Goal: Task Accomplishment & Management: Manage account settings

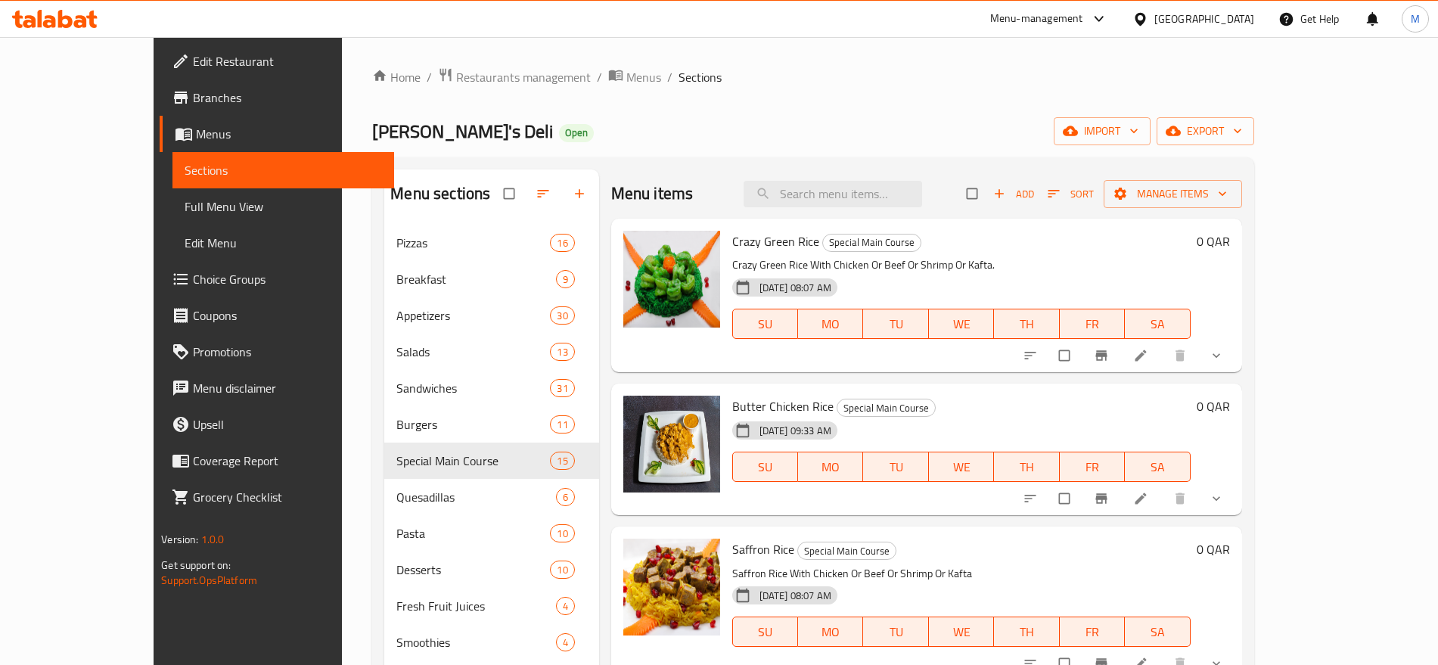
click at [1233, 14] on div "Qatar" at bounding box center [1204, 19] width 100 height 17
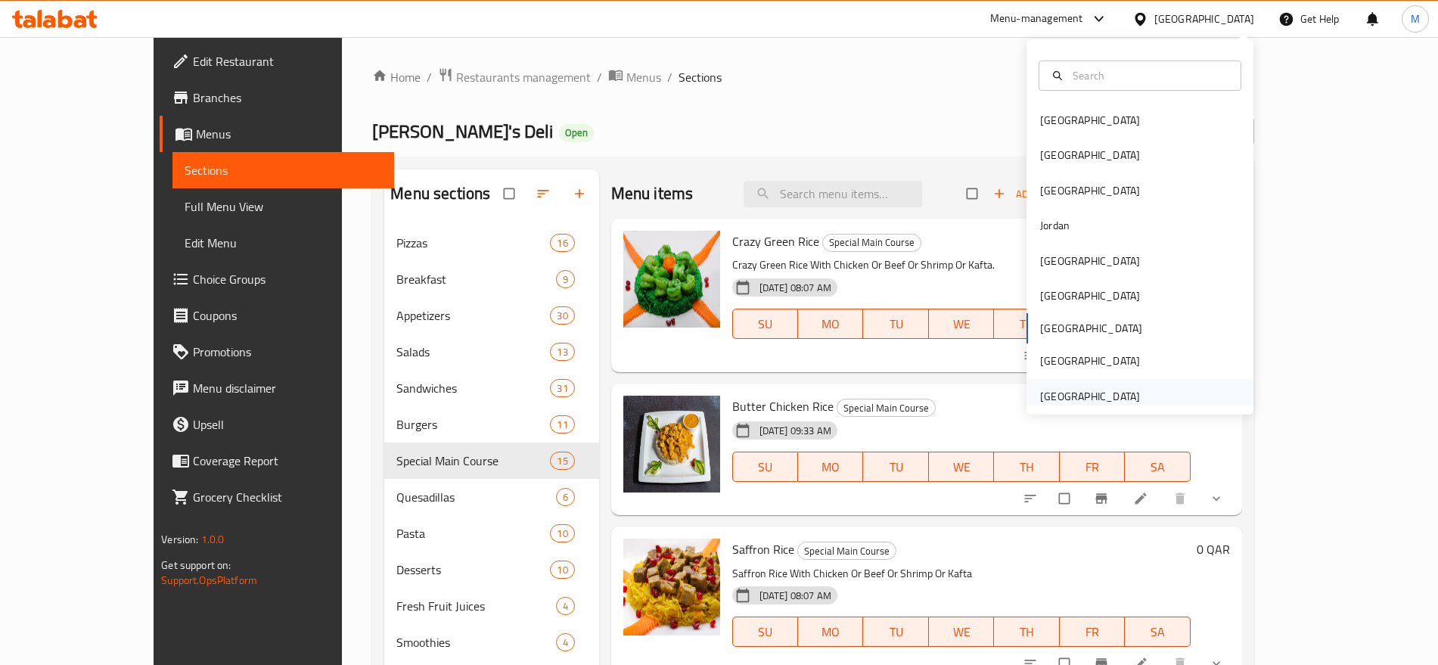
click at [1069, 399] on div "[GEOGRAPHIC_DATA]" at bounding box center [1090, 396] width 100 height 17
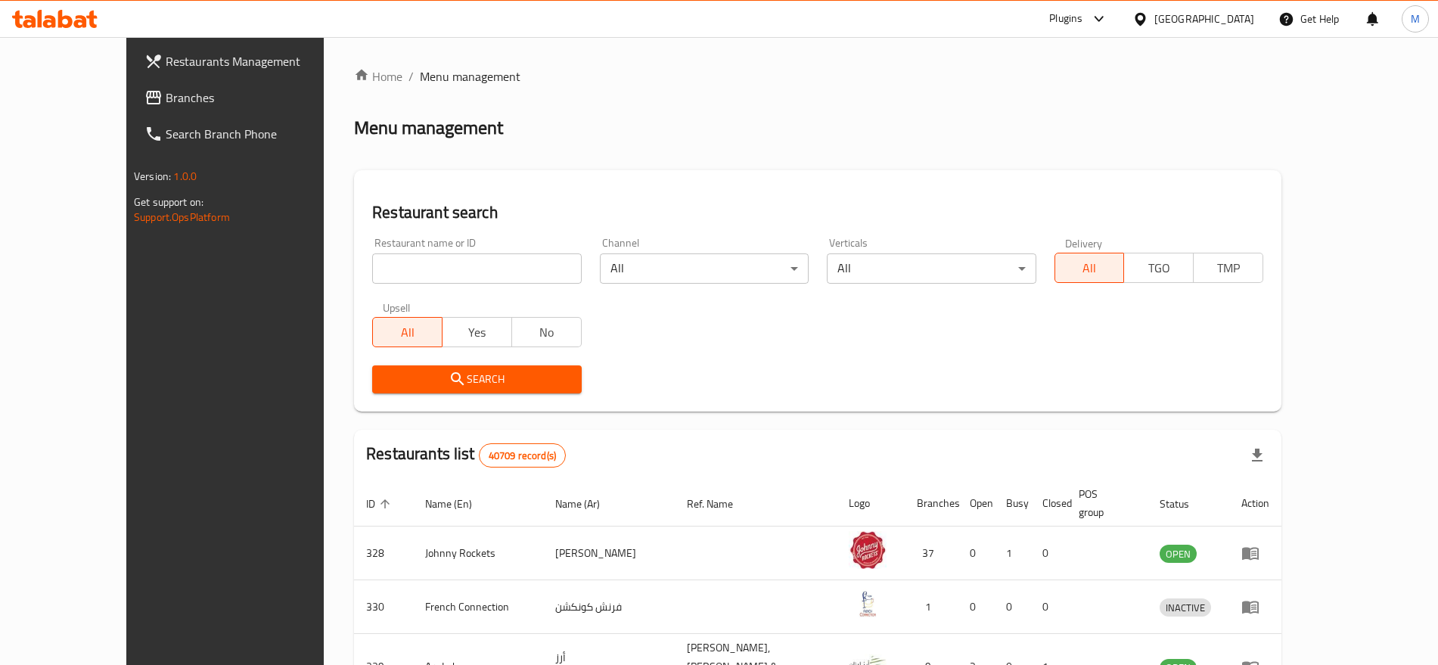
click at [166, 97] on span "Branches" at bounding box center [260, 97] width 188 height 18
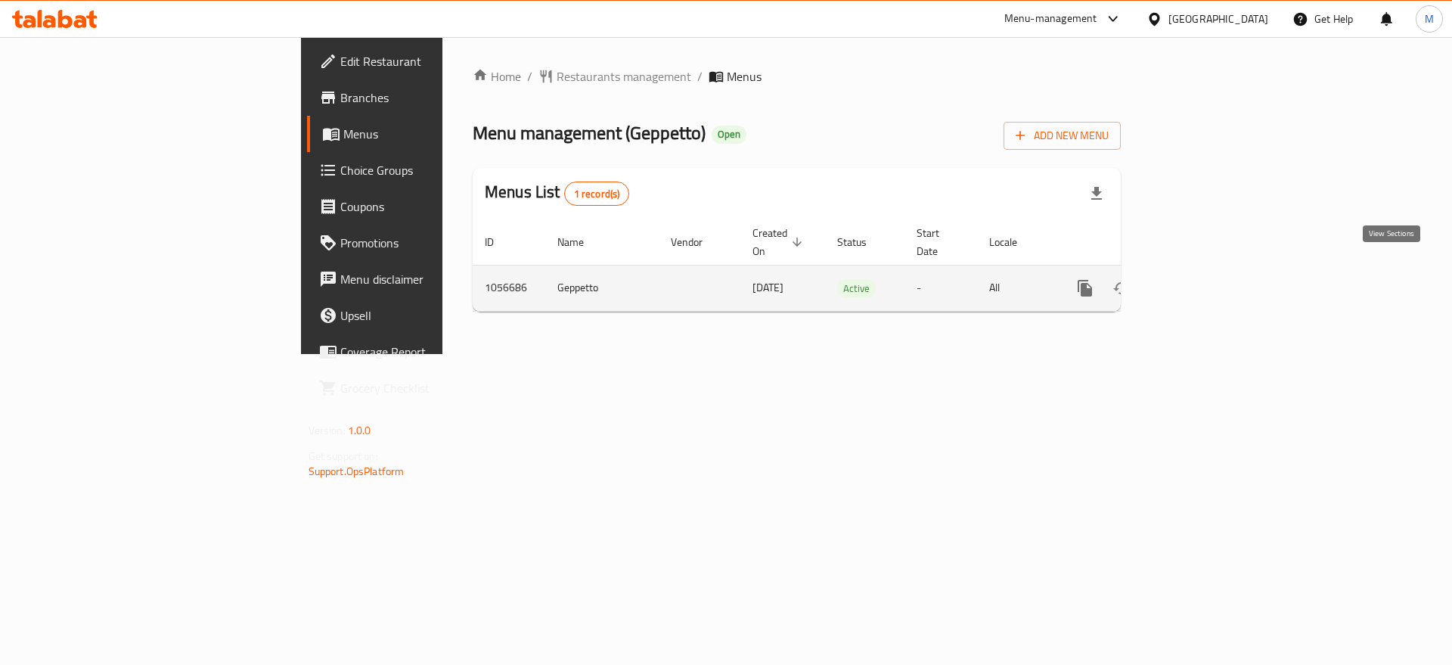
click at [1203, 279] on icon "enhanced table" at bounding box center [1194, 288] width 18 height 18
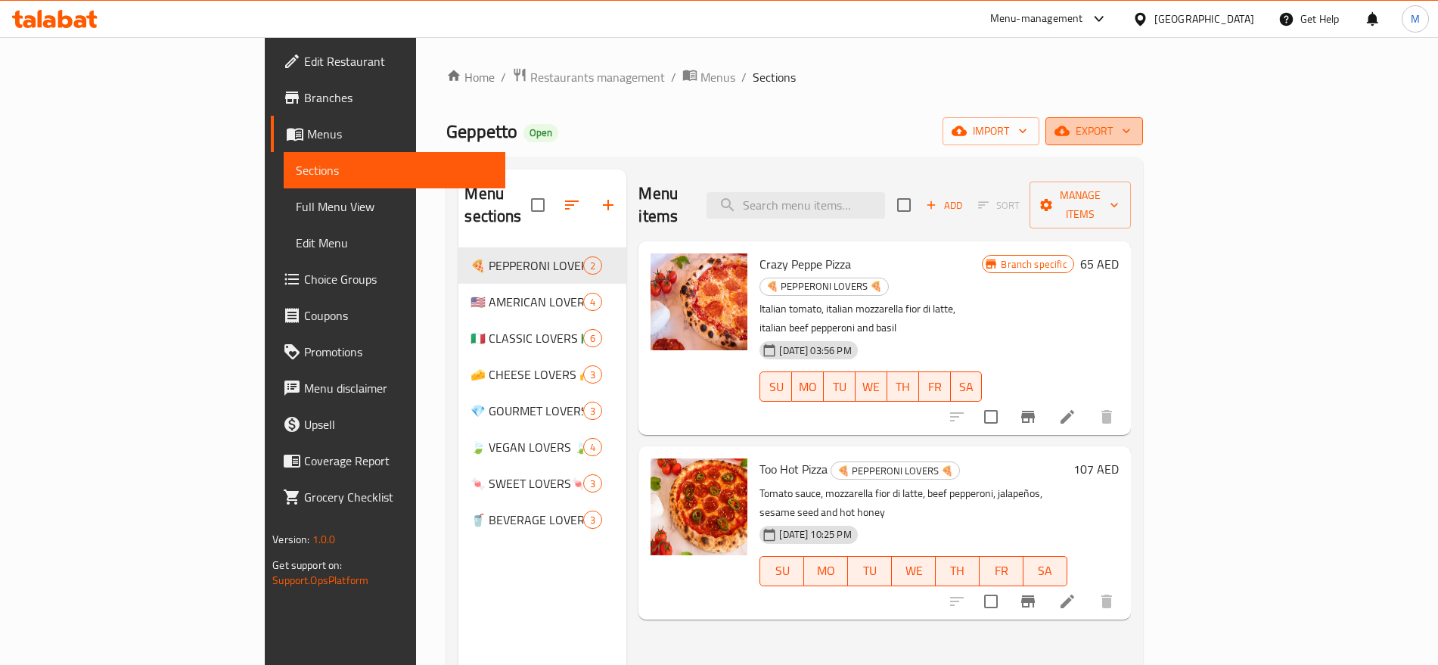
click at [1131, 126] on span "export" at bounding box center [1093, 131] width 73 height 19
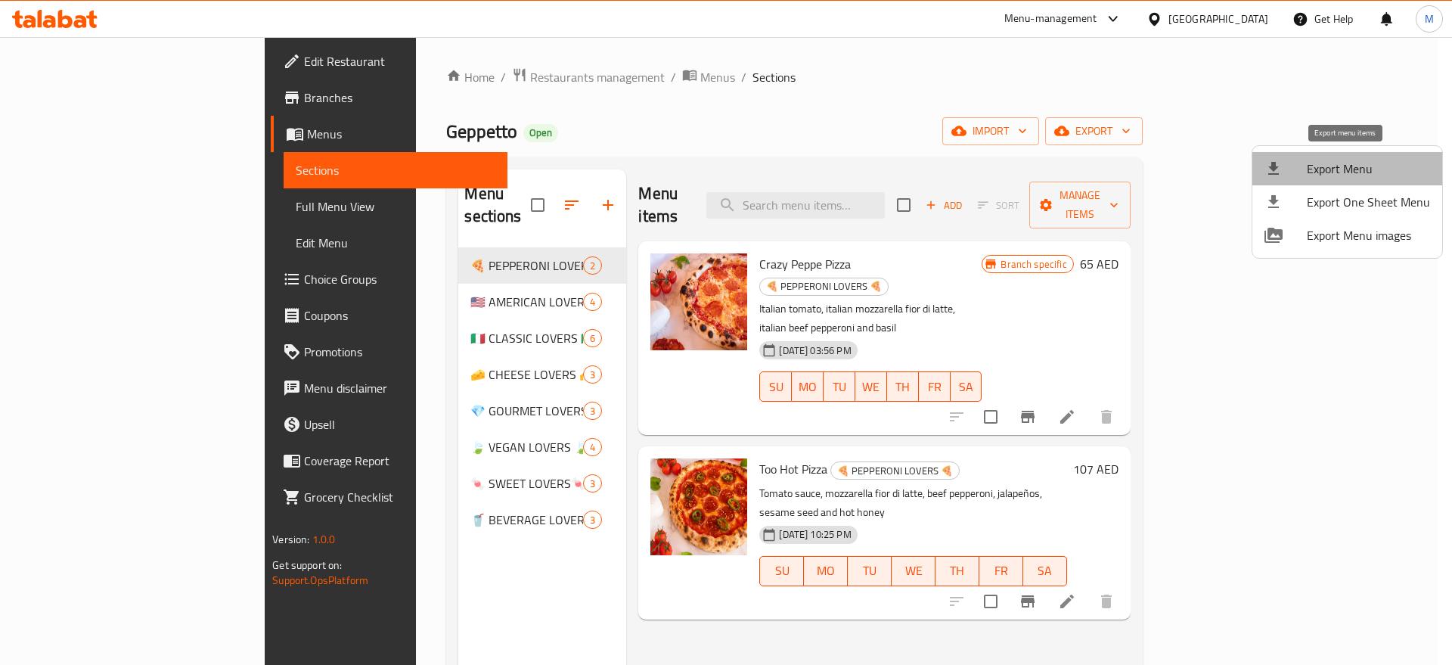
click at [1359, 160] on span "Export Menu" at bounding box center [1368, 169] width 123 height 18
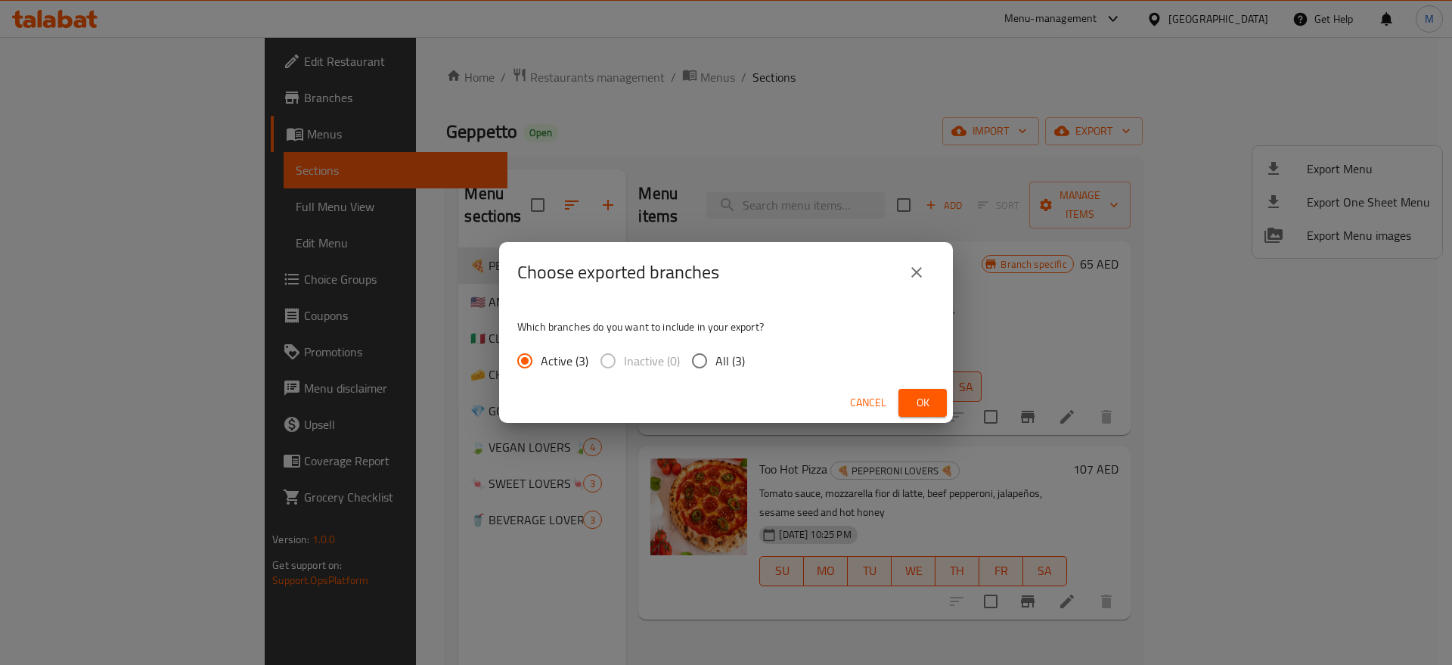
click at [721, 368] on span "All (3)" at bounding box center [729, 361] width 29 height 18
click at [715, 368] on input "All (3)" at bounding box center [700, 361] width 32 height 32
radio input "true"
click at [926, 413] on button "Ok" at bounding box center [922, 403] width 48 height 28
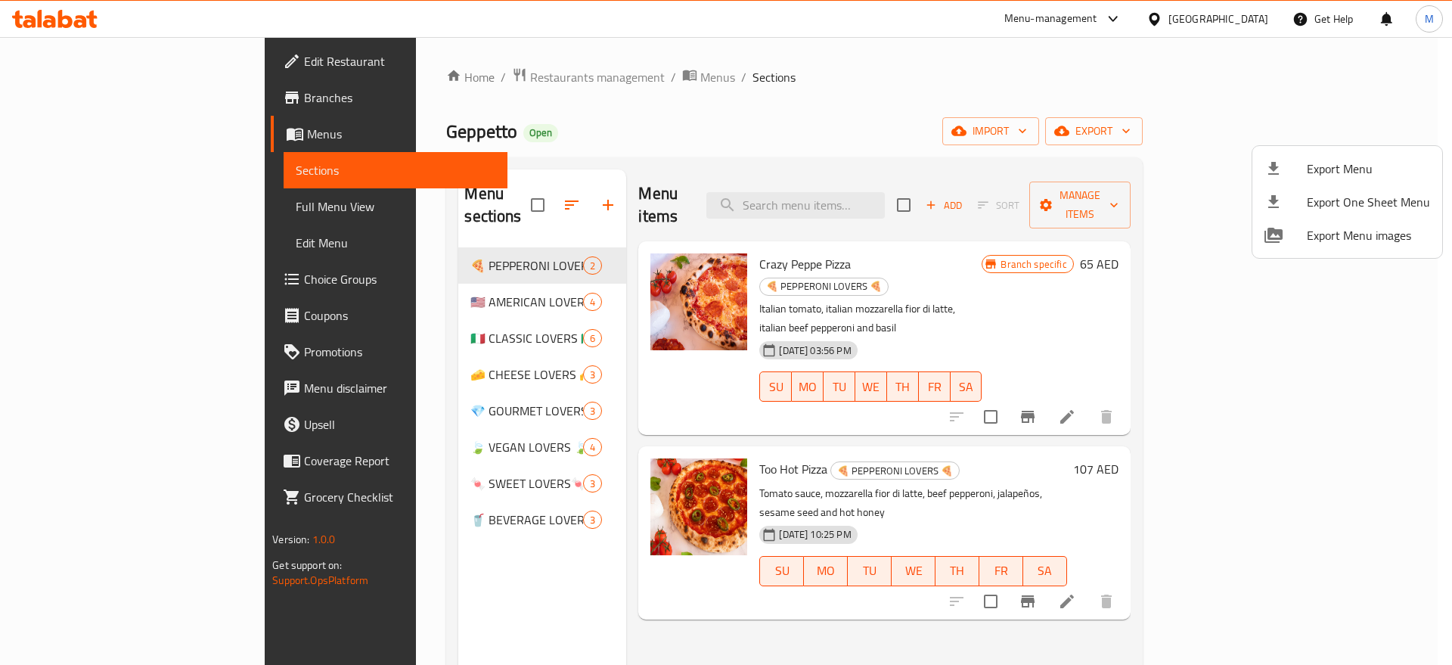
click at [1067, 141] on div at bounding box center [726, 332] width 1452 height 665
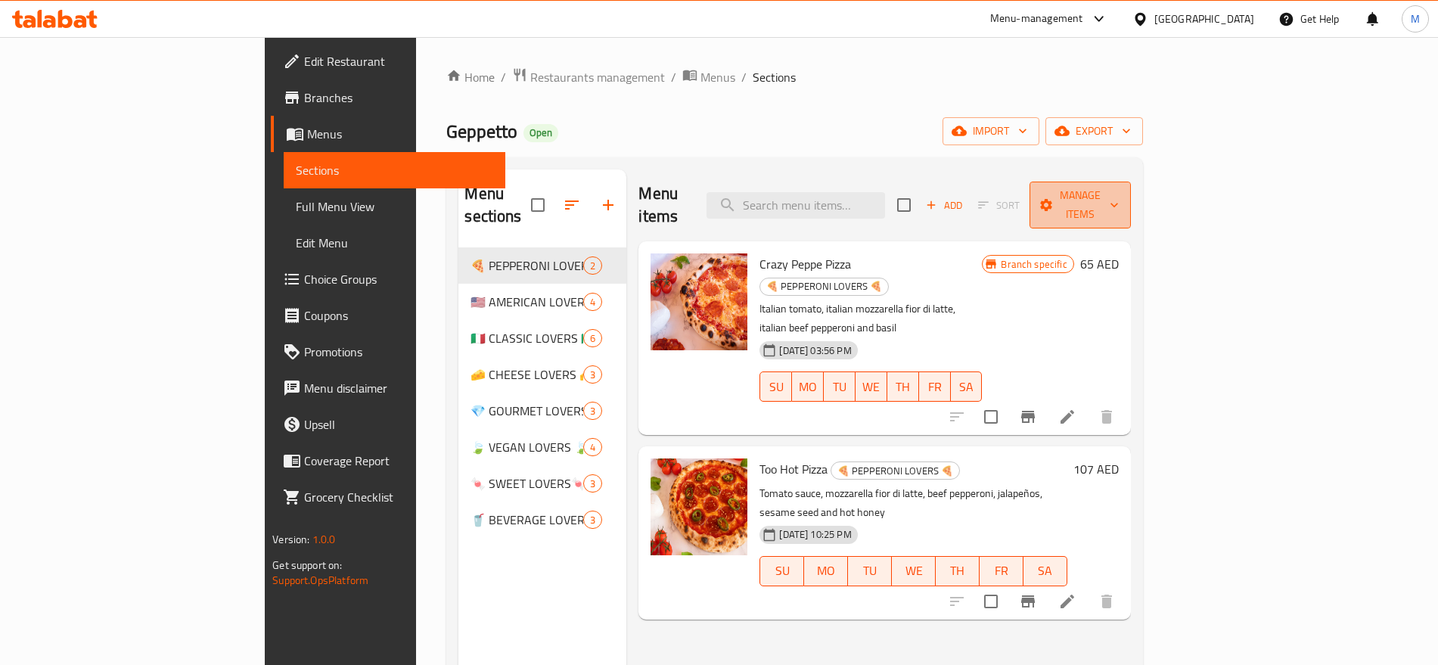
click at [1119, 191] on span "Manage items" at bounding box center [1079, 205] width 77 height 38
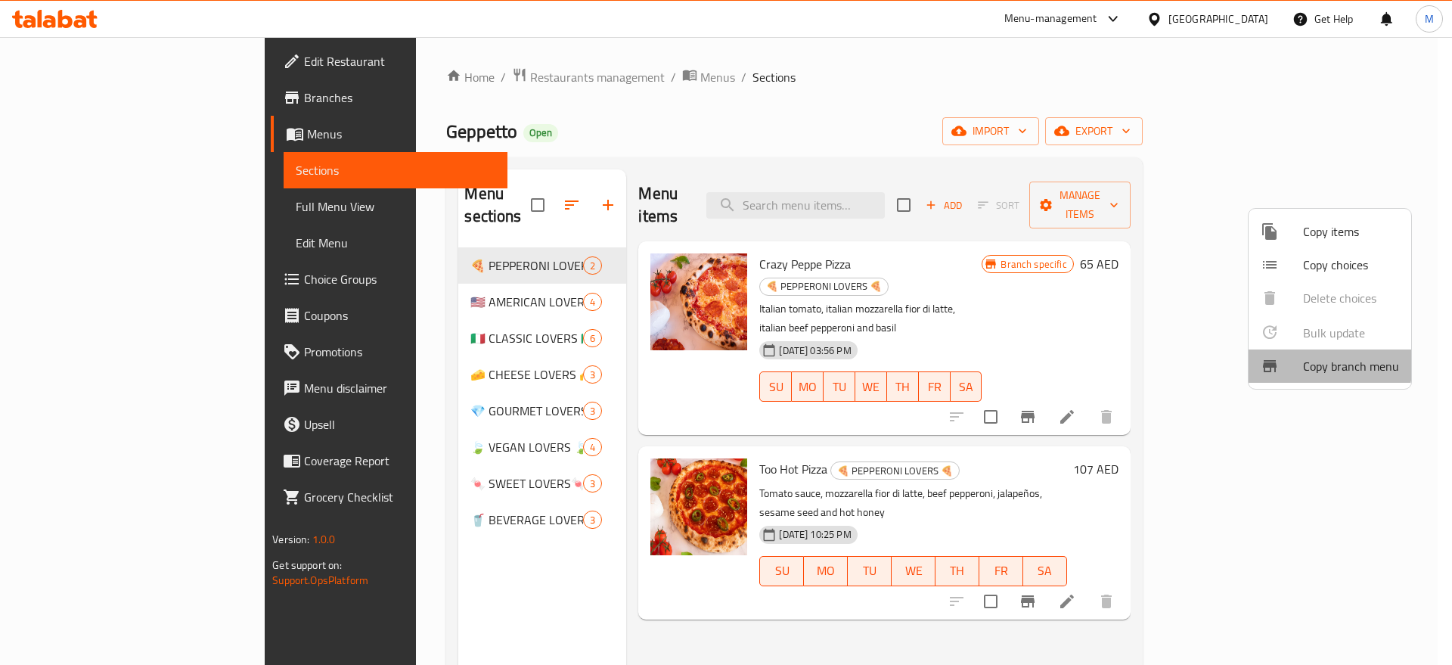
click at [1308, 362] on span "Copy branch menu" at bounding box center [1351, 366] width 96 height 18
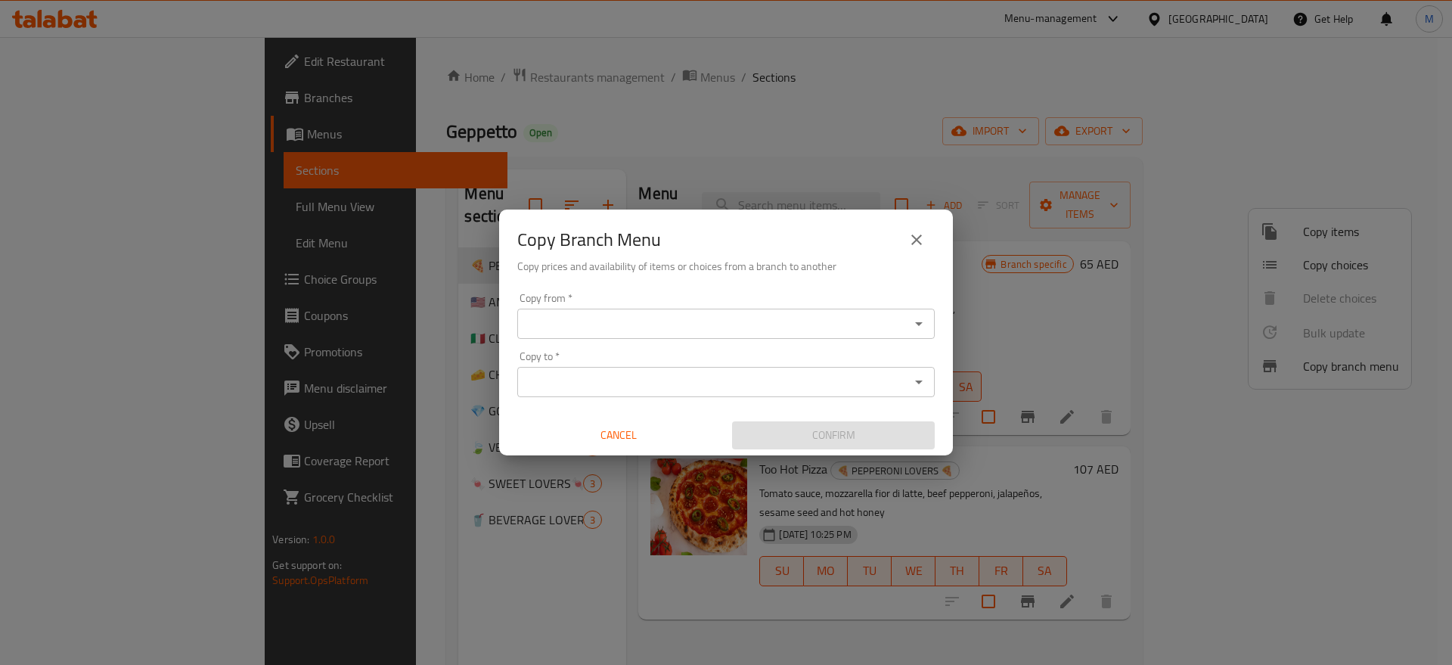
paste input "759618"
type input "759618"
click at [697, 322] on input "759618" at bounding box center [713, 323] width 383 height 21
click at [833, 329] on input "759618" at bounding box center [713, 323] width 383 height 21
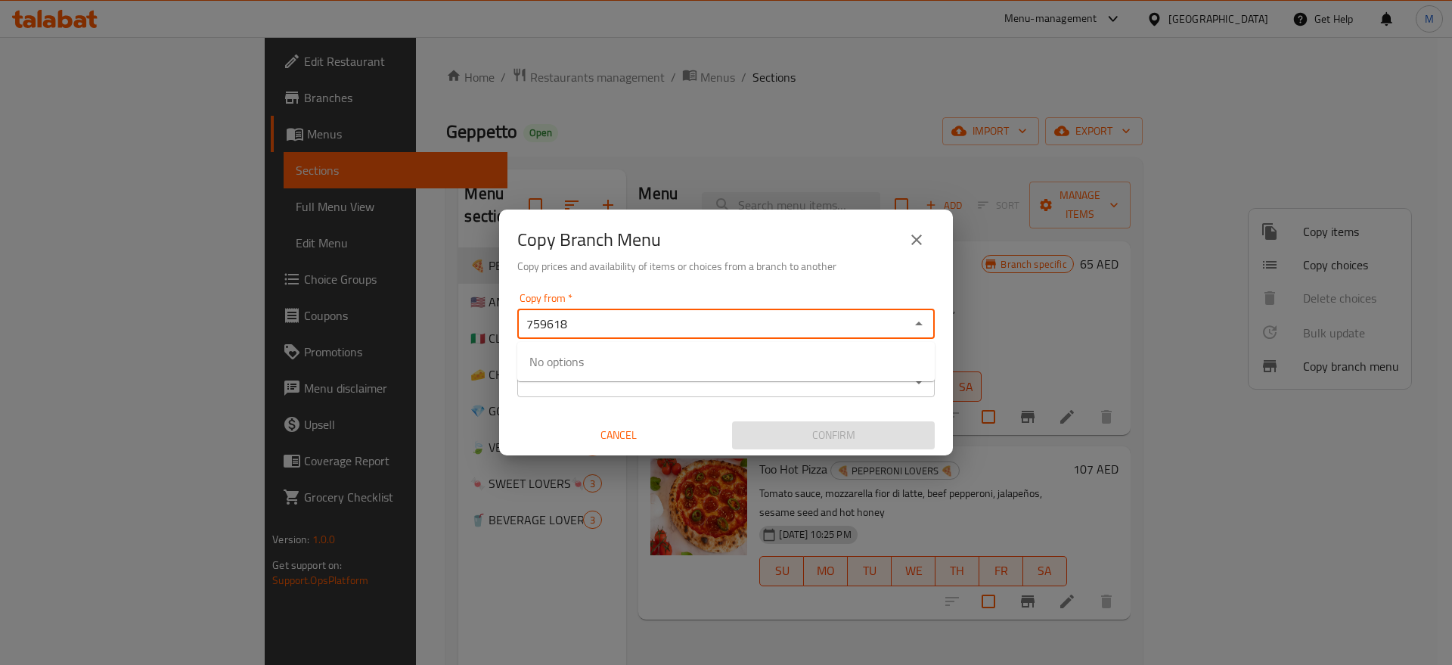
click at [833, 329] on input "759618" at bounding box center [713, 323] width 383 height 21
click at [758, 329] on input "Copy from   *" at bounding box center [713, 323] width 383 height 21
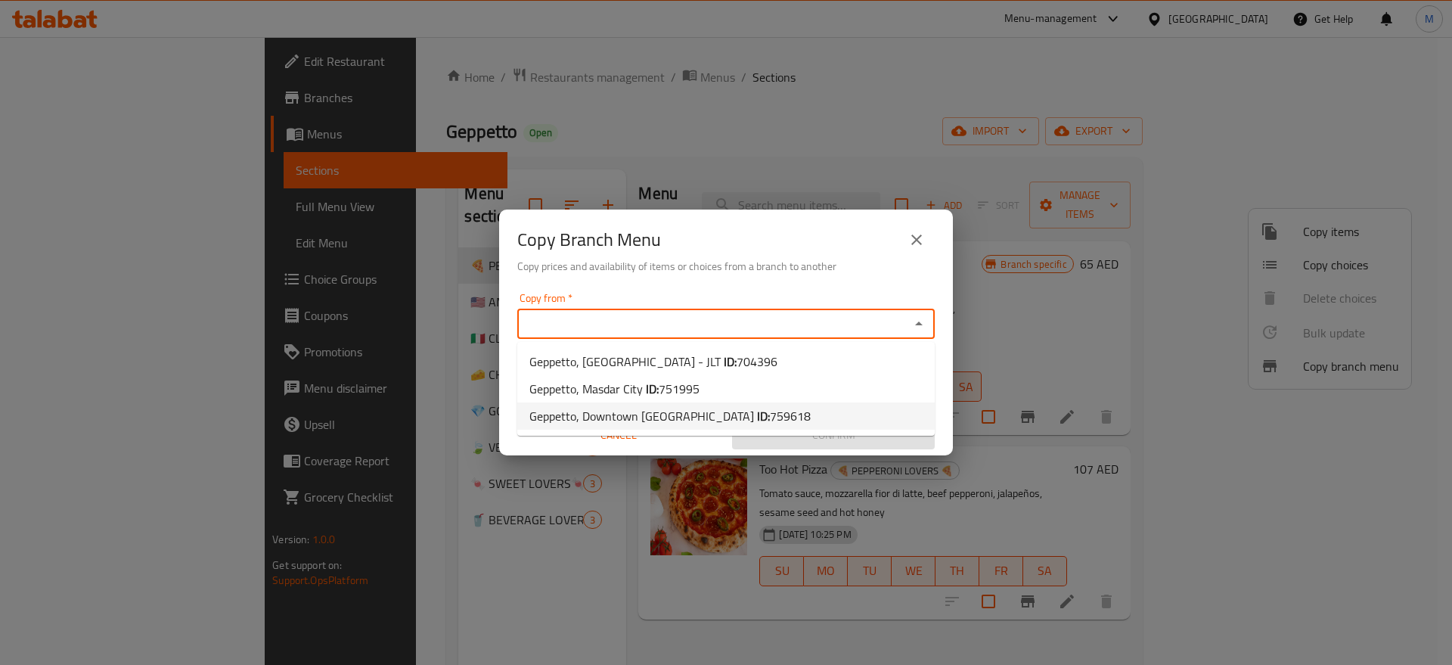
click at [770, 415] on span "759618" at bounding box center [790, 416] width 41 height 23
type input "Geppetto, Downtown Burj Khalifa"
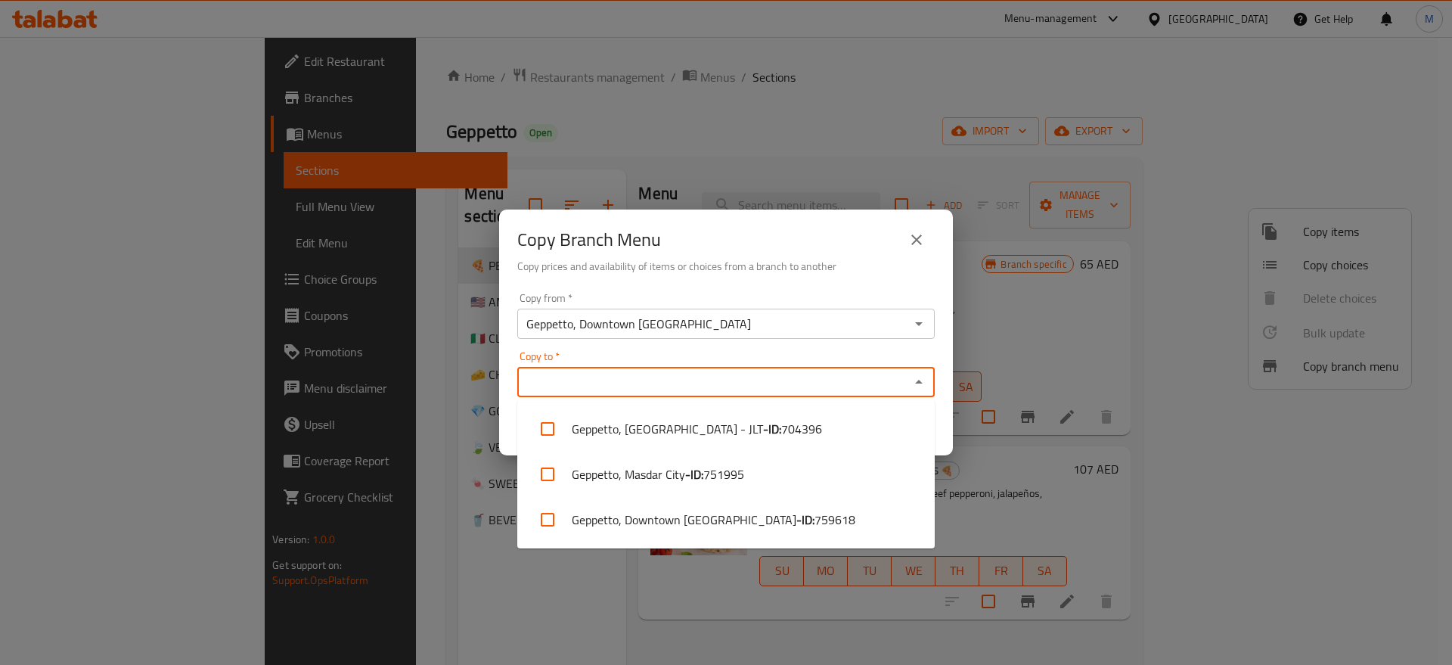
click at [704, 380] on input "Copy to   *" at bounding box center [713, 381] width 383 height 21
click at [669, 481] on li "Geppetto, Masdar City - ID: 751995" at bounding box center [725, 473] width 417 height 45
checkbox input "true"
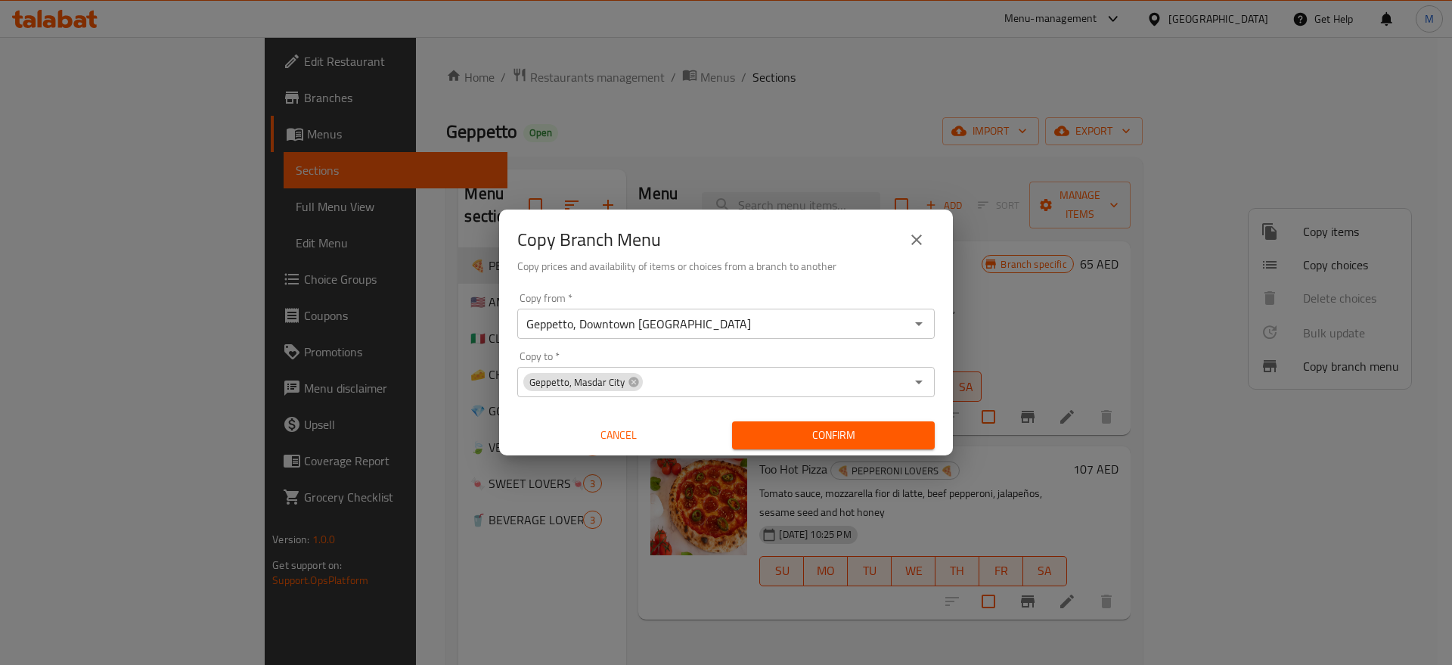
click at [945, 383] on div "Copy from   * Geppetto, Downtown Burj Khalifa Copy from * Copy to   * Geppetto,…" at bounding box center [726, 371] width 454 height 169
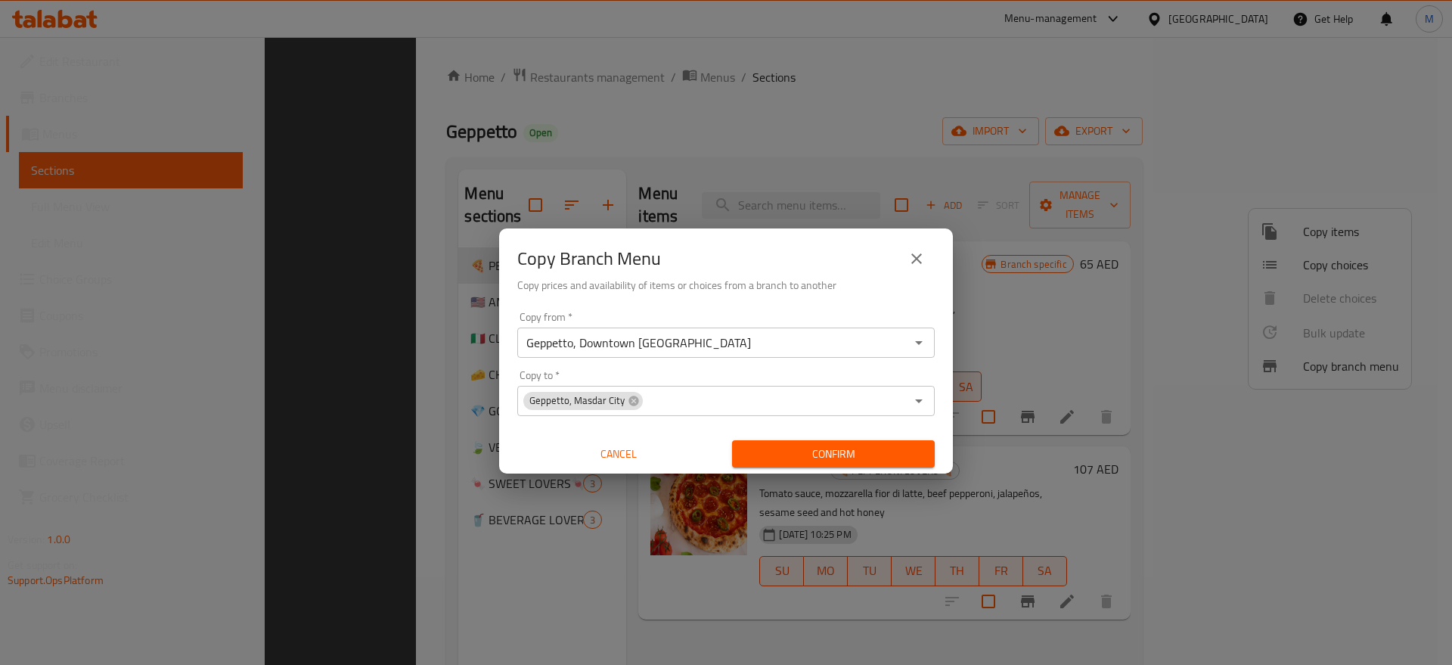
scroll to position [212, 0]
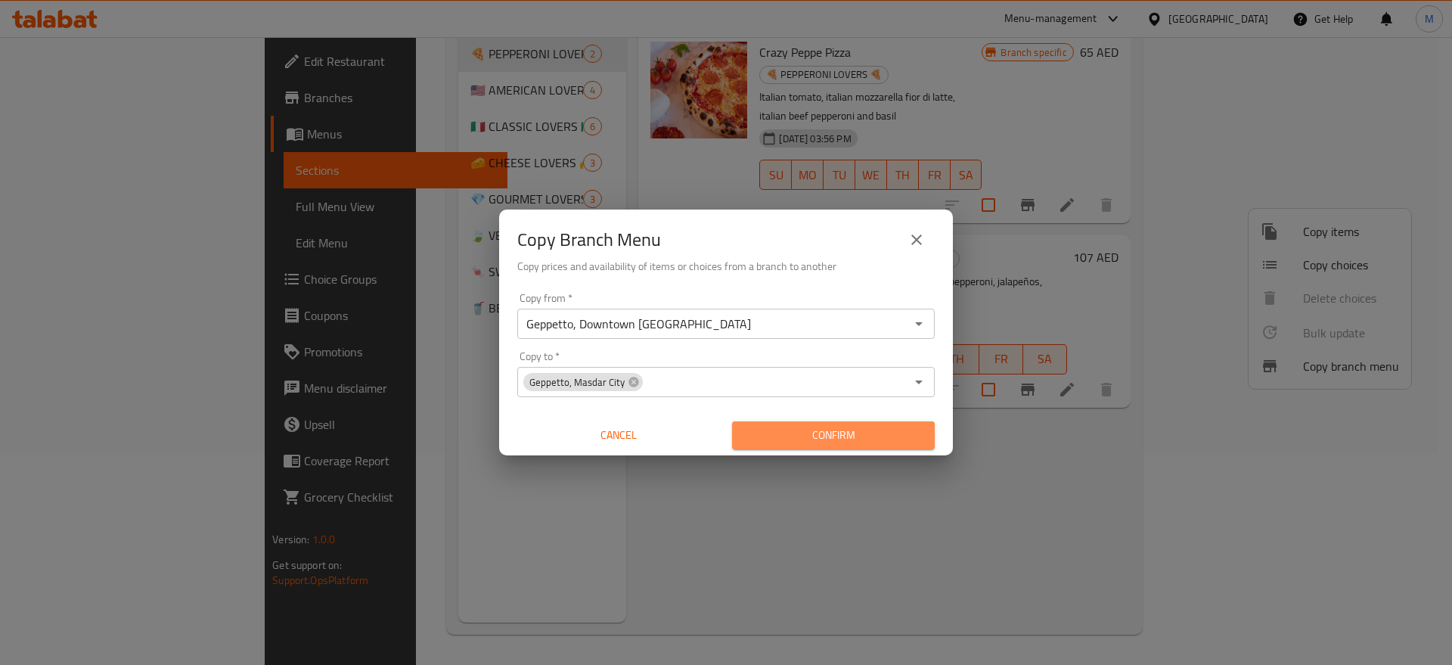
click at [817, 426] on span "Confirm" at bounding box center [833, 435] width 178 height 19
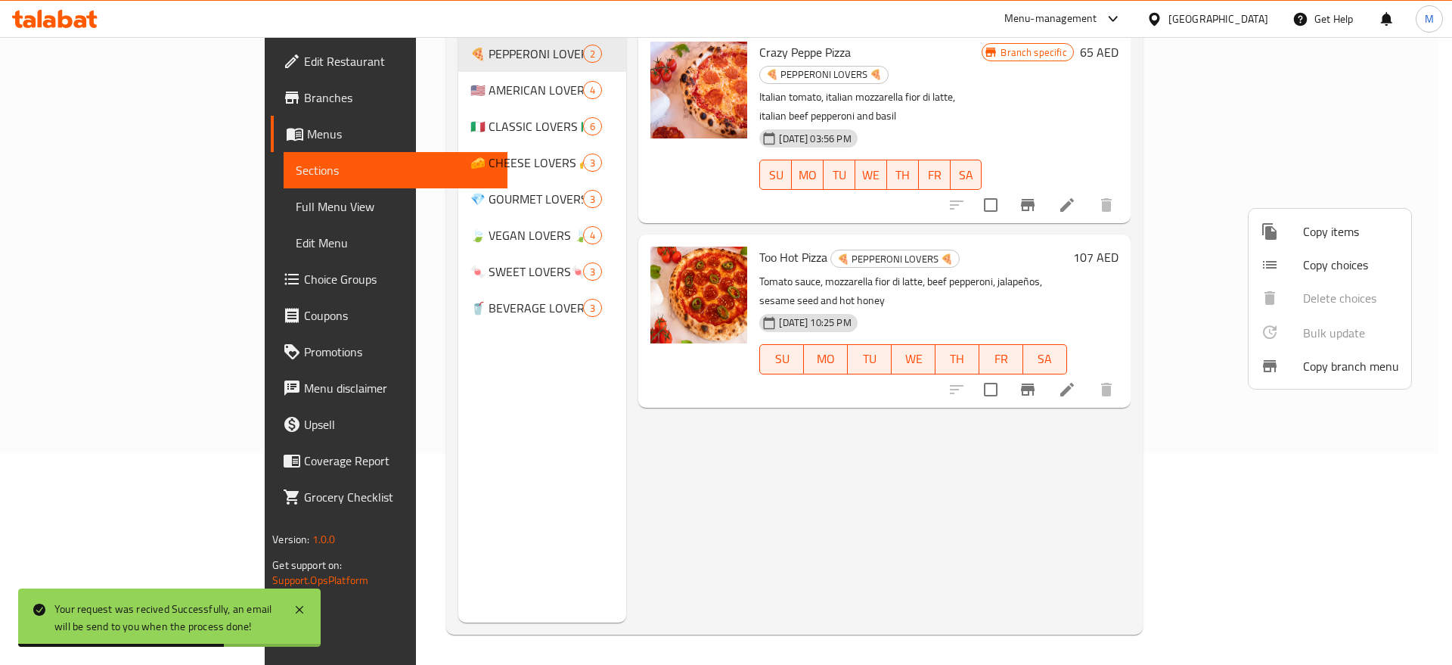
click at [787, 483] on div at bounding box center [726, 332] width 1452 height 665
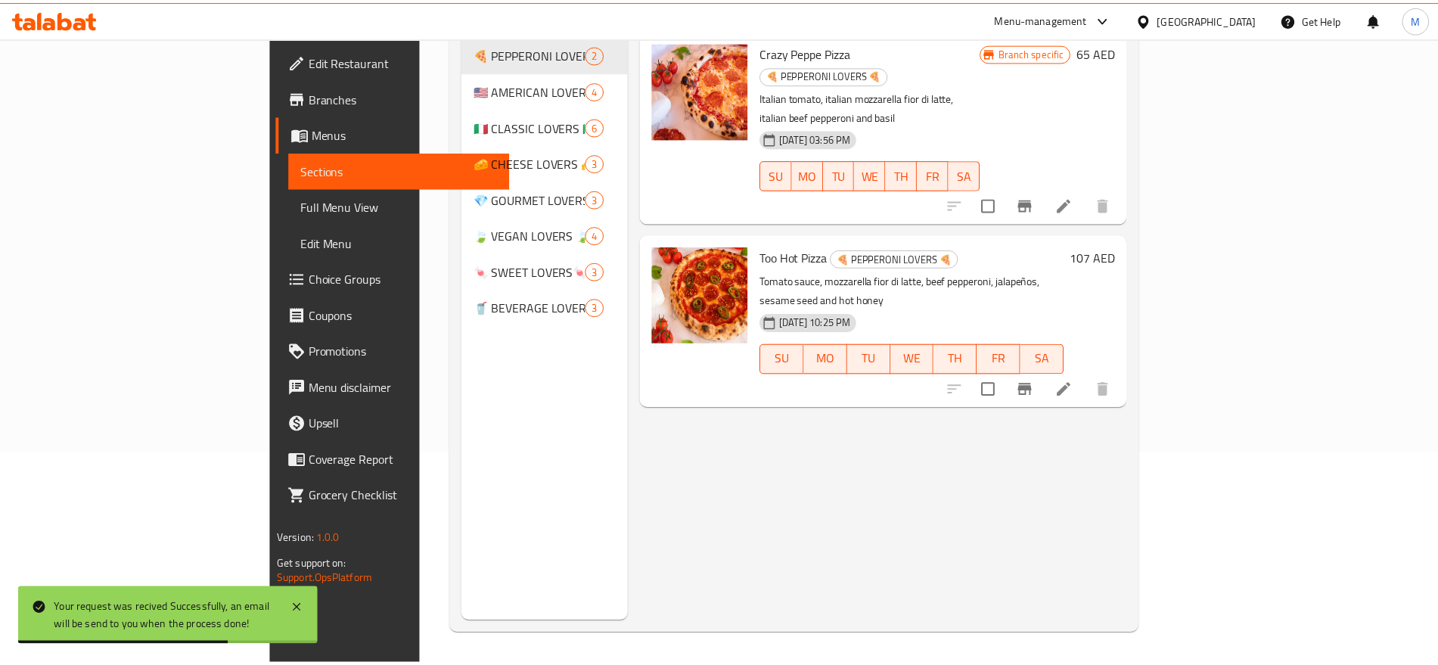
scroll to position [0, 0]
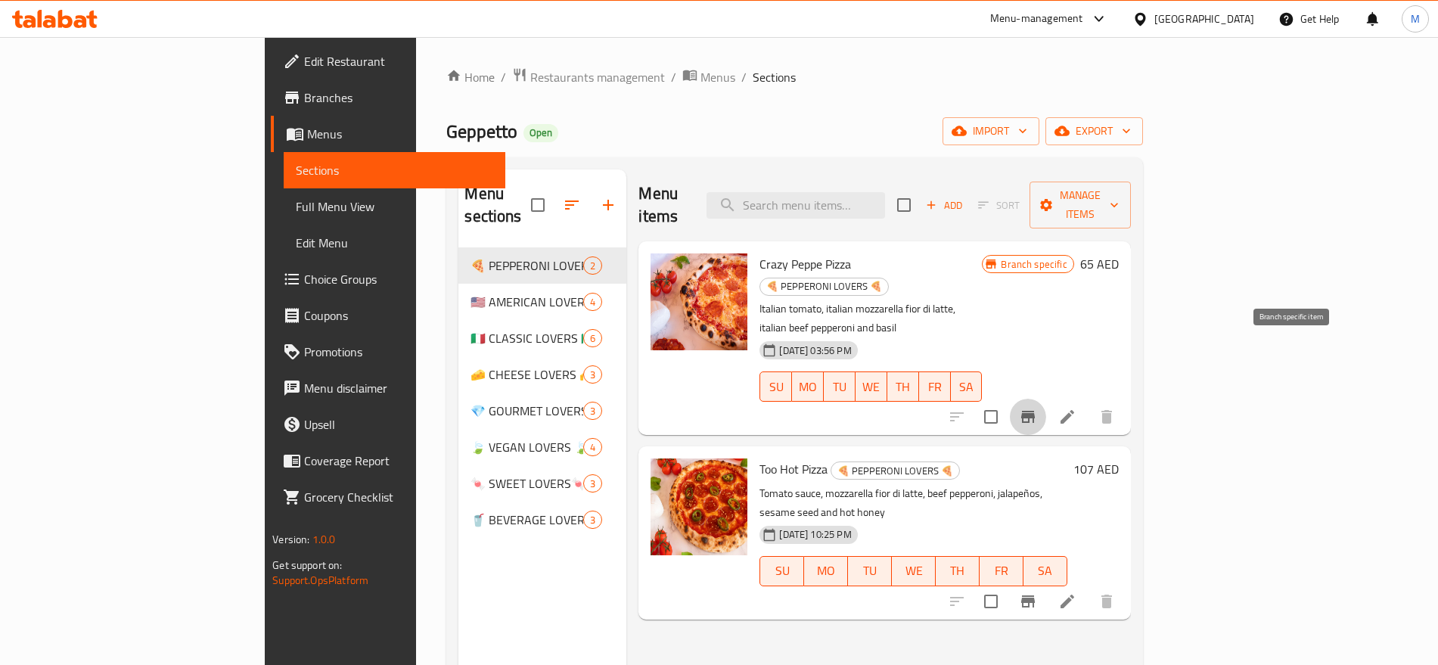
click at [1035, 411] on icon "Branch-specific-item" at bounding box center [1028, 417] width 14 height 12
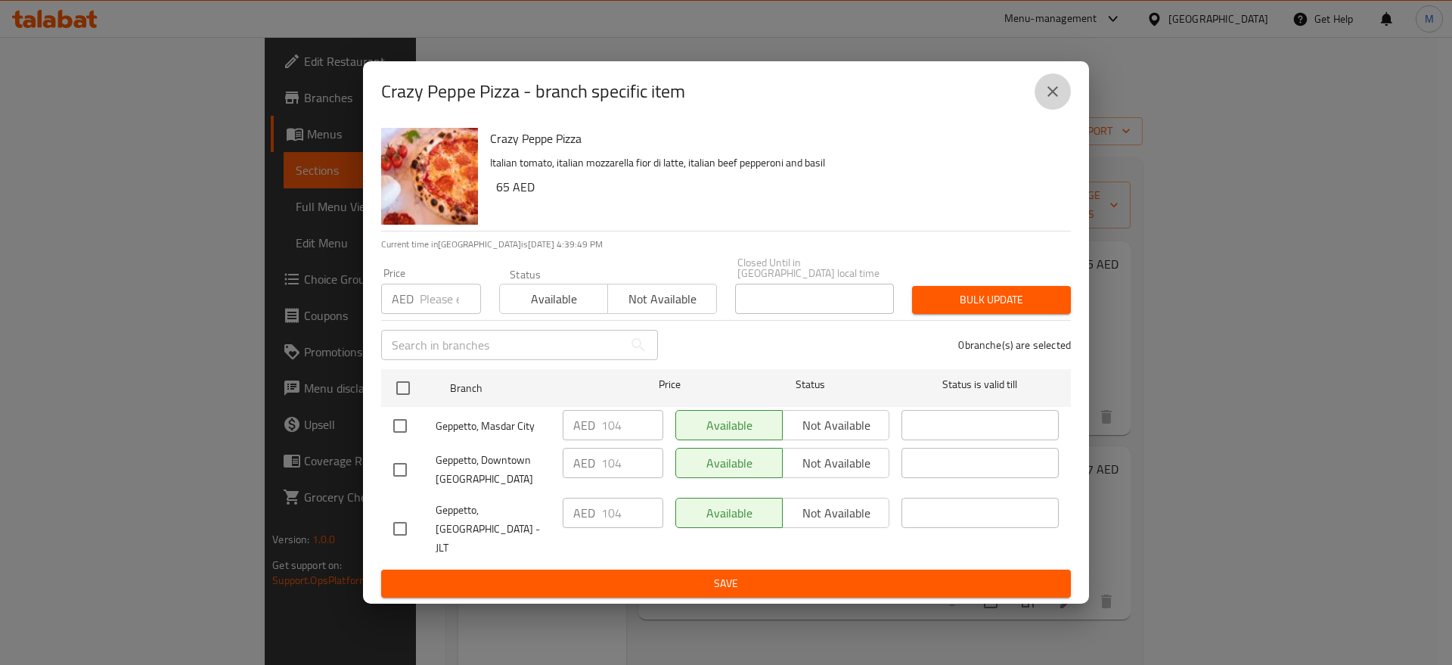
click at [1053, 96] on icon "close" at bounding box center [1053, 91] width 18 height 18
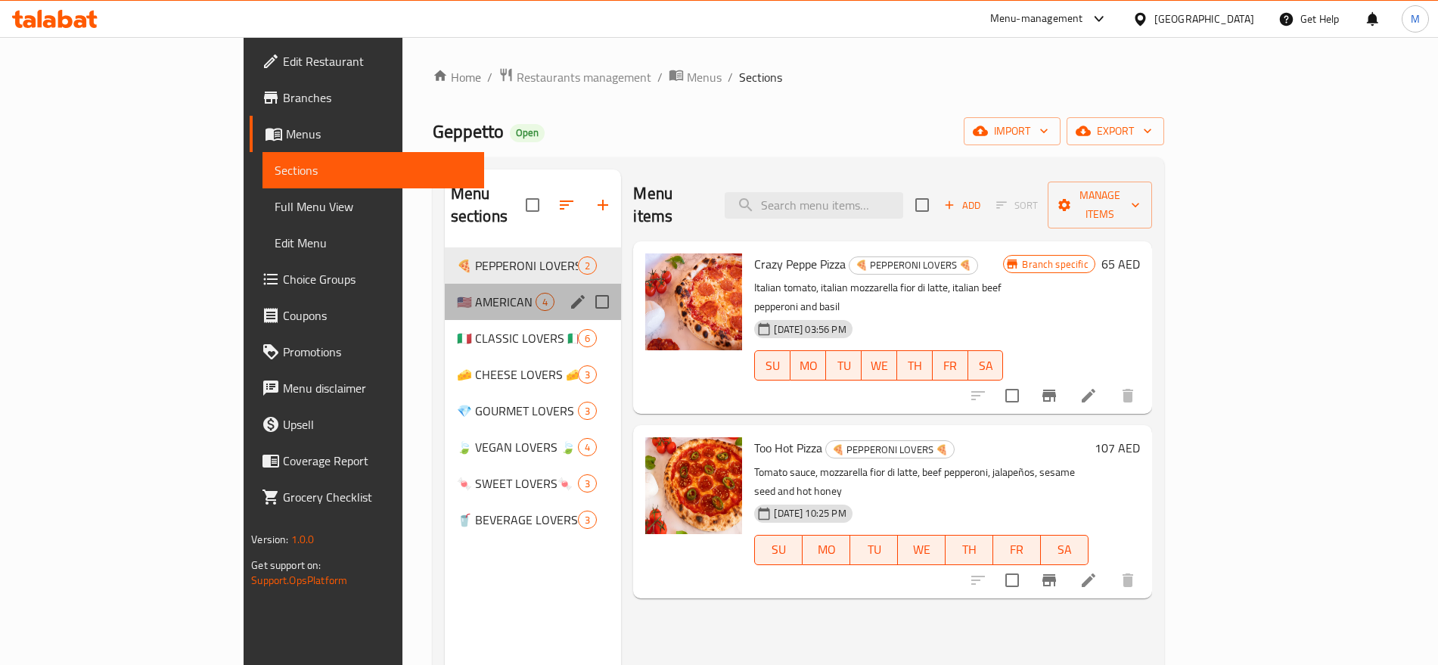
click at [445, 290] on div "🇺🇸 AMERICAN LOVERS🇺🇸 4" at bounding box center [533, 302] width 177 height 36
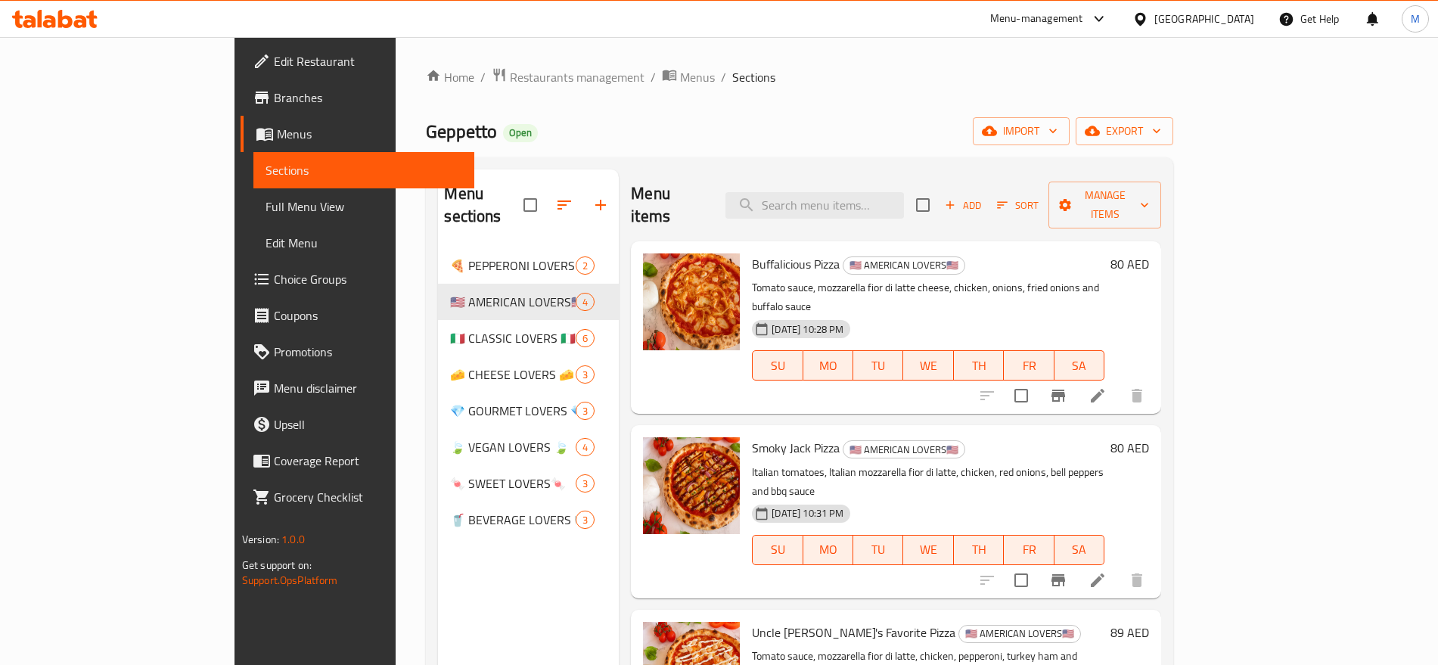
scroll to position [34, 0]
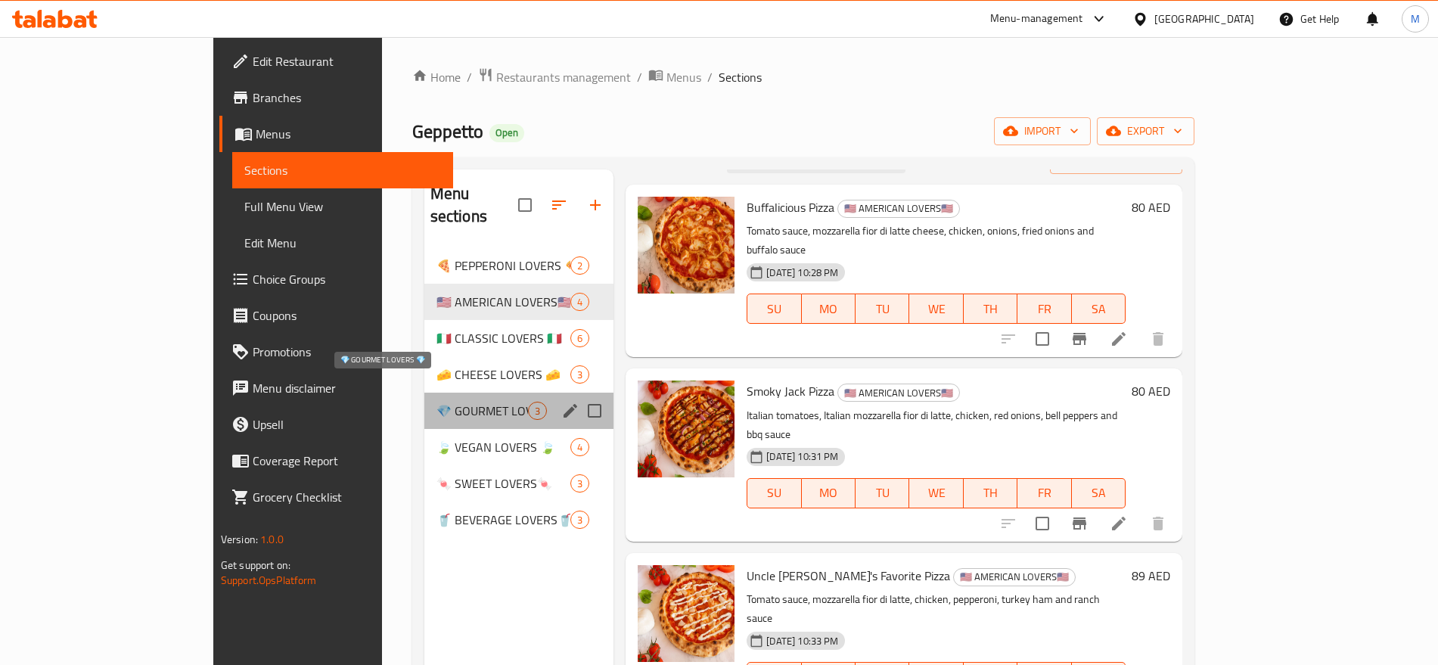
click at [436, 402] on span "💎 GOURMET LOVERS 💎" at bounding box center [482, 411] width 92 height 18
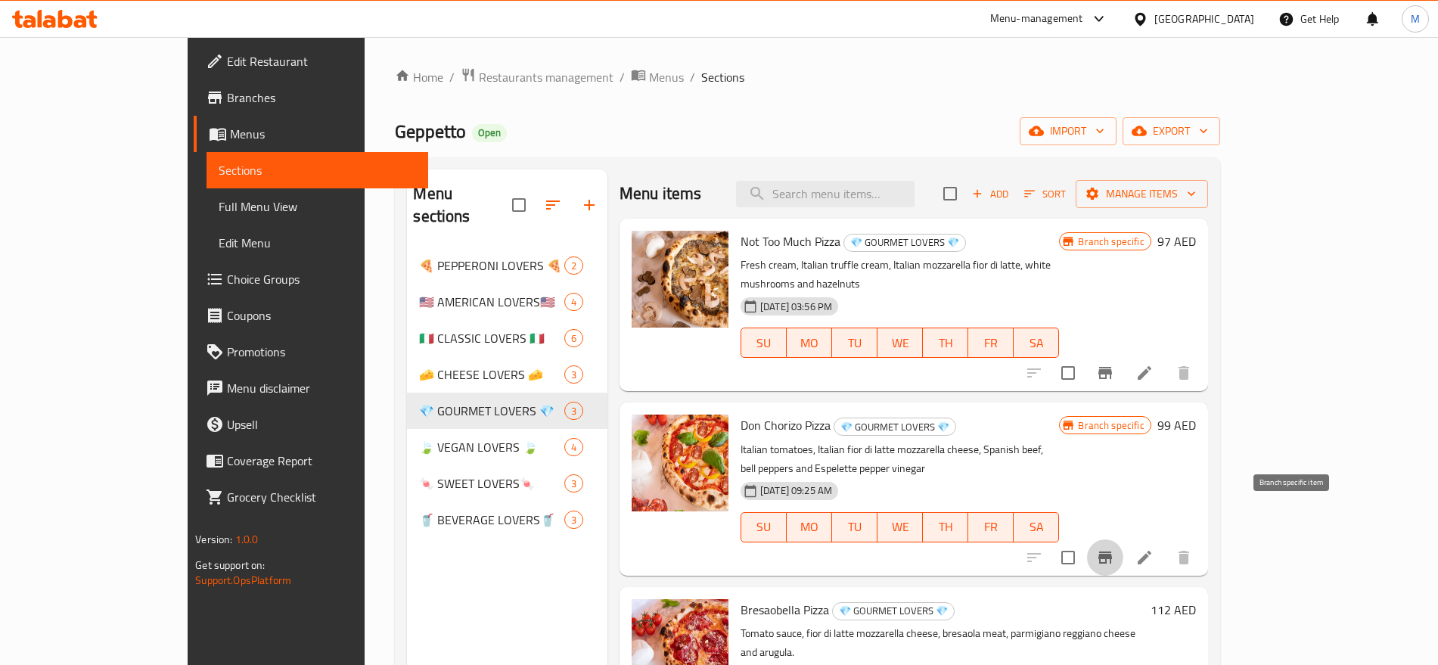
click at [1112, 551] on icon "Branch-specific-item" at bounding box center [1105, 557] width 14 height 12
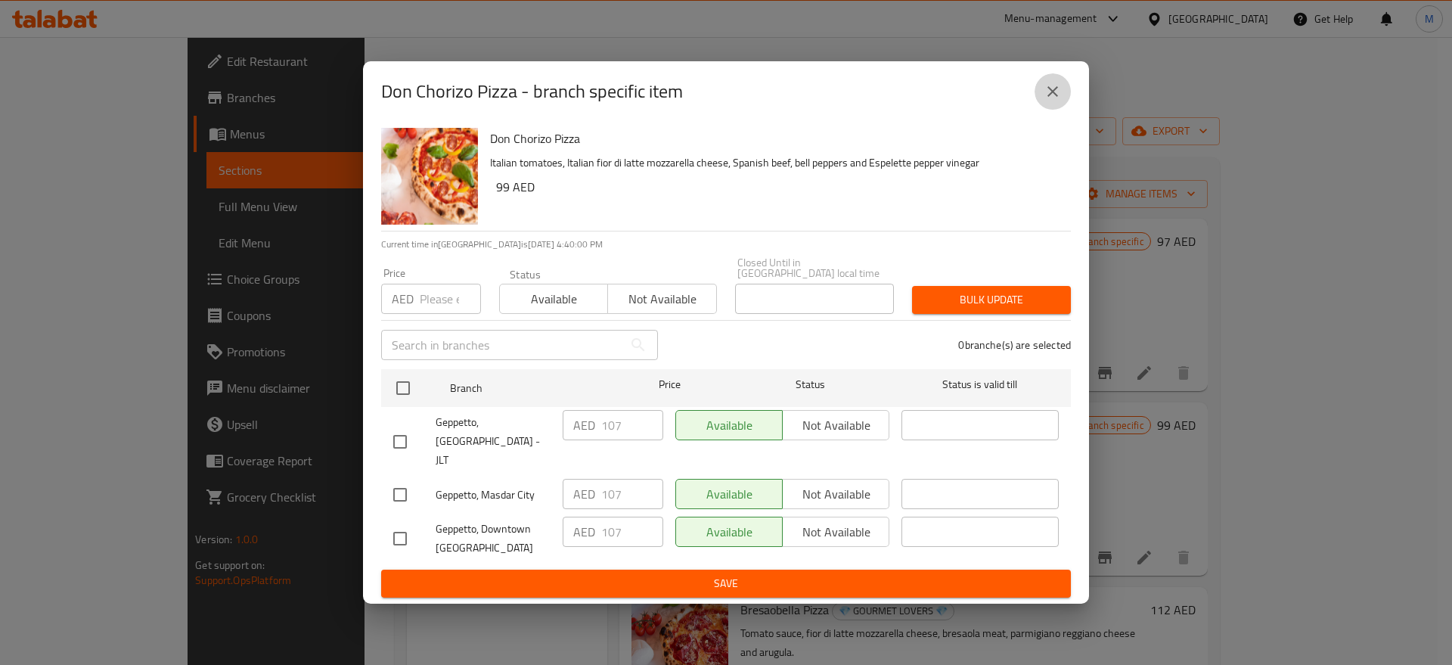
click at [1057, 92] on icon "close" at bounding box center [1053, 91] width 18 height 18
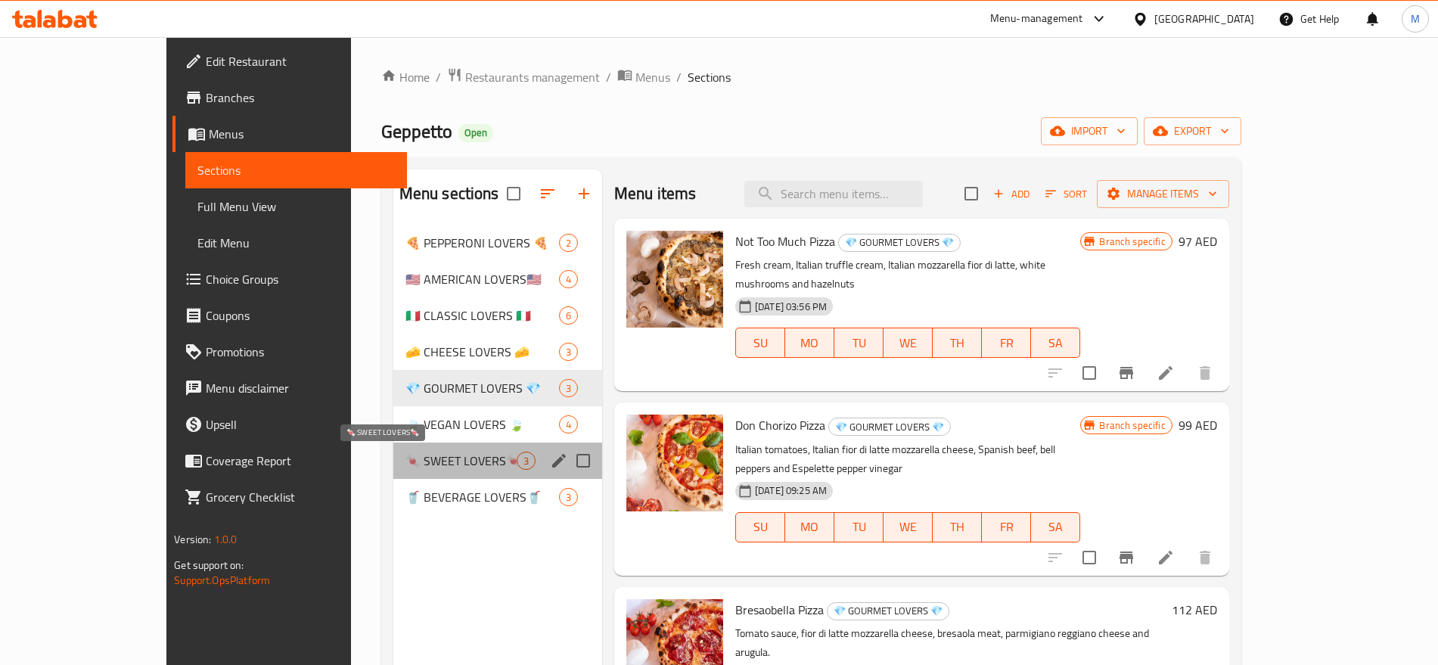
click at [405, 462] on span "🍬 SWEET LOVERS🍬" at bounding box center [460, 460] width 111 height 18
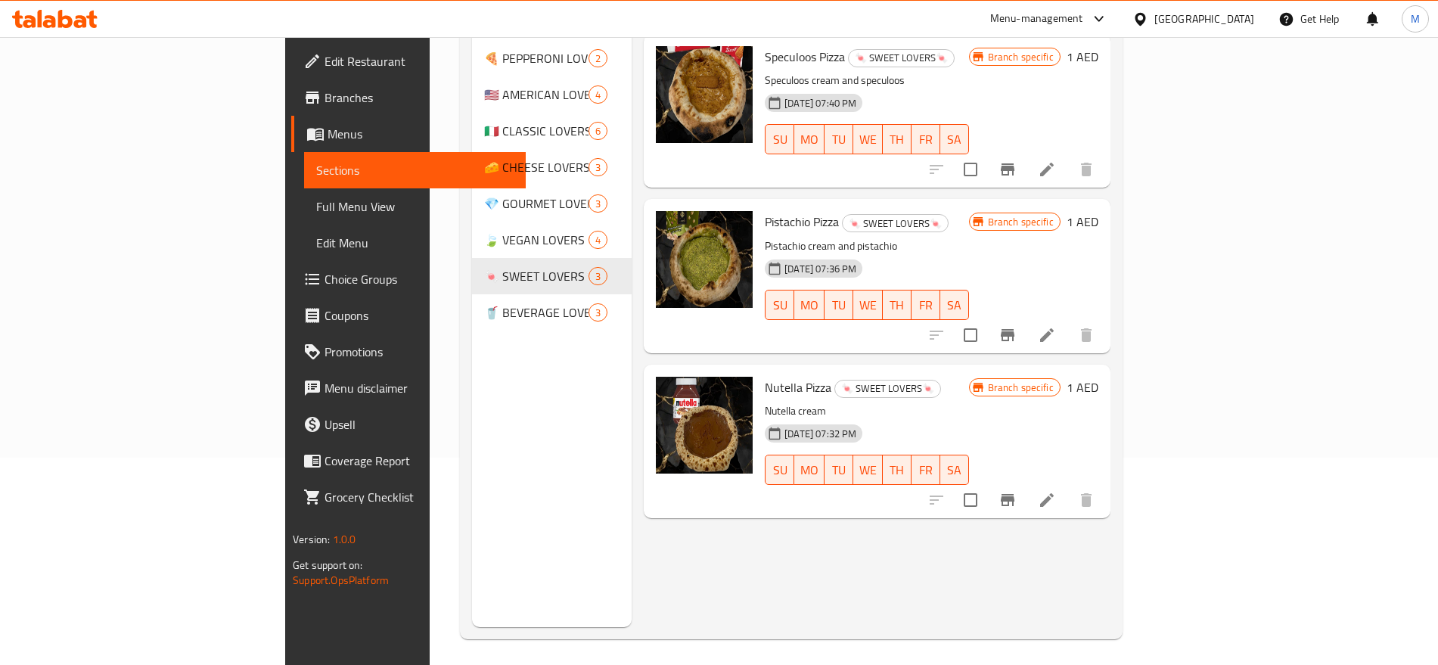
scroll to position [208, 0]
click at [1016, 490] on icon "Branch-specific-item" at bounding box center [1007, 499] width 18 height 18
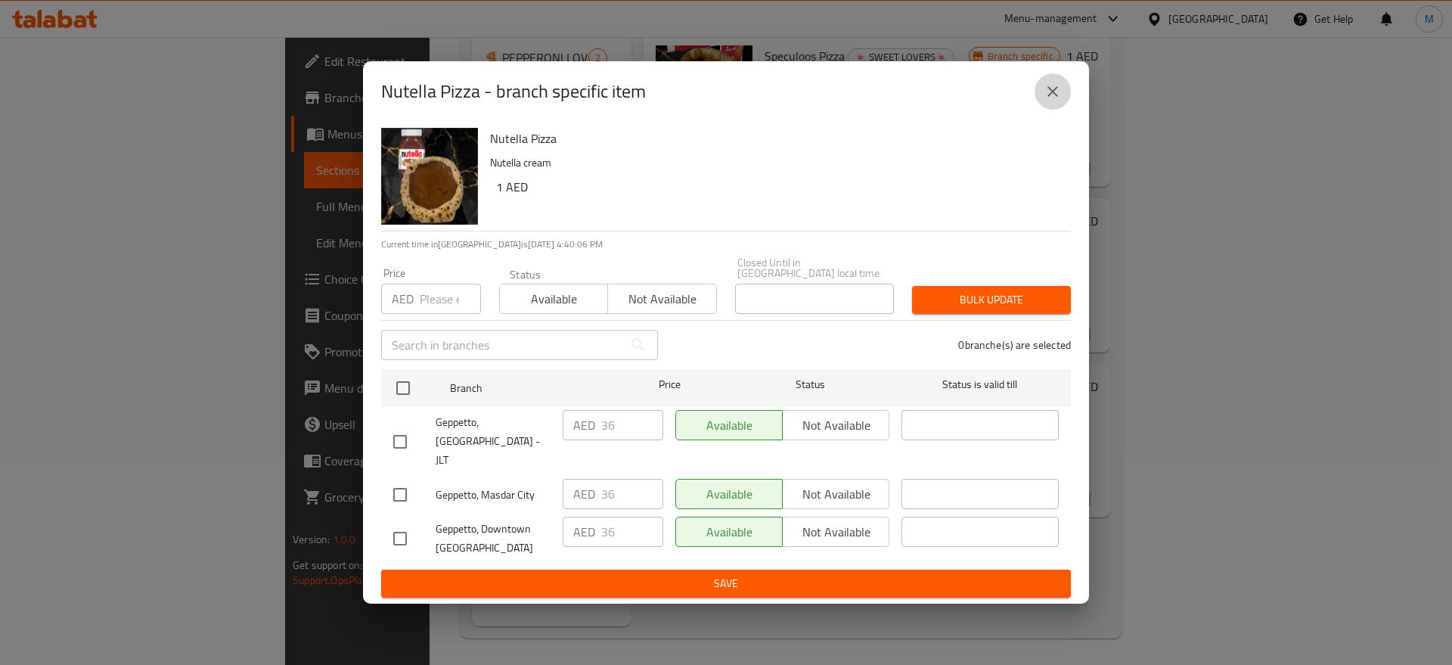
click at [1064, 110] on button "close" at bounding box center [1053, 91] width 36 height 36
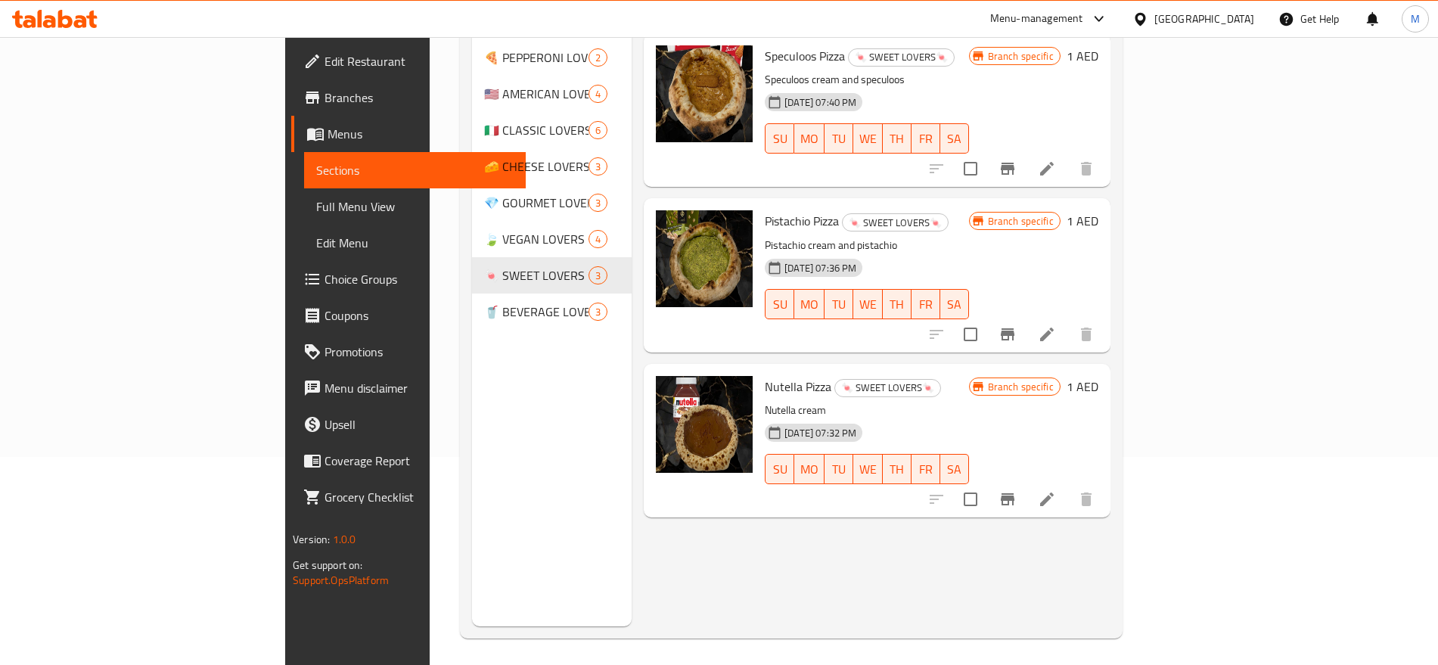
scroll to position [0, 0]
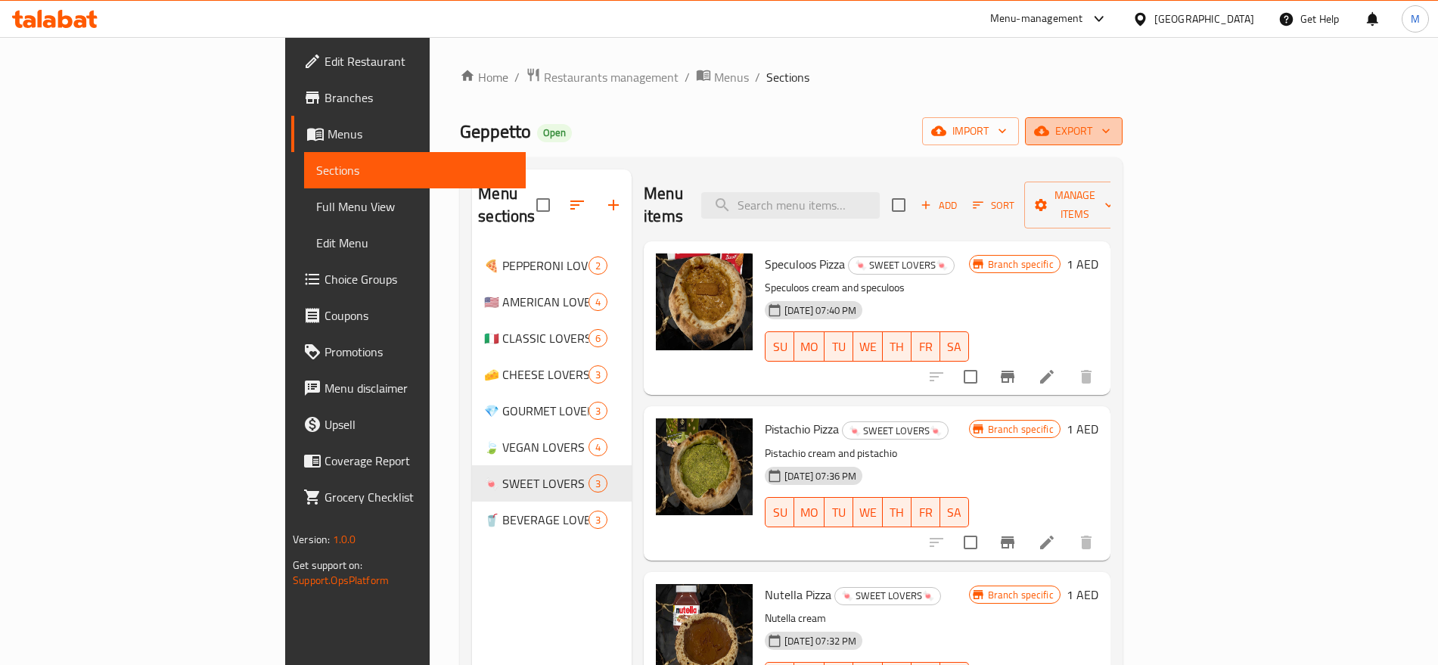
click at [1110, 122] on span "export" at bounding box center [1073, 131] width 73 height 19
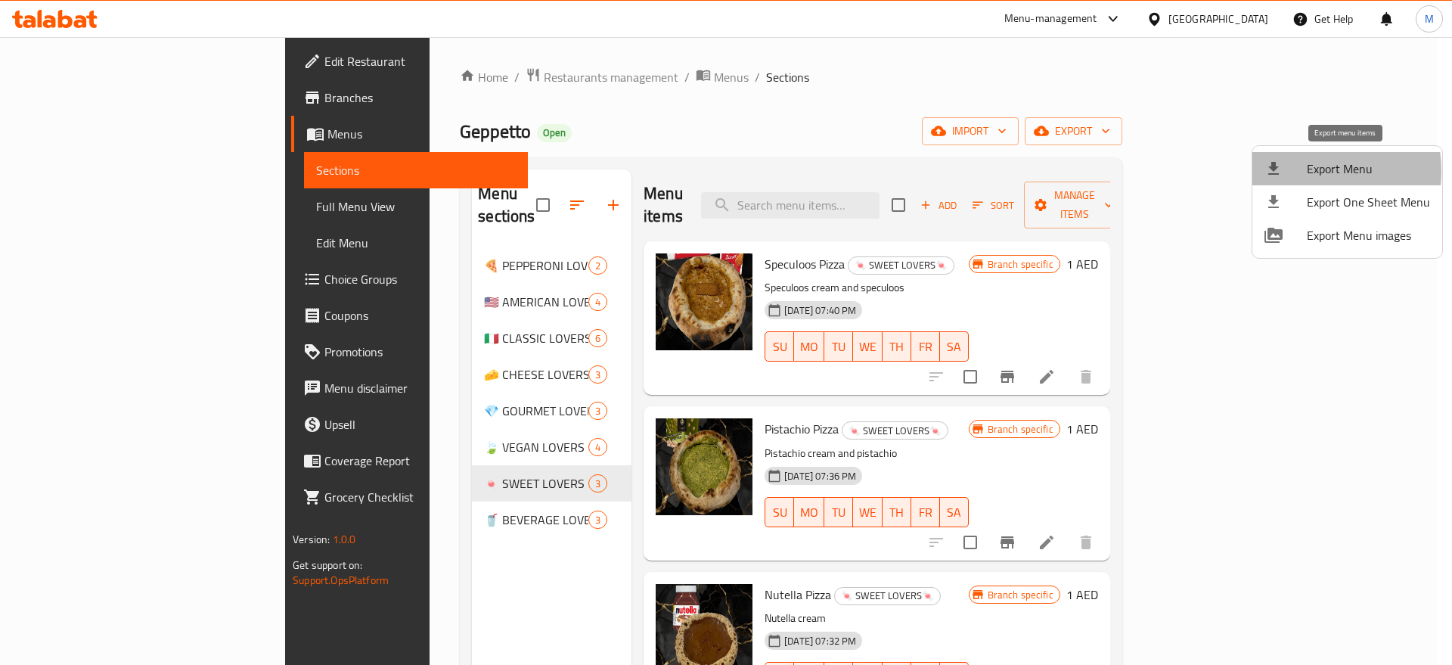
click at [1298, 171] on div at bounding box center [1285, 169] width 42 height 18
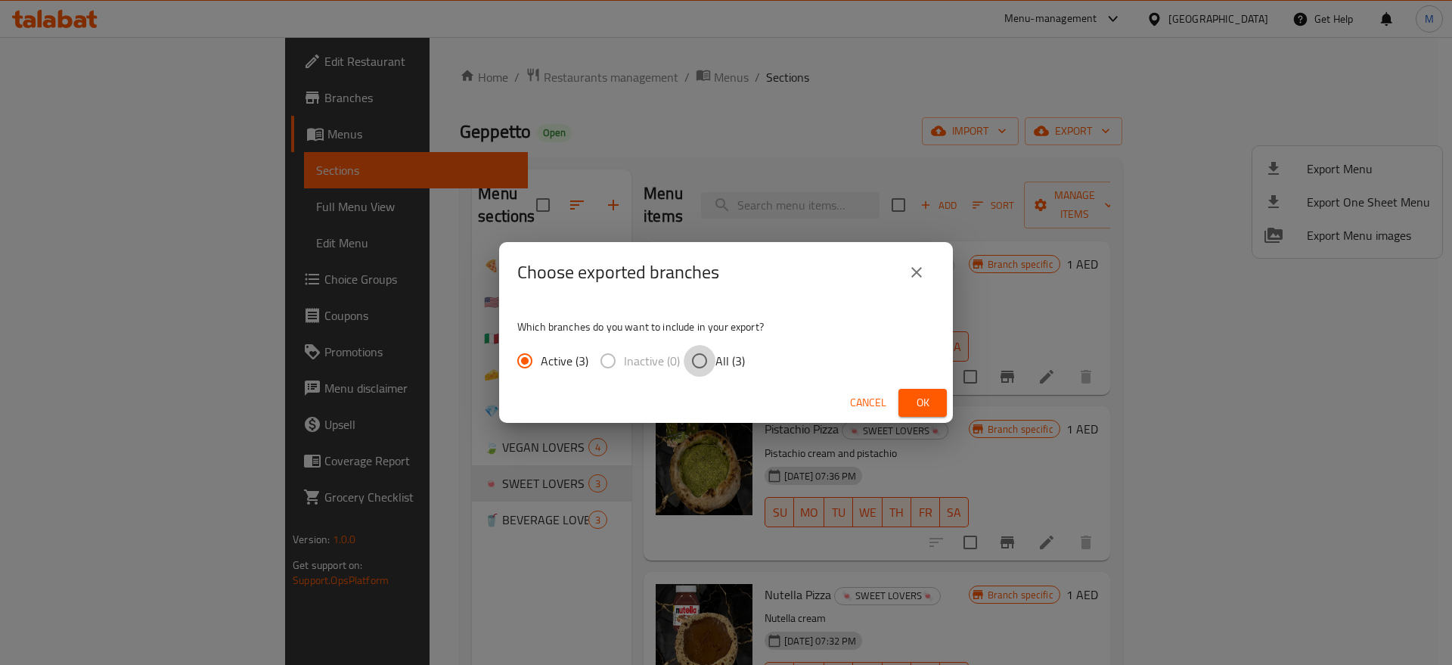
click at [709, 361] on input "All (3)" at bounding box center [700, 361] width 32 height 32
radio input "true"
click at [931, 414] on button "Ok" at bounding box center [922, 403] width 48 height 28
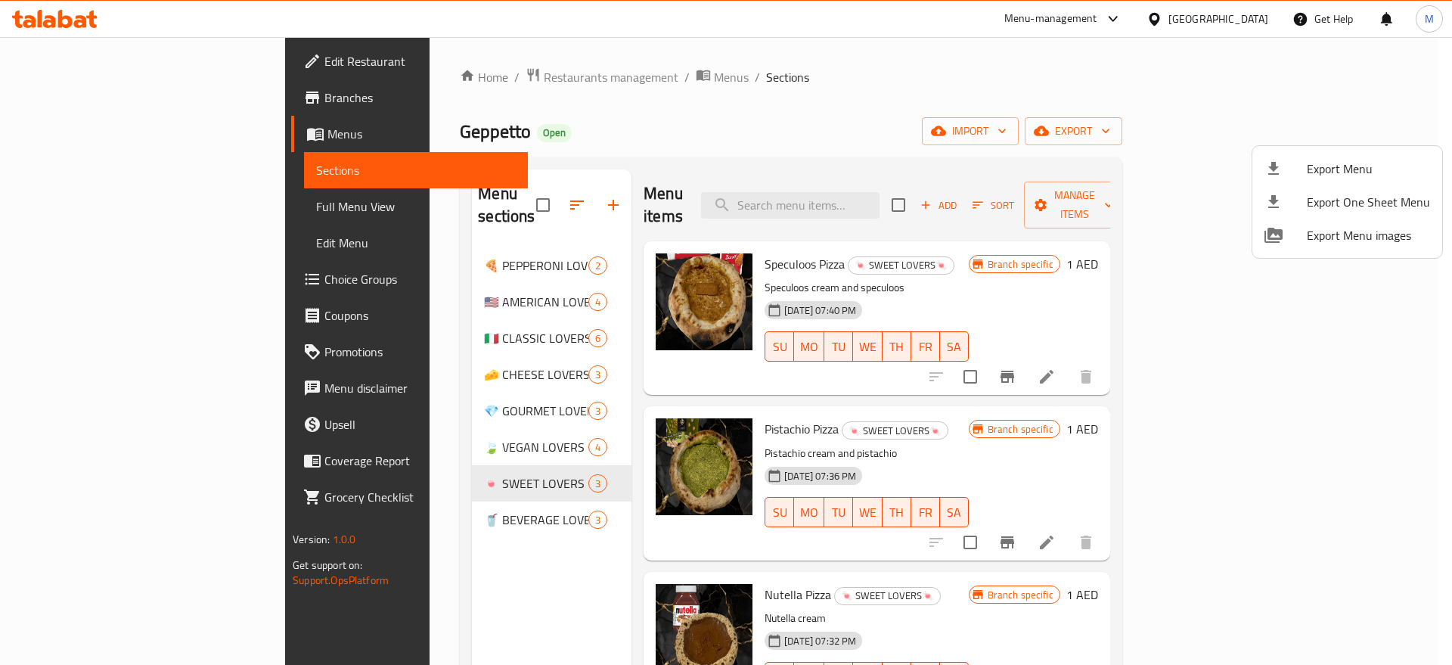
click at [1018, 424] on div at bounding box center [726, 332] width 1452 height 665
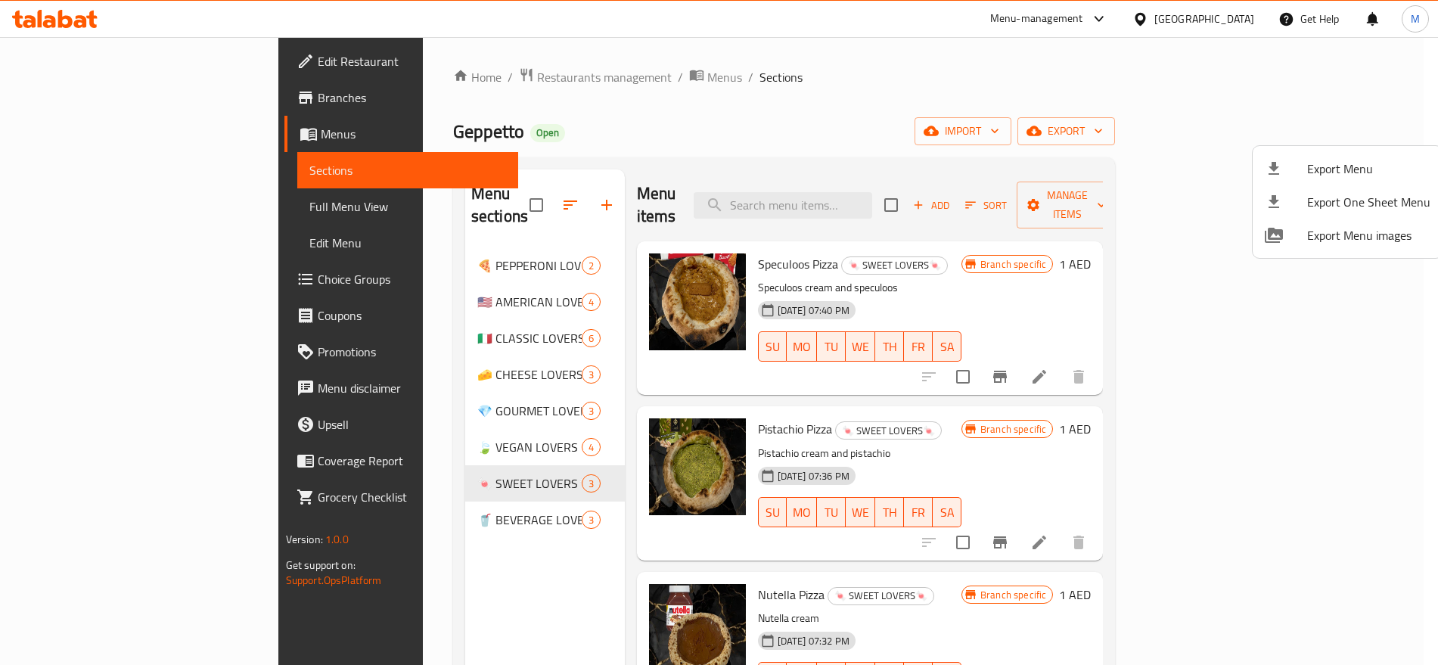
click at [961, 444] on p "Pistachio cream and pistachio" at bounding box center [859, 453] width 203 height 19
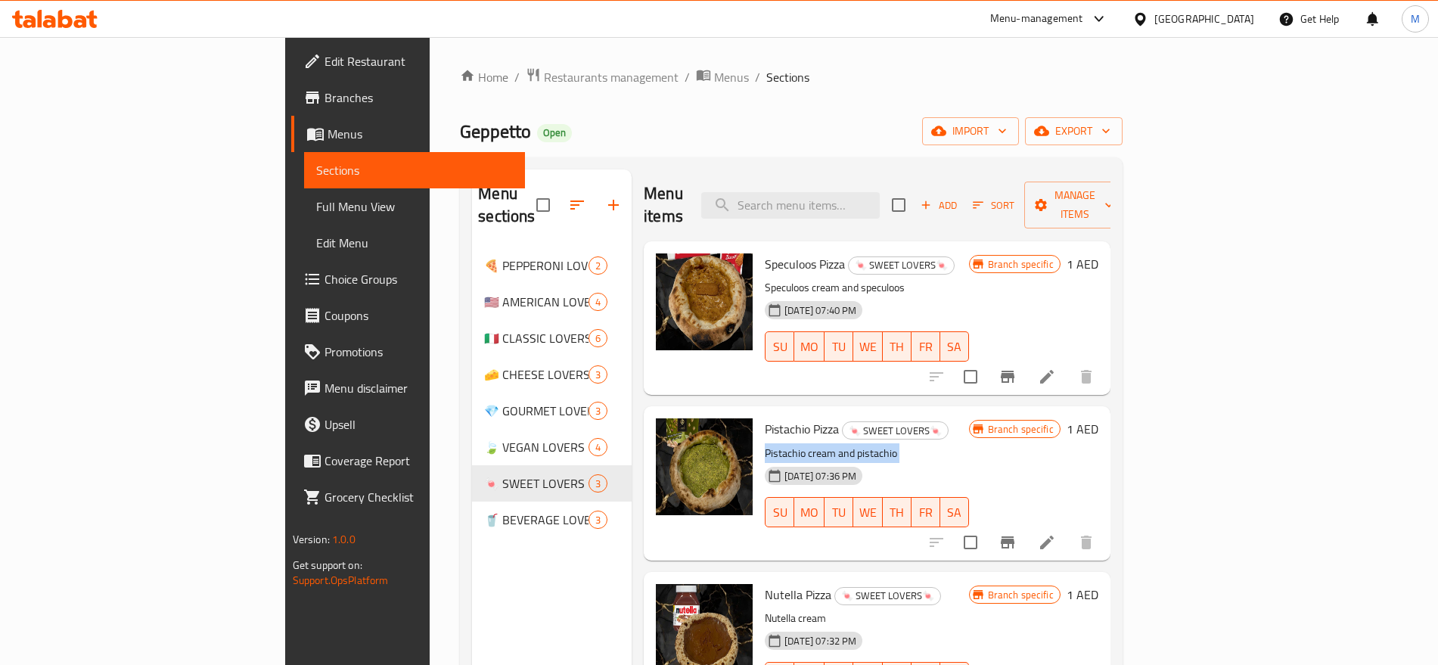
click at [968, 444] on p "Pistachio cream and pistachio" at bounding box center [866, 453] width 203 height 19
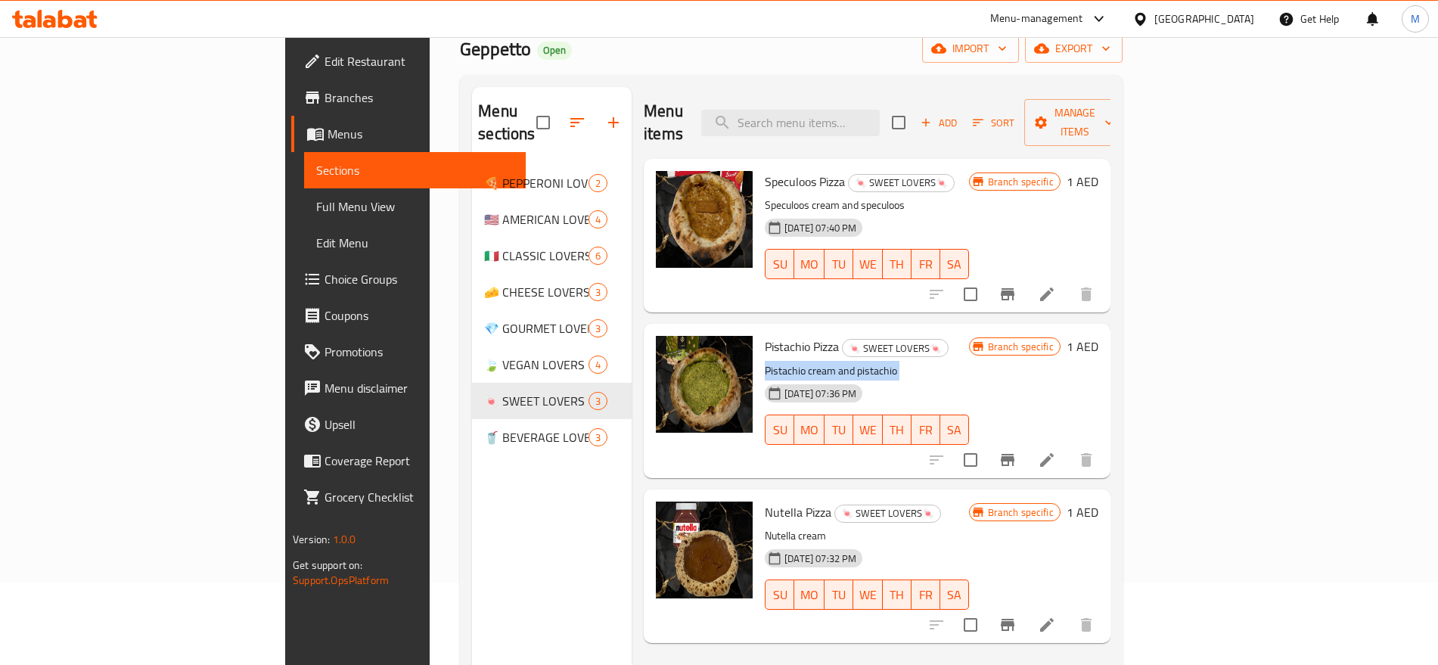
scroll to position [68, 0]
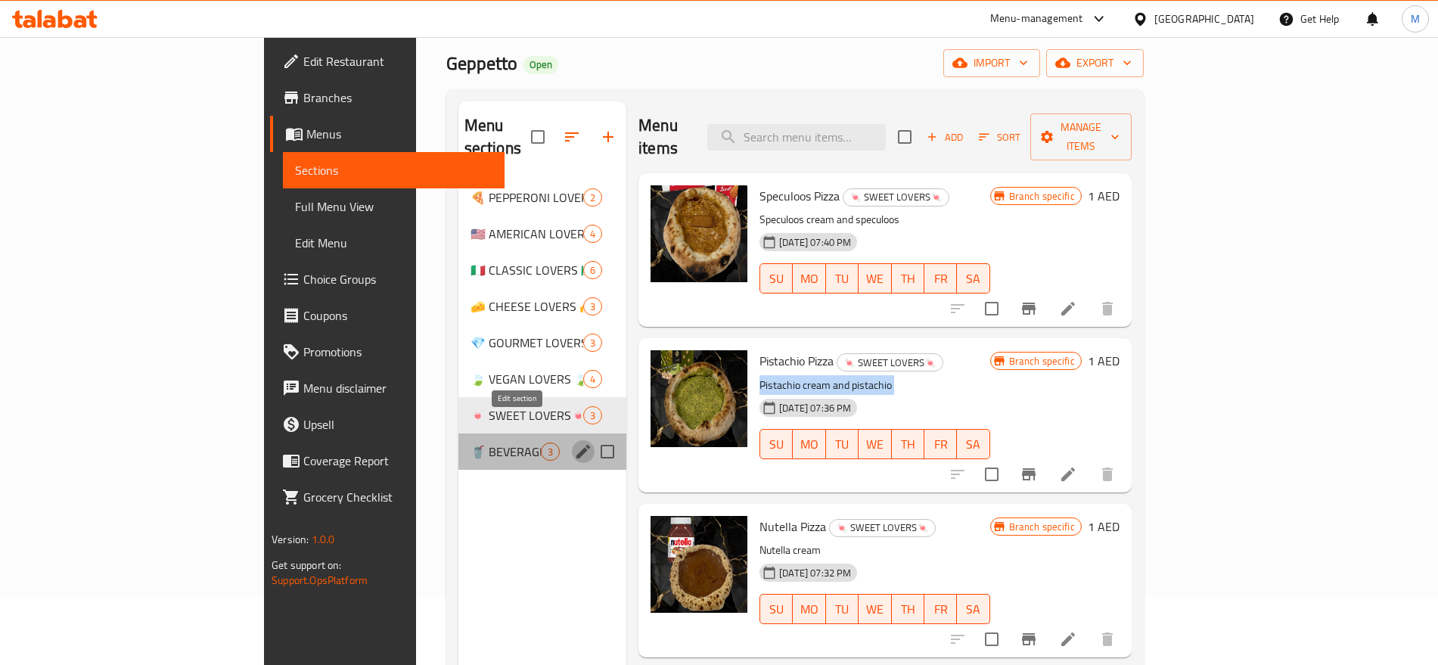
click at [574, 442] on icon "edit" at bounding box center [583, 451] width 18 height 18
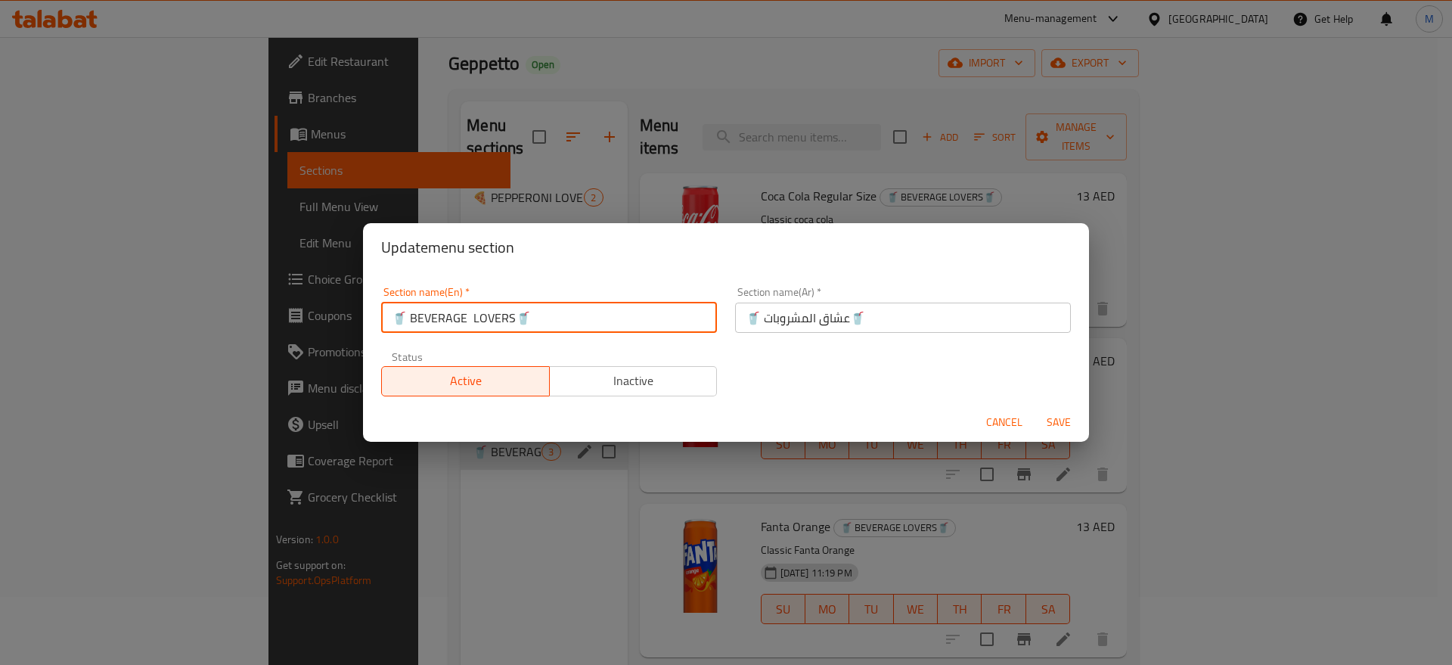
click at [564, 314] on input "🥤 BEVERAGE LOVERS🥤" at bounding box center [549, 318] width 336 height 30
click at [413, 314] on input "🥤 BEVERAGE LOVERS" at bounding box center [549, 318] width 336 height 30
type input "BEVERAGE LOVERS"
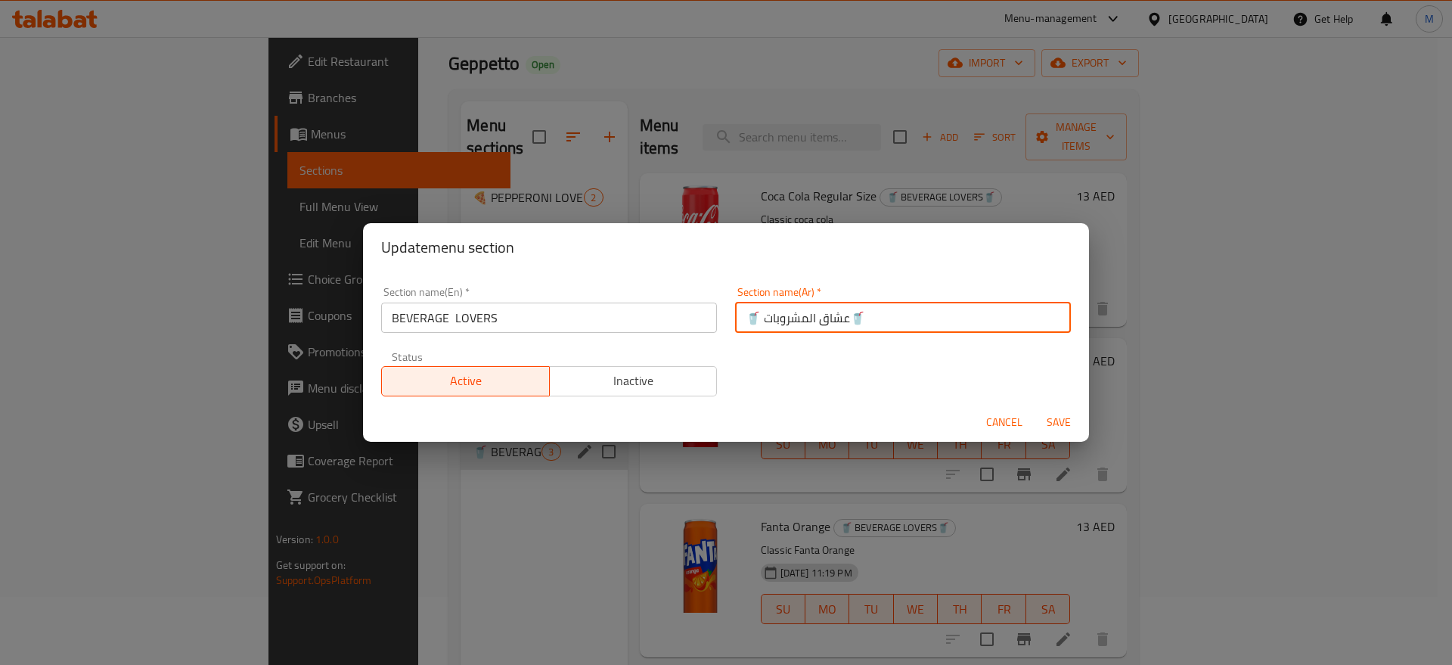
click at [878, 321] on input "🥤 عشاق المشروبات🥤" at bounding box center [903, 318] width 336 height 30
drag, startPoint x: 878, startPoint y: 321, endPoint x: 840, endPoint y: 327, distance: 38.3
click at [840, 327] on input "🥤 عشاق المشروبات🥤" at bounding box center [903, 318] width 336 height 30
drag, startPoint x: 759, startPoint y: 312, endPoint x: 739, endPoint y: 315, distance: 19.9
click at [739, 315] on input "🥤 عشاق المشروبات" at bounding box center [903, 318] width 336 height 30
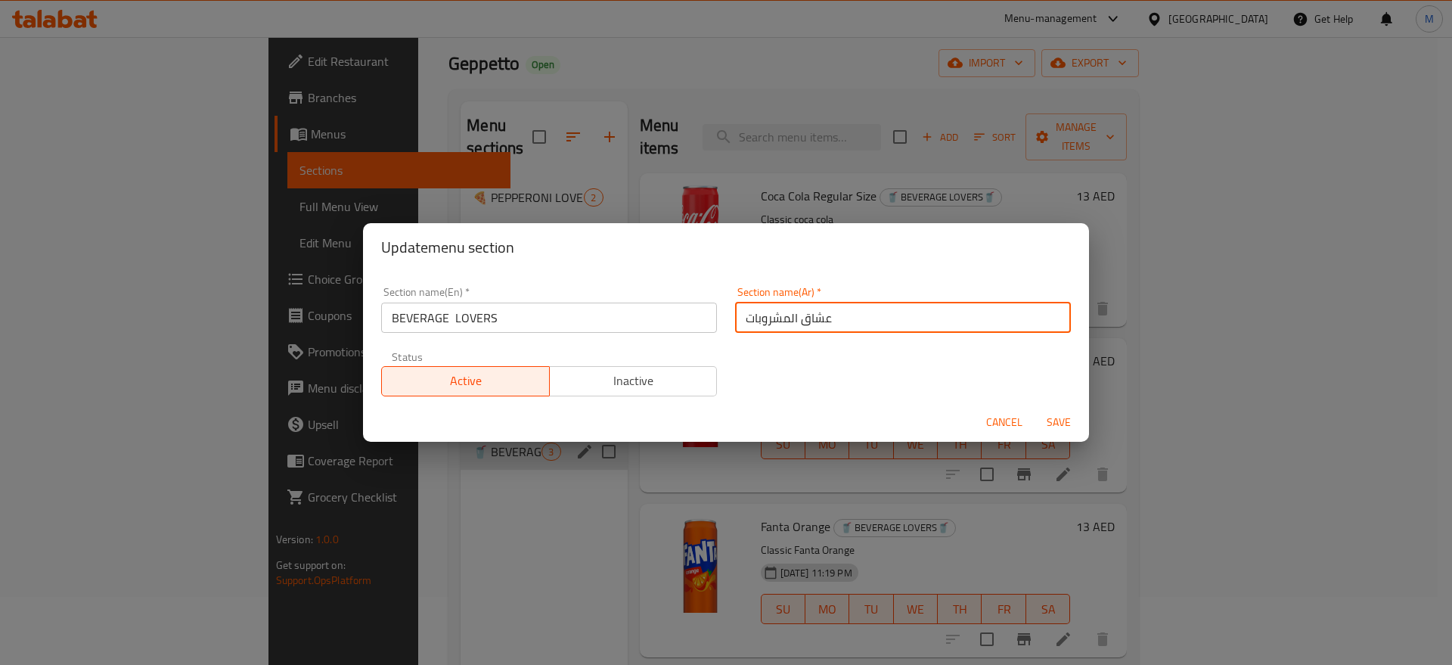
type input "عشاق المشروبات"
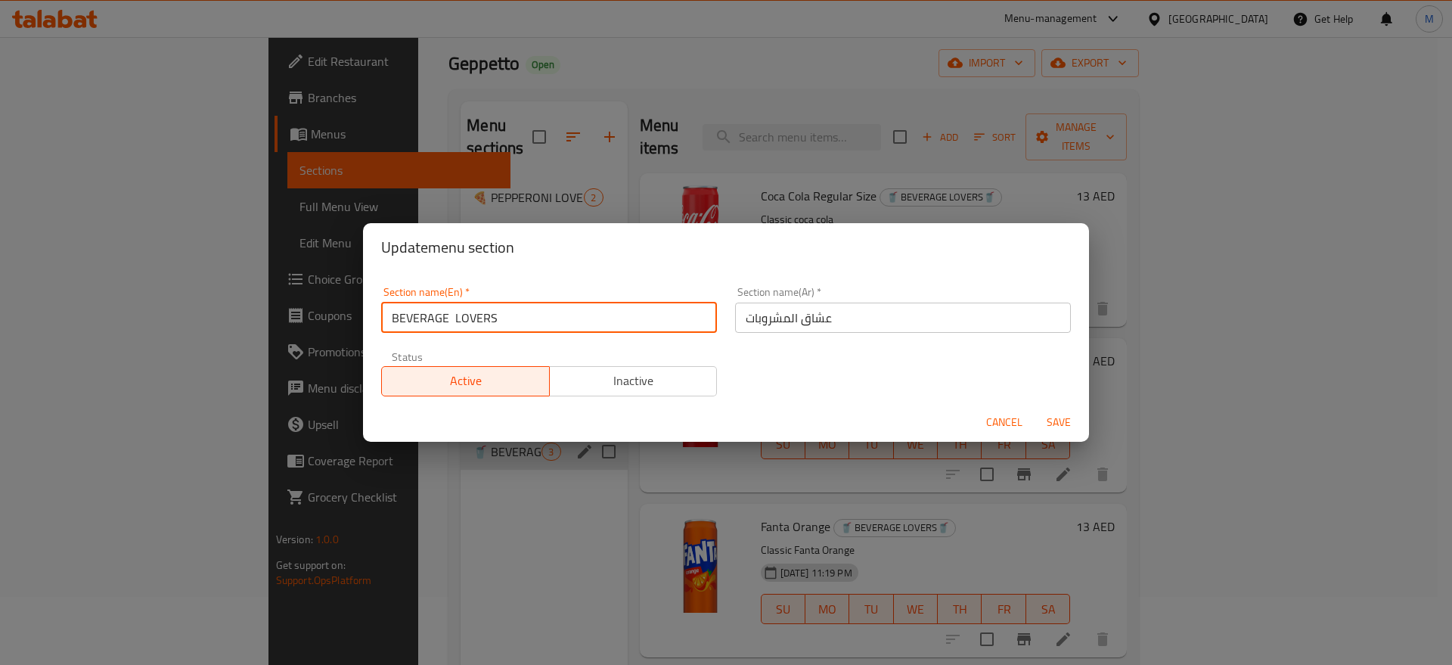
click at [513, 317] on input "BEVERAGE LOVERS" at bounding box center [549, 318] width 336 height 30
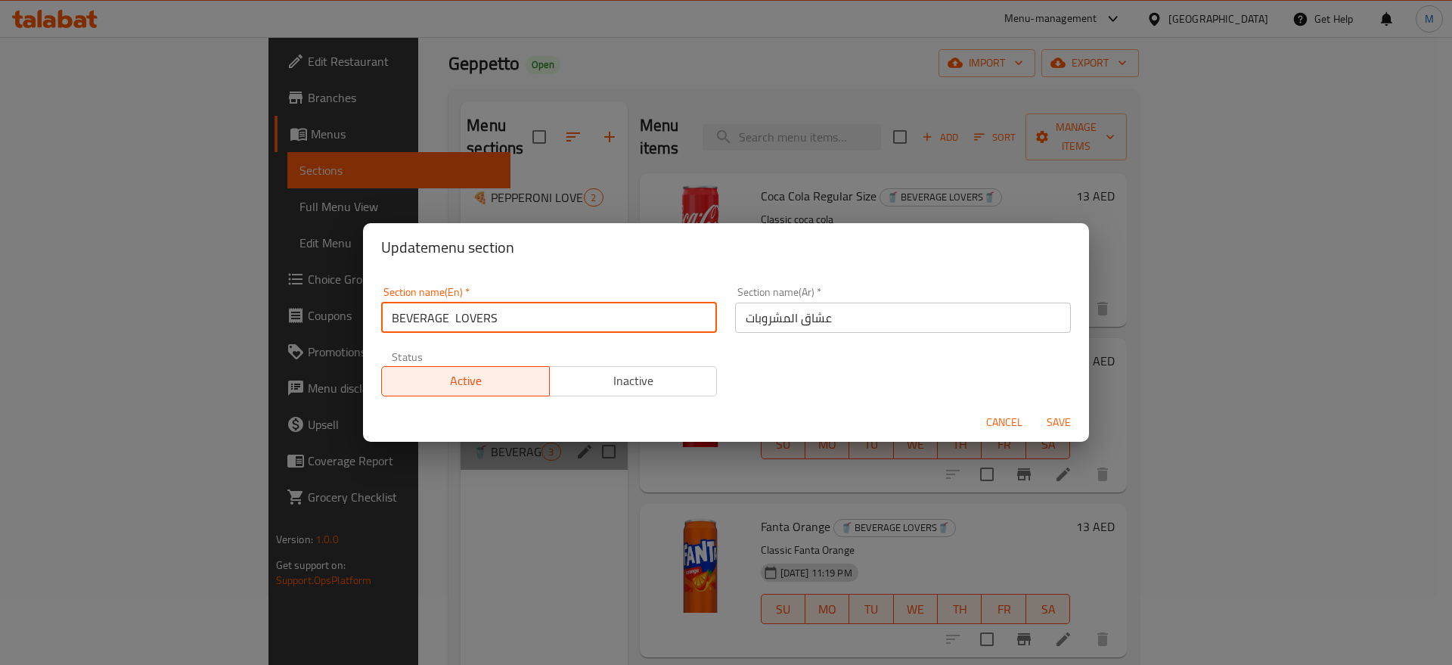
click at [513, 317] on input "BEVERAGE LOVERS" at bounding box center [549, 318] width 336 height 30
click at [491, 318] on input "BEVERAGE LOVERS" at bounding box center [549, 318] width 336 height 30
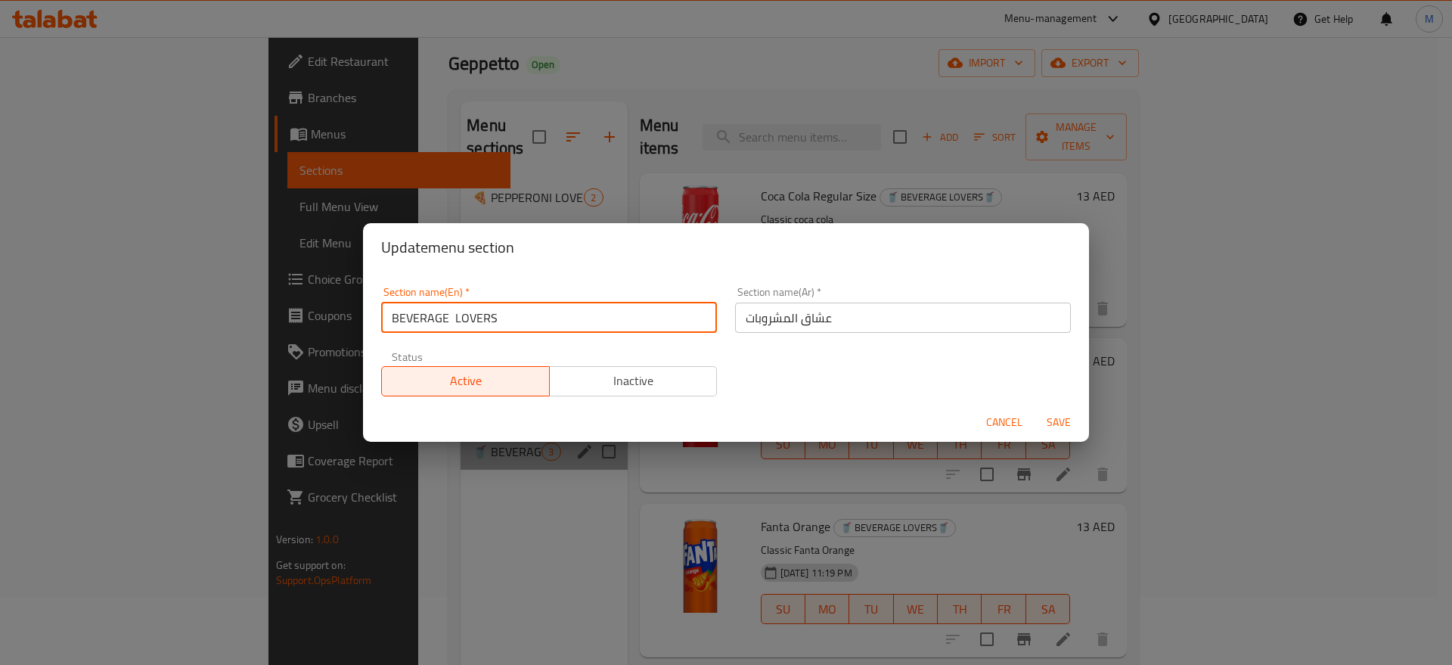
click at [491, 318] on input "BEVERAGE LOVERS" at bounding box center [549, 318] width 336 height 30
click at [591, 324] on input "BEVERAGE LOVERS" at bounding box center [549, 318] width 336 height 30
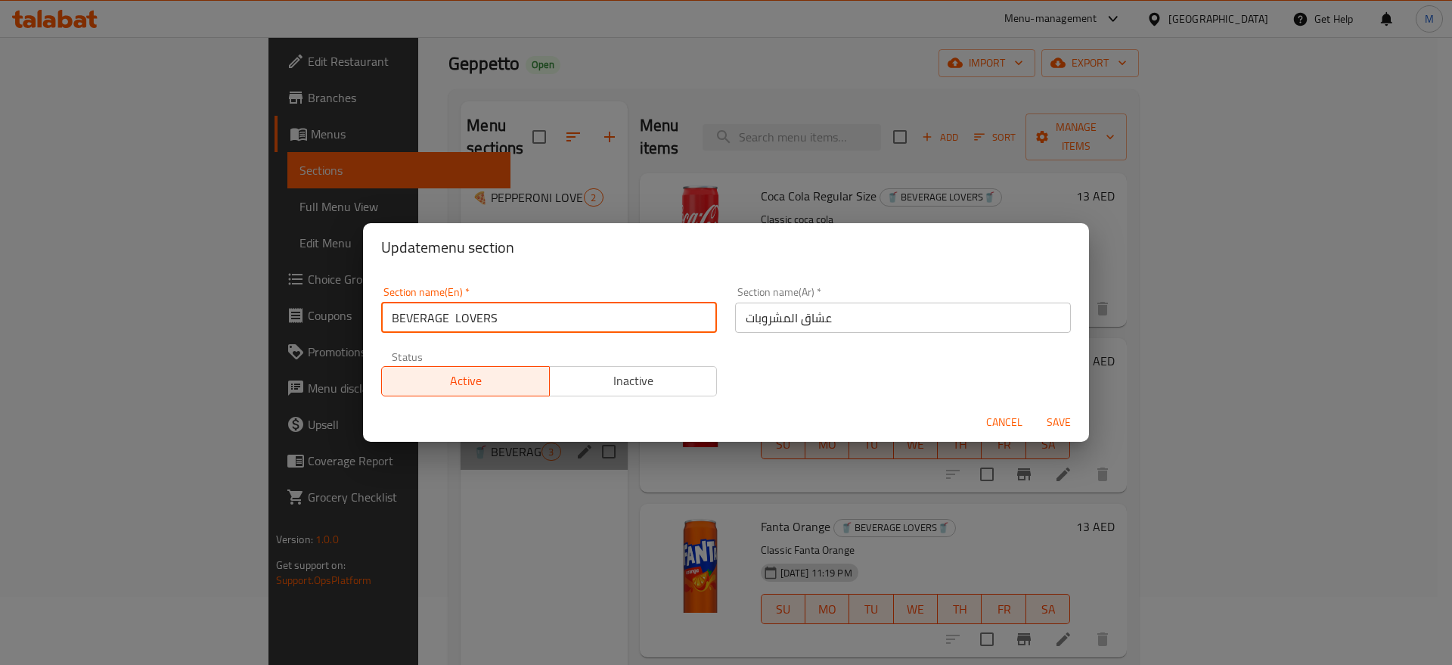
click at [591, 324] on input "BEVERAGE LOVERS" at bounding box center [549, 318] width 336 height 30
click at [438, 322] on input "BEVERAGE Lovers" at bounding box center [549, 318] width 336 height 30
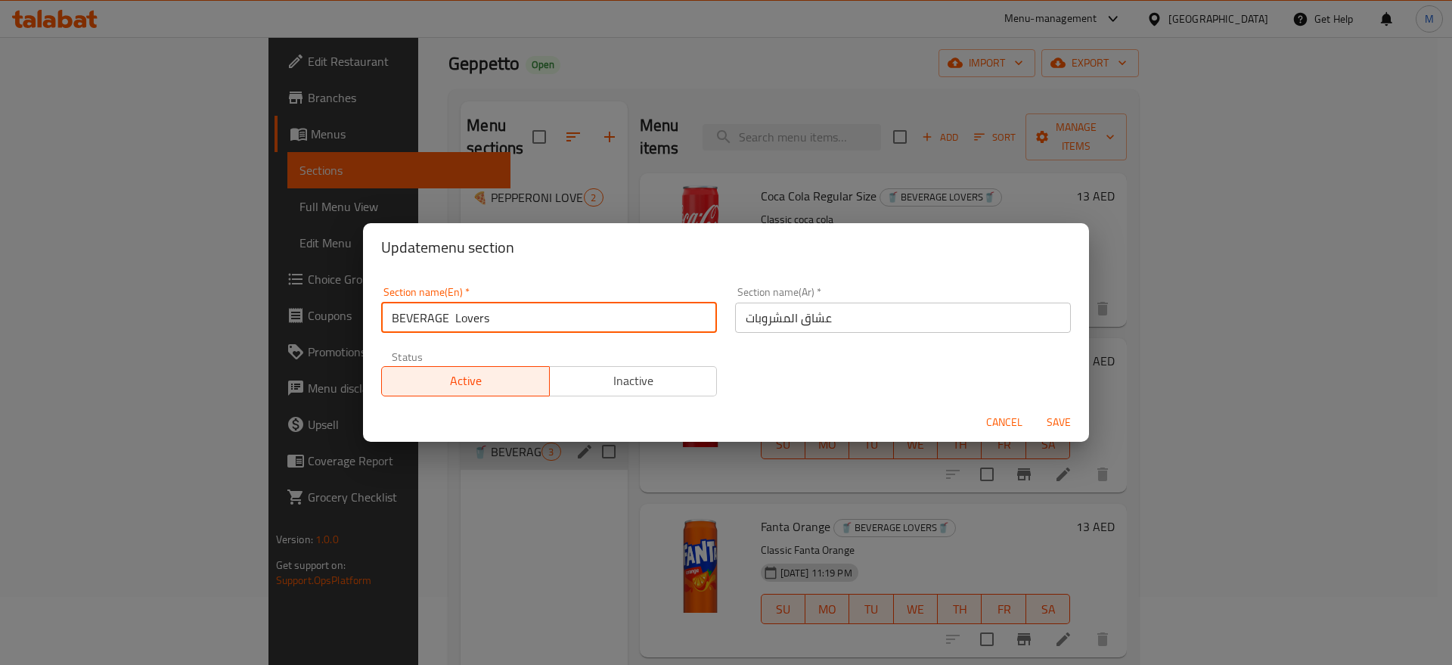
type input "Beverage Lovers"
click at [526, 324] on input "Beverage Lovers" at bounding box center [549, 318] width 336 height 30
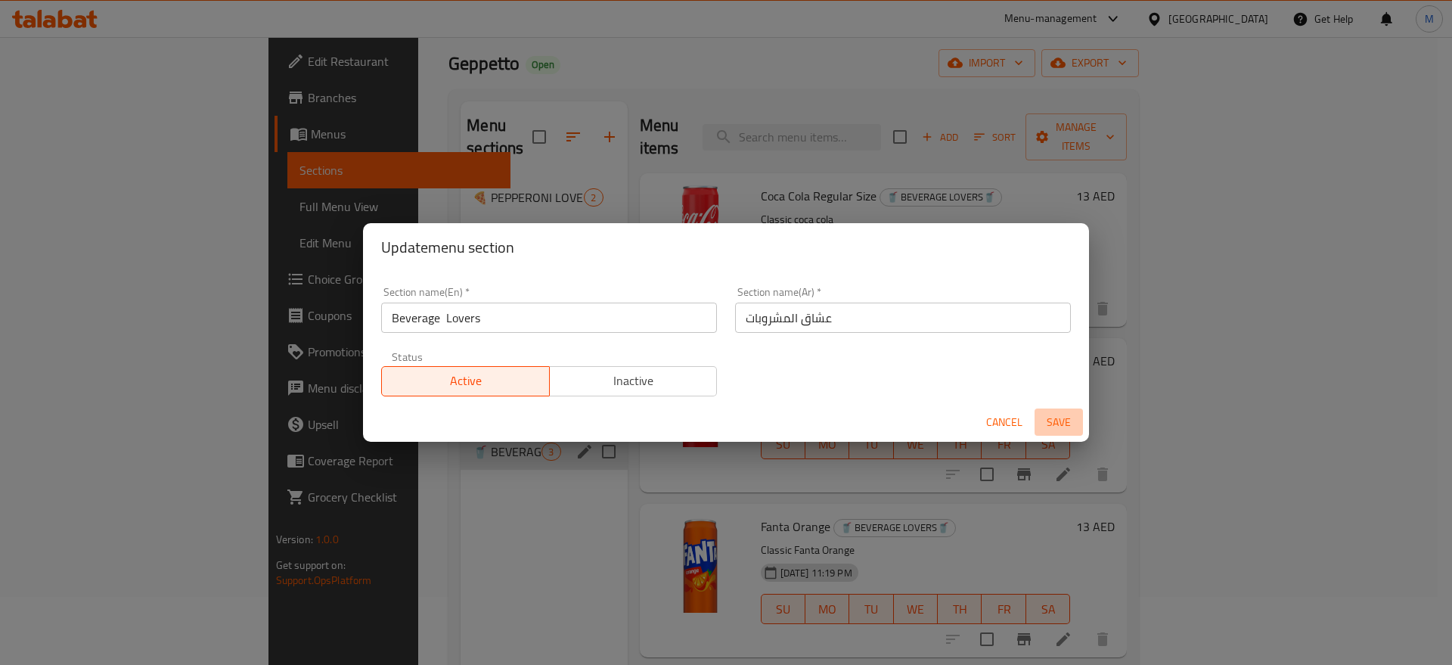
click at [1060, 413] on span "Save" at bounding box center [1059, 422] width 36 height 19
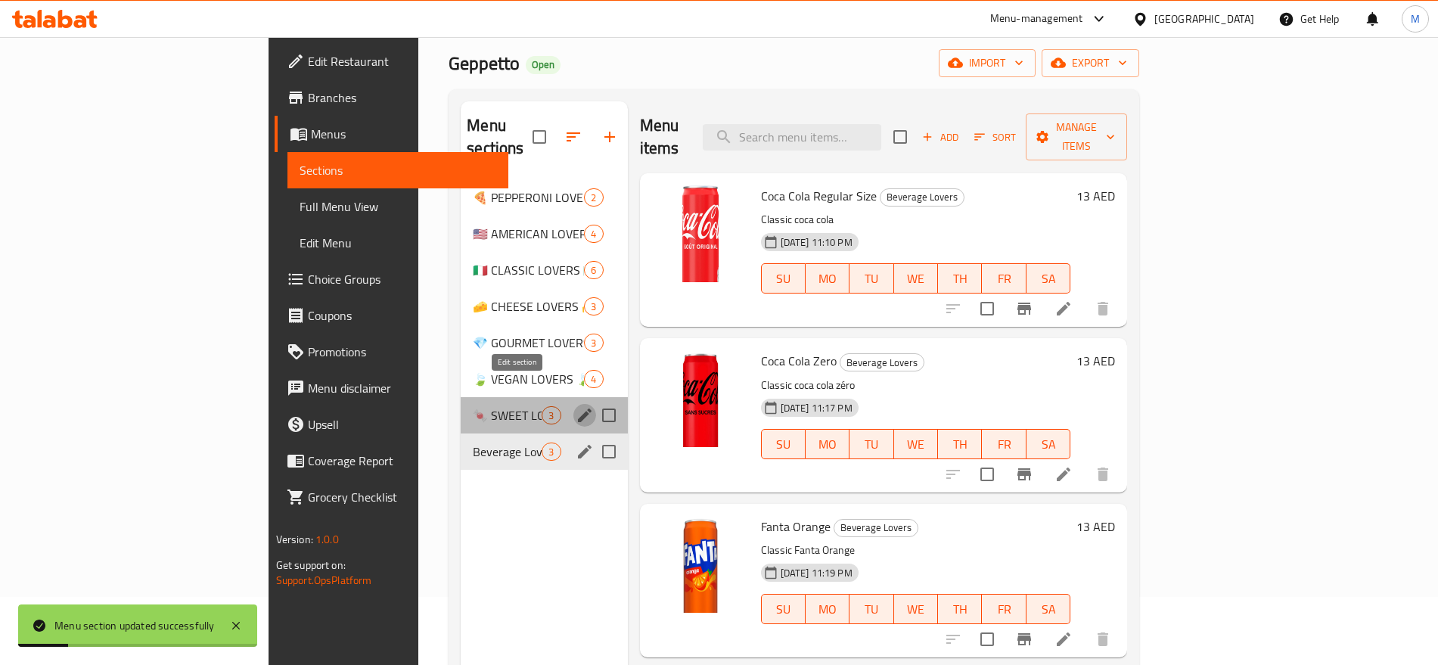
click at [576, 406] on icon "edit" at bounding box center [585, 415] width 18 height 18
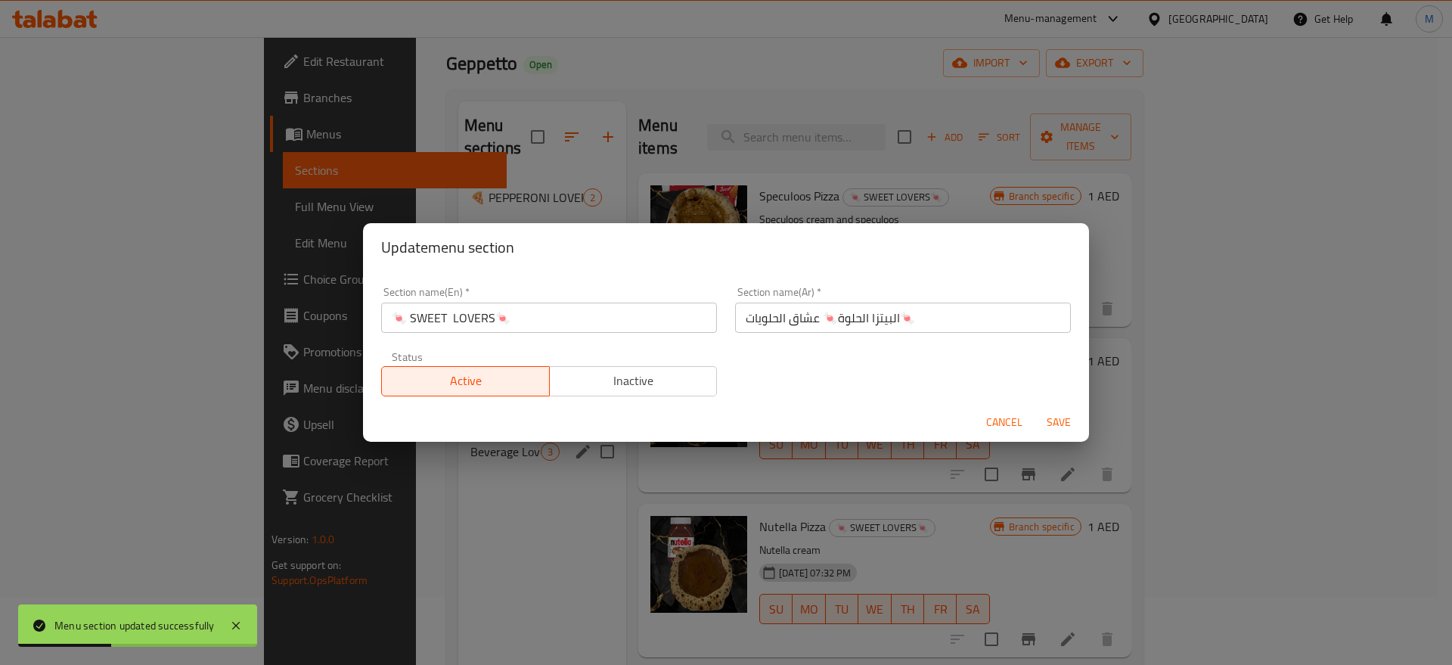
click at [534, 319] on input "🍬 SWEET LOVERS🍬" at bounding box center [549, 318] width 336 height 30
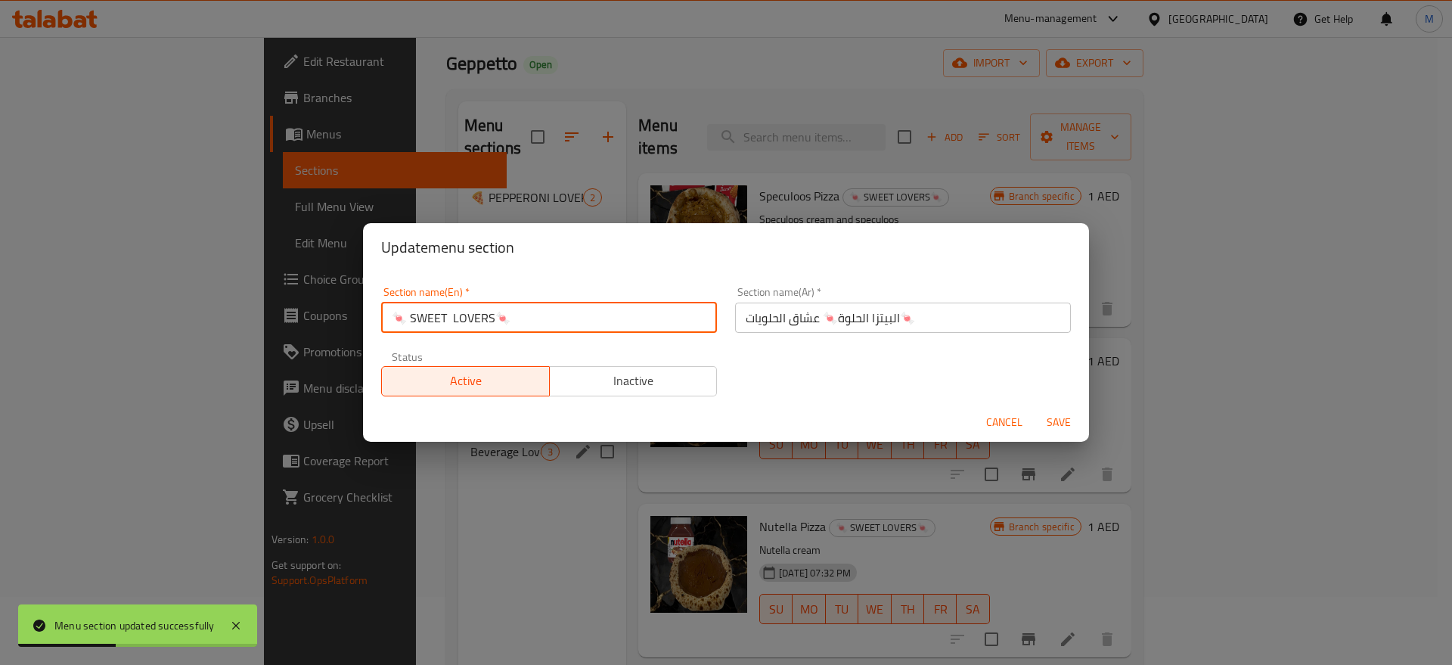
click at [534, 319] on input "🍬 SWEET LOVERS🍬" at bounding box center [549, 318] width 336 height 30
click at [511, 304] on input "🍬 Sweet Lovers🍬" at bounding box center [549, 318] width 336 height 30
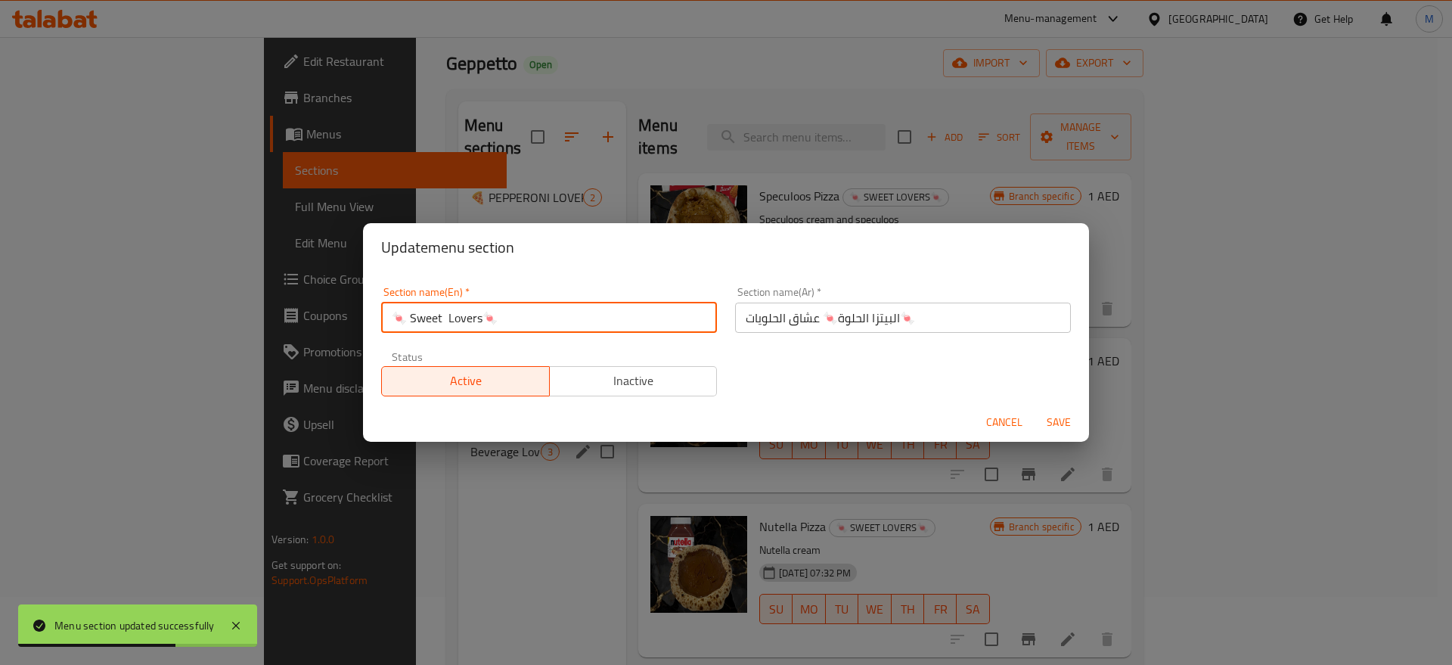
click at [511, 304] on input "🍬 Sweet Lovers🍬" at bounding box center [549, 318] width 336 height 30
click at [411, 309] on input "🍬 Sweet Lovers" at bounding box center [549, 318] width 336 height 30
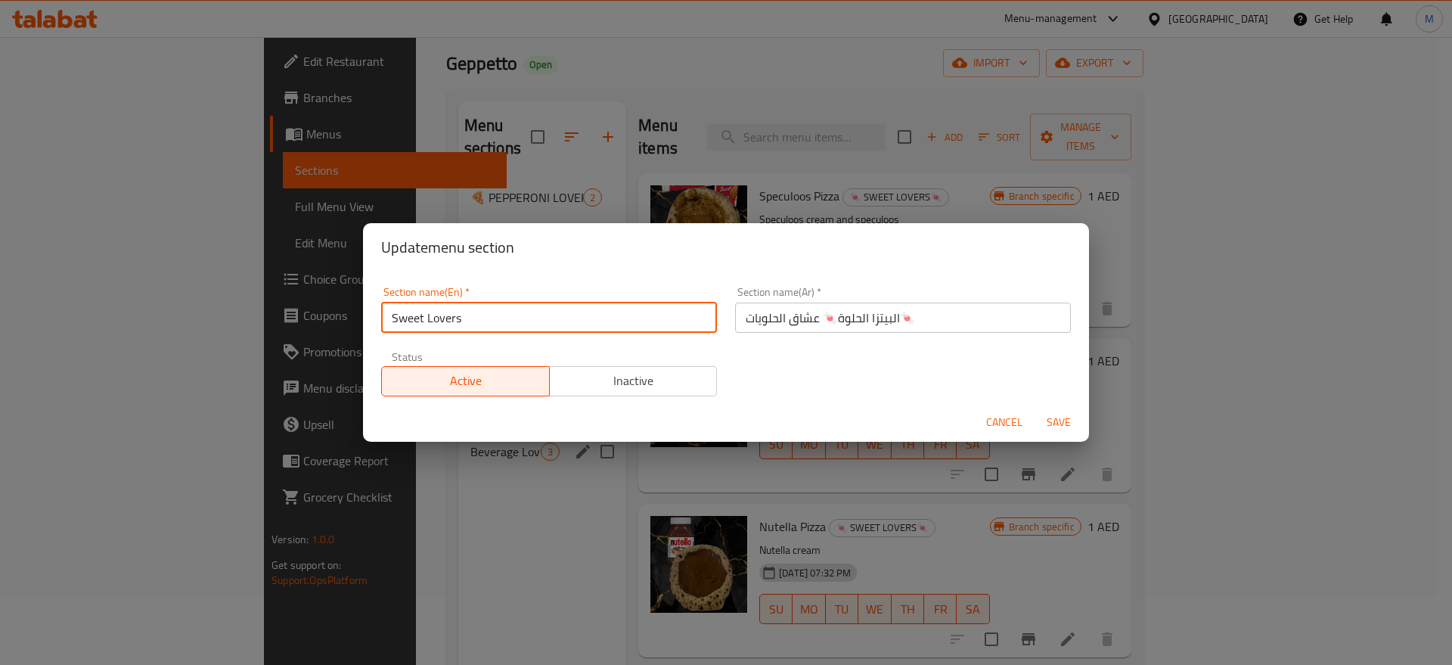
type input "Sweet Lovers"
click at [901, 315] on input "البيتزا الحلوة🍬 عشاق الحلويات🍬" at bounding box center [903, 318] width 336 height 30
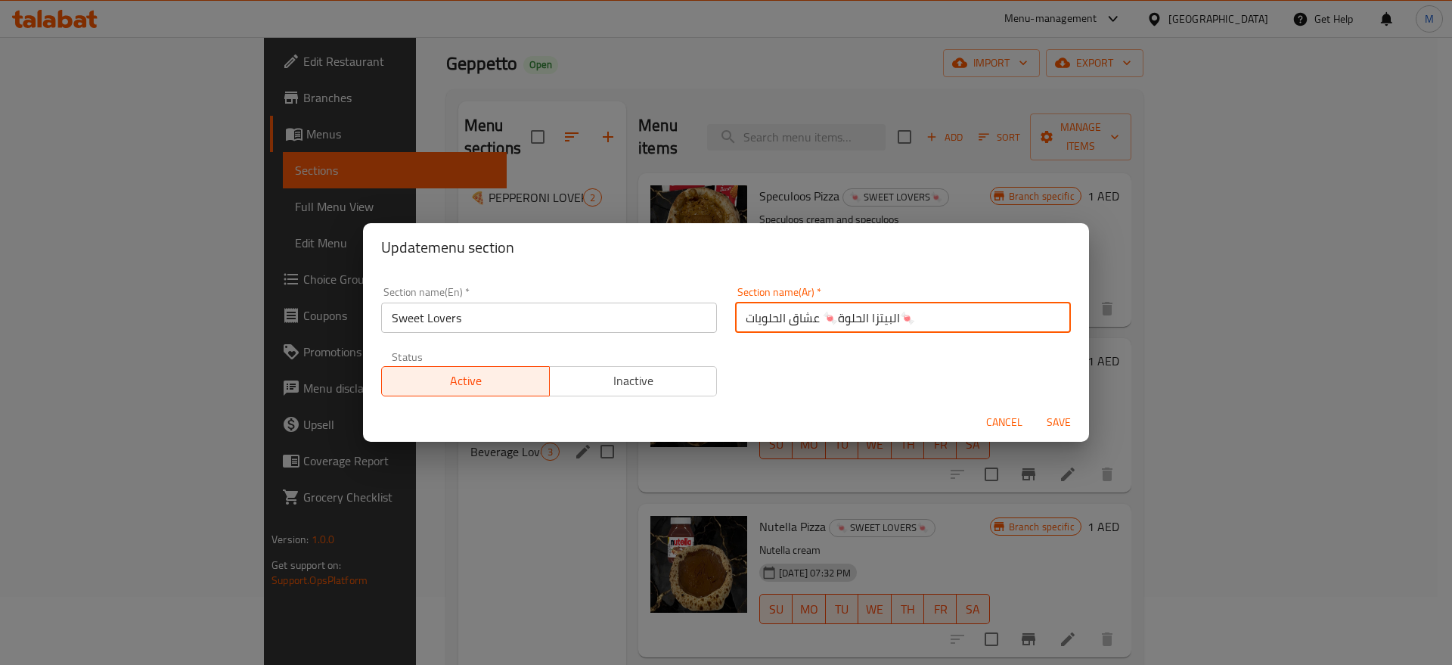
click at [901, 315] on input "البيتزا الحلوة🍬 عشاق الحلويات🍬" at bounding box center [903, 318] width 336 height 30
drag, startPoint x: 915, startPoint y: 315, endPoint x: 855, endPoint y: 321, distance: 60.9
click at [855, 321] on input "البيتزا الحلوة🍬 عشاق الحلويات🍬" at bounding box center [903, 318] width 336 height 30
click at [855, 322] on input "البيتزا الحلوة🍬 عشاق الحلويات🍬" at bounding box center [903, 318] width 336 height 30
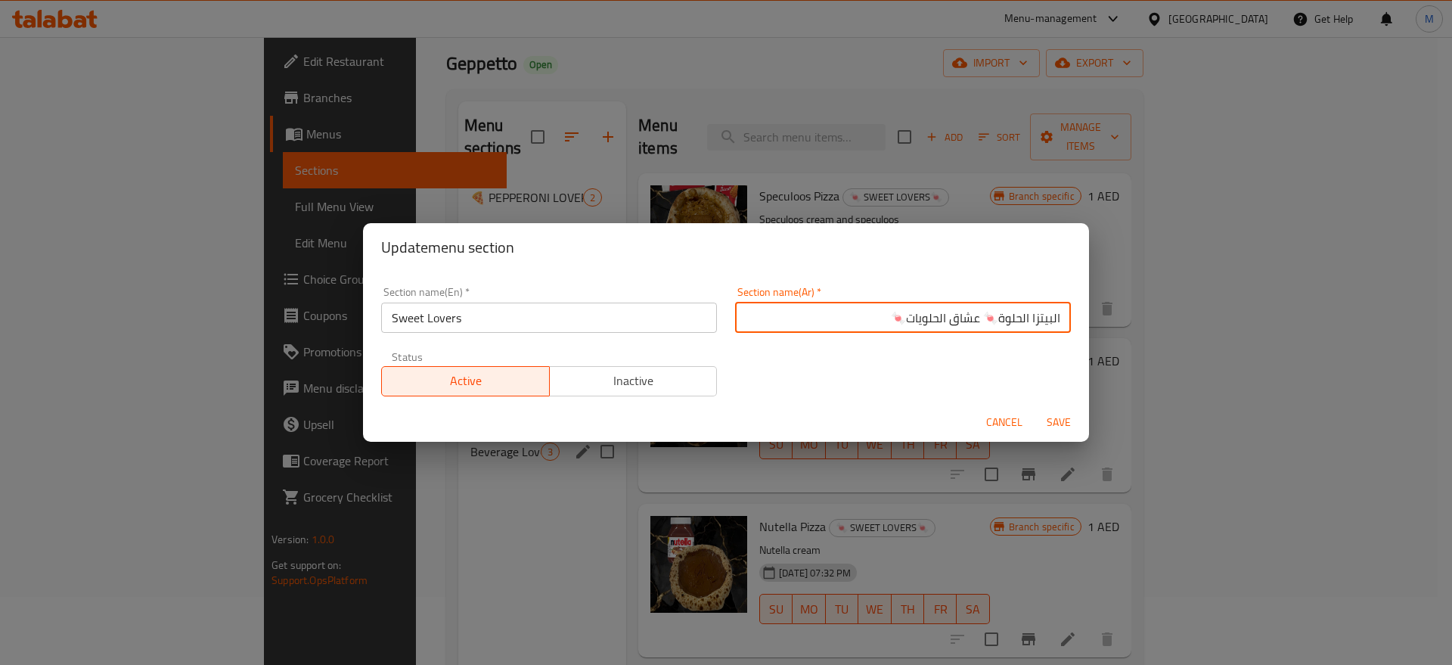
click at [965, 322] on input "البيتزا الحلوة🍬 عشاق الحلويات🍬" at bounding box center [903, 318] width 336 height 30
drag, startPoint x: 965, startPoint y: 322, endPoint x: 1068, endPoint y: 318, distance: 102.9
click at [1068, 318] on div "Section name(En)   * Sweet Lovers Section name(En) * Section name(Ar)   * البيت…" at bounding box center [726, 336] width 726 height 131
click at [951, 320] on input "عشاق الحلويات🍬" at bounding box center [903, 318] width 336 height 30
type input "عشاق الحلويات"
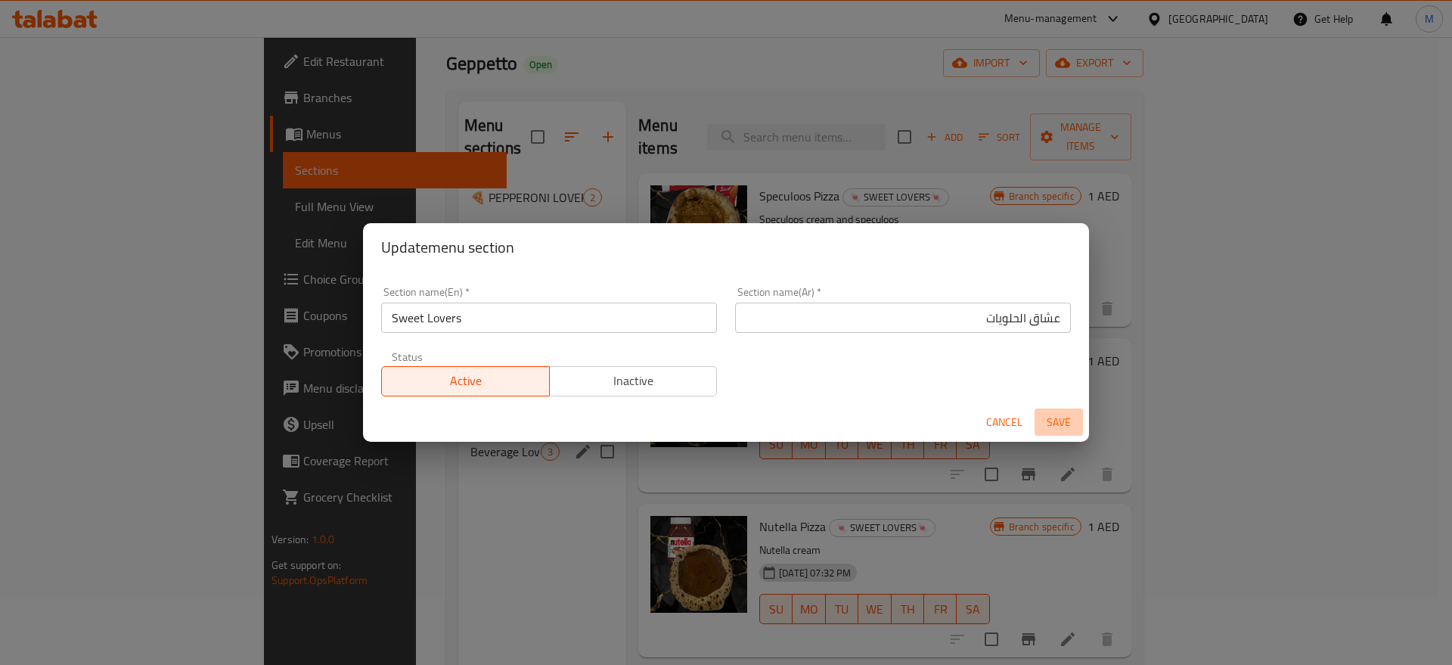
click at [1065, 428] on span "Save" at bounding box center [1059, 422] width 36 height 19
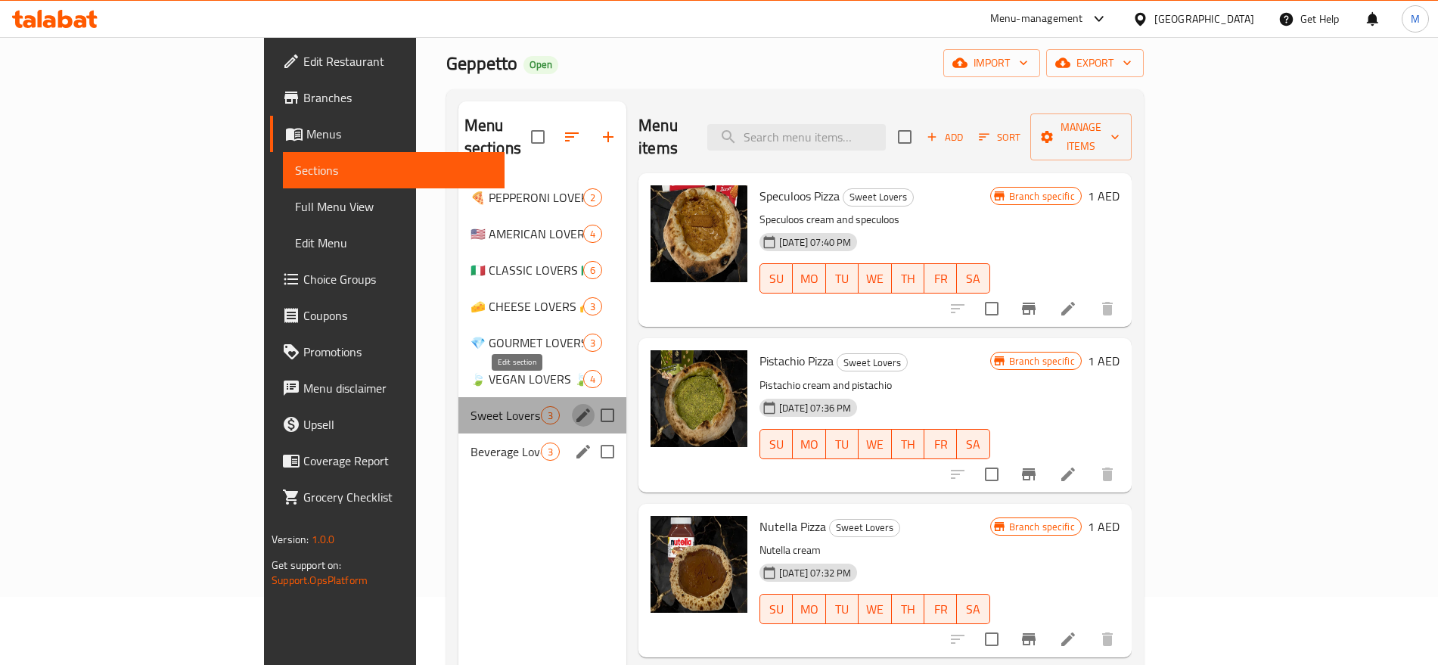
click at [576, 408] on icon "edit" at bounding box center [583, 415] width 14 height 14
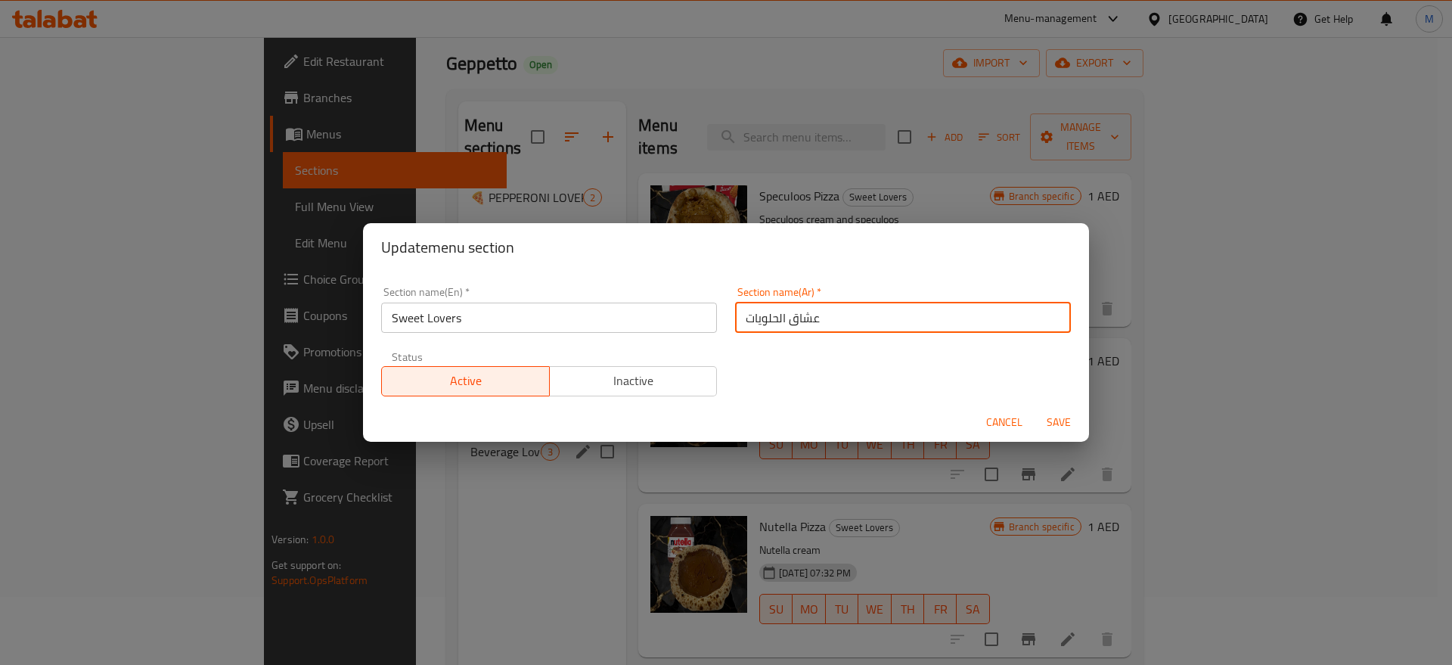
click at [874, 311] on input "عشاق الحلويات" at bounding box center [903, 318] width 336 height 30
paste input "البيتزا الحلوة🍬"
click at [963, 318] on input "عشاق الحلويات البيتزا الحلوة🍬" at bounding box center [903, 318] width 336 height 30
click at [1016, 320] on input "عشاق الحلويات الحلوة🍬" at bounding box center [903, 318] width 336 height 30
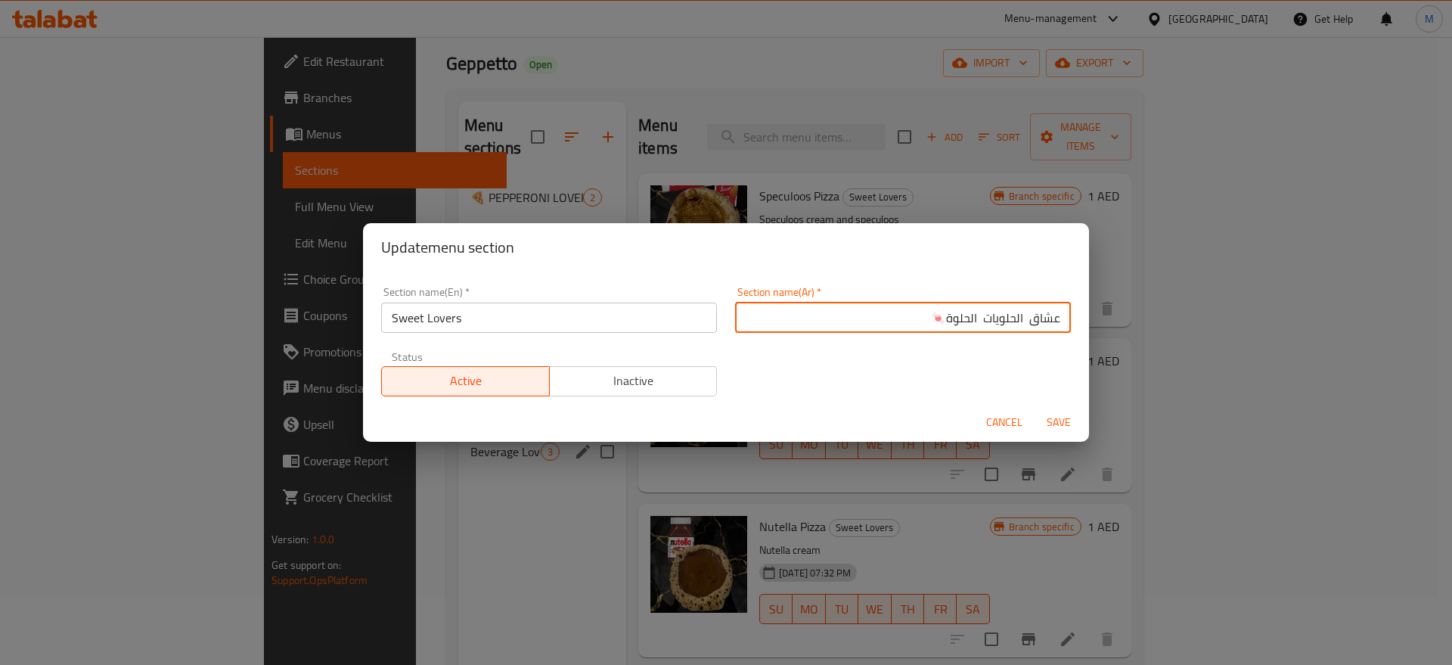
paste input "البيتزا"
drag, startPoint x: 938, startPoint y: 316, endPoint x: 881, endPoint y: 326, distance: 57.6
click at [881, 326] on input "عشاق البيتزا الحلويات الحلوة🍬" at bounding box center [903, 318] width 336 height 30
click at [960, 317] on input "عشاق البيتزا الحلويات الحلوة🍬" at bounding box center [903, 318] width 336 height 30
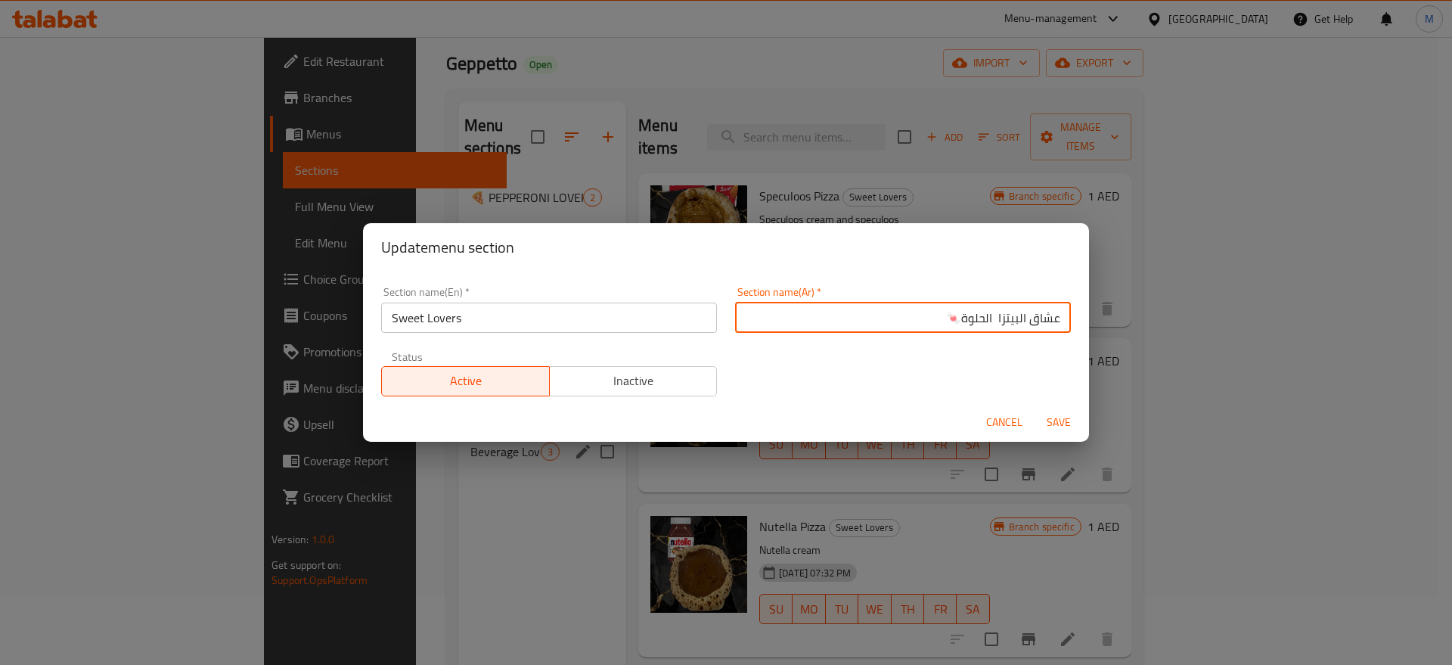
click at [960, 317] on input "عشاق البيتزا الحلوة🍬" at bounding box center [903, 318] width 336 height 30
click at [912, 316] on input "عشاق البيتزا الحلوة🍬" at bounding box center [903, 318] width 336 height 30
type input "عشاق البيتزا الحلوة"
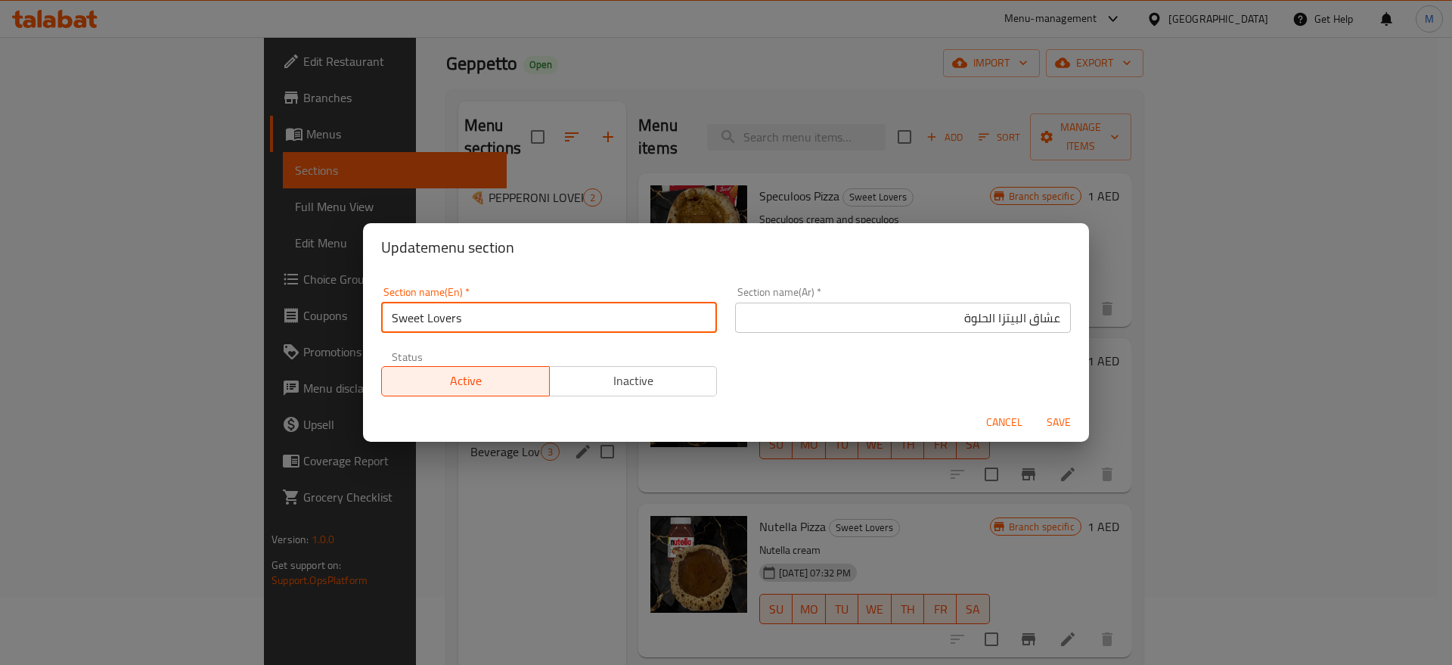
click at [428, 320] on input "Sweet Lovers" at bounding box center [549, 318] width 336 height 30
type input "Sweet Pizza Lovers"
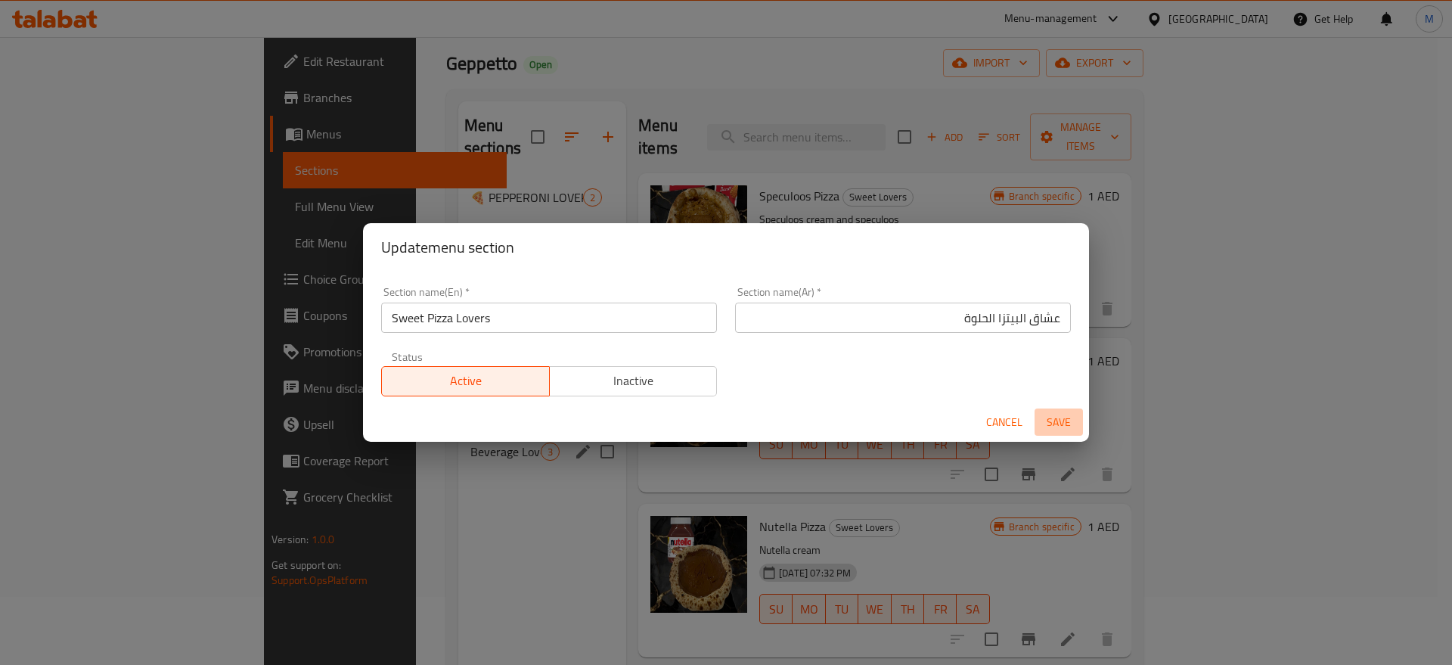
click at [1064, 417] on span "Save" at bounding box center [1059, 422] width 36 height 19
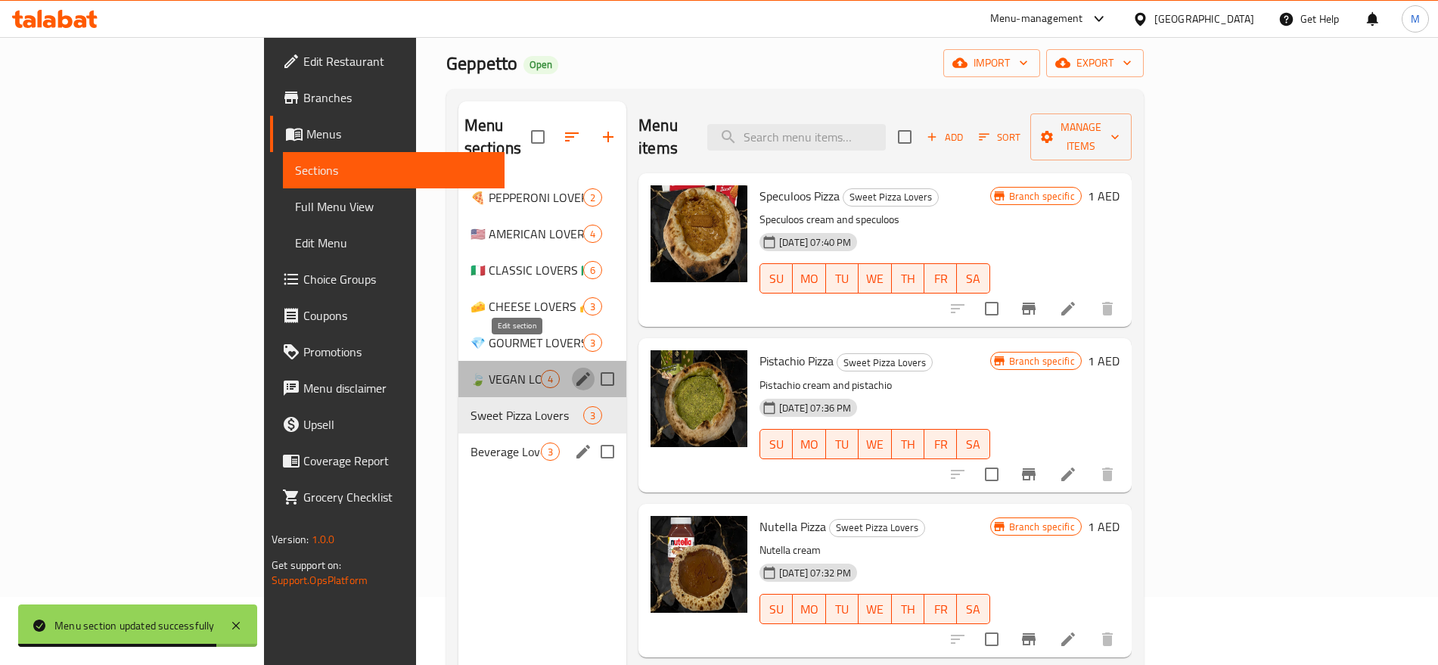
click at [574, 370] on icon "edit" at bounding box center [583, 379] width 18 height 18
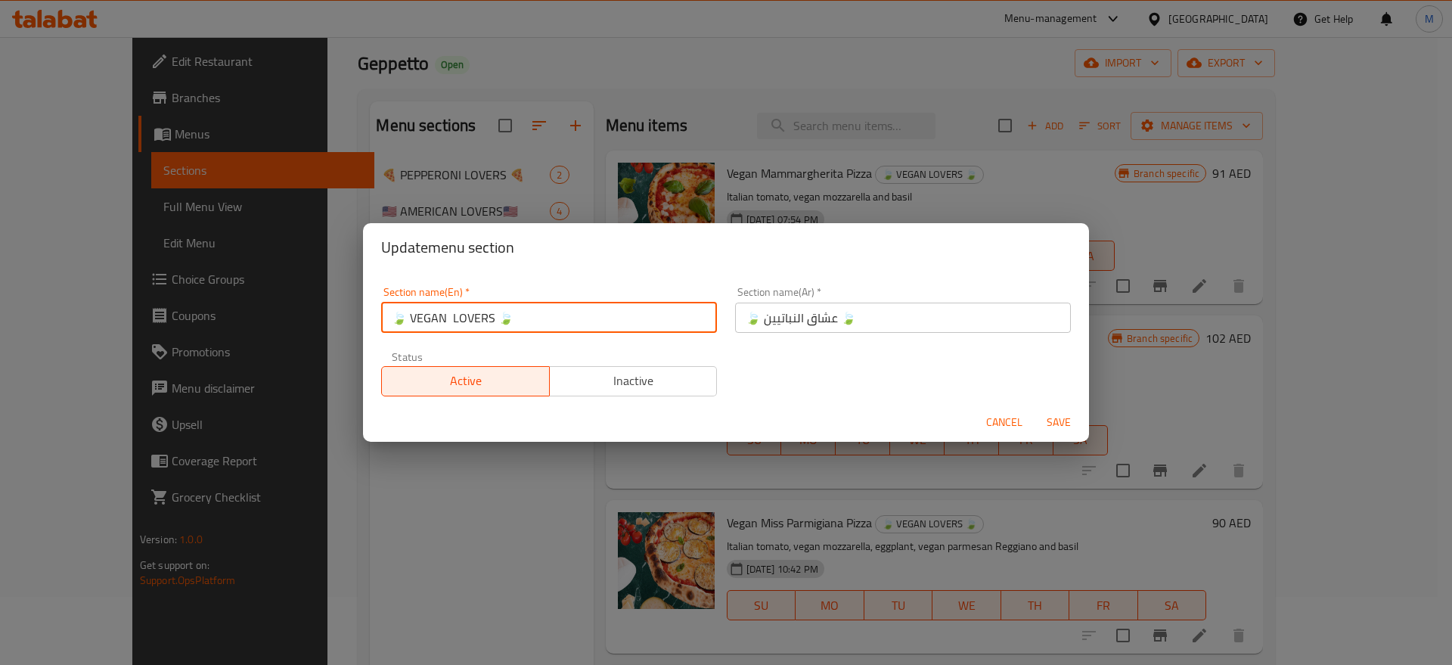
click at [544, 315] on input "🍃 VEGAN LOVERS 🍃" at bounding box center [549, 318] width 336 height 30
click at [413, 312] on input "🍃 VEGAN LOVERS" at bounding box center [549, 318] width 336 height 30
click at [435, 318] on input "VEGAN LOVERS" at bounding box center [549, 318] width 336 height 30
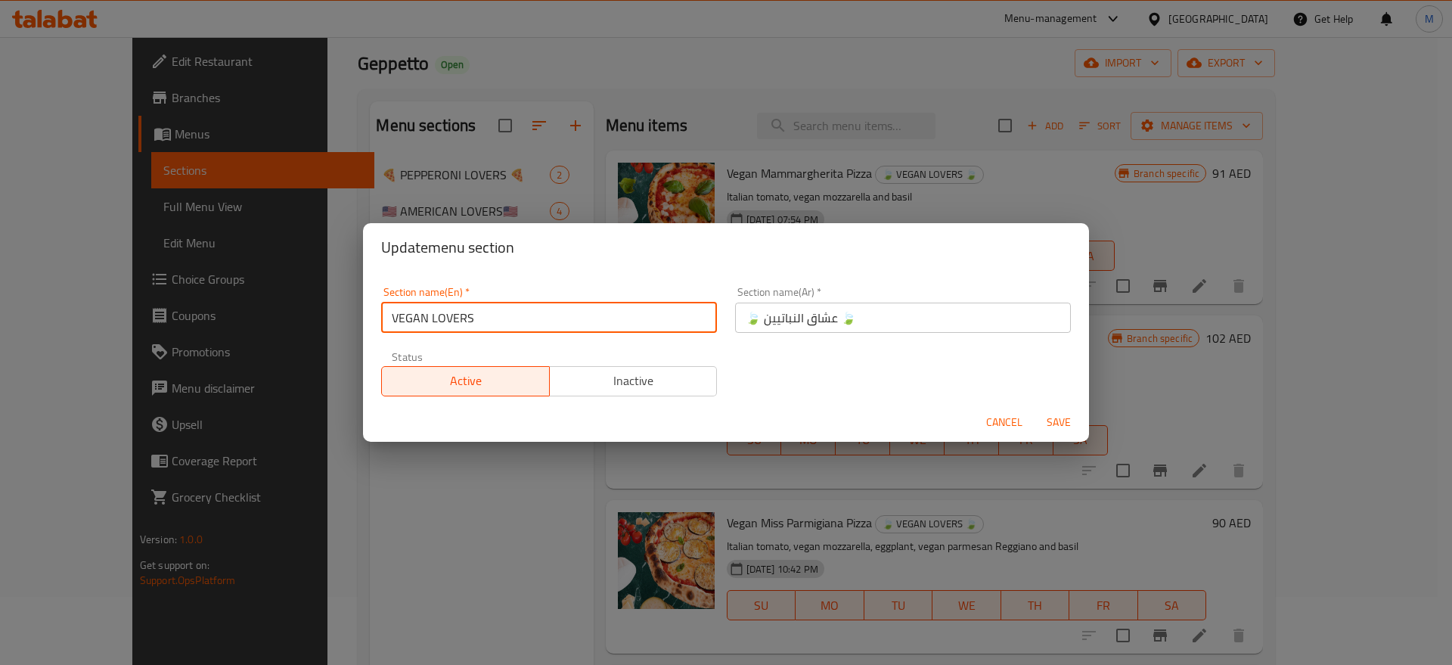
click at [435, 318] on input "VEGAN LOVERS" at bounding box center [549, 318] width 336 height 30
type input "Vegan Lovers"
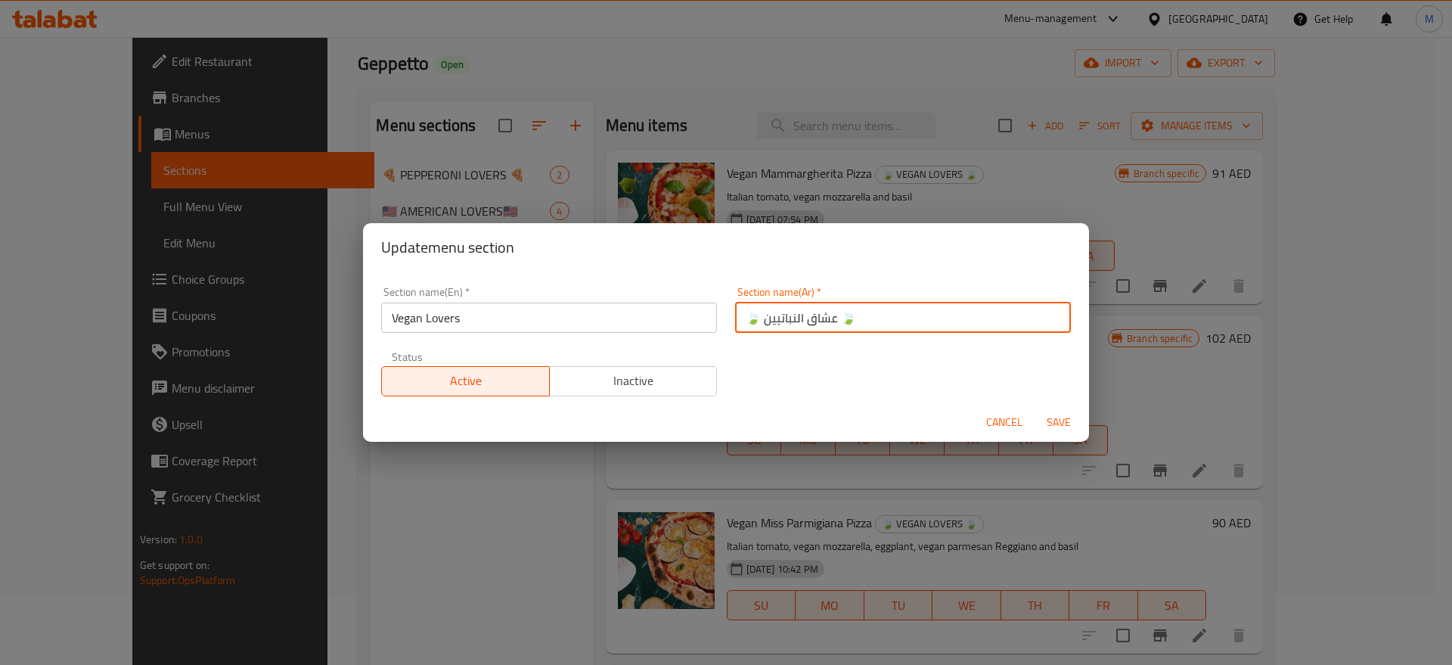
click at [883, 323] on input "🍃 عشاق النباتيين 🍃" at bounding box center [903, 318] width 336 height 30
type input "عشاق النباتيين"
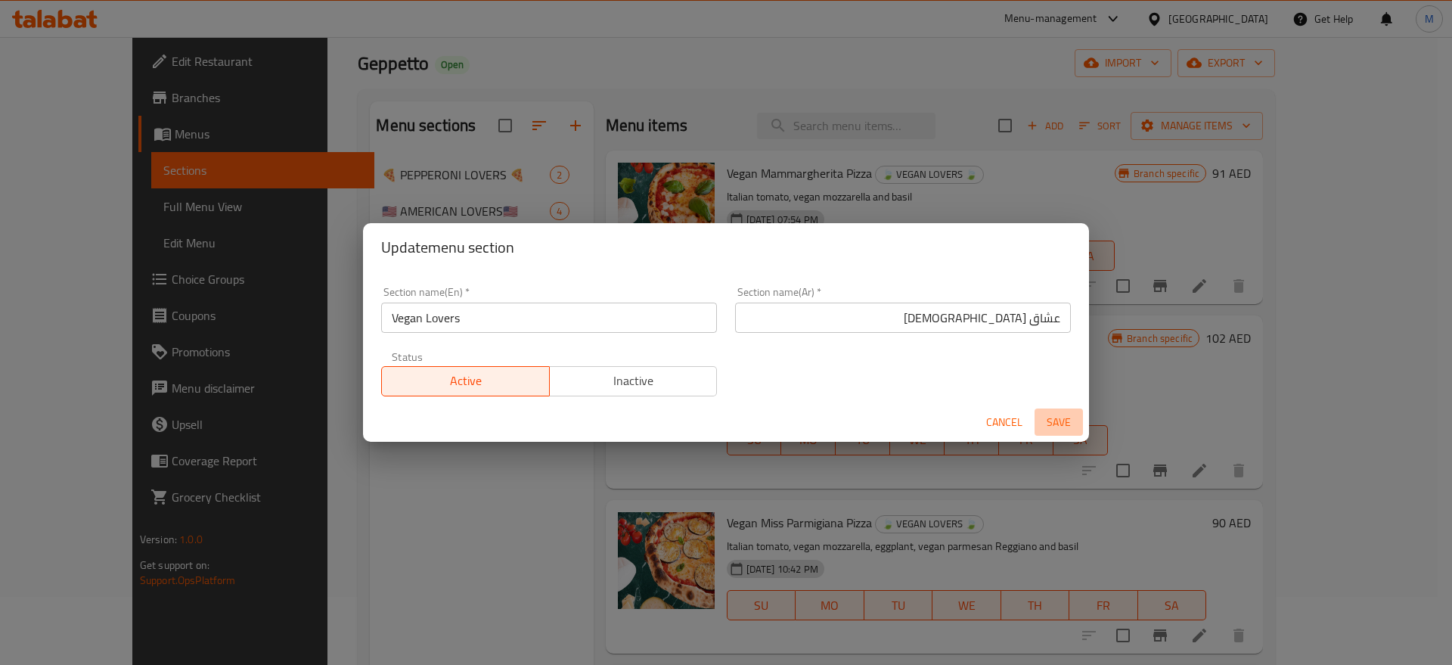
click at [1060, 420] on span "Save" at bounding box center [1059, 422] width 36 height 19
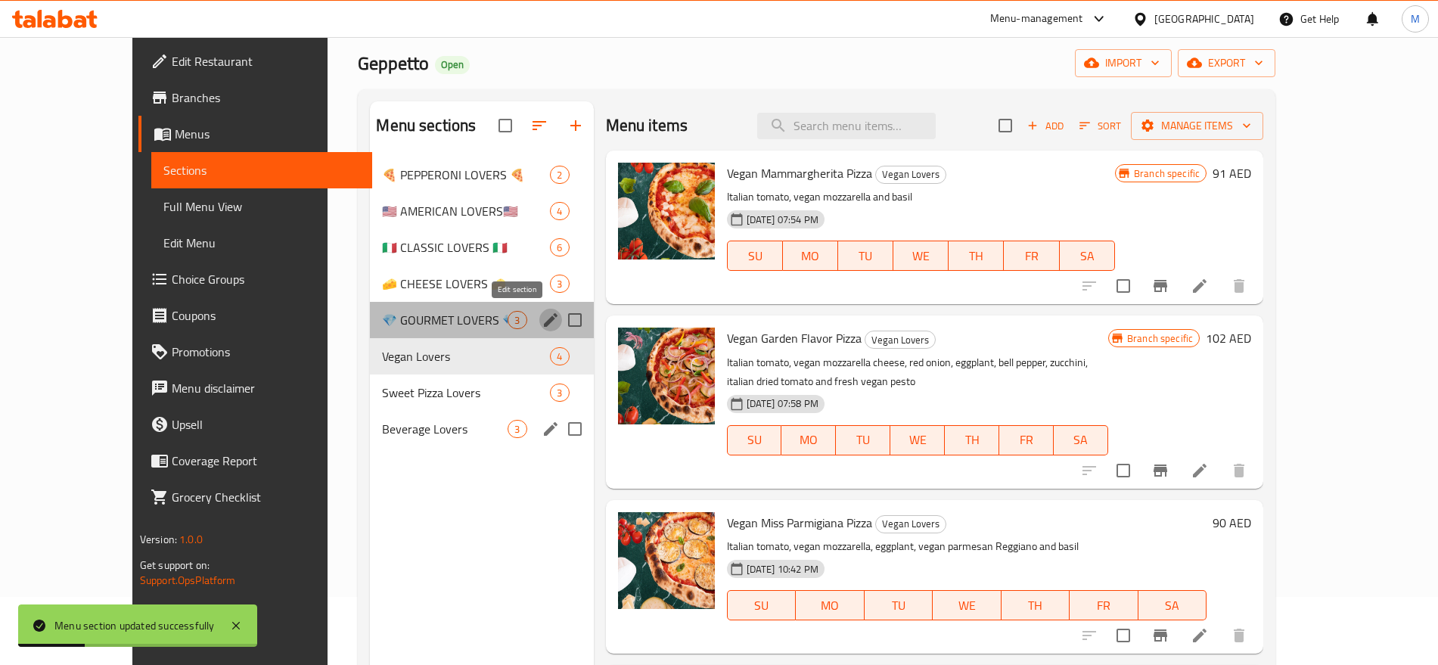
click at [544, 324] on icon "edit" at bounding box center [551, 320] width 14 height 14
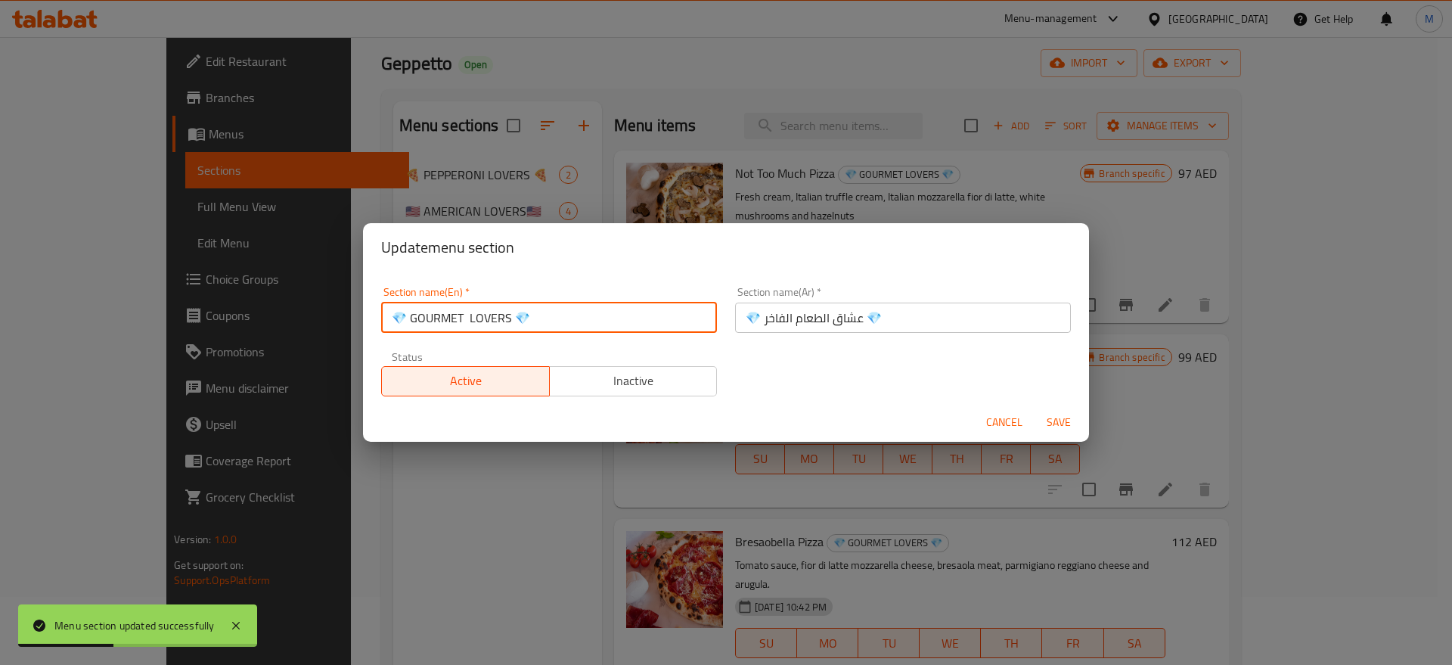
click at [533, 317] on input "💎 GOURMET LOVERS 💎" at bounding box center [549, 318] width 336 height 30
click at [475, 323] on input "💎 GOURMET LOVERS" at bounding box center [549, 318] width 336 height 30
click at [413, 321] on input "💎 GOURMET LOVERS" at bounding box center [549, 318] width 336 height 30
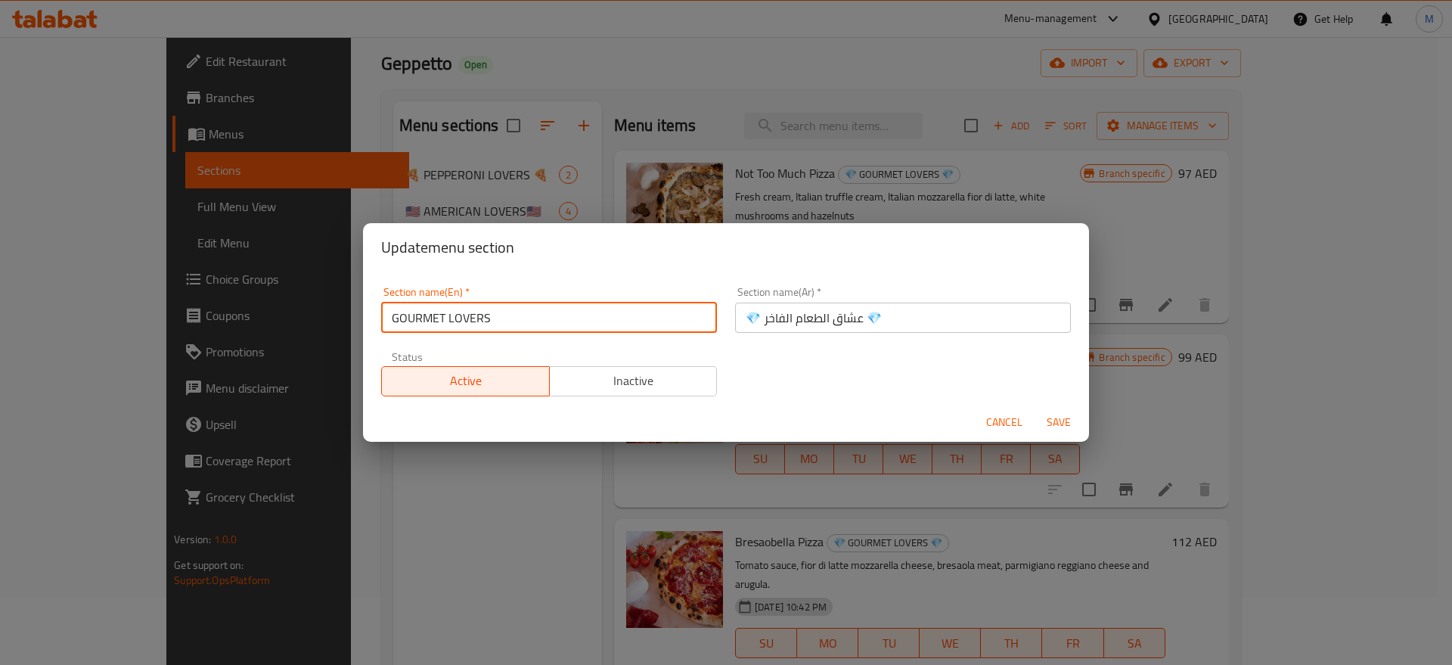
click at [447, 318] on input "GOURMET LOVERS" at bounding box center [549, 318] width 336 height 30
type input "Gourmet Lovers"
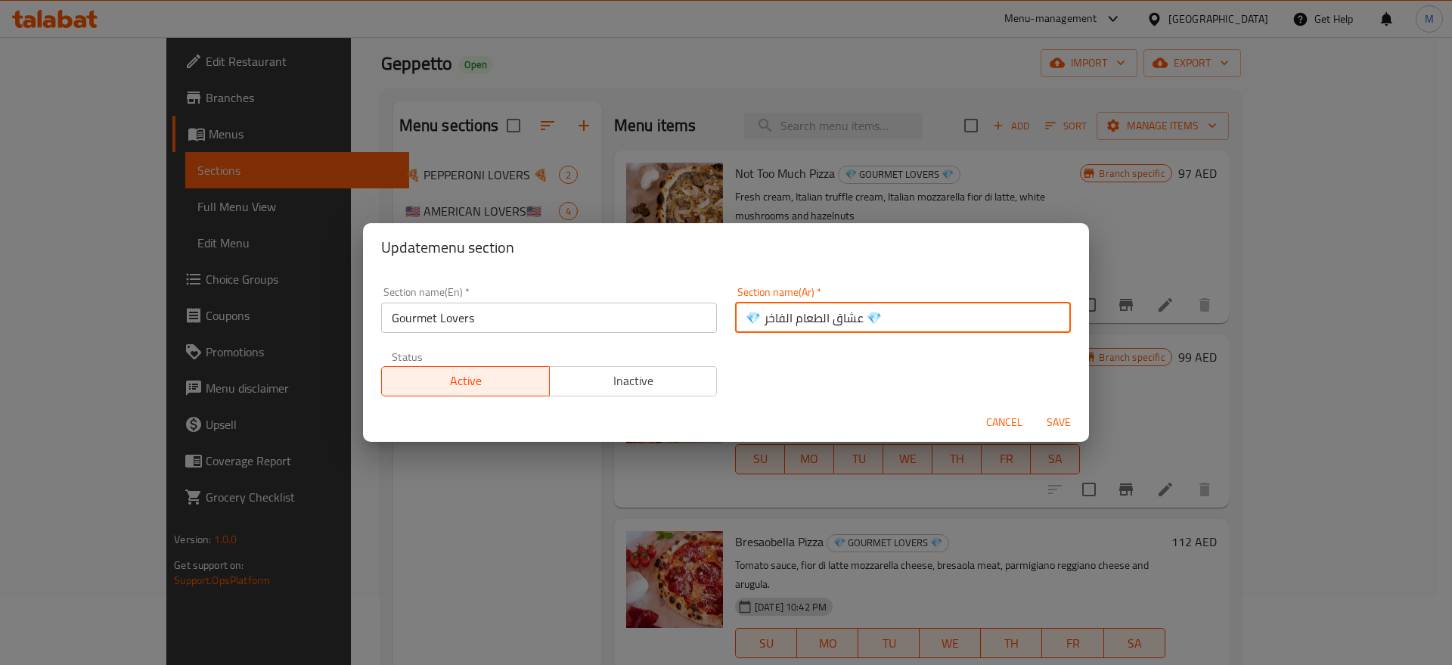
click at [882, 315] on input "💎 عشاق الطعام الفاخر 💎" at bounding box center [903, 318] width 336 height 30
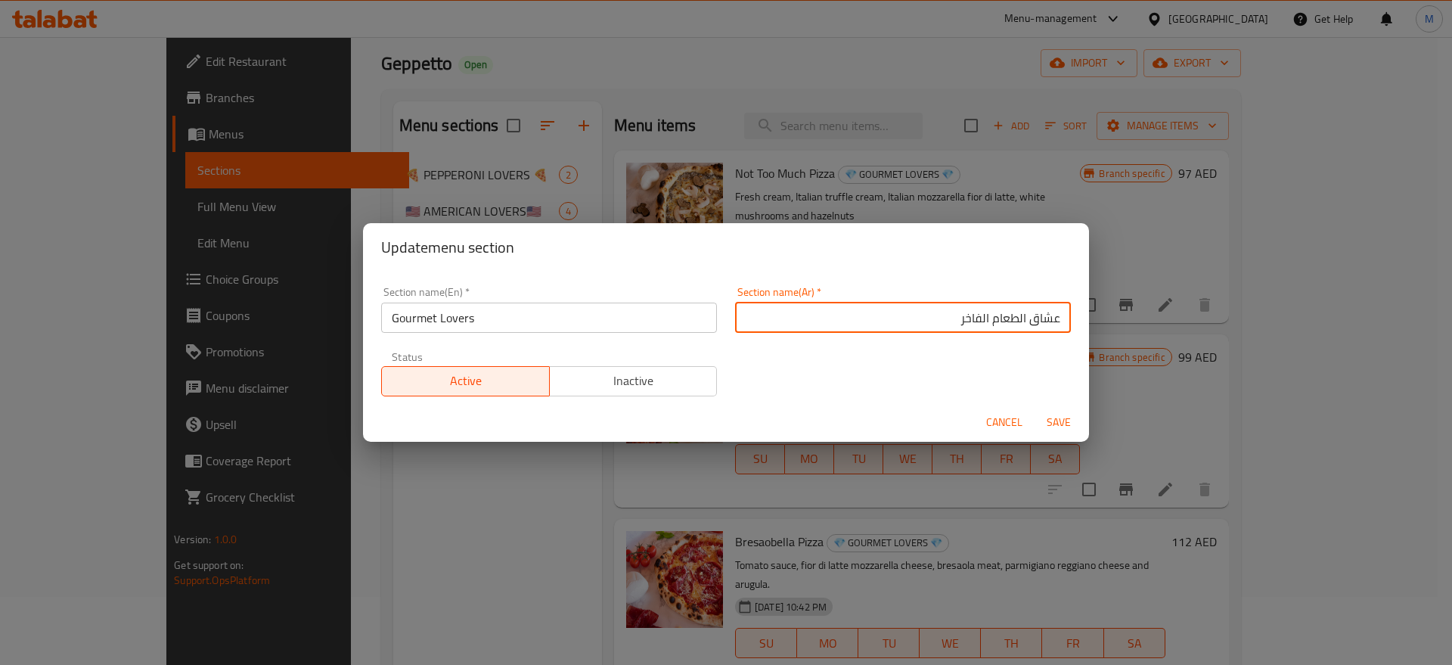
type input "عشاق الطعام الفاخر"
click at [1053, 427] on span "Save" at bounding box center [1059, 422] width 36 height 19
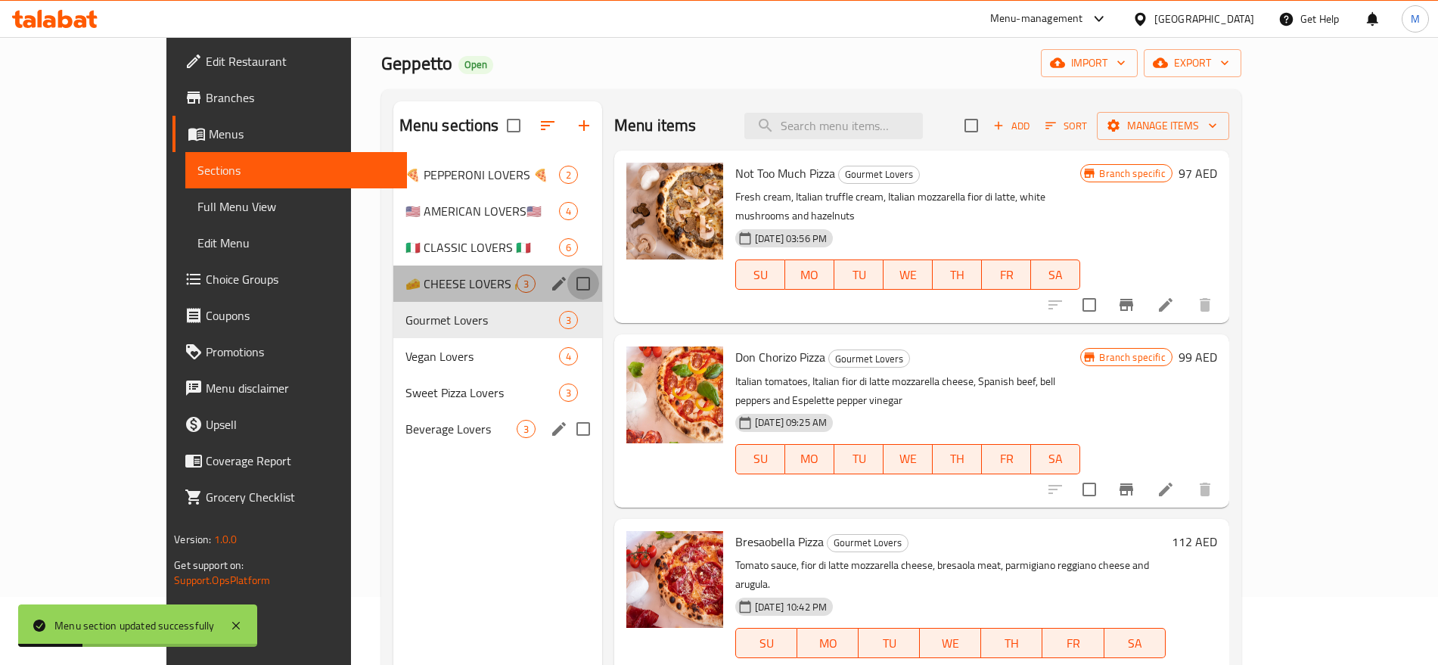
click at [567, 280] on input "Menu sections" at bounding box center [583, 284] width 32 height 32
checkbox input "true"
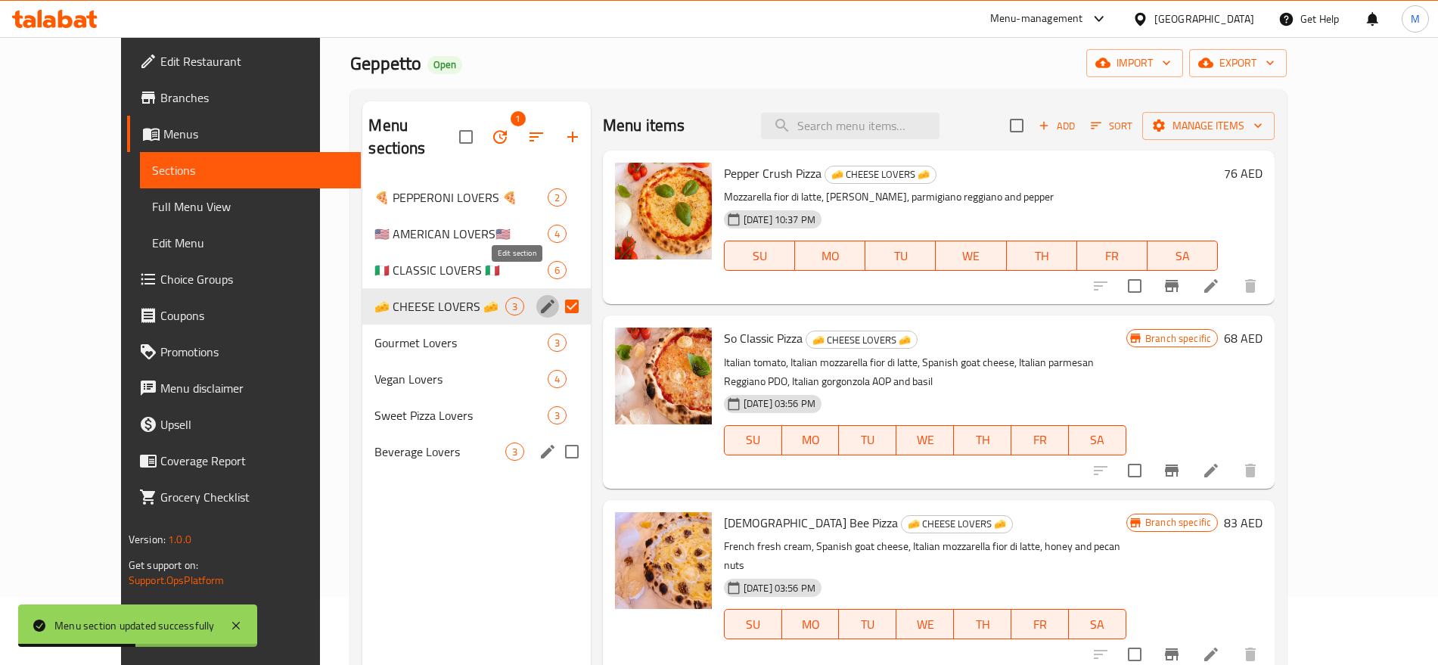
click at [538, 297] on icon "edit" at bounding box center [547, 306] width 18 height 18
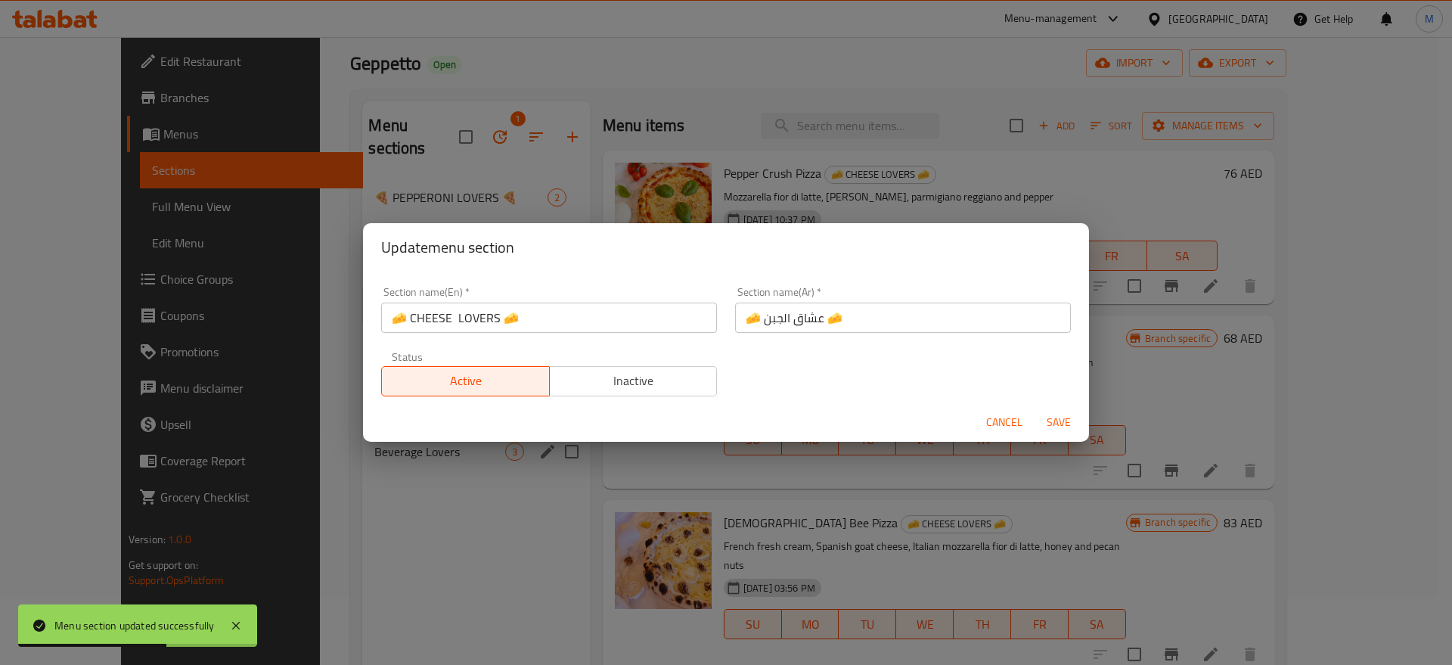
click at [528, 317] on input "🧀 CHEESE LOVERS 🧀" at bounding box center [549, 318] width 336 height 30
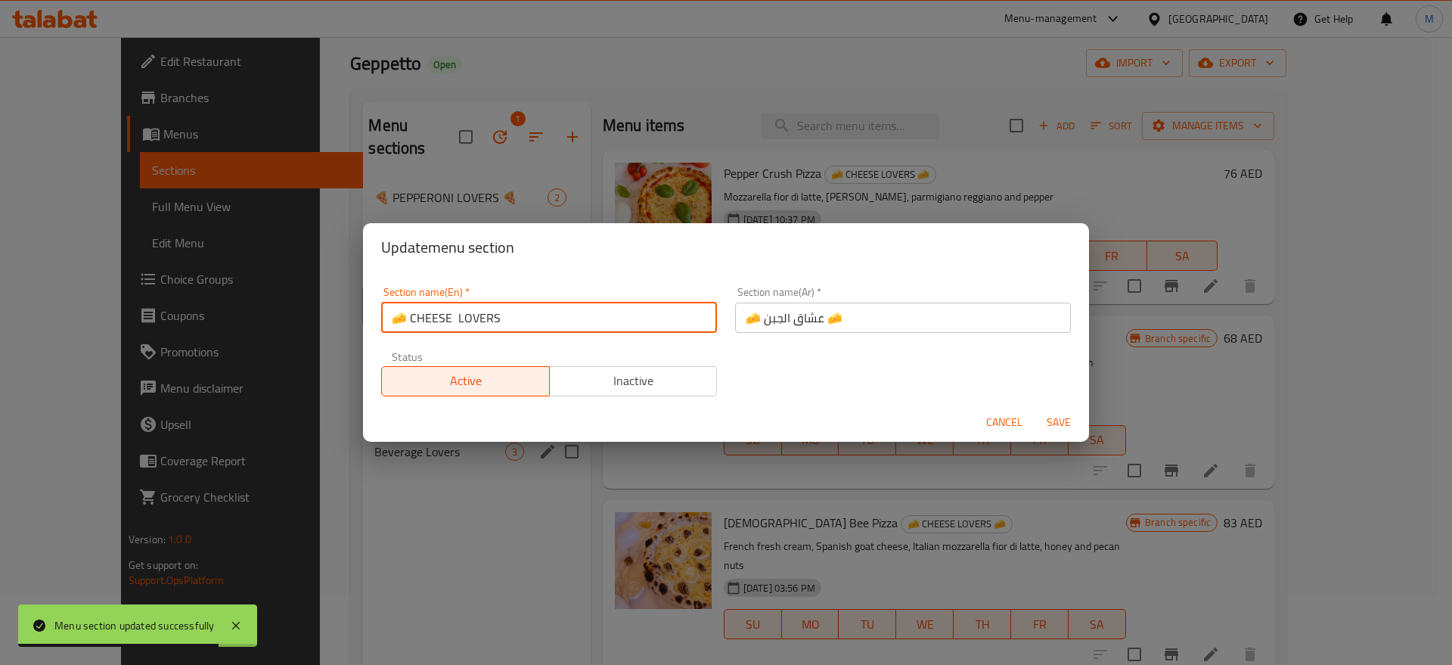
click at [411, 318] on input "🧀 CHEESE LOVERS" at bounding box center [549, 318] width 336 height 30
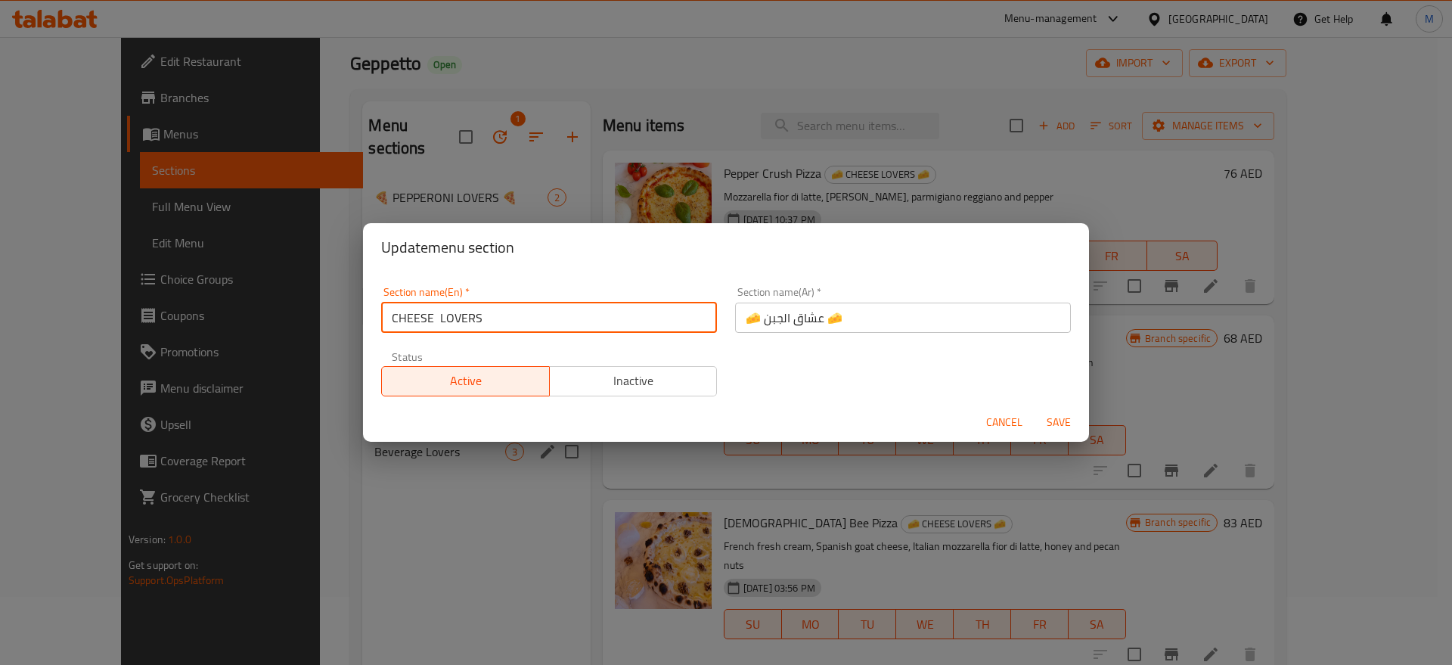
type input "CHEESE LOVERS"
click at [851, 321] on input "🧀 عشاق الجبن 🧀" at bounding box center [903, 318] width 336 height 30
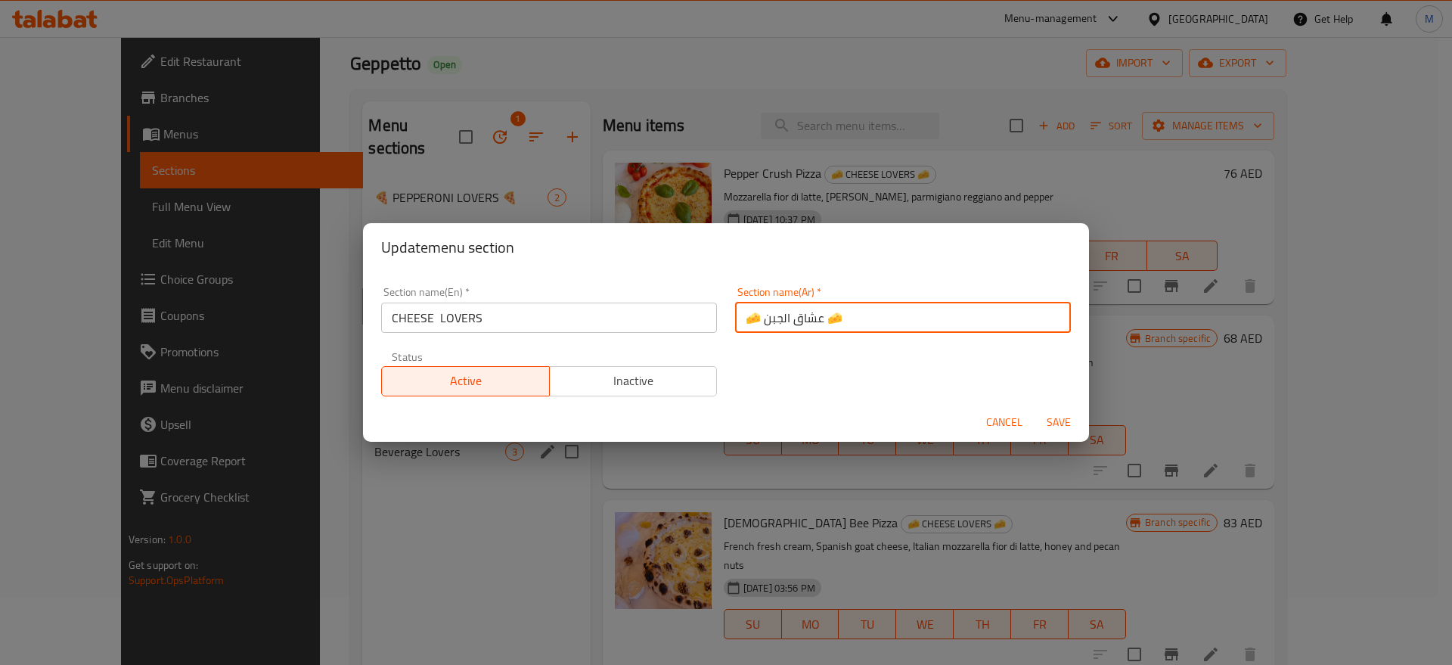
click at [851, 321] on input "🧀 عشاق الجبن 🧀" at bounding box center [903, 318] width 336 height 30
type input "عشاق الجبن"
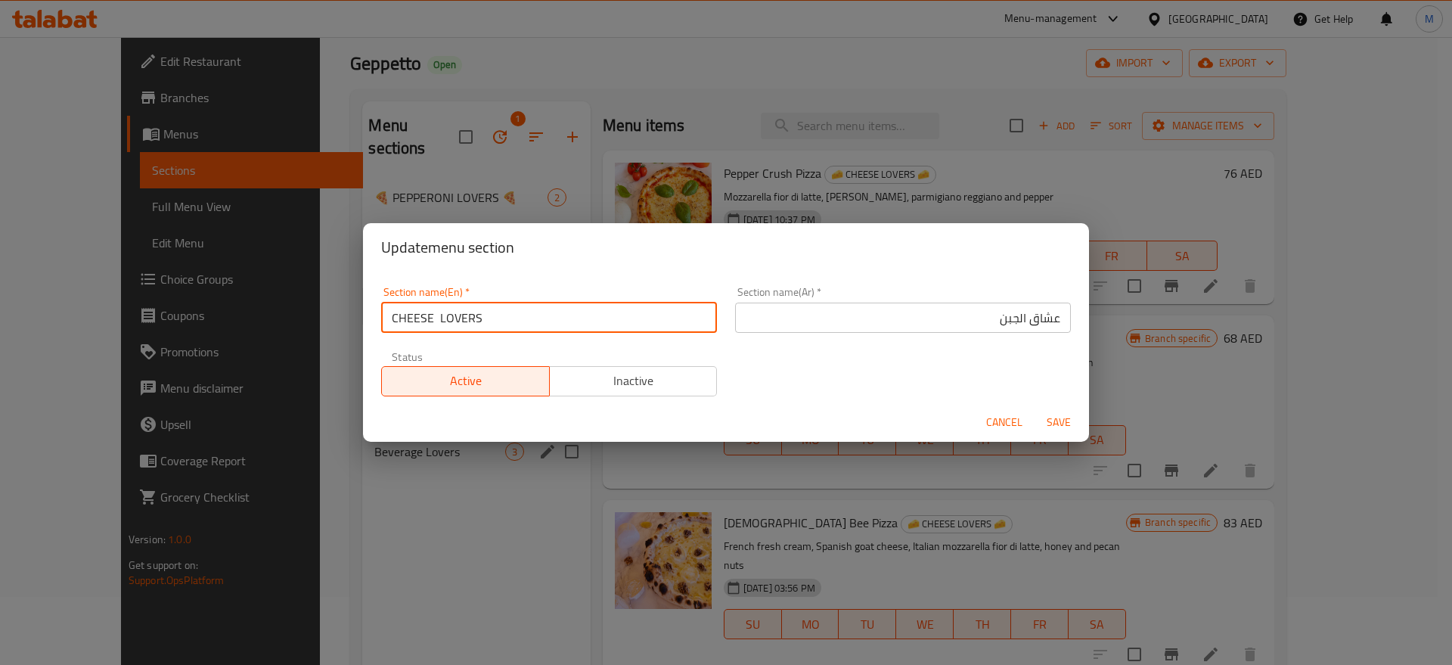
click at [440, 320] on input "CHEESE LOVERS" at bounding box center [549, 318] width 336 height 30
click at [504, 312] on input "CHEESE LOVERS" at bounding box center [549, 318] width 336 height 30
type input "Cheese Lovers"
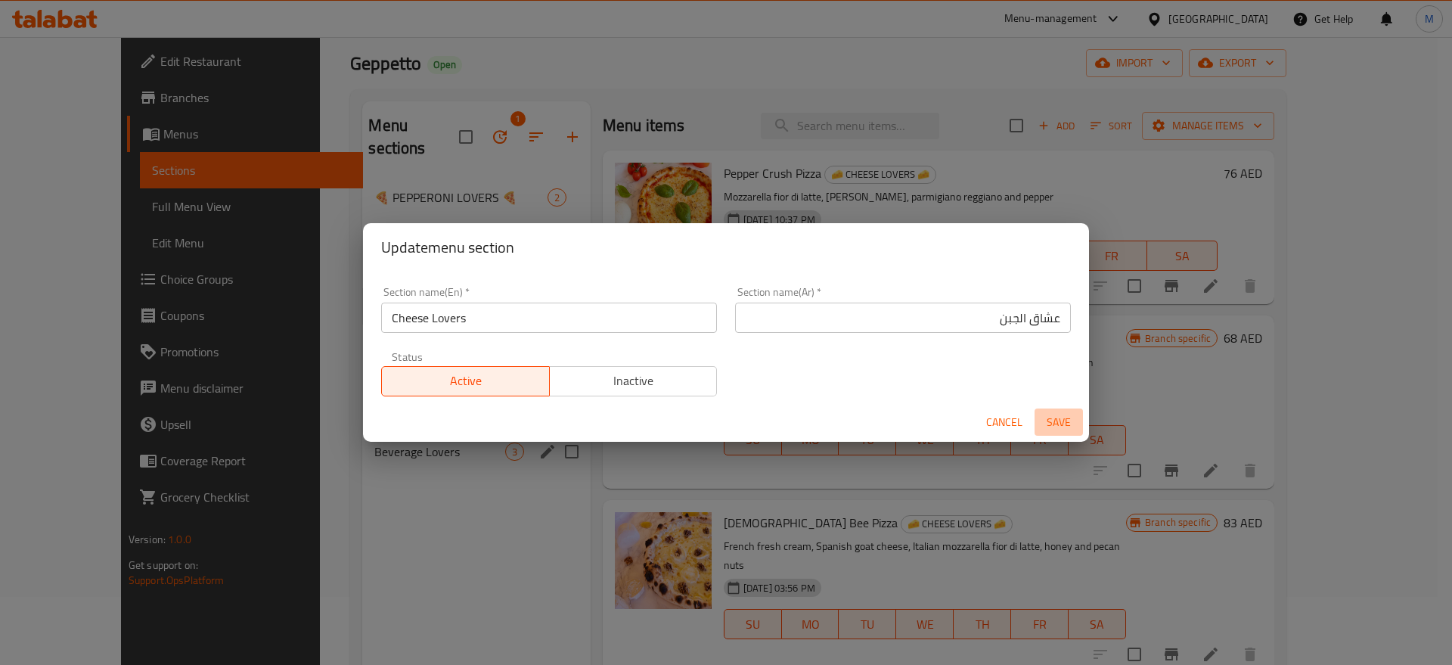
click at [1067, 419] on span "Save" at bounding box center [1059, 422] width 36 height 19
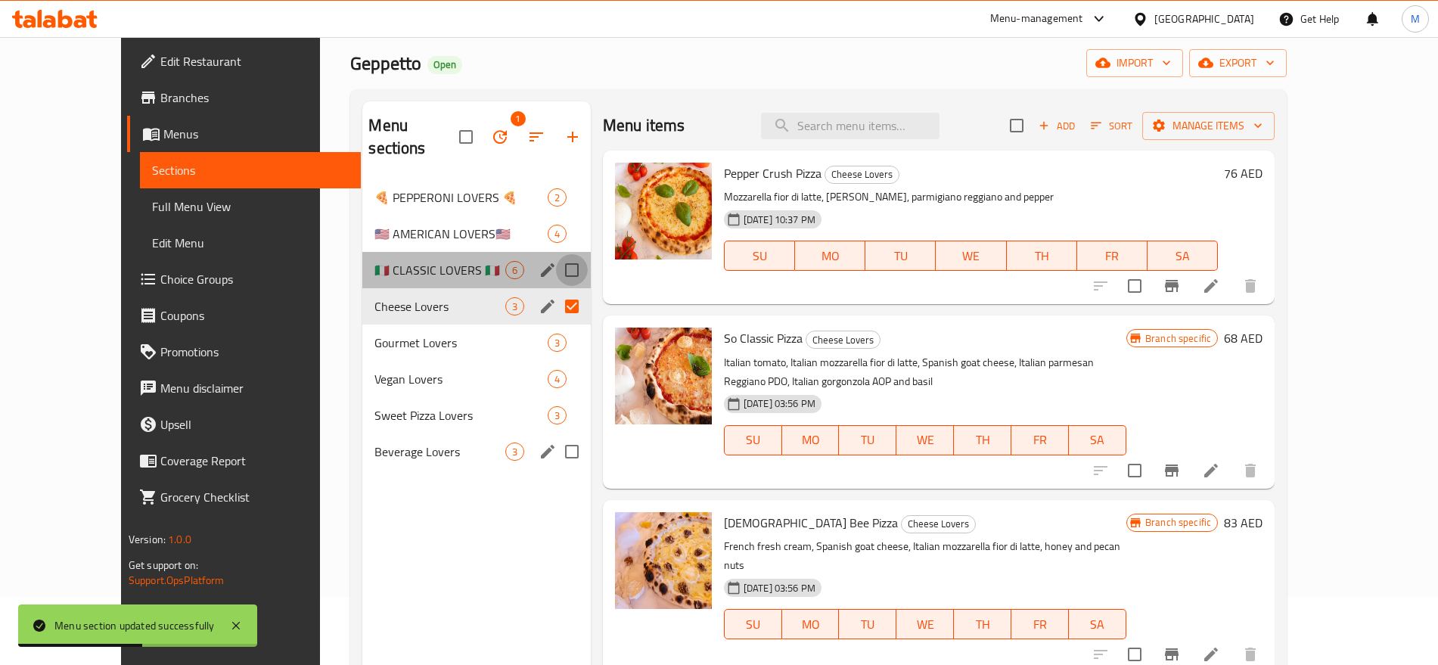
click at [556, 256] on input "Menu sections" at bounding box center [572, 270] width 32 height 32
checkbox input "true"
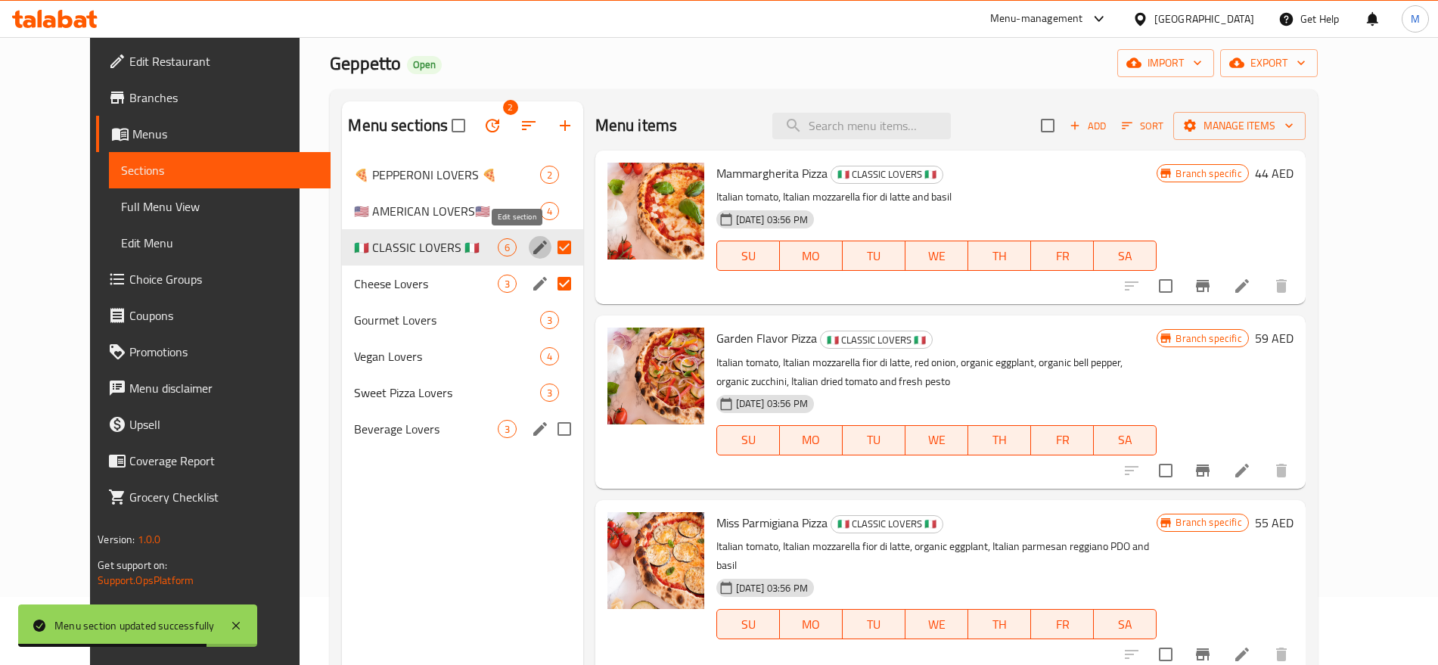
click at [531, 249] on icon "edit" at bounding box center [540, 247] width 18 height 18
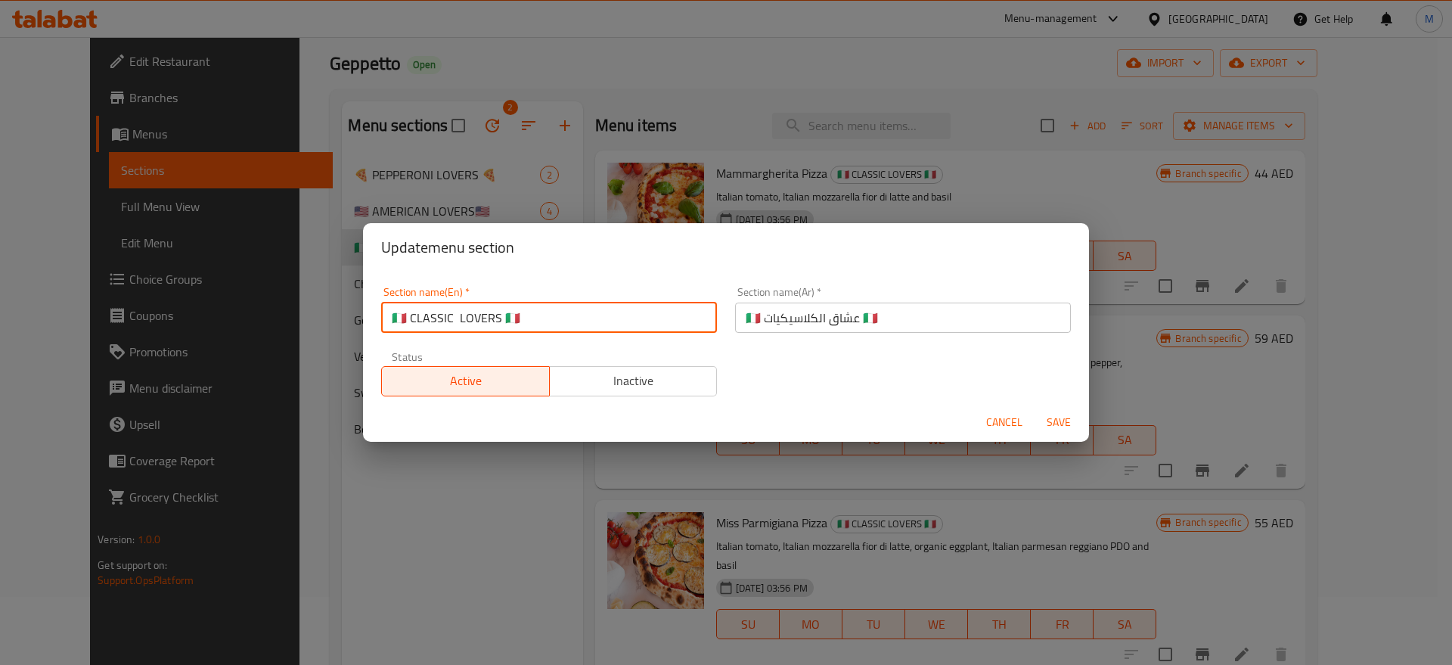
click at [453, 321] on input "🇮🇹 CLASSIC LOVERS 🇮🇹" at bounding box center [549, 318] width 336 height 30
click at [395, 315] on input "🇮🇹 CLASSIC LOVERS 🇮🇹" at bounding box center [549, 318] width 336 height 30
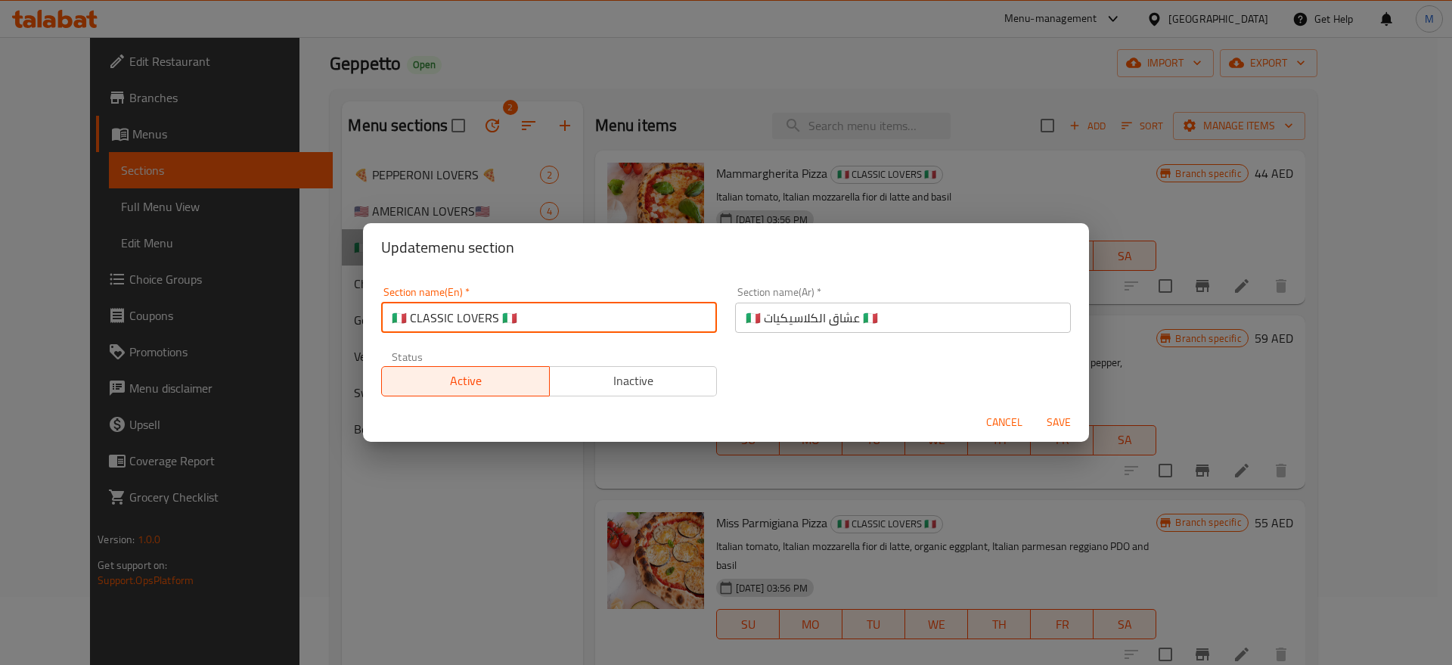
click at [395, 315] on input "🇮🇹 CLASSIC LOVERS 🇮🇹" at bounding box center [549, 318] width 336 height 30
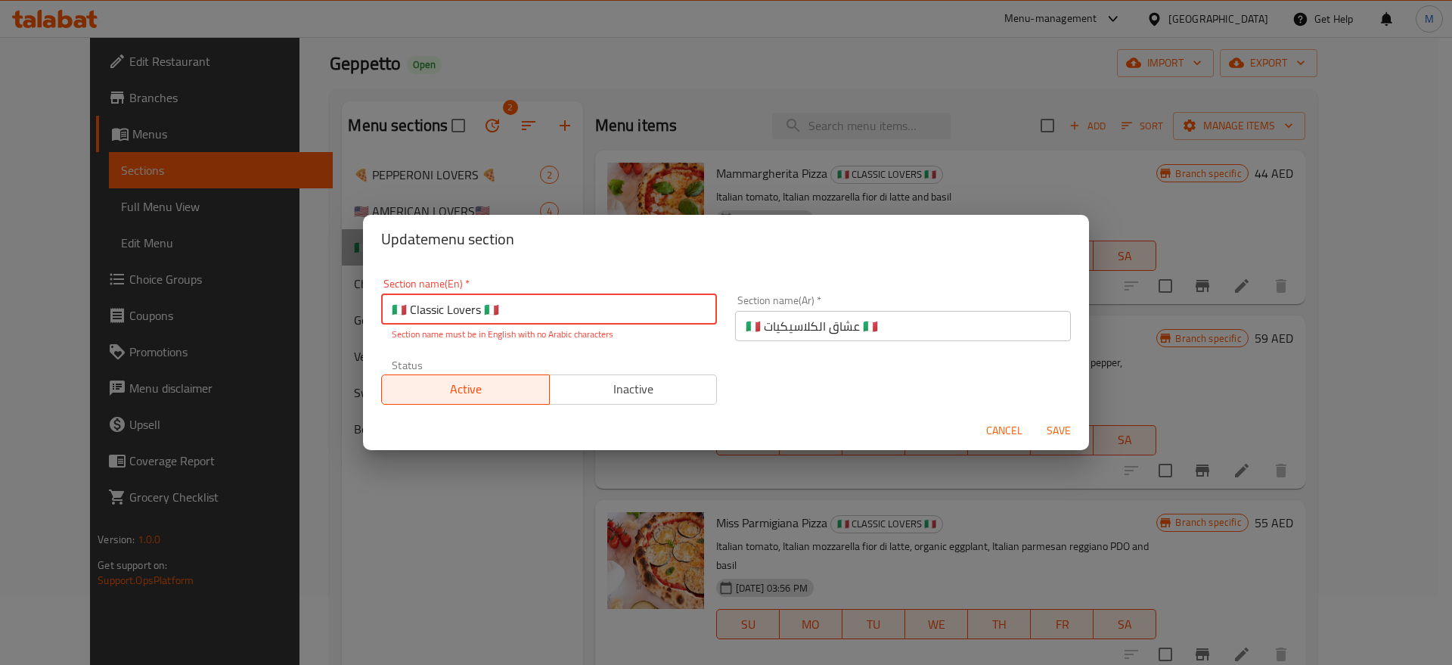
click at [484, 307] on input "🇮🇹 Classic Lovers 🇮🇹" at bounding box center [549, 309] width 336 height 30
paste input "it"
click at [484, 307] on input "🇮🇹 Classic Lovers it" at bounding box center [549, 309] width 336 height 30
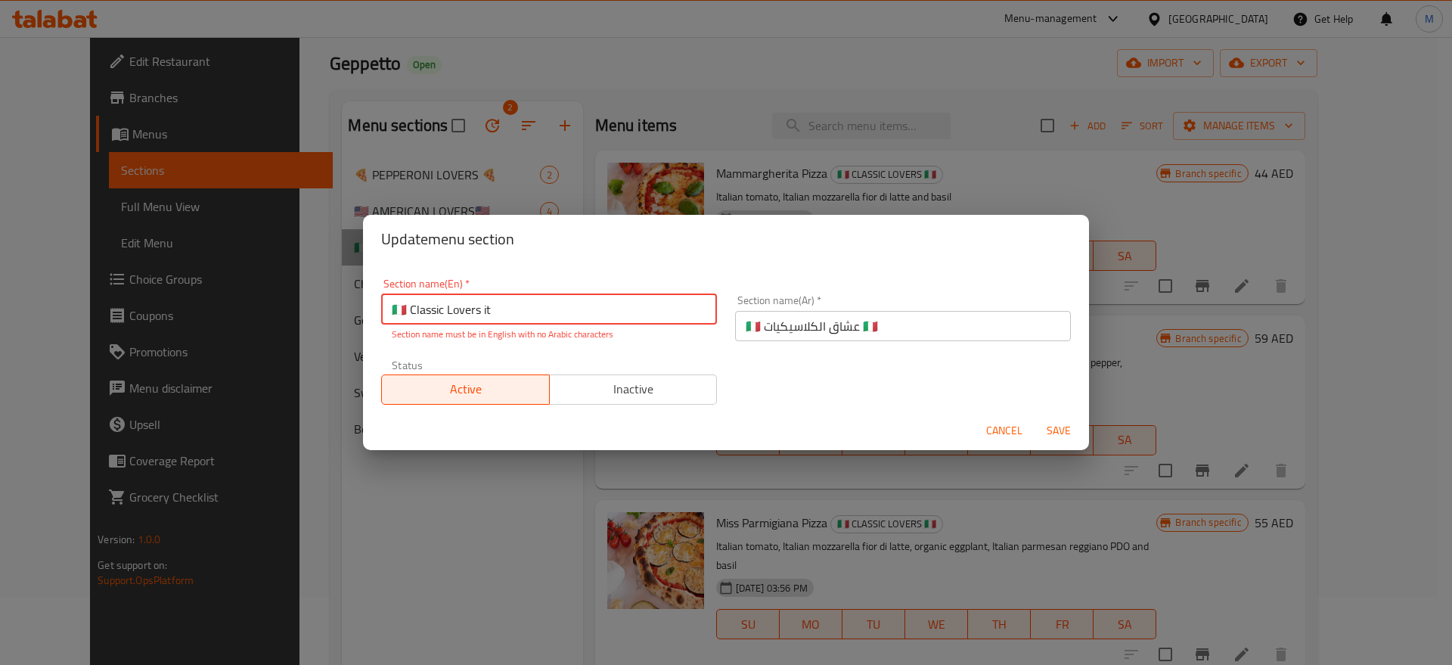
click at [484, 307] on input "🇮🇹 Classic Lovers it" at bounding box center [549, 309] width 336 height 30
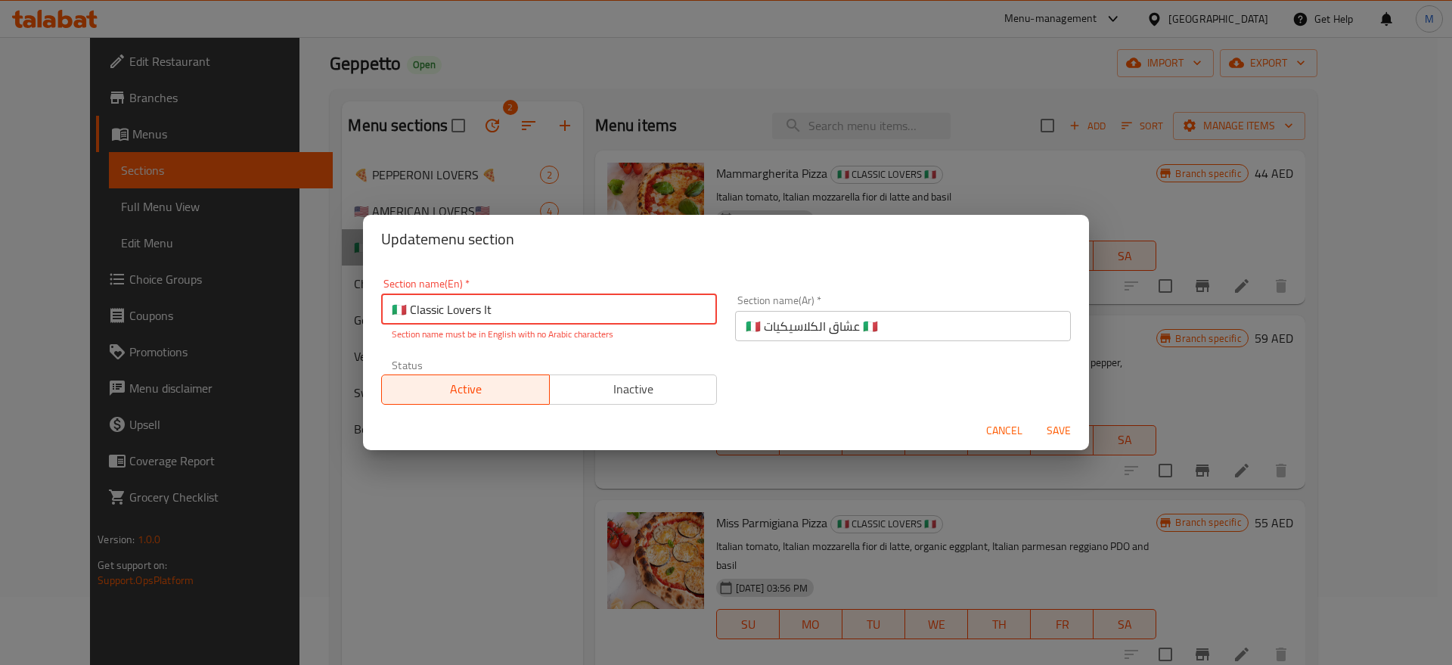
click at [396, 310] on input "🇮🇹 Classic Lovers It" at bounding box center [549, 309] width 336 height 30
click at [479, 306] on input "🇮🇹 Classic Lovers It" at bounding box center [549, 309] width 336 height 30
click at [390, 313] on input "🇮🇹 Classic Lovers It" at bounding box center [549, 309] width 336 height 30
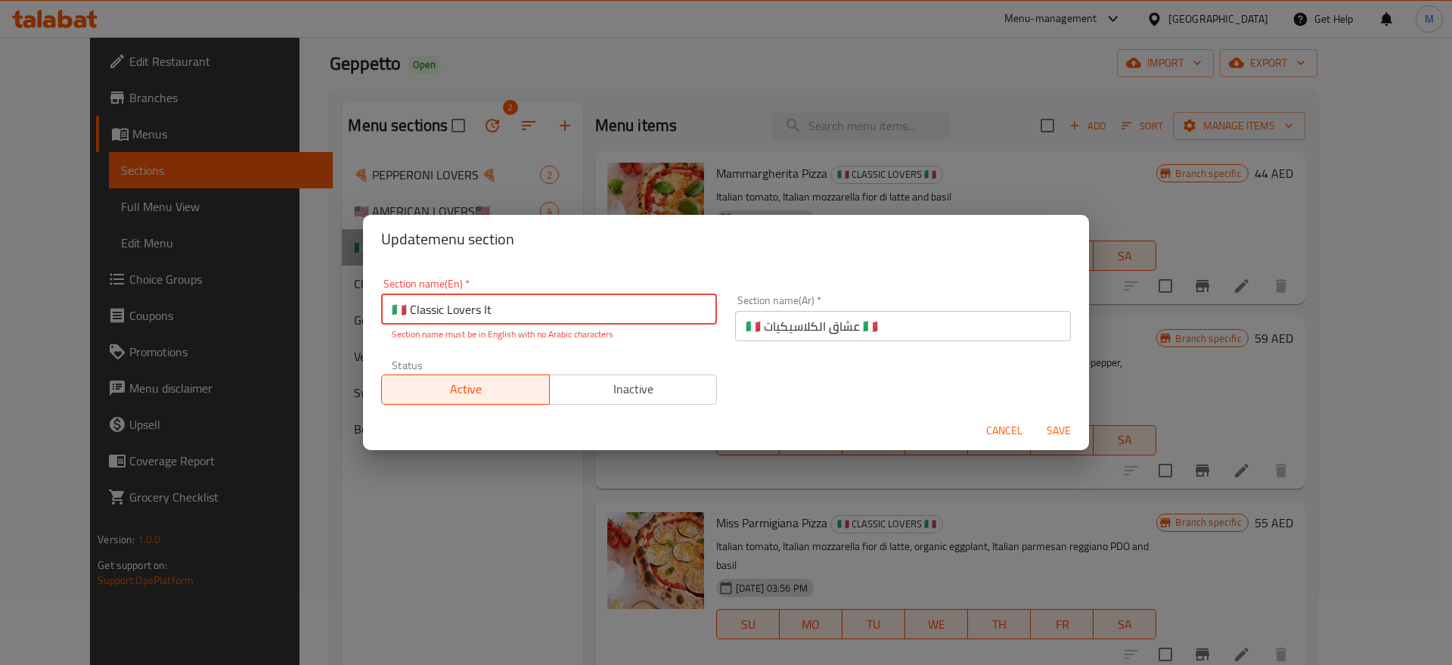
click at [390, 313] on input "🇮🇹 Classic Lovers It" at bounding box center [549, 309] width 336 height 30
paste input "It"
type input "It Classic Lovers It"
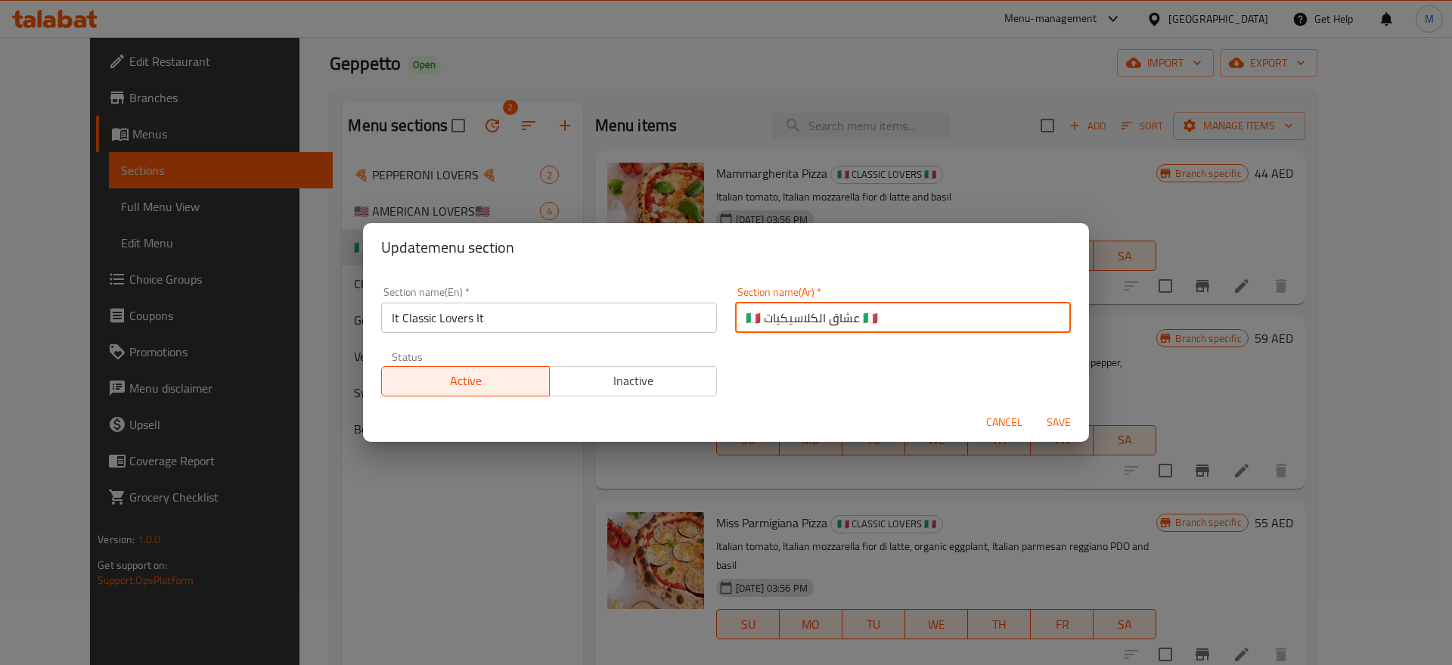
click at [857, 320] on input "🇮🇹 عشاق الكلاسيكيات 🇮🇹" at bounding box center [903, 318] width 336 height 30
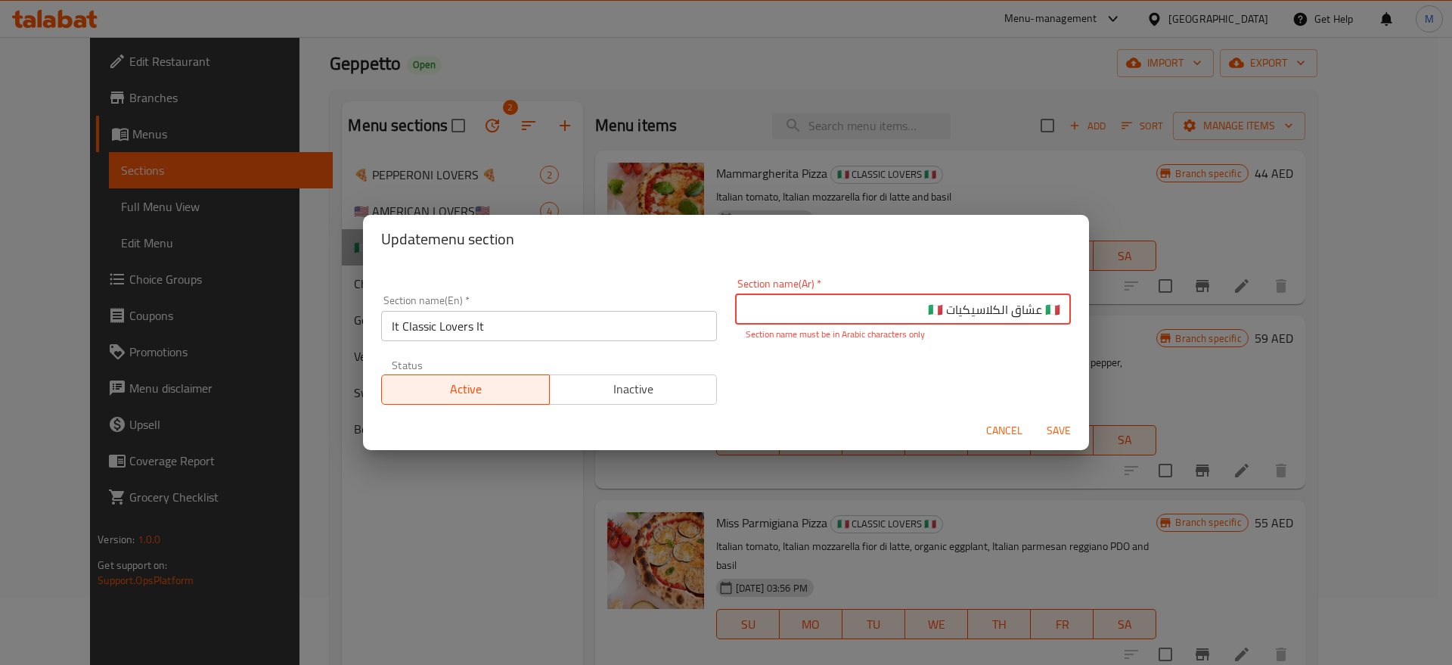
click at [1044, 312] on input "🇮🇹 عشاق الكلاسيكيات 🇮🇹" at bounding box center [903, 309] width 336 height 30
paste input ".zjL37hN-cvsUkp"
paste input "إنه"
click at [918, 312] on input "إنه عشاق الكلاسيكيات 🇮🇹" at bounding box center [903, 309] width 336 height 30
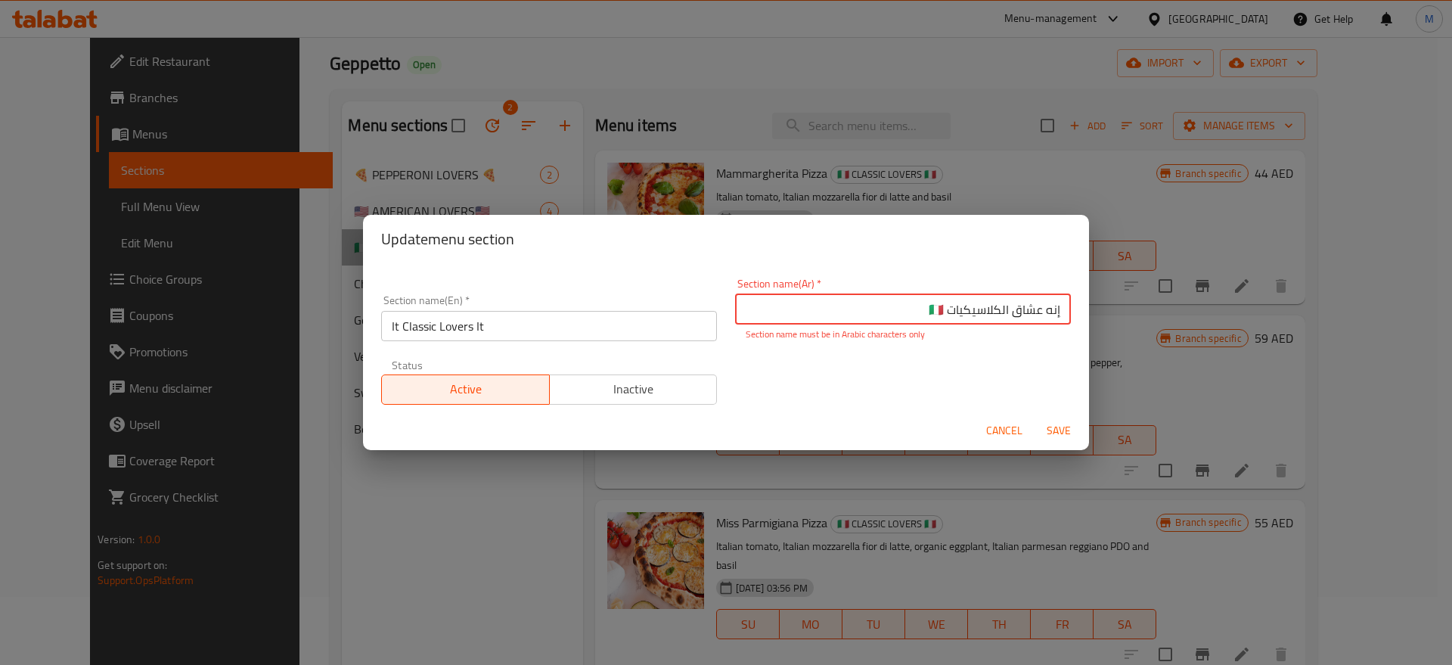
drag, startPoint x: 918, startPoint y: 312, endPoint x: 935, endPoint y: 321, distance: 20.0
click at [935, 321] on input "إنه عشاق الكلاسيكيات 🇮🇹" at bounding box center [903, 309] width 336 height 30
click at [1032, 307] on input "إنه عشاق الكلاسيكيات" at bounding box center [903, 309] width 336 height 30
type input "إنها عشاق الكلاسيكيات"
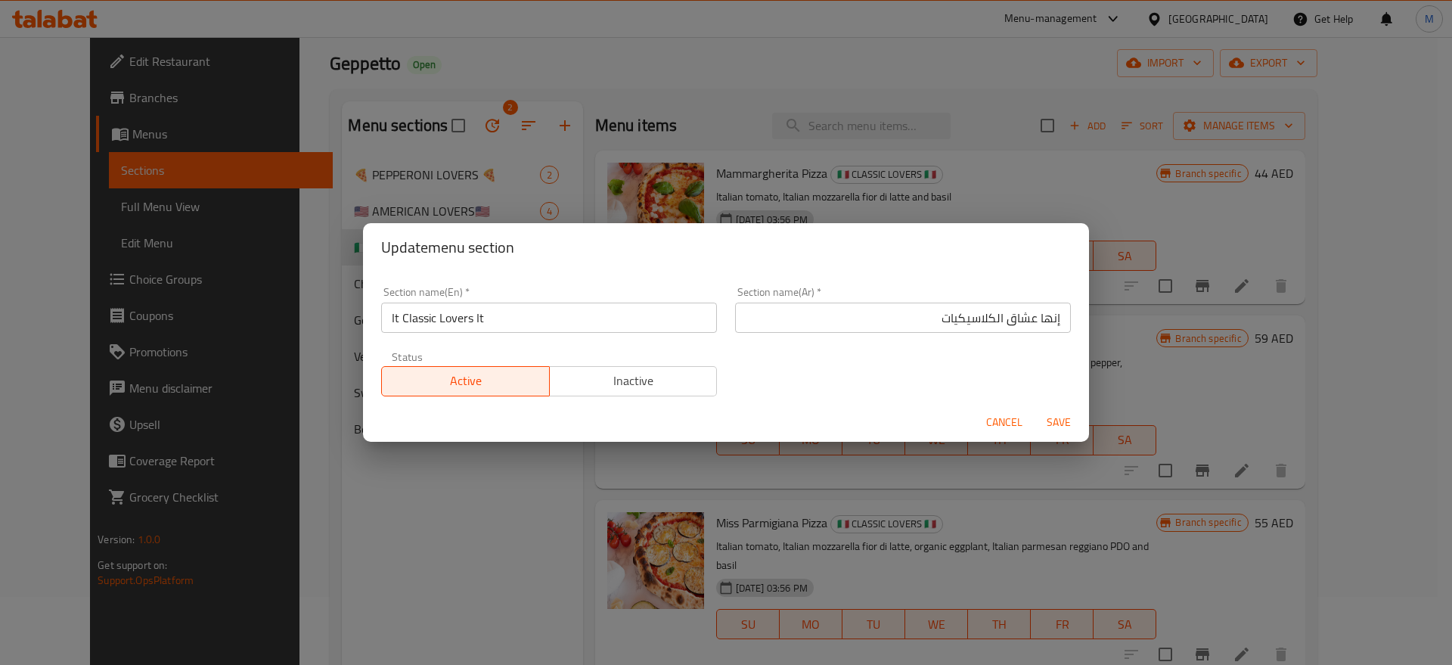
click at [997, 381] on div "Section name(En)   * It Classic Lovers It Section name(En) * Section name(Ar)  …" at bounding box center [726, 342] width 708 height 128
click at [1057, 420] on span "Save" at bounding box center [1059, 422] width 36 height 19
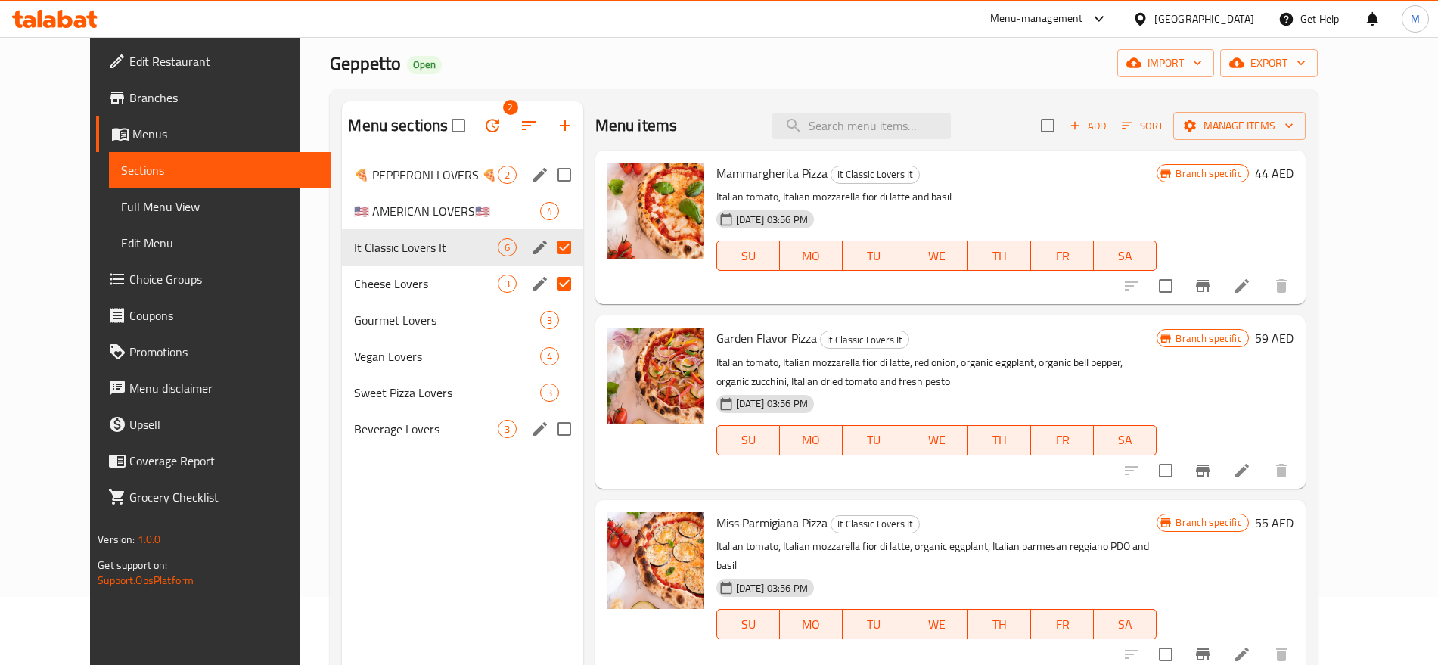
click at [548, 166] on input "Menu sections" at bounding box center [564, 175] width 32 height 32
checkbox input "true"
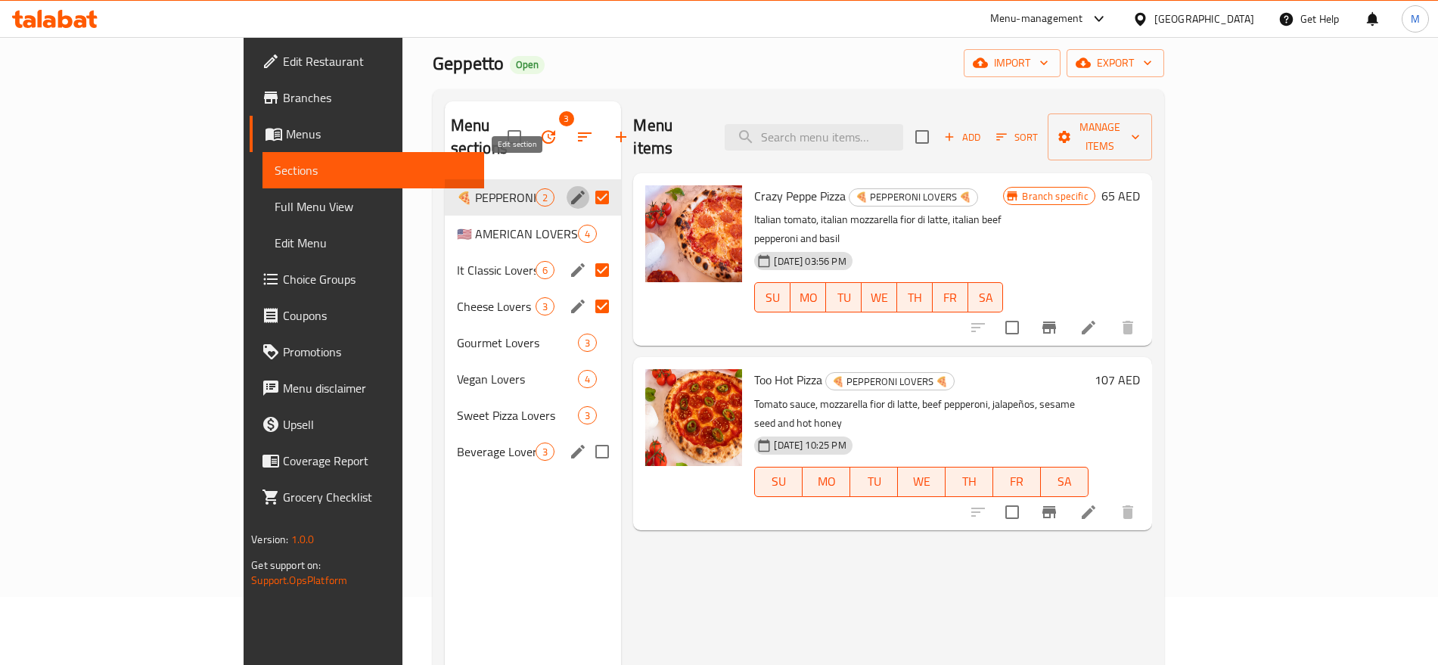
click at [569, 188] on icon "edit" at bounding box center [578, 197] width 18 height 18
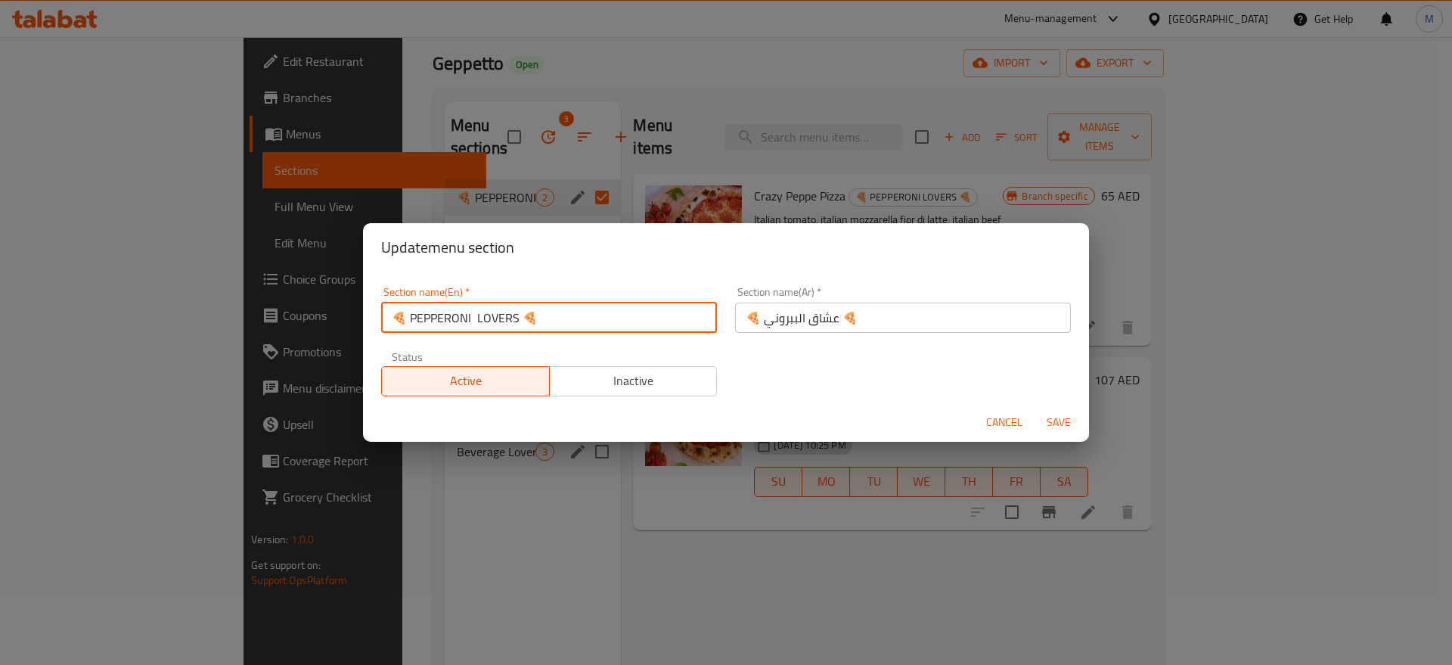
click at [523, 310] on input "🍕 PEPPERONI LOVERS 🍕" at bounding box center [549, 318] width 336 height 30
drag, startPoint x: 469, startPoint y: 319, endPoint x: 476, endPoint y: 329, distance: 12.4
click at [476, 329] on input "🍕 PEPPERONI LOVERS" at bounding box center [549, 318] width 336 height 30
click at [409, 318] on input "🍕 PEPPERONI LOVERS" at bounding box center [549, 318] width 336 height 30
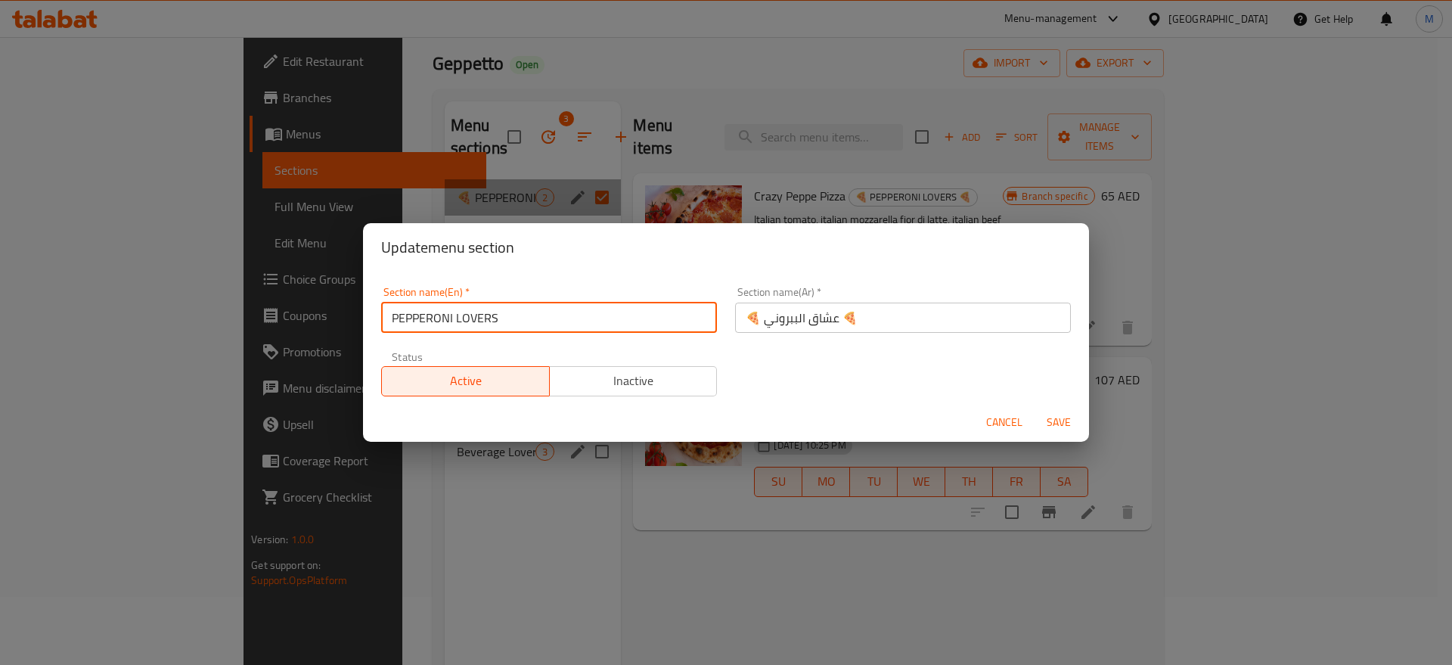
click at [557, 321] on input "PEPPERONI LOVERS" at bounding box center [549, 318] width 336 height 30
type input "Pepperoni Lovers"
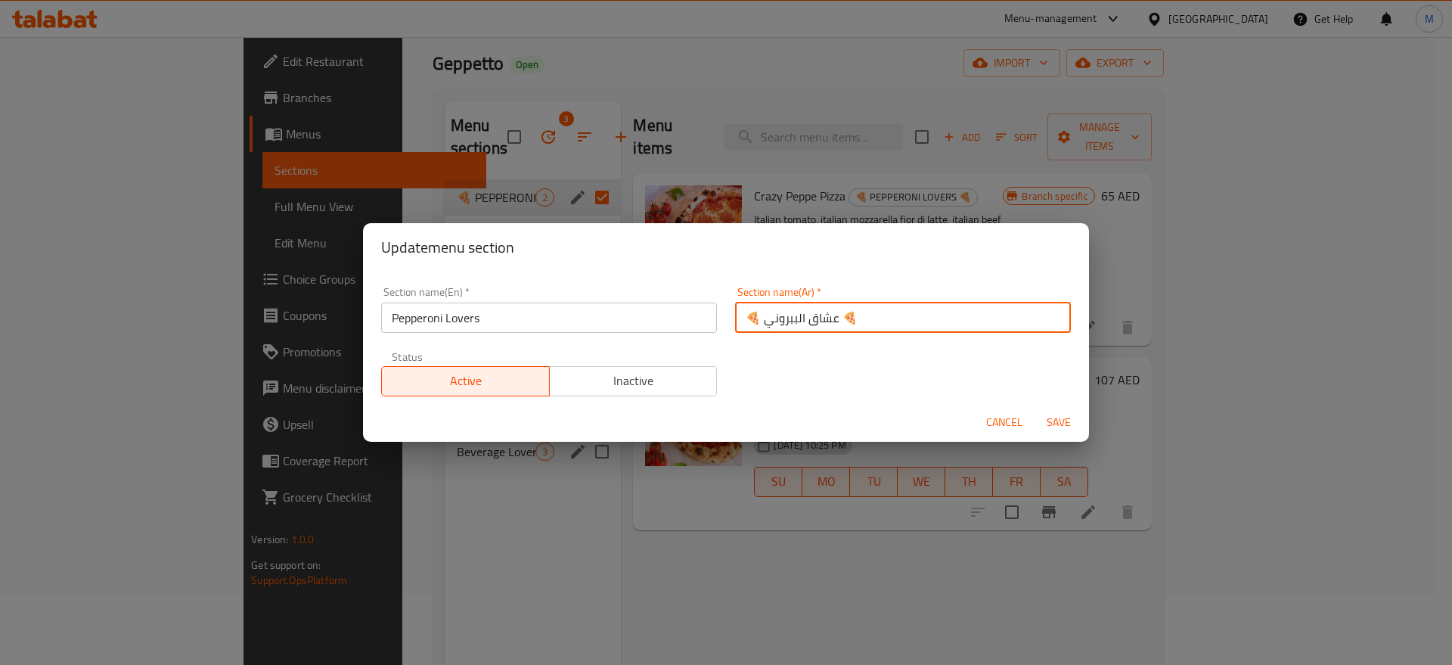
click at [856, 315] on input "🍕 عشاق الببروني 🍕" at bounding box center [903, 318] width 336 height 30
type input "عشاق الببروني"
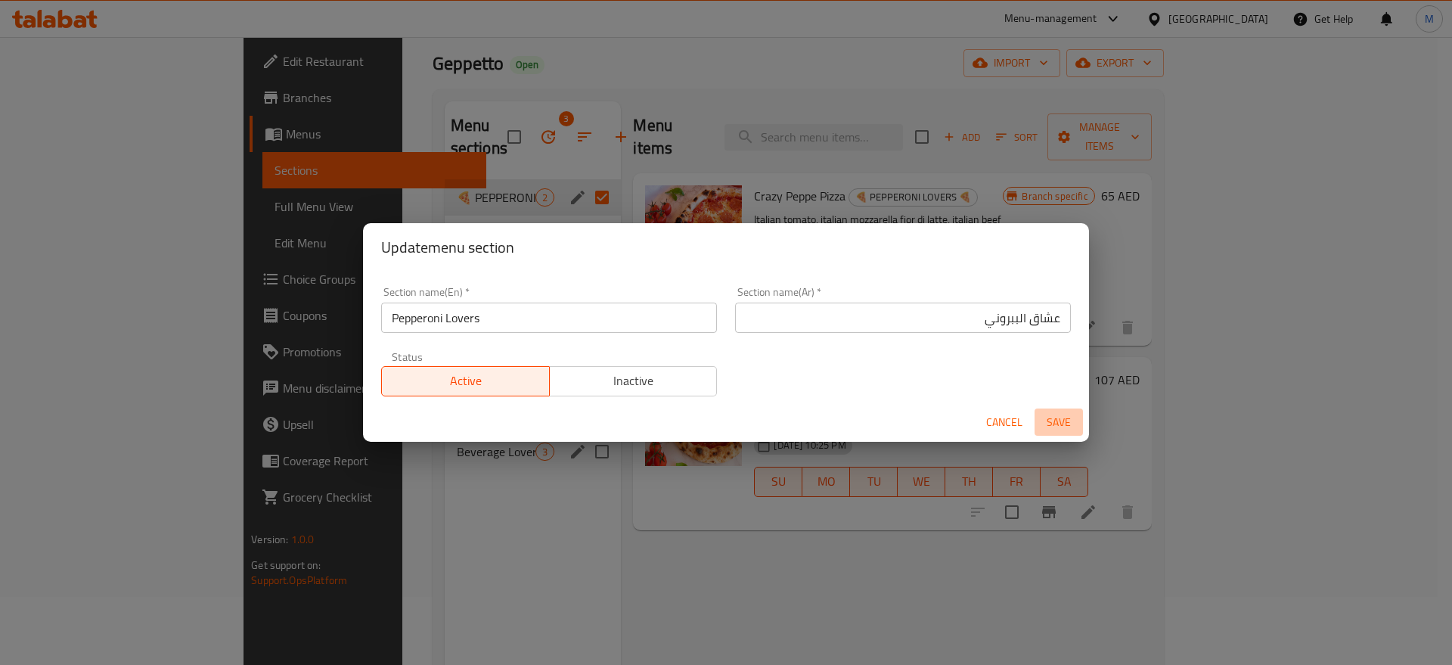
click at [1067, 419] on span "Save" at bounding box center [1059, 422] width 36 height 19
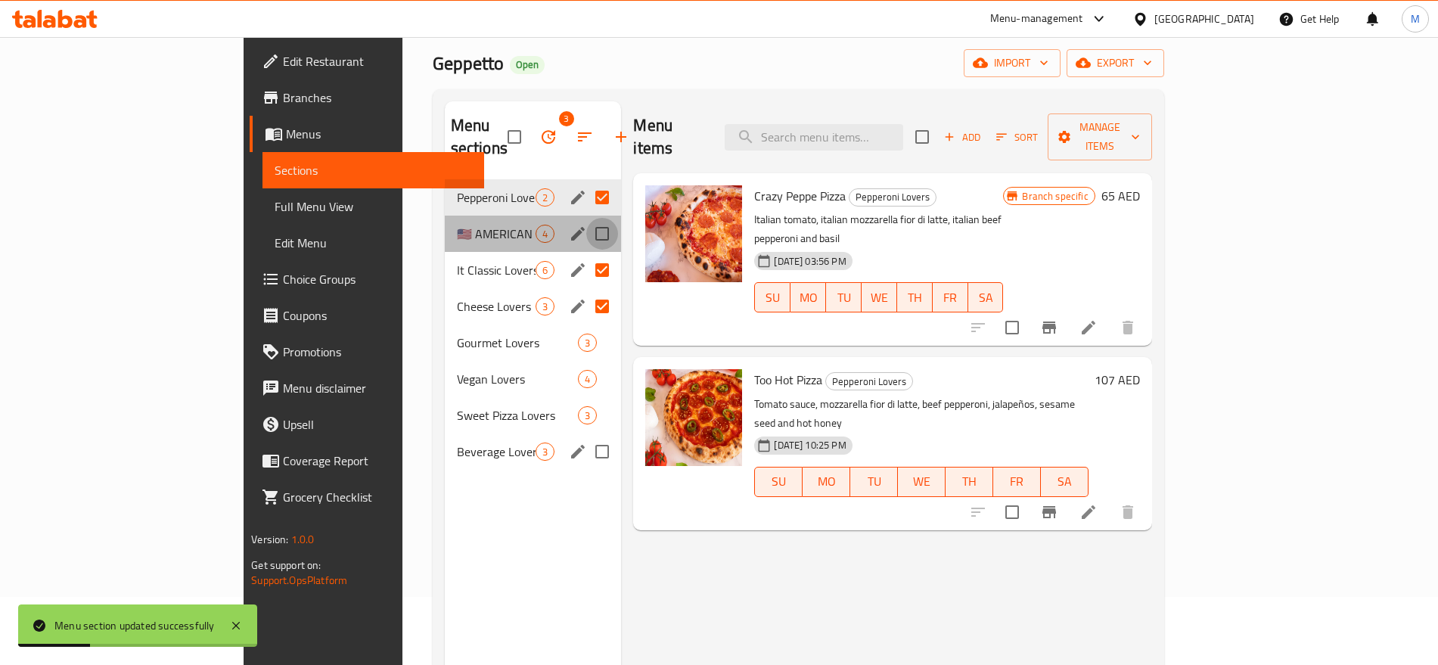
click at [586, 218] on input "Menu sections" at bounding box center [602, 234] width 32 height 32
checkbox input "true"
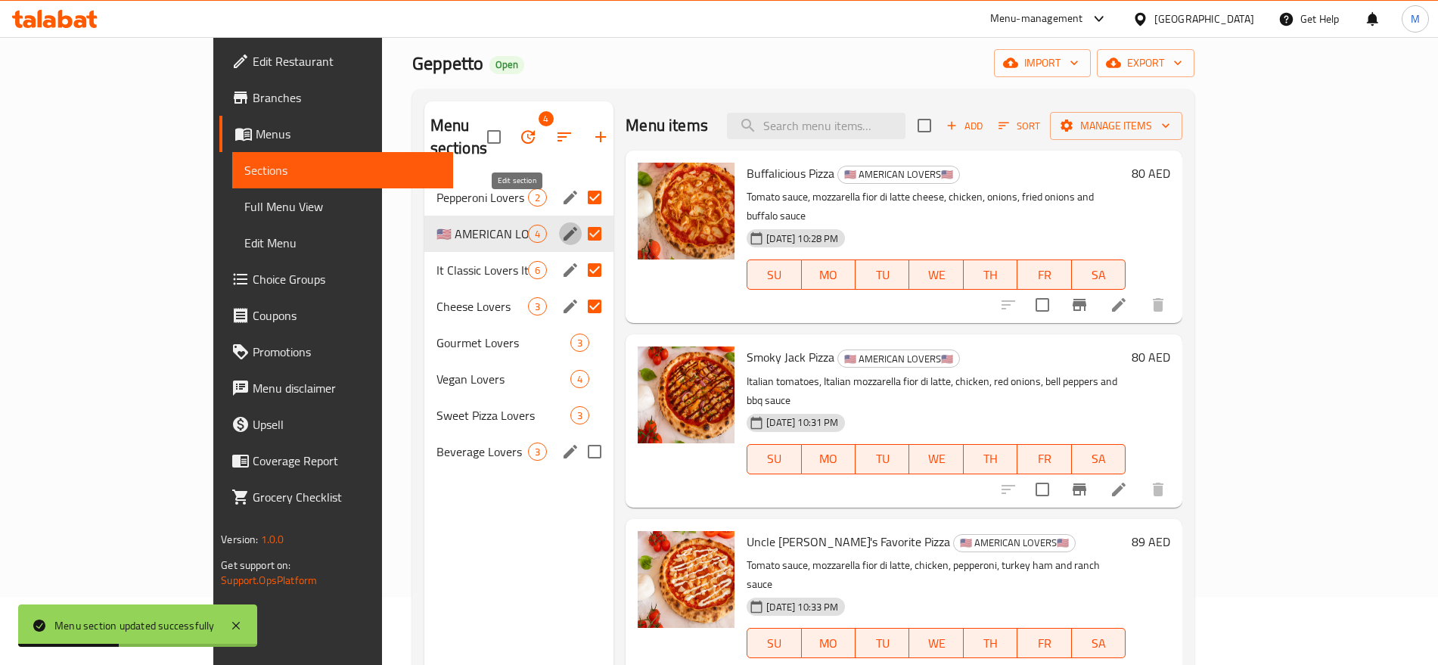
click at [563, 227] on icon "edit" at bounding box center [570, 234] width 14 height 14
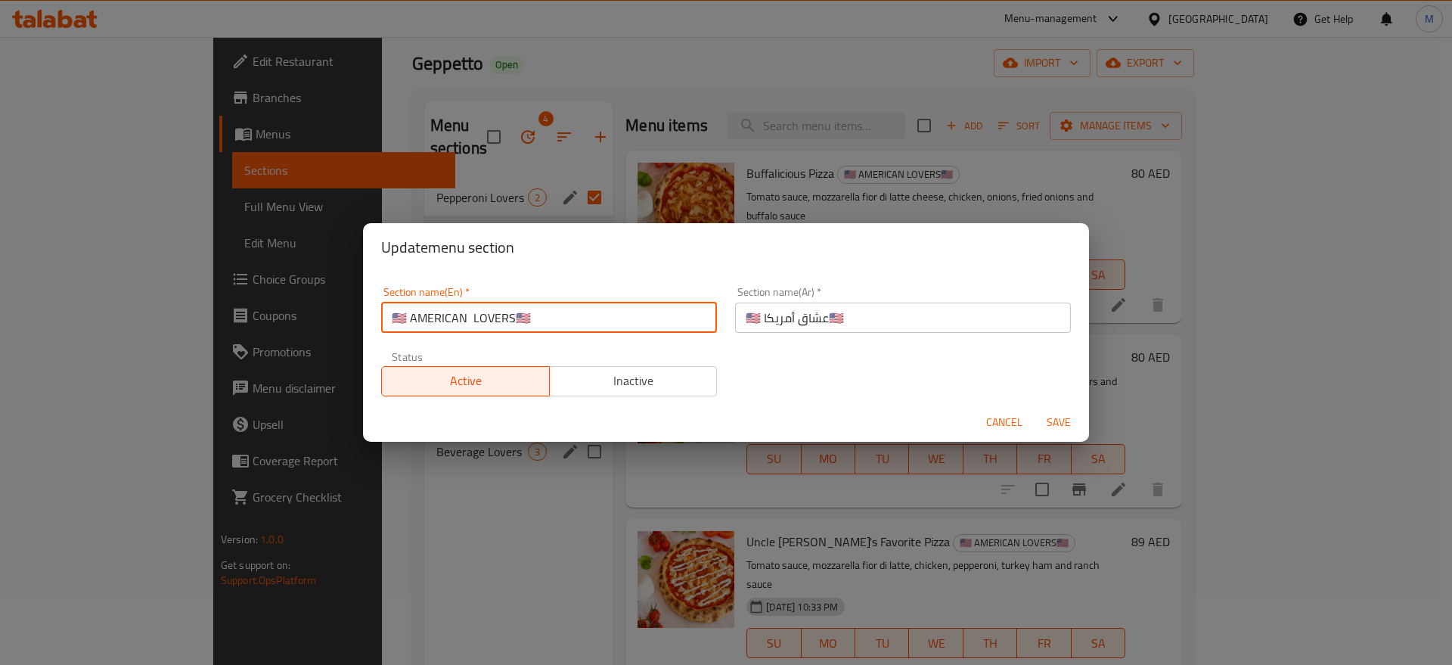
click at [532, 316] on input "🇺🇸 AMERICAN LOVERS🇺🇸" at bounding box center [549, 318] width 336 height 30
click at [395, 315] on input "🇺🇸 AMERICAN LOVERS US" at bounding box center [549, 318] width 336 height 30
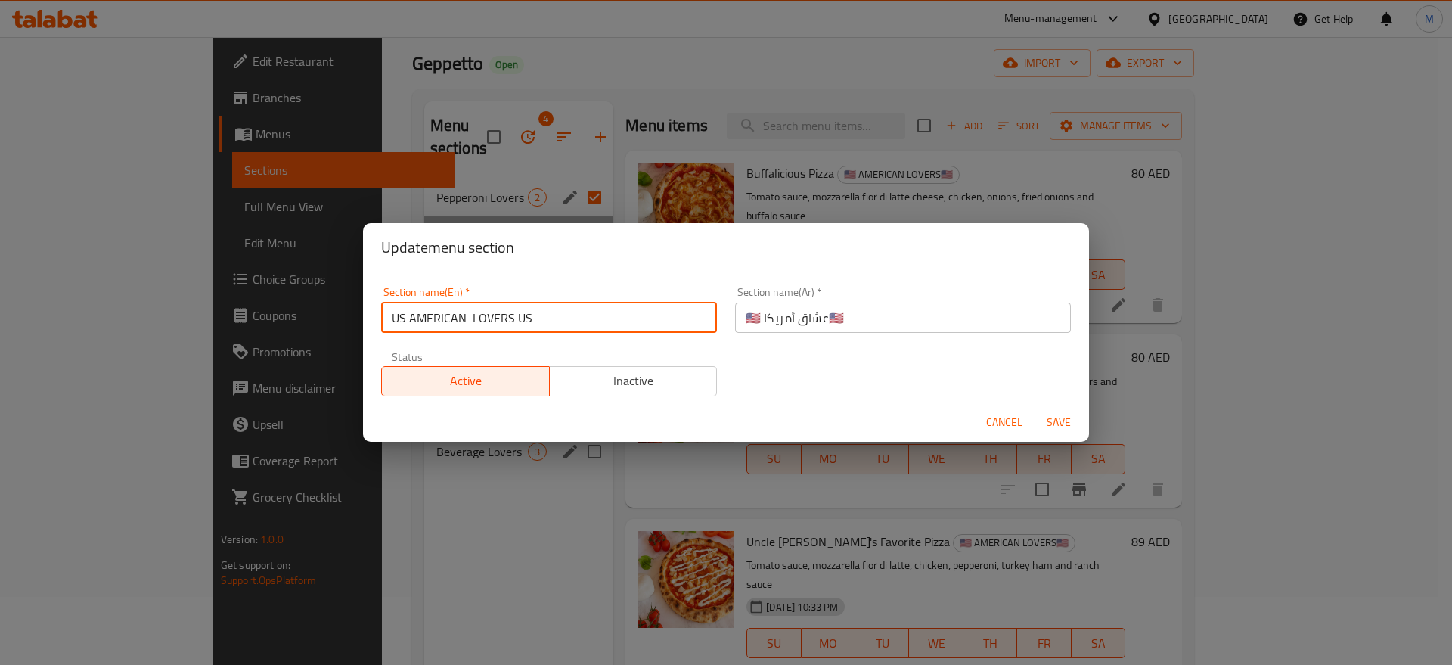
click at [395, 315] on input "US AMERICAN LOVERS US" at bounding box center [549, 318] width 336 height 30
click at [458, 321] on input "Us American Lovers Us" at bounding box center [549, 318] width 336 height 30
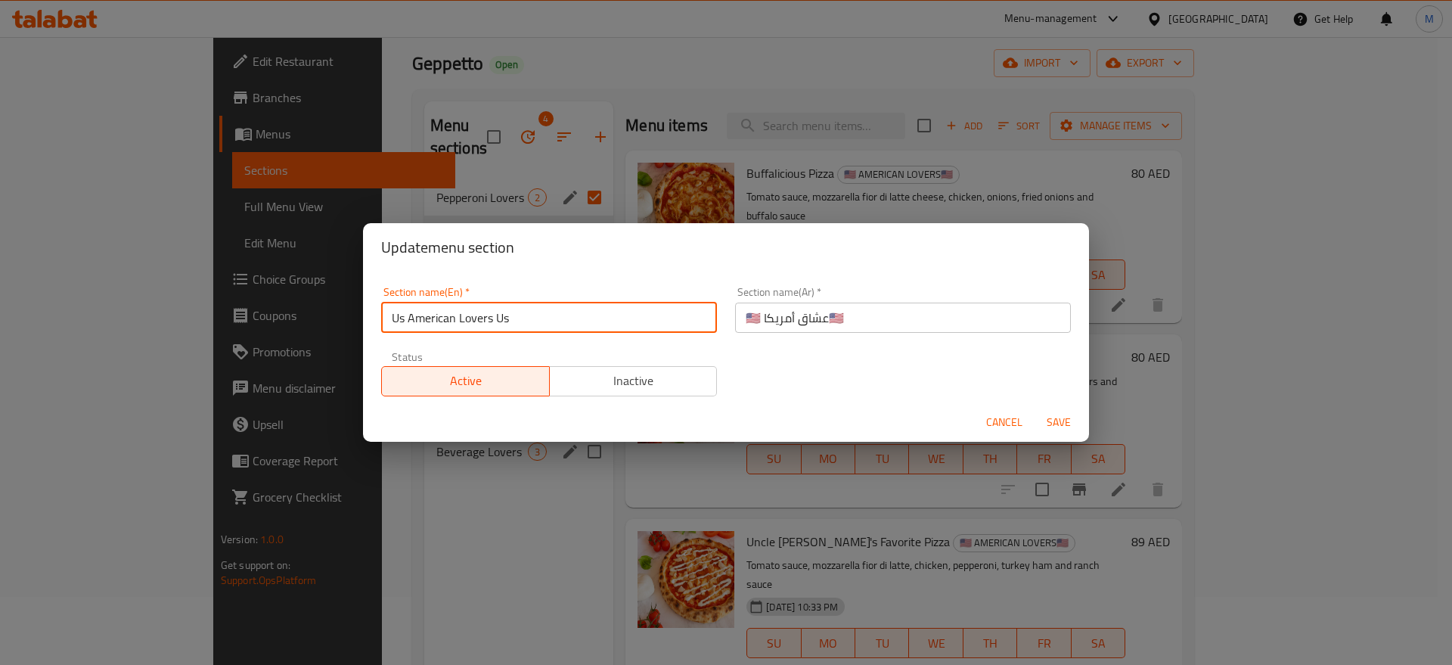
click at [532, 322] on input "Us American Lovers Us" at bounding box center [549, 318] width 336 height 30
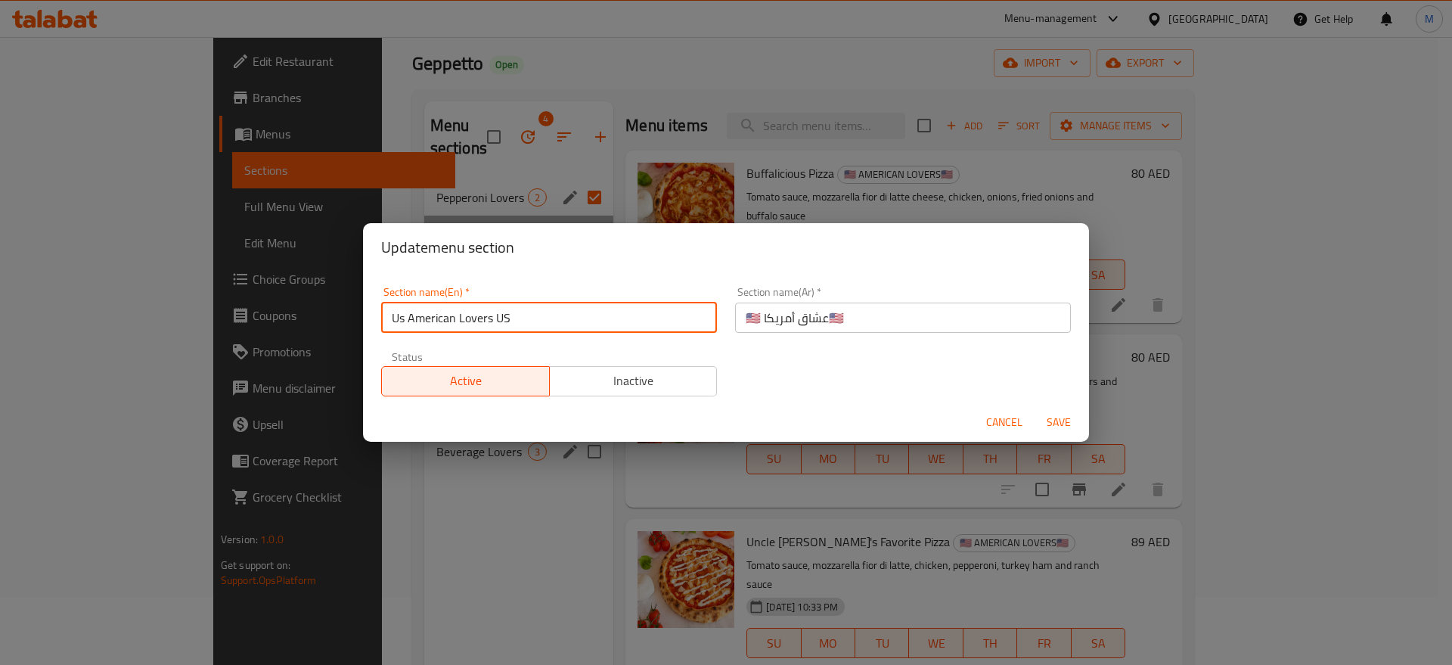
click at [532, 322] on input "Us American Lovers US" at bounding box center [549, 318] width 336 height 30
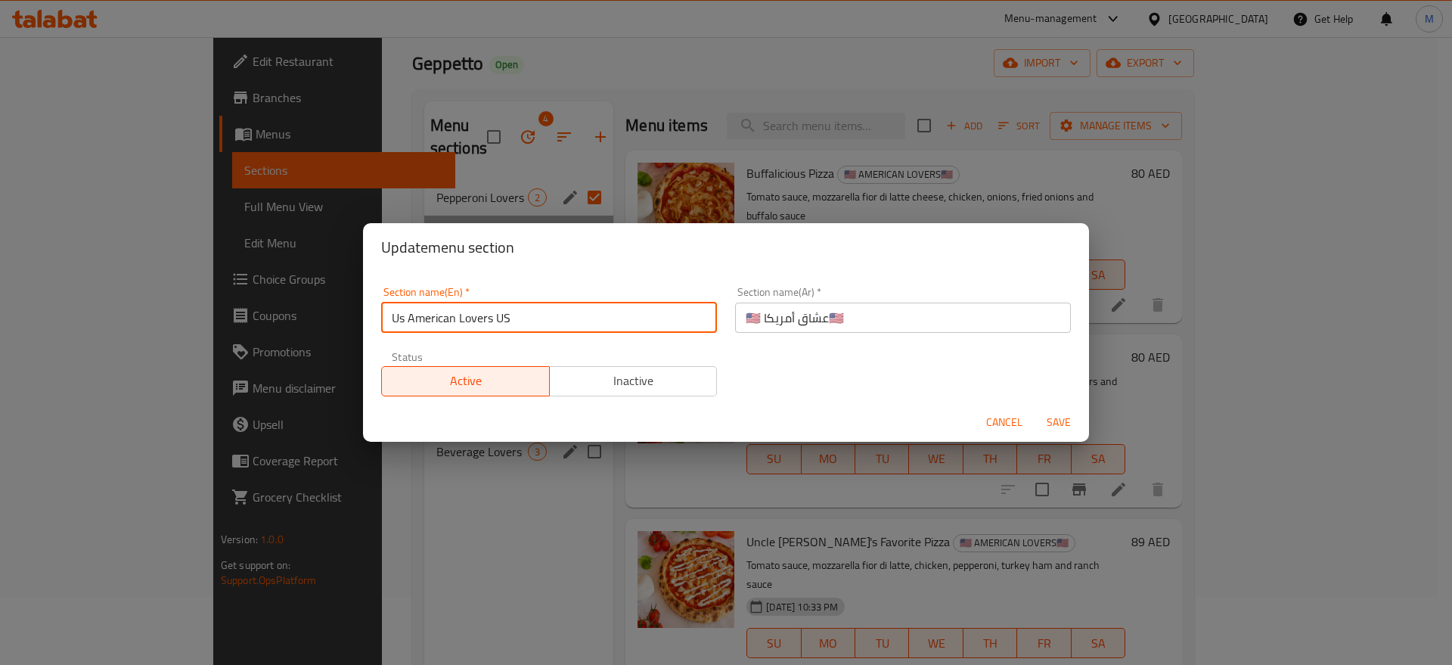
click at [532, 322] on input "Us American Lovers US" at bounding box center [549, 318] width 336 height 30
click at [503, 315] on input "Us American Lovers US" at bounding box center [549, 318] width 336 height 30
click at [392, 318] on input "Us American Lovers US" at bounding box center [549, 318] width 336 height 30
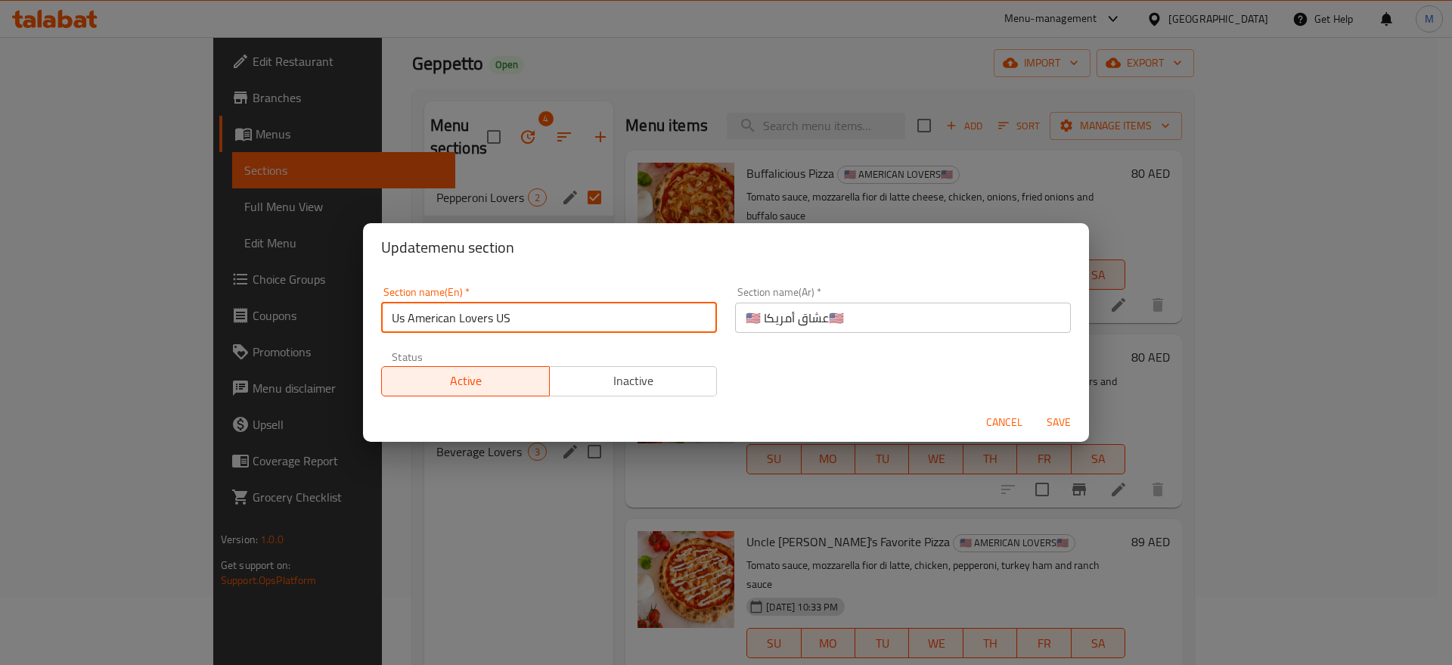
paste input "S"
click at [511, 313] on input "US American Lovers US" at bounding box center [549, 318] width 336 height 30
type input "US American Lovers US"
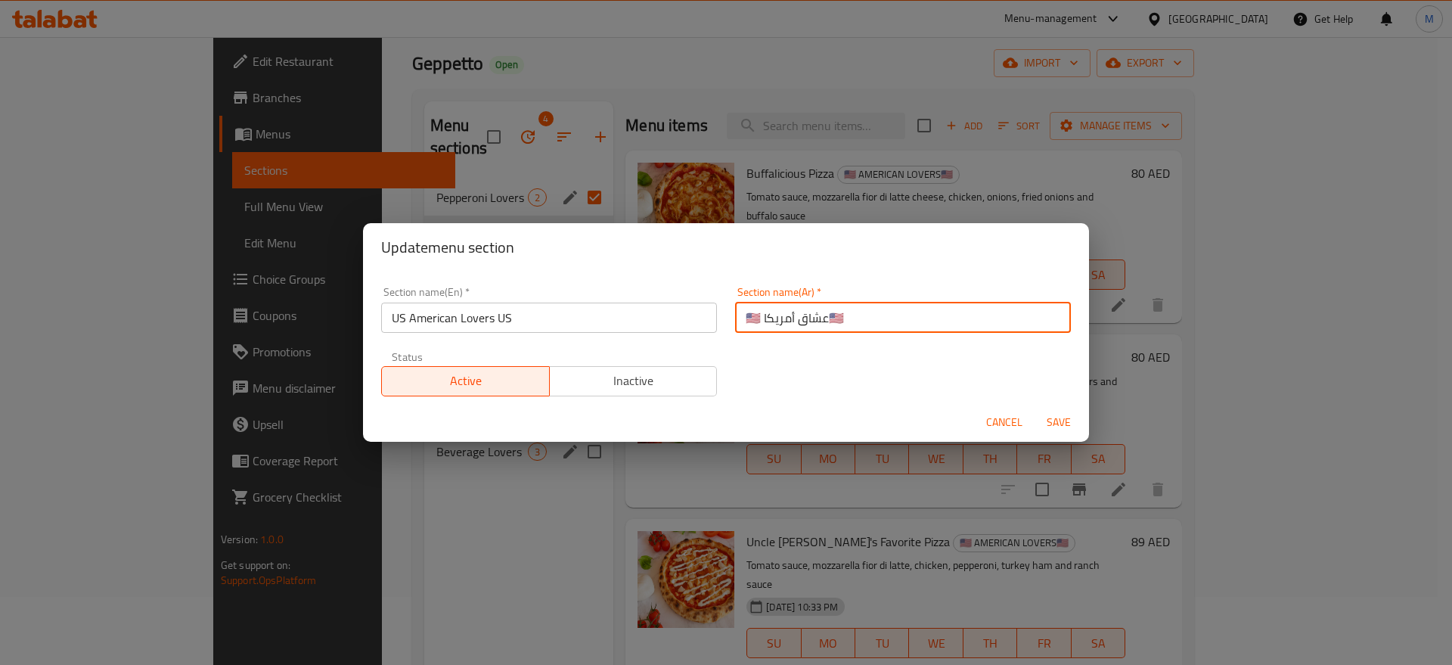
click at [883, 324] on input "🇺🇸 عشاق أمريكا🇺🇸" at bounding box center [903, 318] width 336 height 30
drag, startPoint x: 939, startPoint y: 318, endPoint x: 962, endPoint y: 320, distance: 22.8
click at [962, 320] on input "🇺🇸 عشاق أمريكا يو إس" at bounding box center [903, 318] width 336 height 30
click at [1041, 318] on input "🇺🇸 عشاق أمريكا يو إس" at bounding box center [903, 318] width 336 height 30
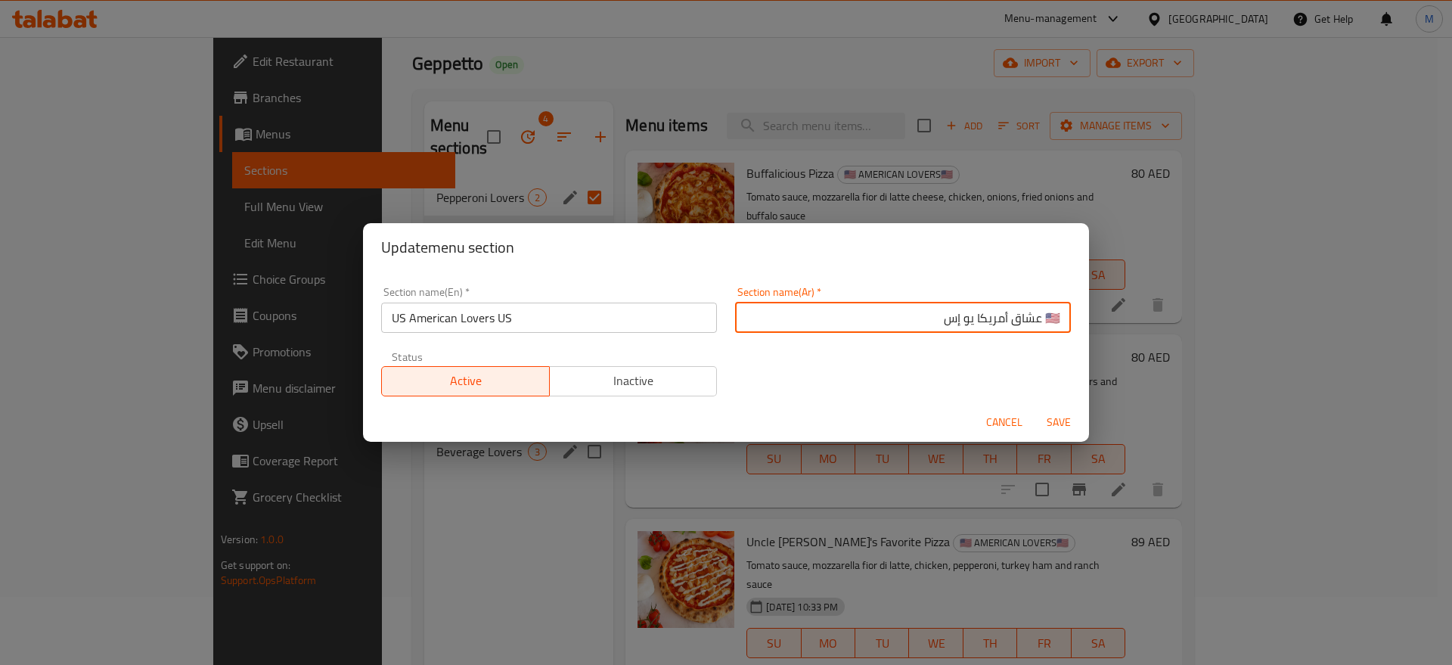
paste input "يو إس"
type input "يو إس عشاق أمريكا يو إس"
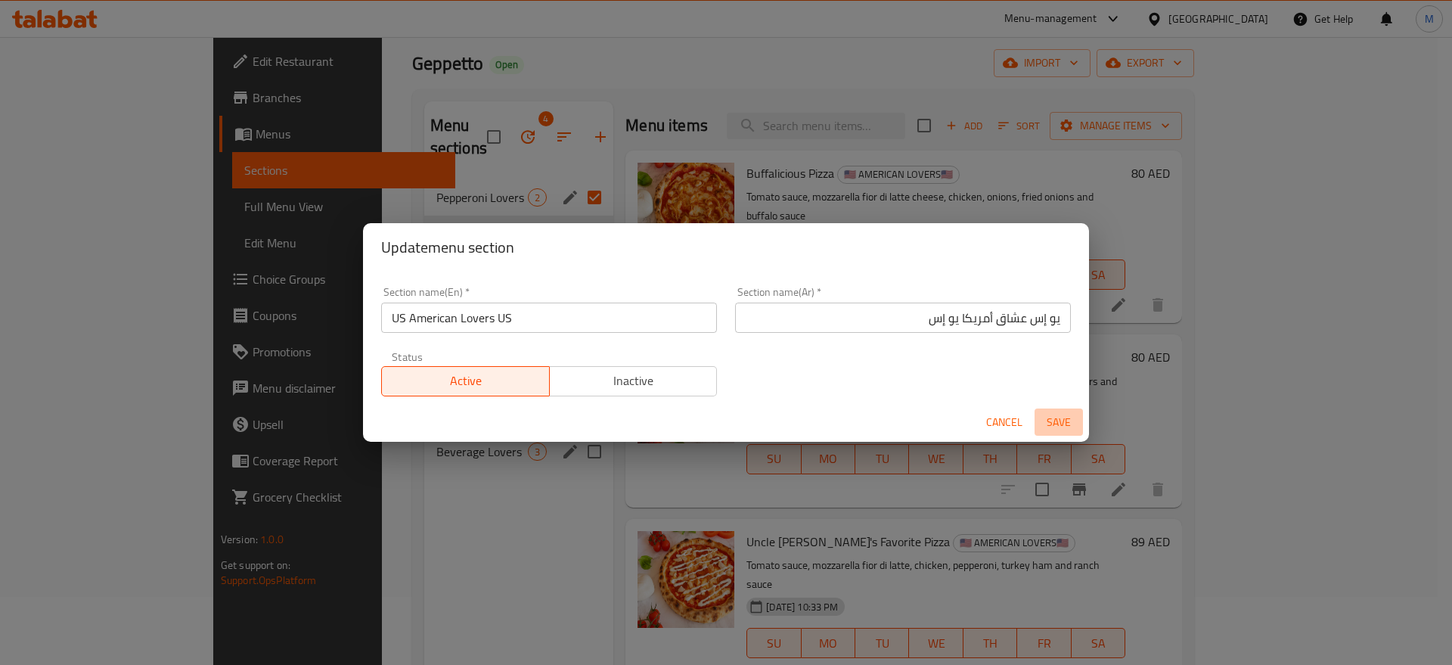
click at [1056, 421] on span "Save" at bounding box center [1059, 422] width 36 height 19
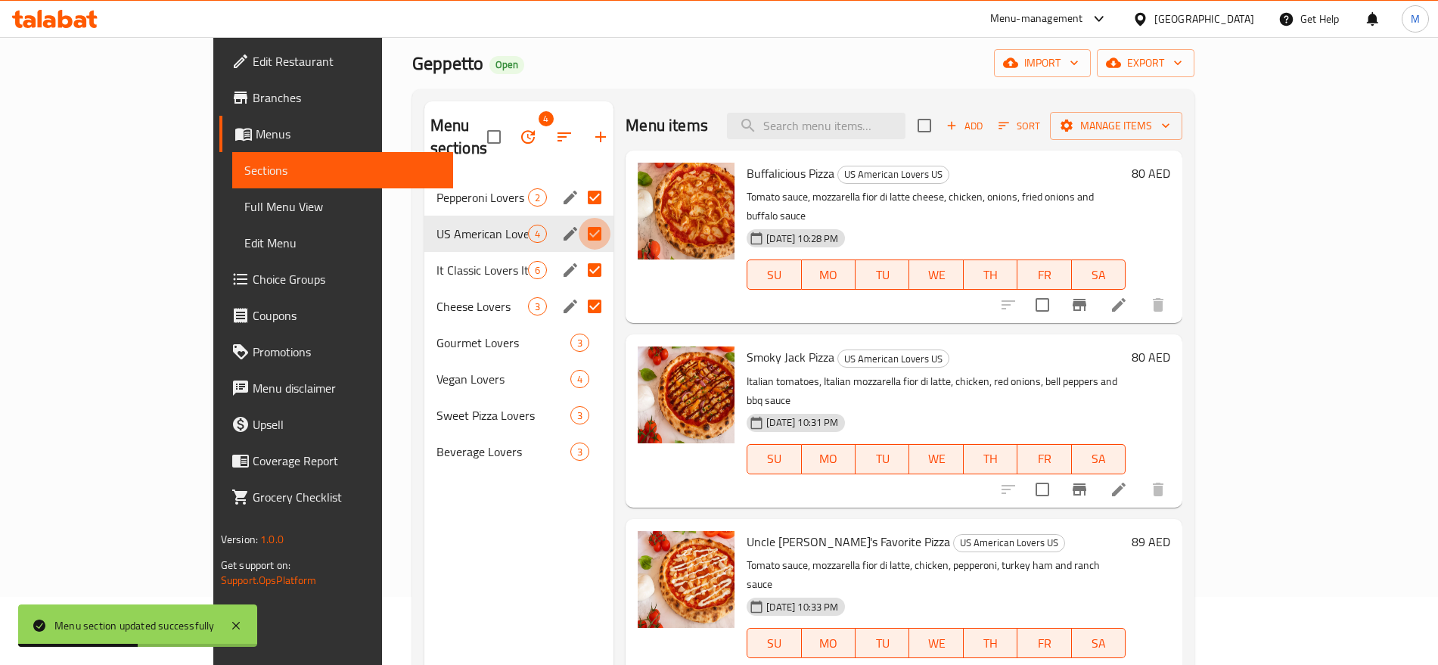
click at [579, 218] on input "Menu sections" at bounding box center [595, 234] width 32 height 32
checkbox input "false"
click at [579, 182] on input "Menu sections" at bounding box center [595, 198] width 32 height 32
checkbox input "false"
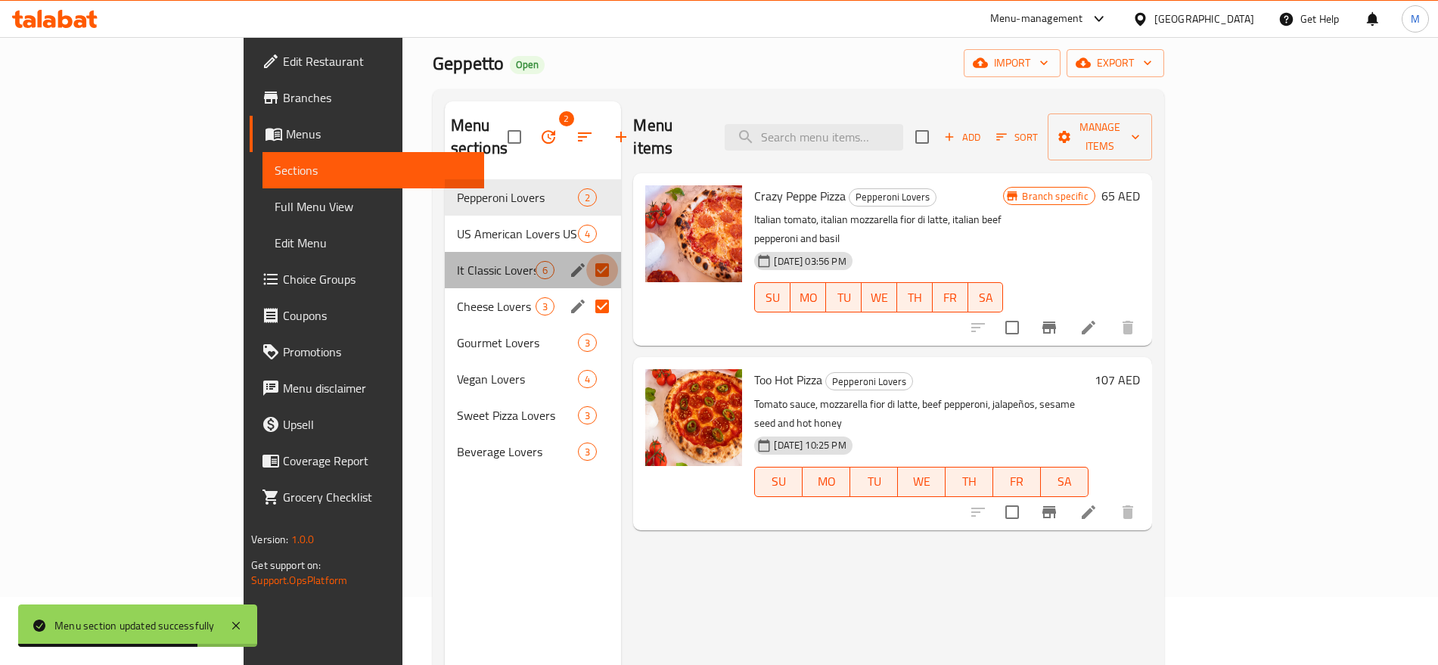
click at [586, 254] on input "Menu sections" at bounding box center [602, 270] width 32 height 32
checkbox input "false"
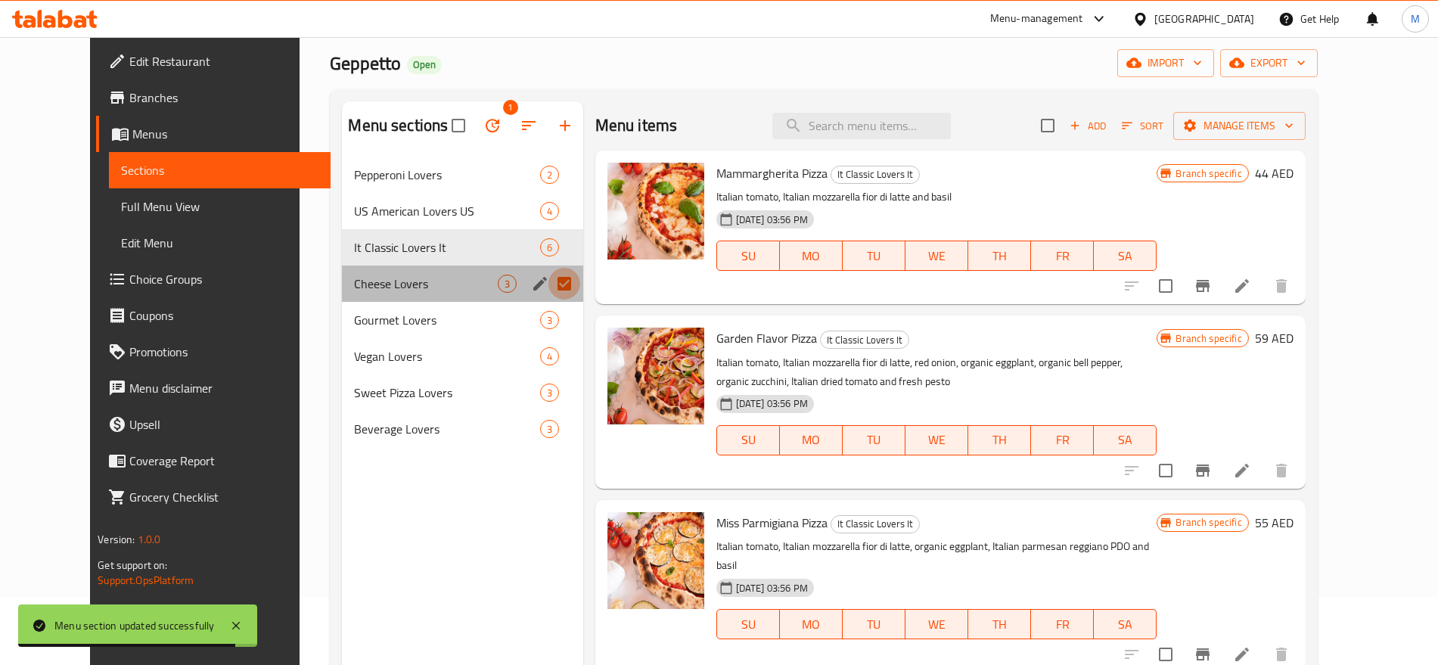
click at [548, 278] on input "Menu sections" at bounding box center [564, 284] width 32 height 32
checkbox input "false"
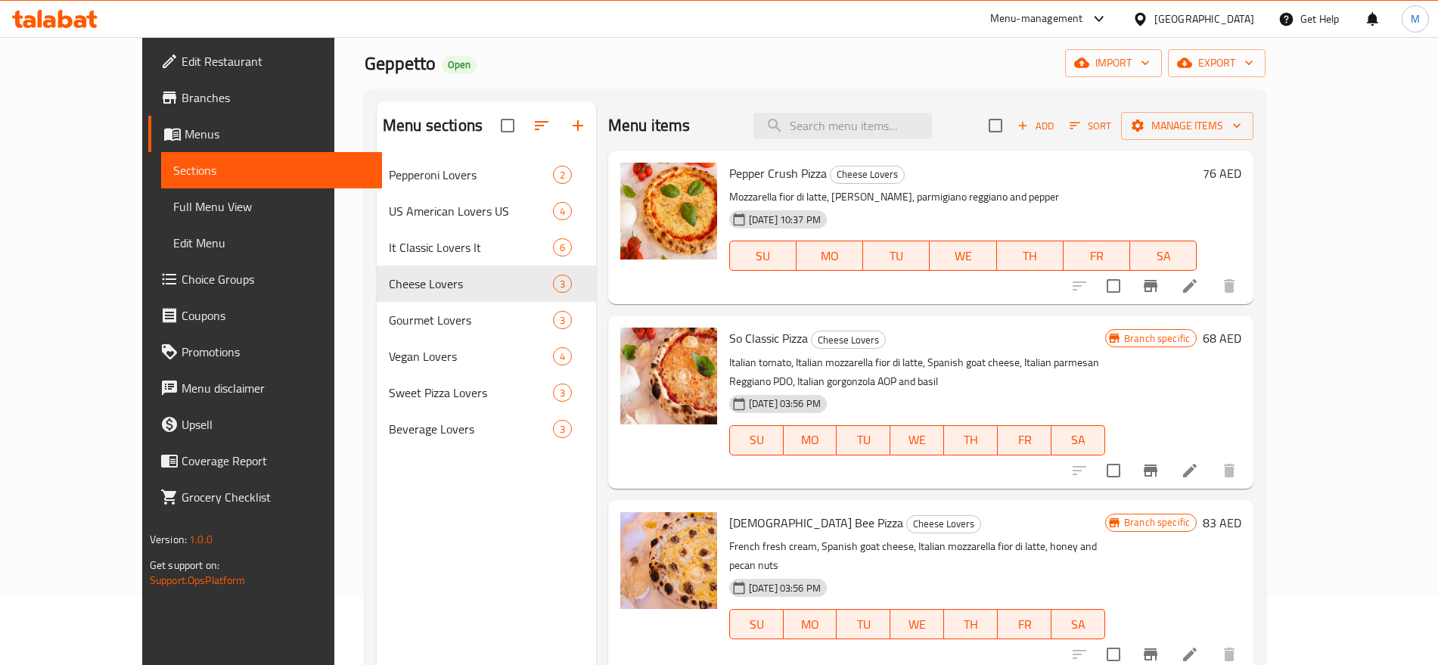
click at [449, 491] on div "Menu sections Pepperoni Lovers 2 US American Lovers US 4 It Classic Lovers It 6…" at bounding box center [486, 433] width 219 height 665
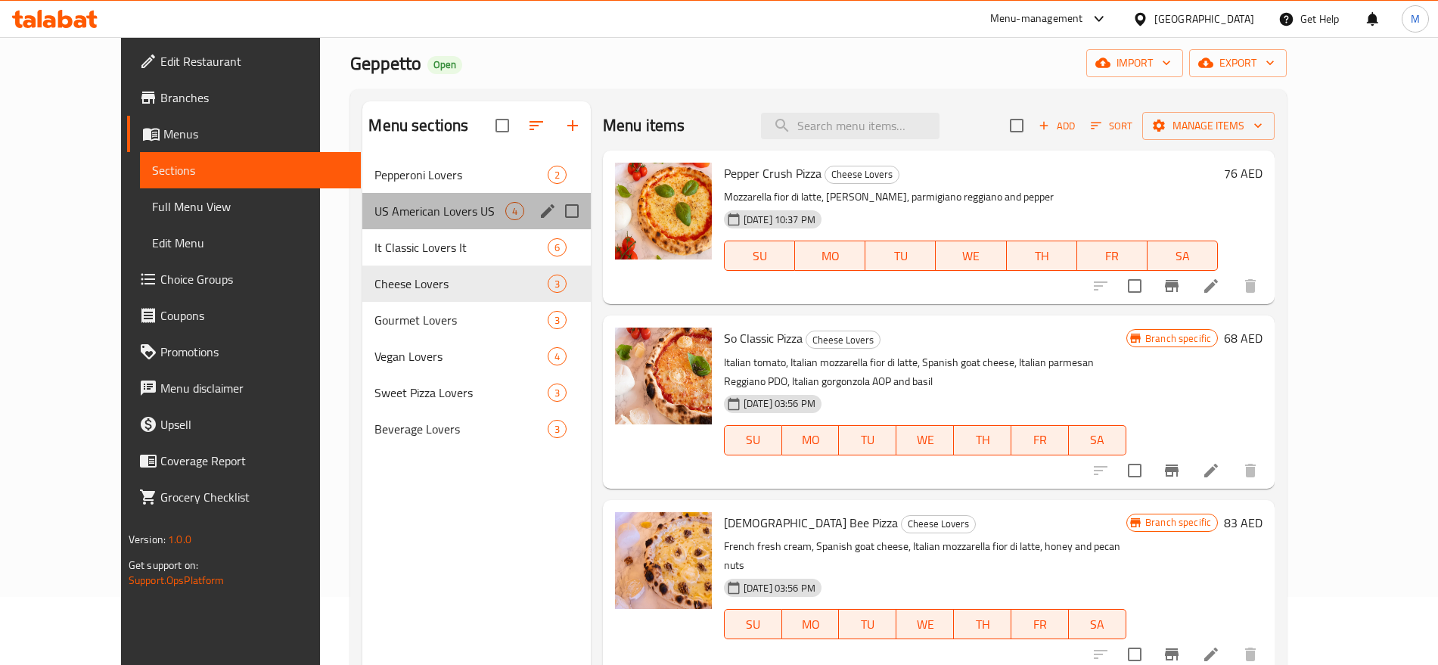
click at [423, 225] on div "US American Lovers US 4" at bounding box center [476, 211] width 228 height 36
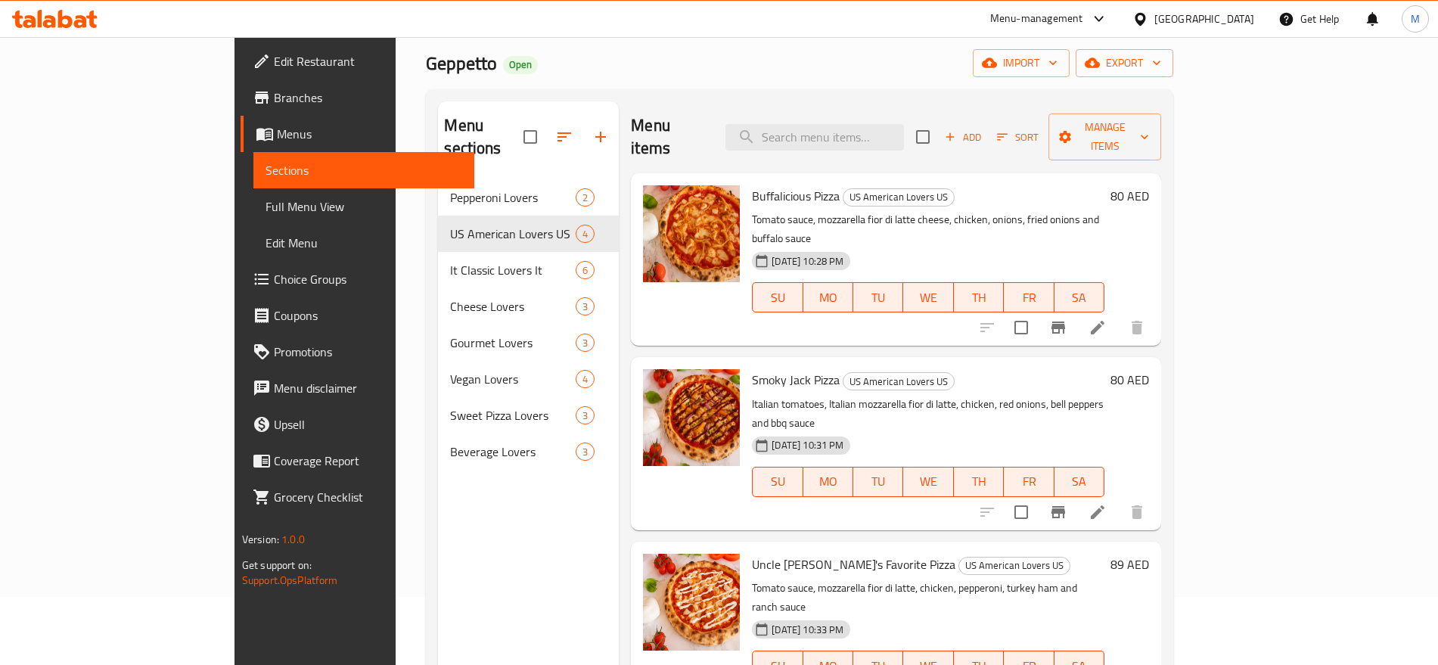
click at [706, 98] on div "Menu sections Pepperoni Lovers 2 US American Lovers US 4 It Classic Lovers It 6…" at bounding box center [799, 433] width 747 height 689
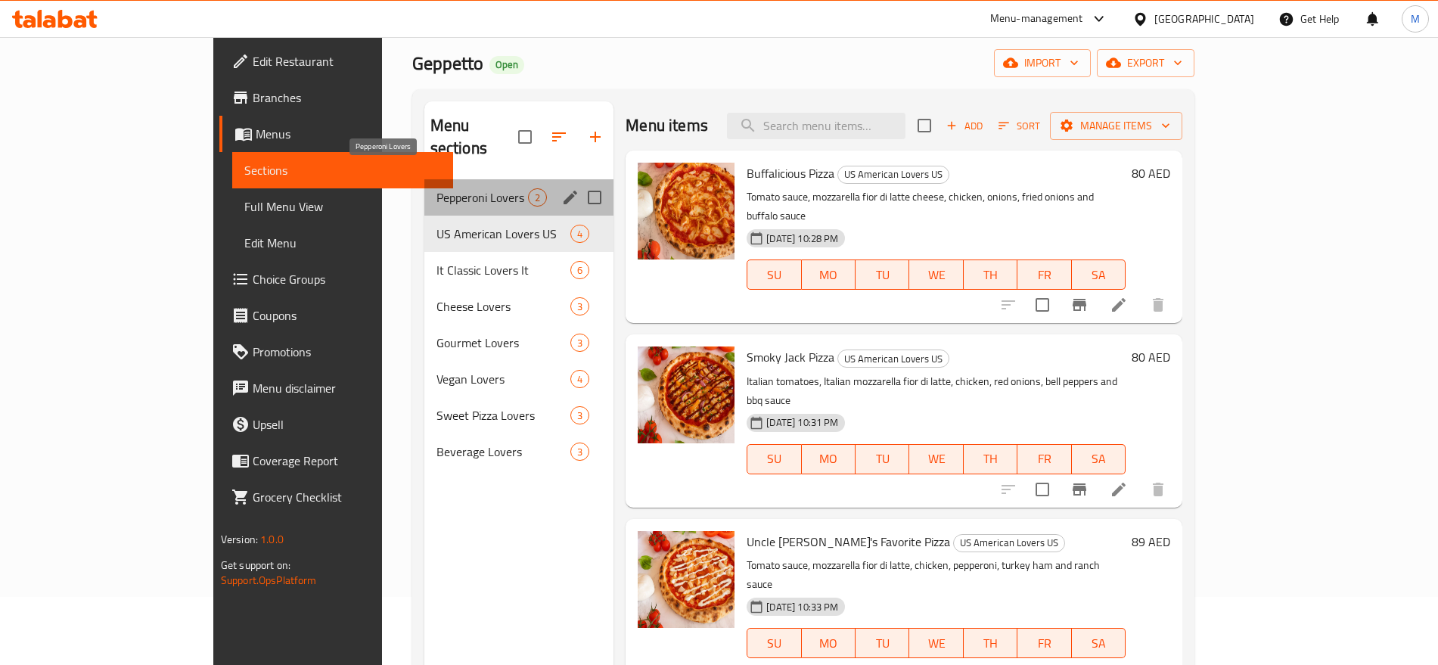
click at [458, 188] on span "Pepperoni Lovers" at bounding box center [482, 197] width 92 height 18
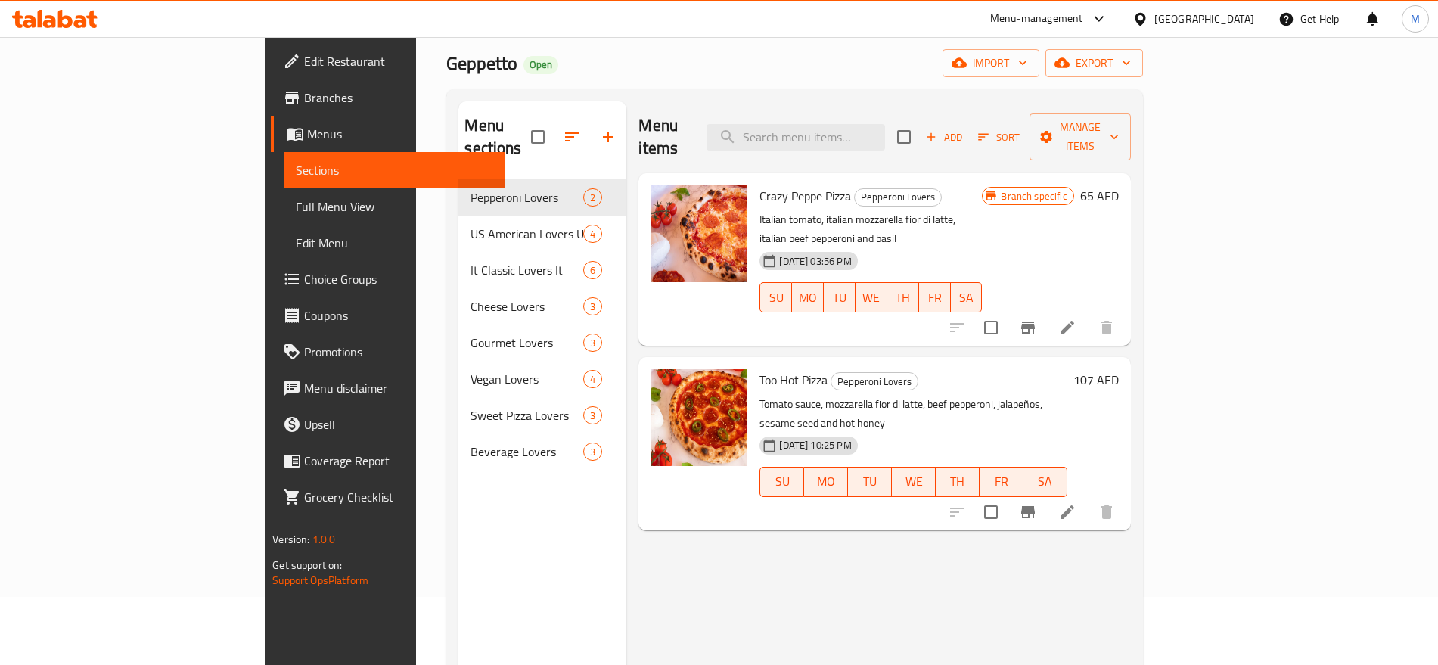
click at [701, 98] on div "Menu sections Pepperoni Lovers 2 US American Lovers US 4 It Classic Lovers It 6…" at bounding box center [794, 433] width 696 height 689
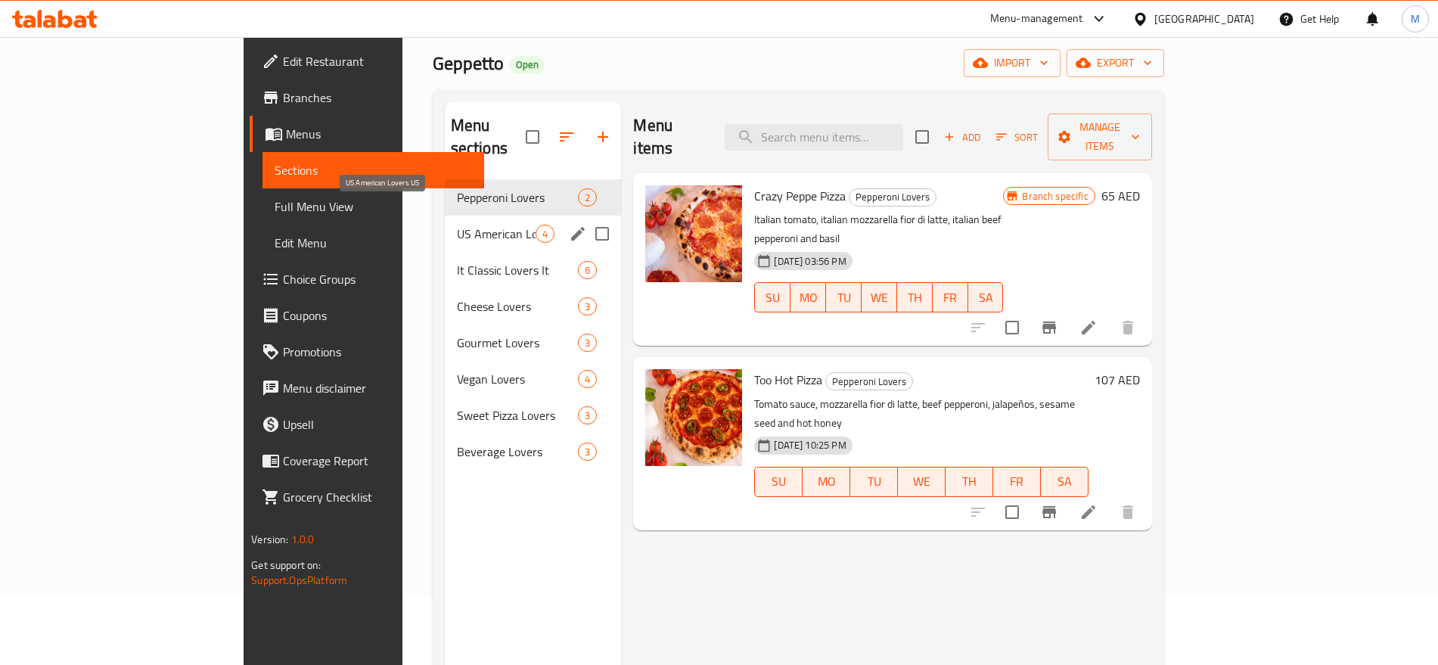
click at [457, 225] on span "US American Lovers US" at bounding box center [496, 234] width 79 height 18
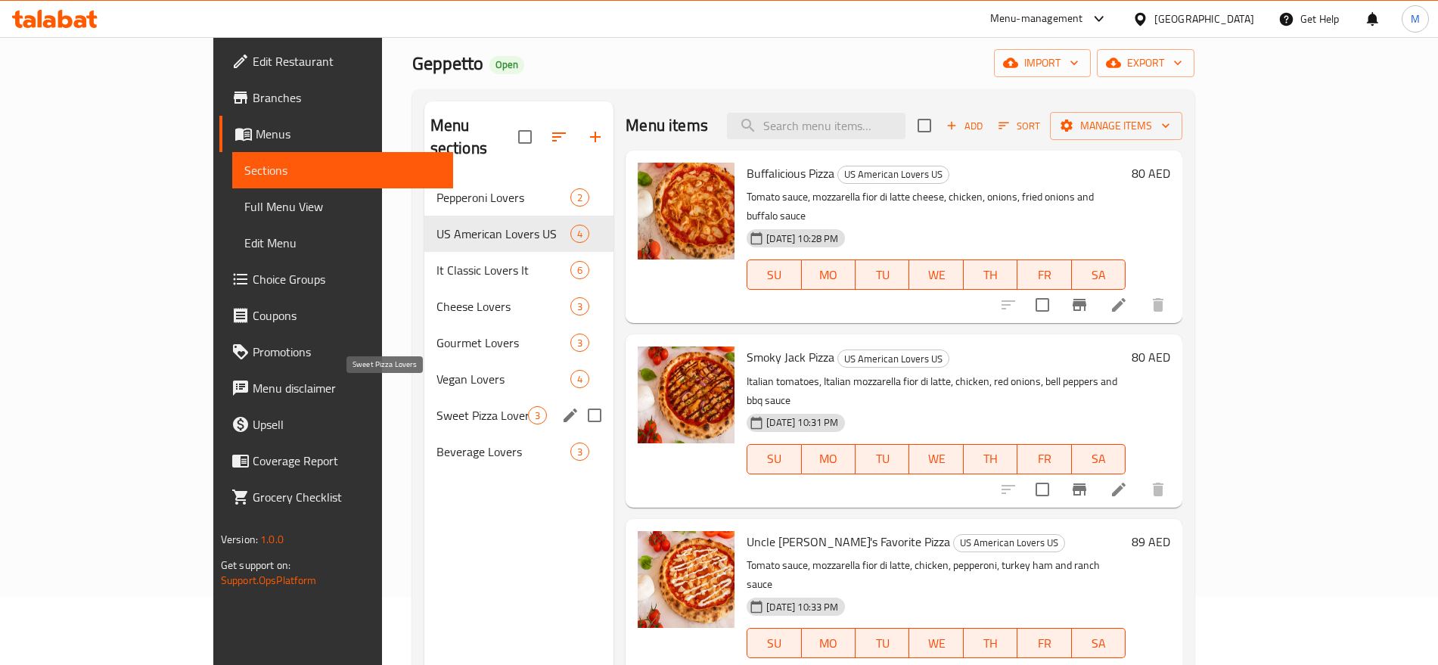
click at [436, 406] on span "Sweet Pizza Lovers" at bounding box center [482, 415] width 92 height 18
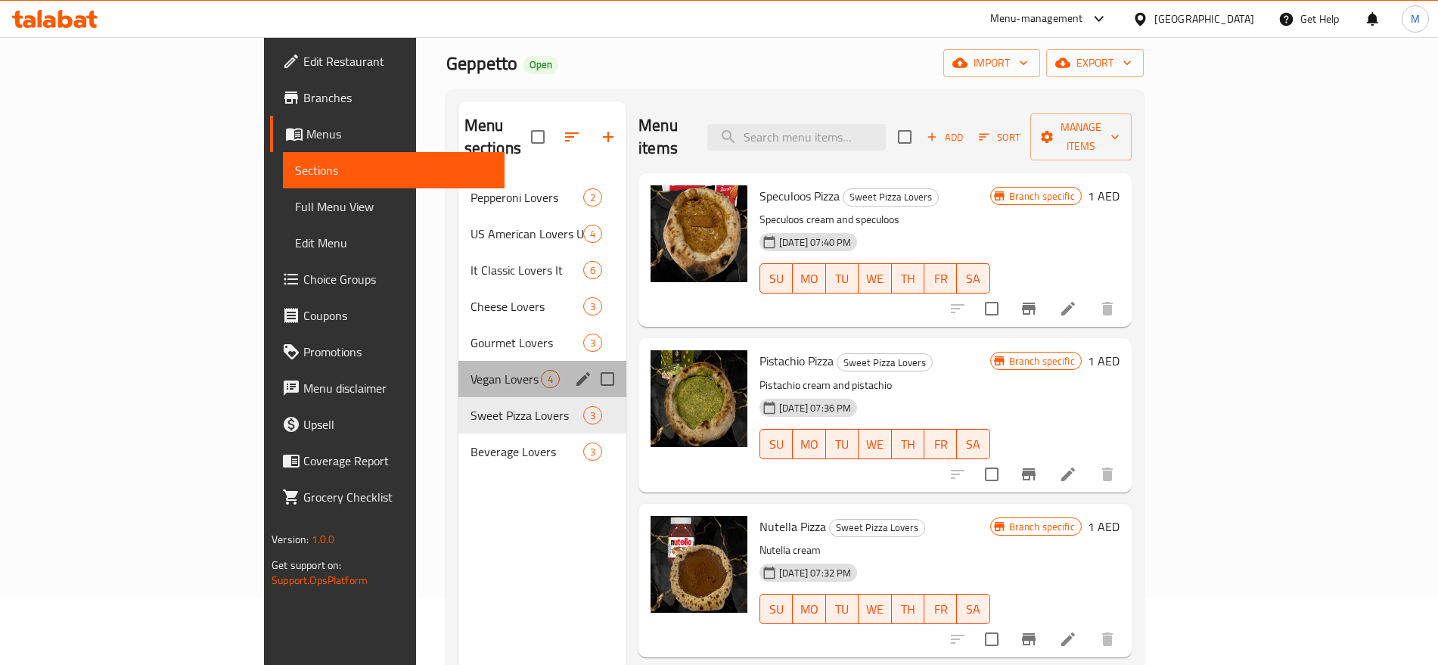
click at [458, 369] on div "Vegan Lovers 4" at bounding box center [542, 379] width 169 height 36
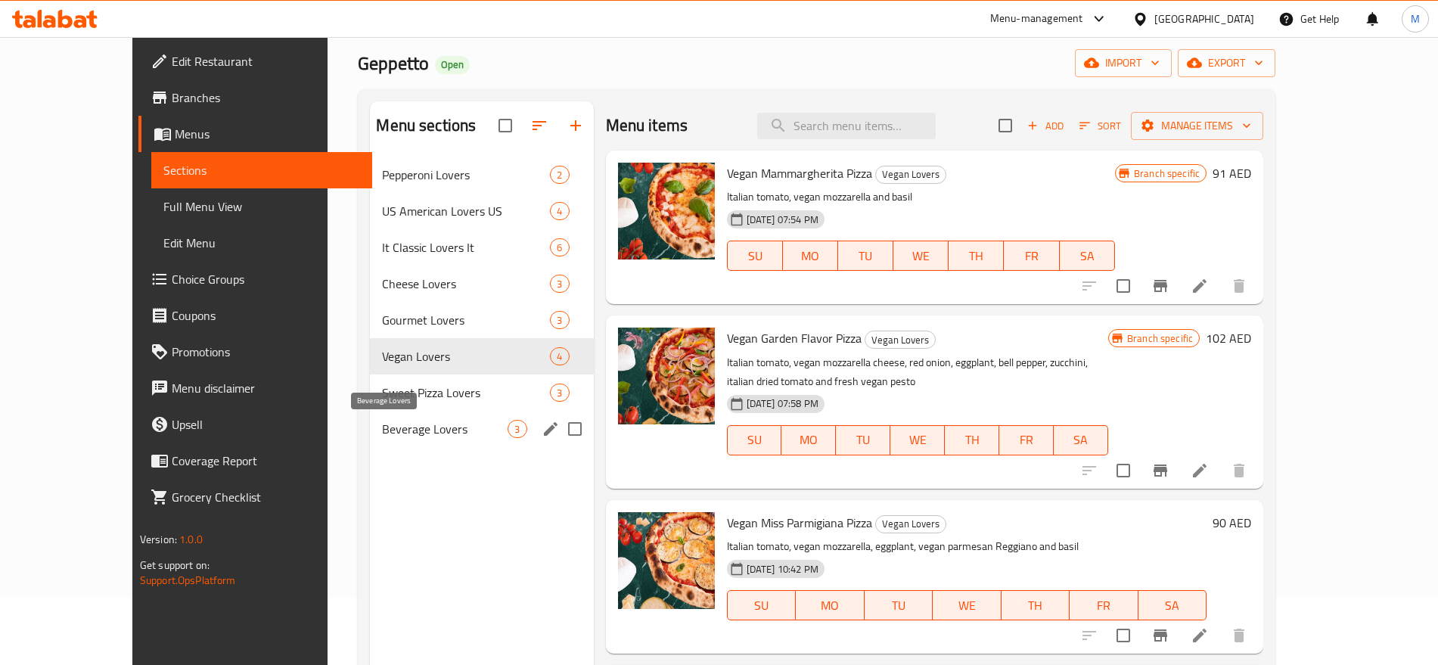
click at [392, 432] on span "Beverage Lovers" at bounding box center [445, 429] width 126 height 18
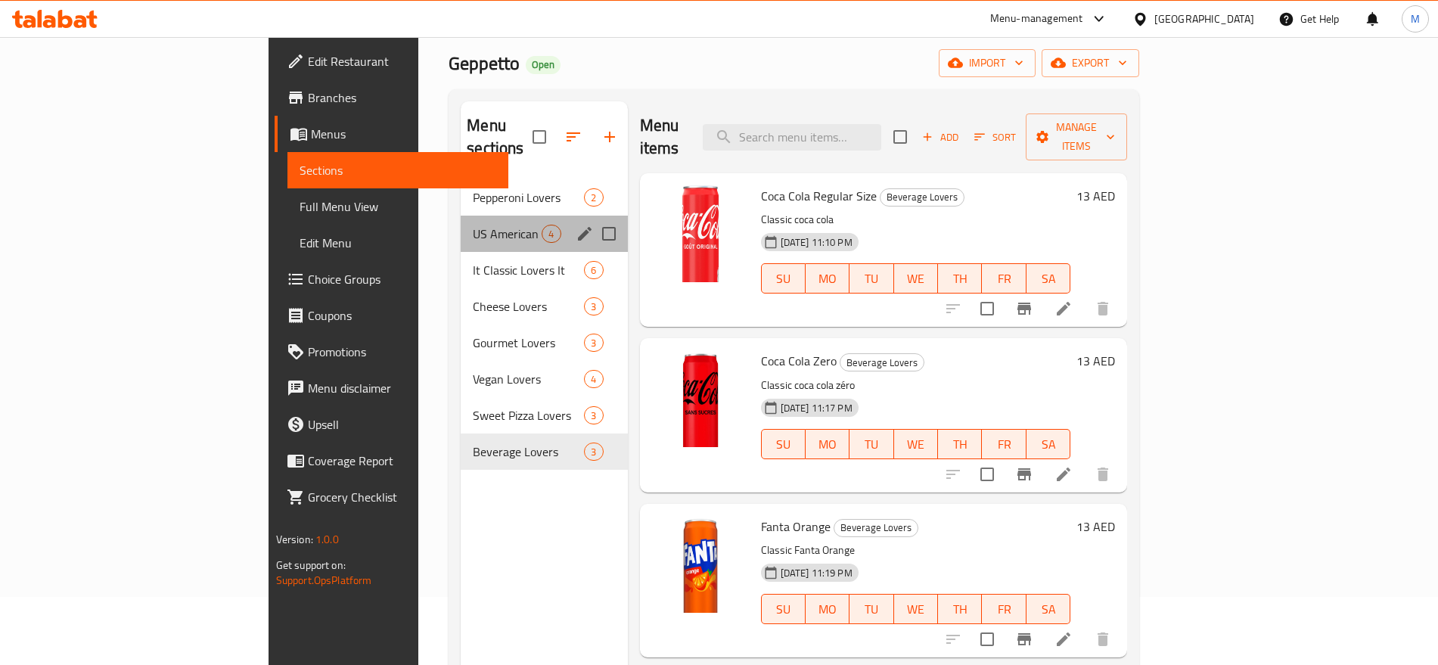
click at [461, 216] on div "US American Lovers US 4" at bounding box center [544, 234] width 166 height 36
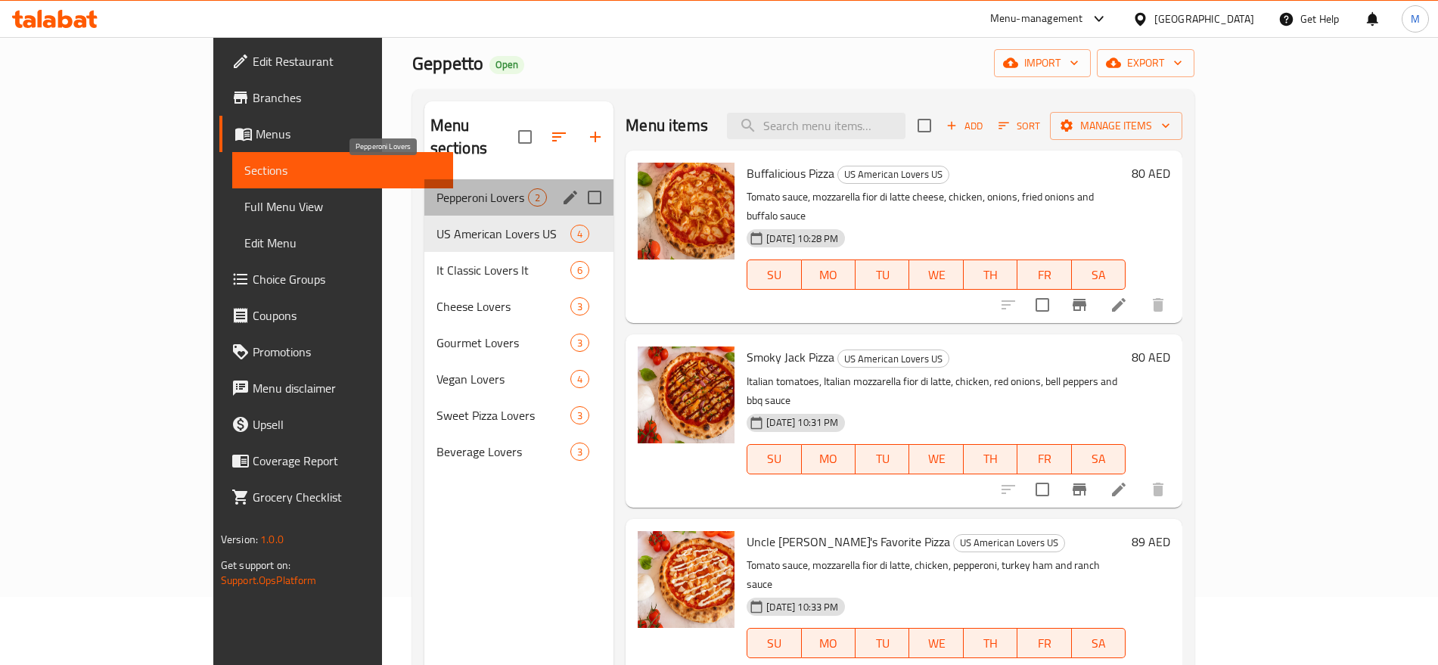
click at [448, 188] on span "Pepperoni Lovers" at bounding box center [482, 197] width 92 height 18
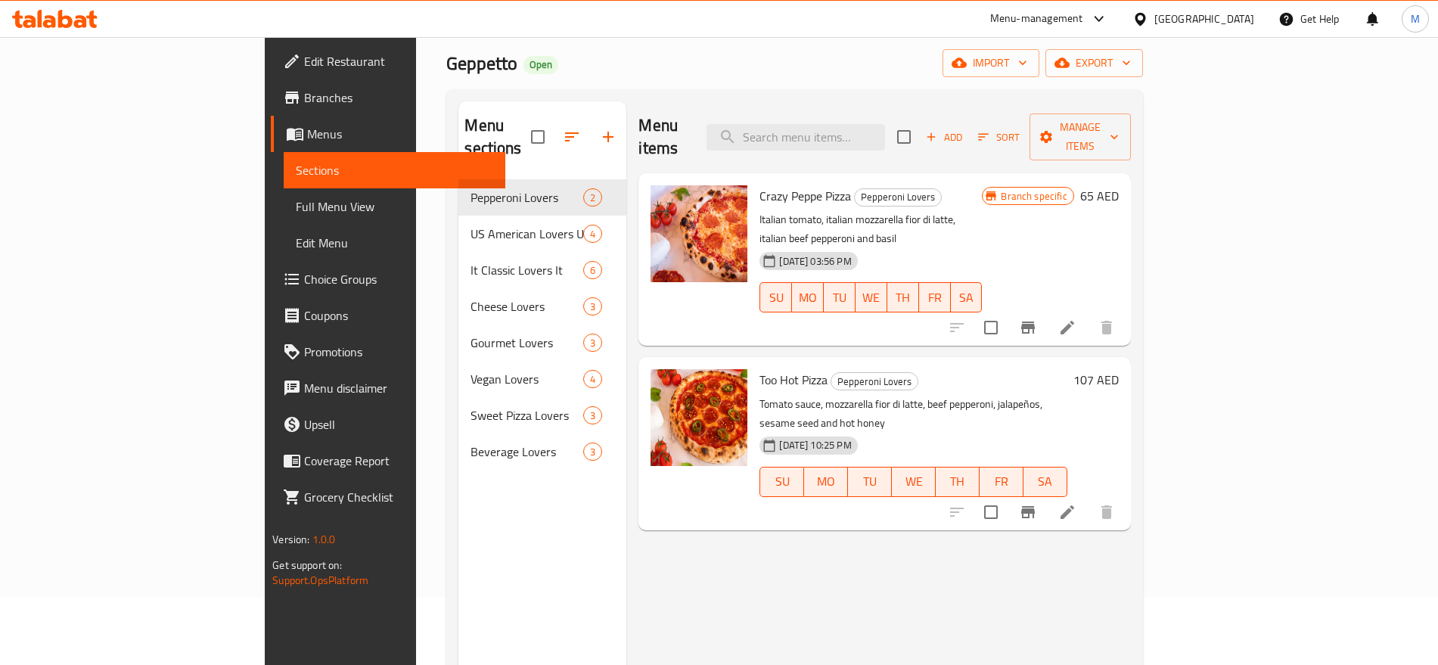
click at [692, 102] on div "Menu items Add Sort Manage items" at bounding box center [884, 137] width 492 height 72
click at [1131, 68] on span "export" at bounding box center [1093, 63] width 73 height 19
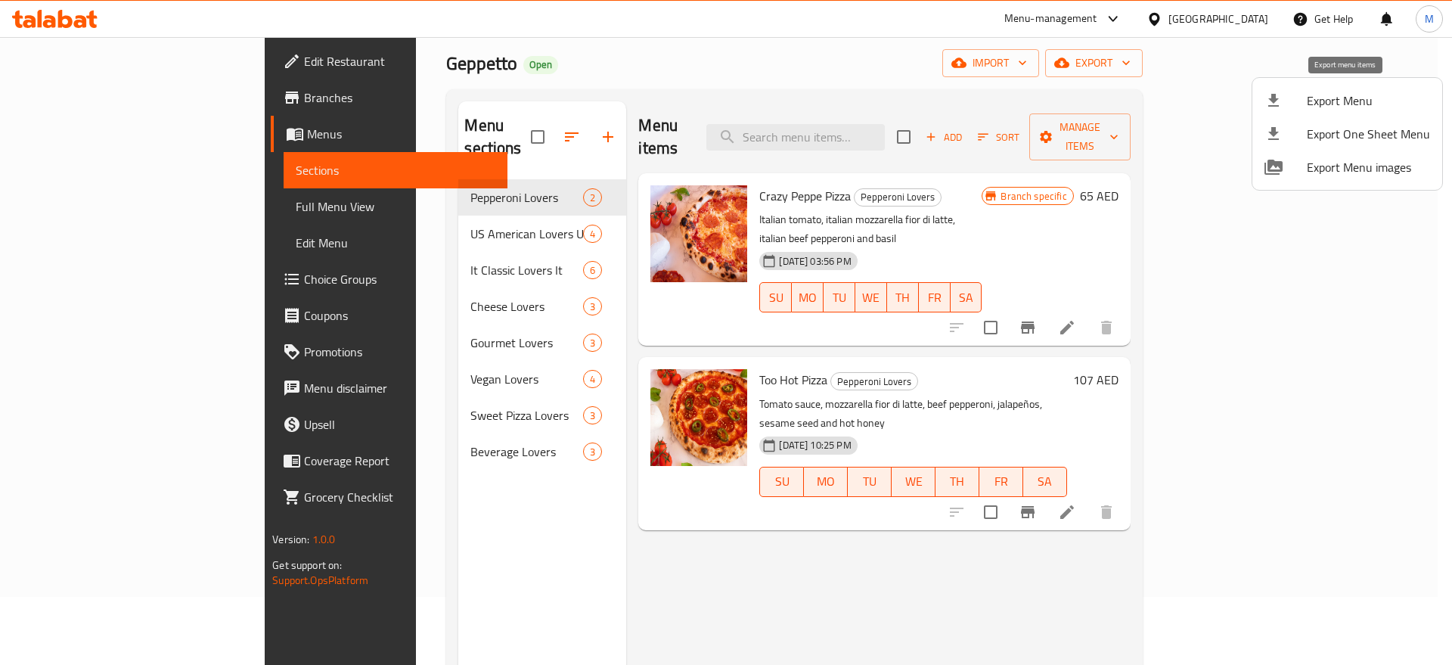
click at [1334, 92] on span "Export Menu" at bounding box center [1368, 101] width 123 height 18
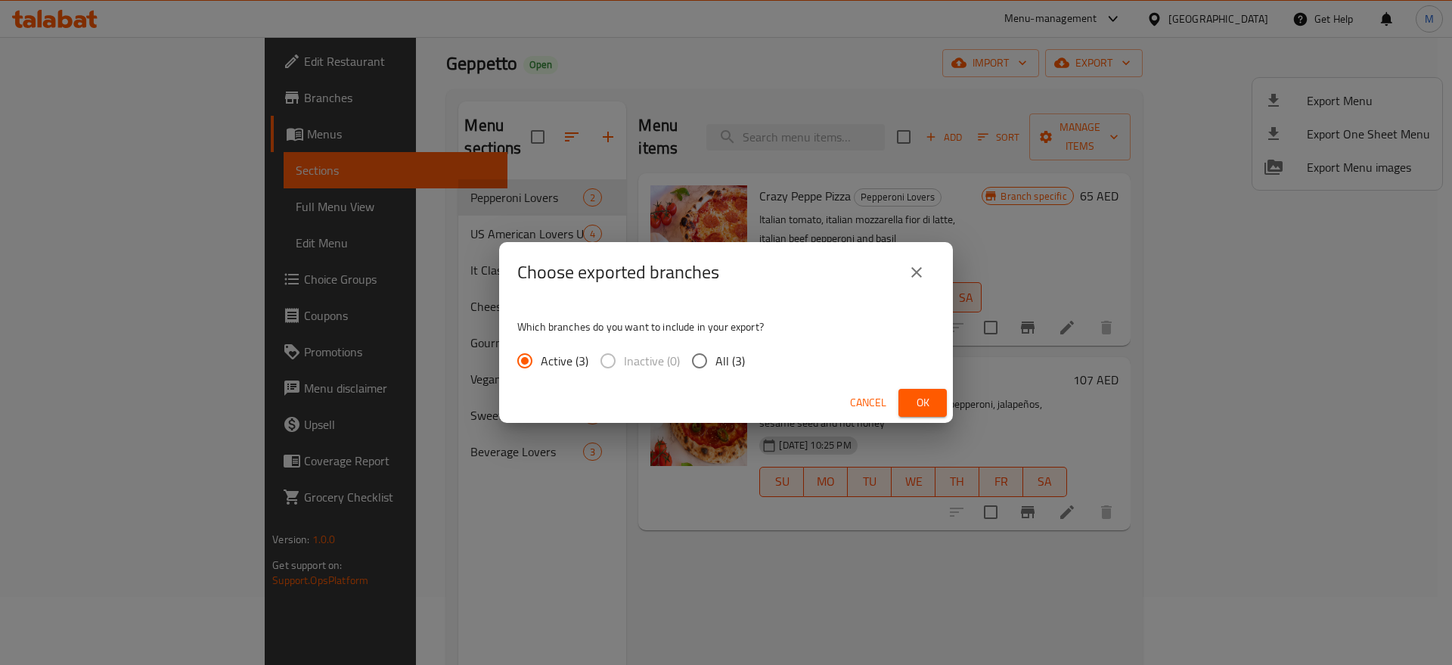
click at [727, 361] on span "All (3)" at bounding box center [729, 361] width 29 height 18
click at [715, 361] on input "All (3)" at bounding box center [700, 361] width 32 height 32
radio input "true"
click at [932, 403] on span "Ok" at bounding box center [923, 402] width 24 height 19
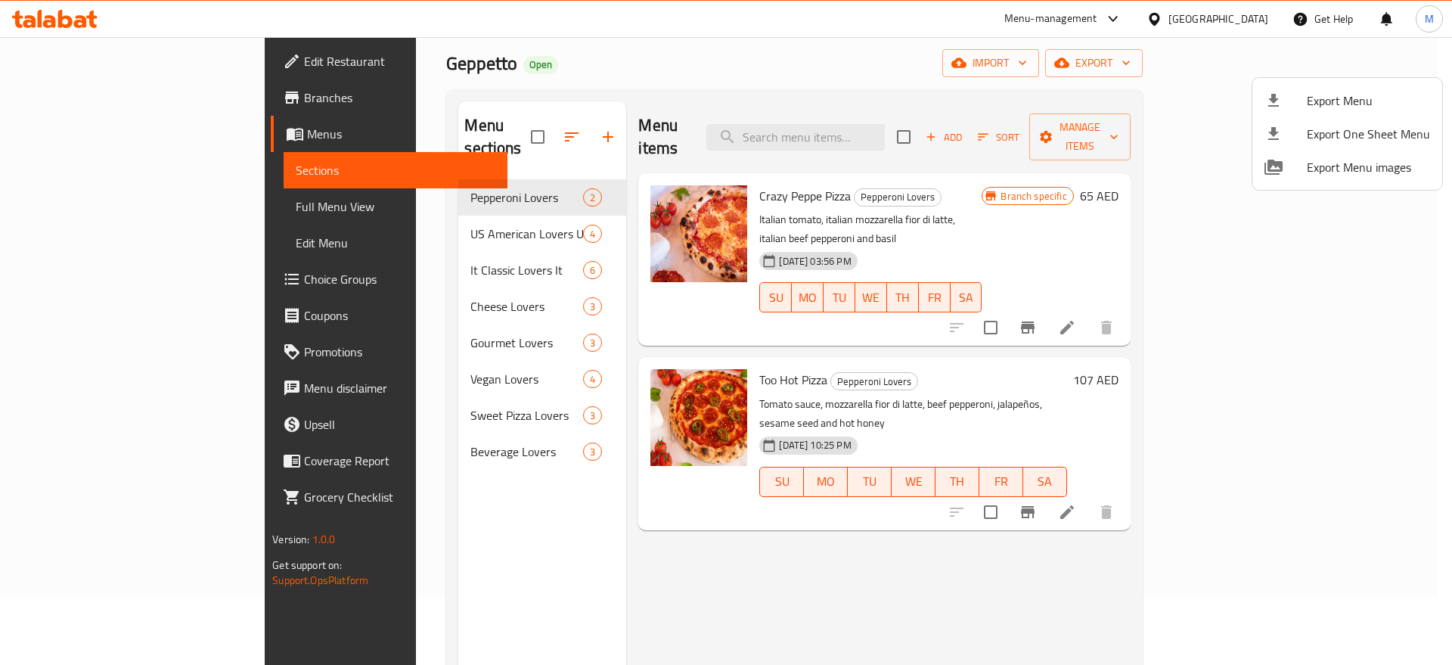
click at [321, 58] on div at bounding box center [726, 332] width 1452 height 665
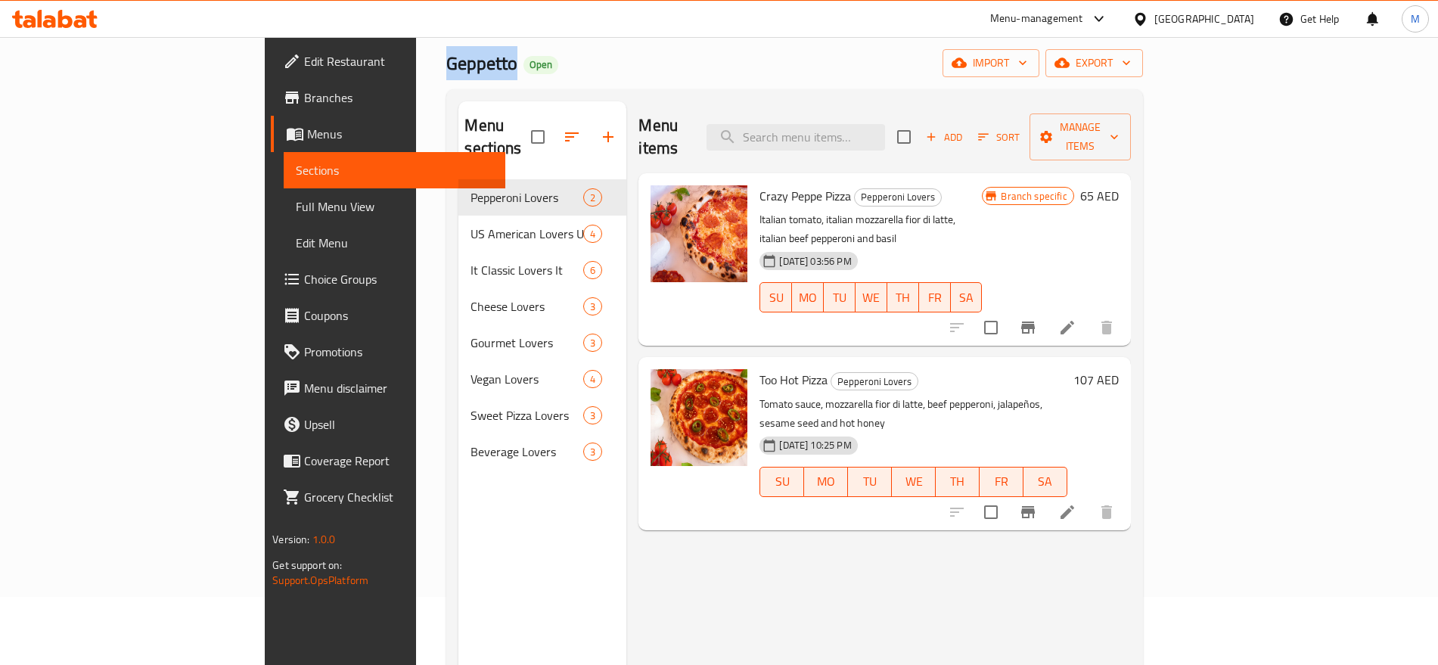
click at [446, 58] on span "Geppetto" at bounding box center [481, 63] width 71 height 34
copy span "Geppetto"
click at [304, 104] on span "Branches" at bounding box center [398, 97] width 188 height 18
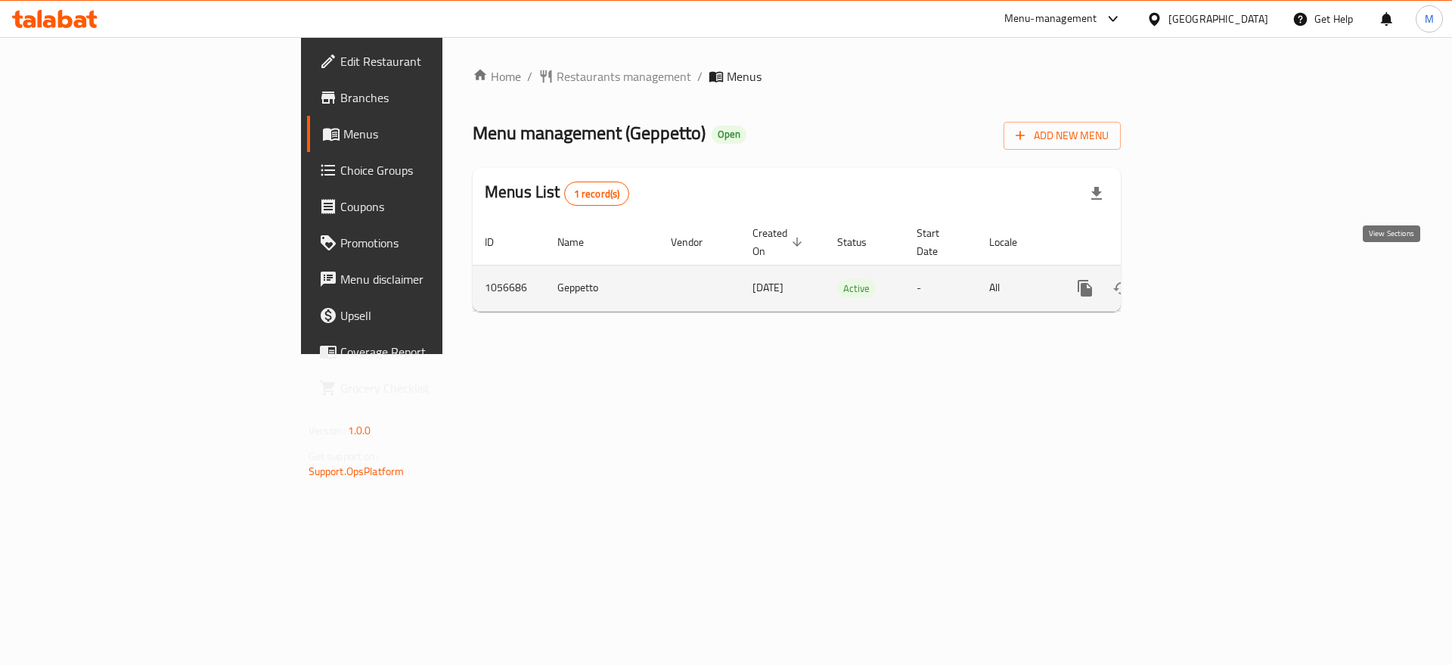
click at [1203, 279] on icon "enhanced table" at bounding box center [1194, 288] width 18 height 18
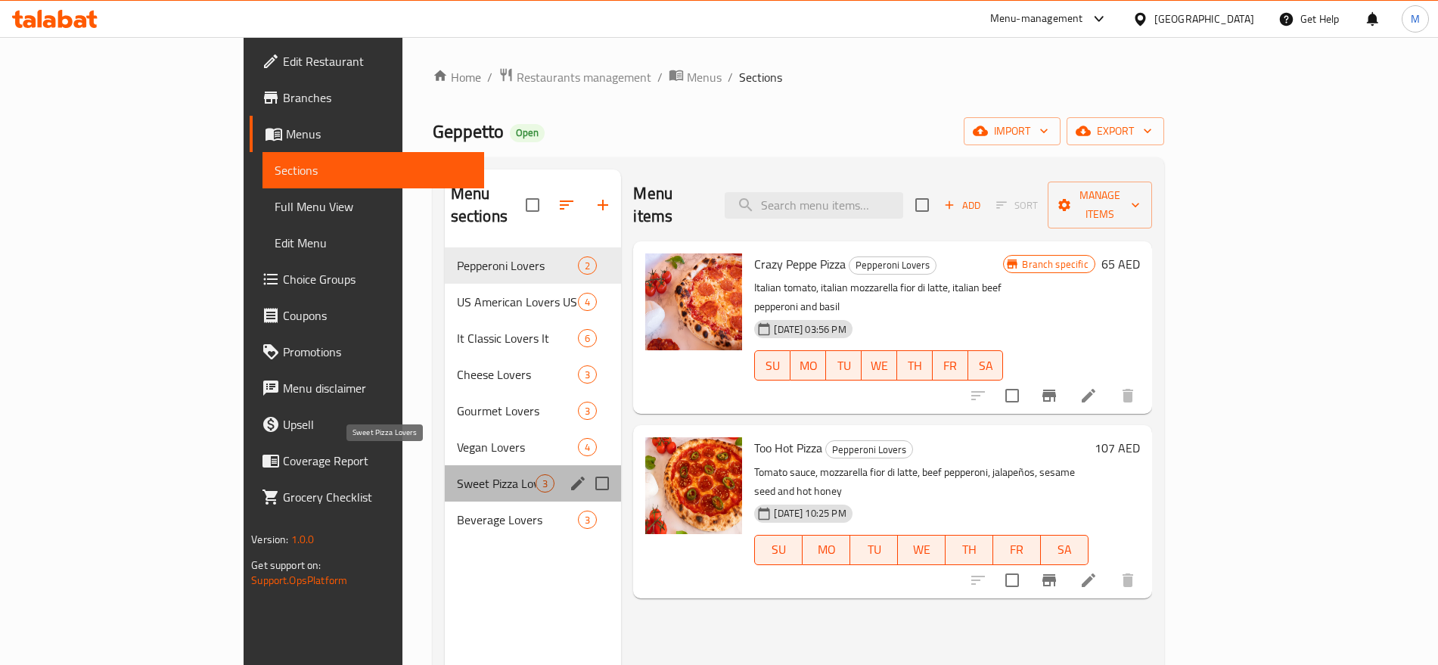
click at [465, 474] on span "Sweet Pizza Lovers" at bounding box center [496, 483] width 79 height 18
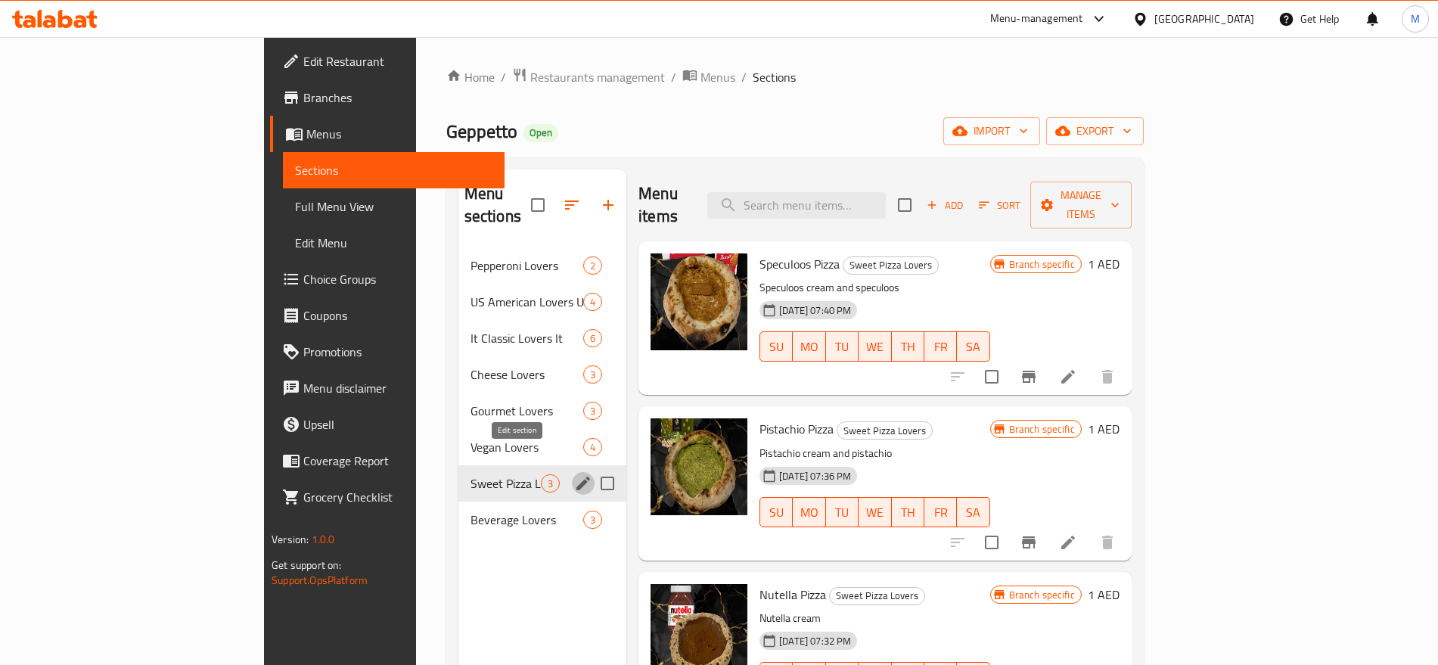
click at [574, 474] on icon "edit" at bounding box center [583, 483] width 18 height 18
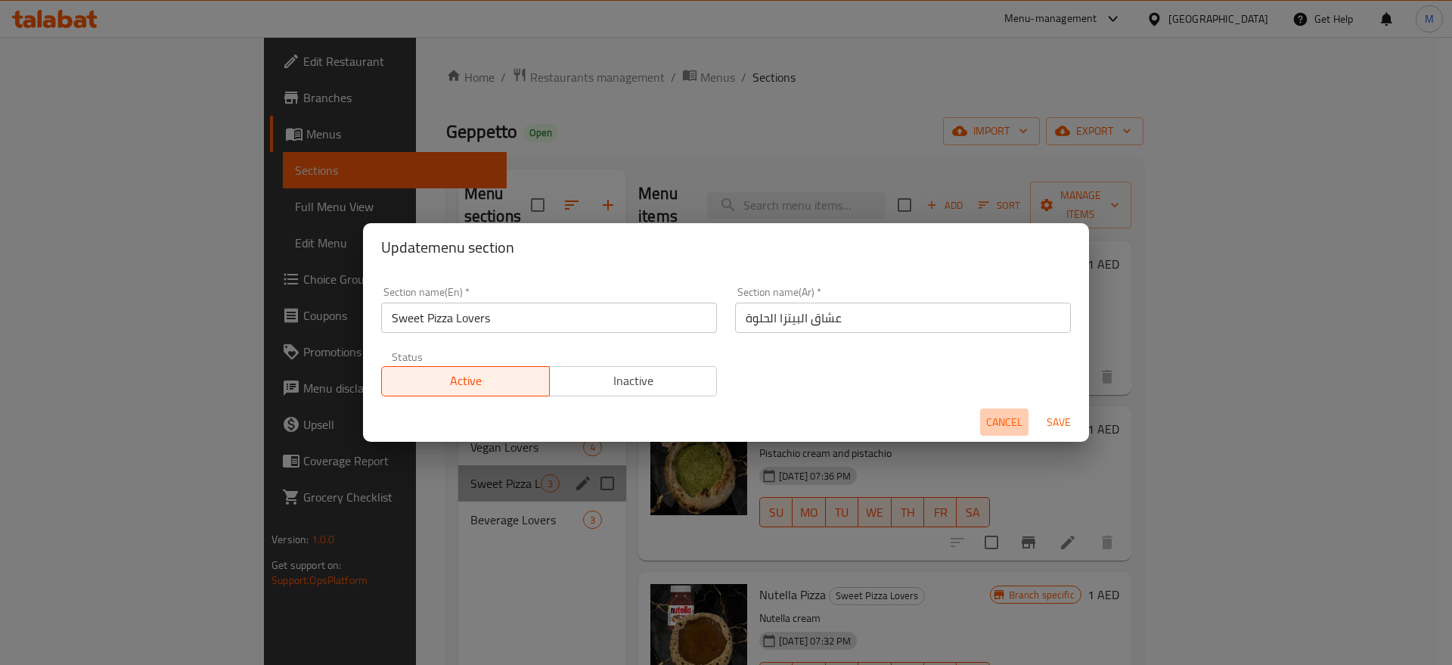
click at [1004, 423] on span "Cancel" at bounding box center [1004, 422] width 36 height 19
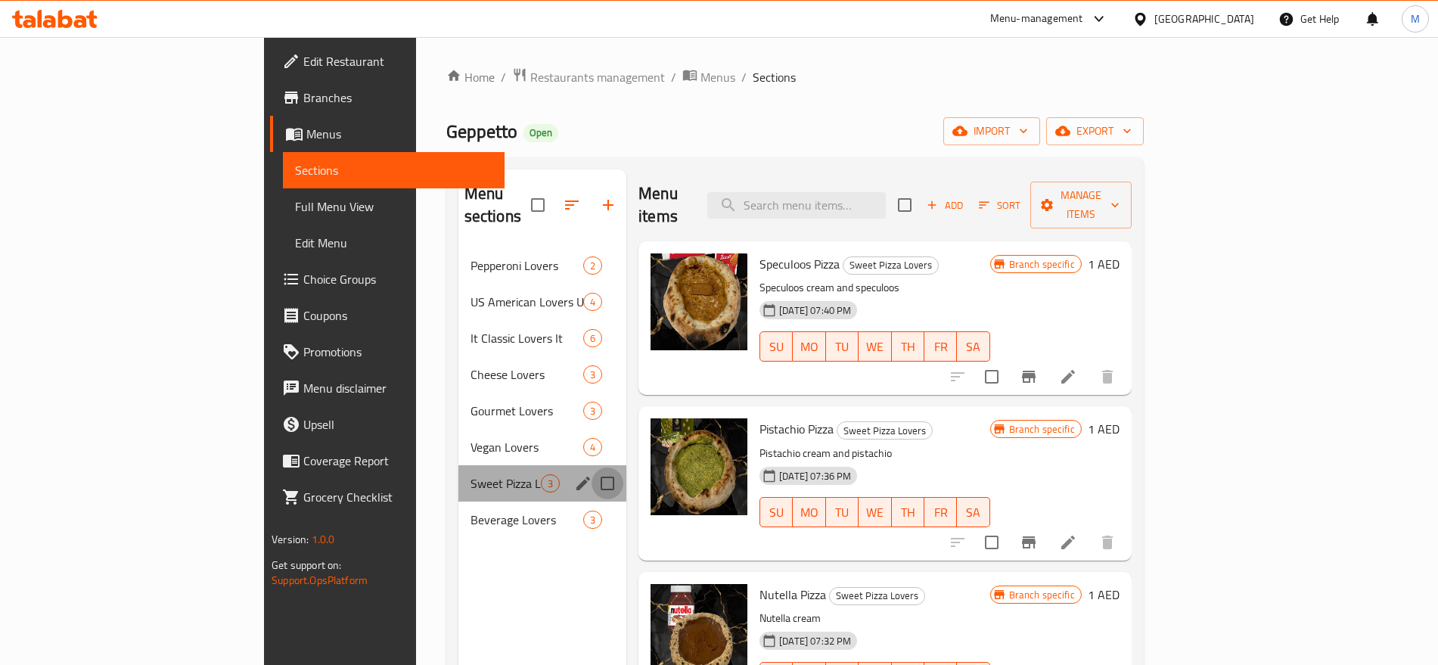
click at [591, 467] on input "Menu sections" at bounding box center [607, 483] width 32 height 32
checkbox input "true"
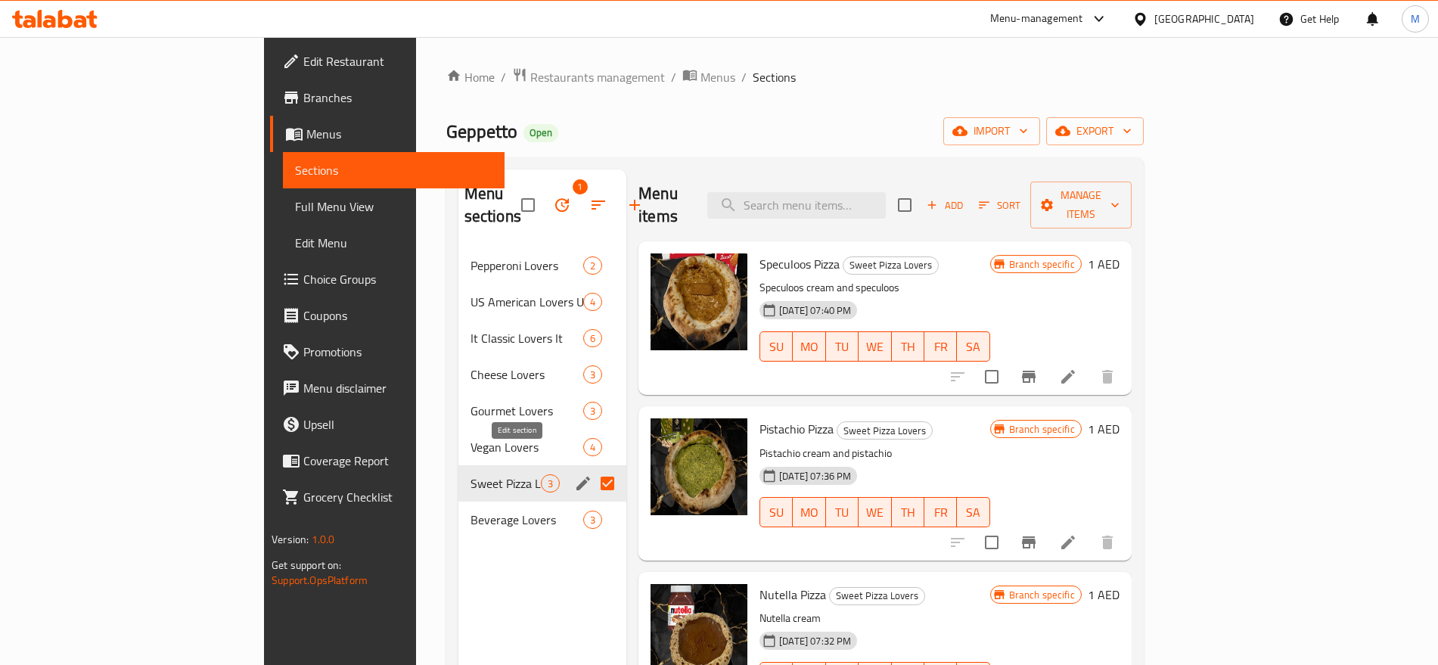
click at [574, 474] on icon "edit" at bounding box center [583, 483] width 18 height 18
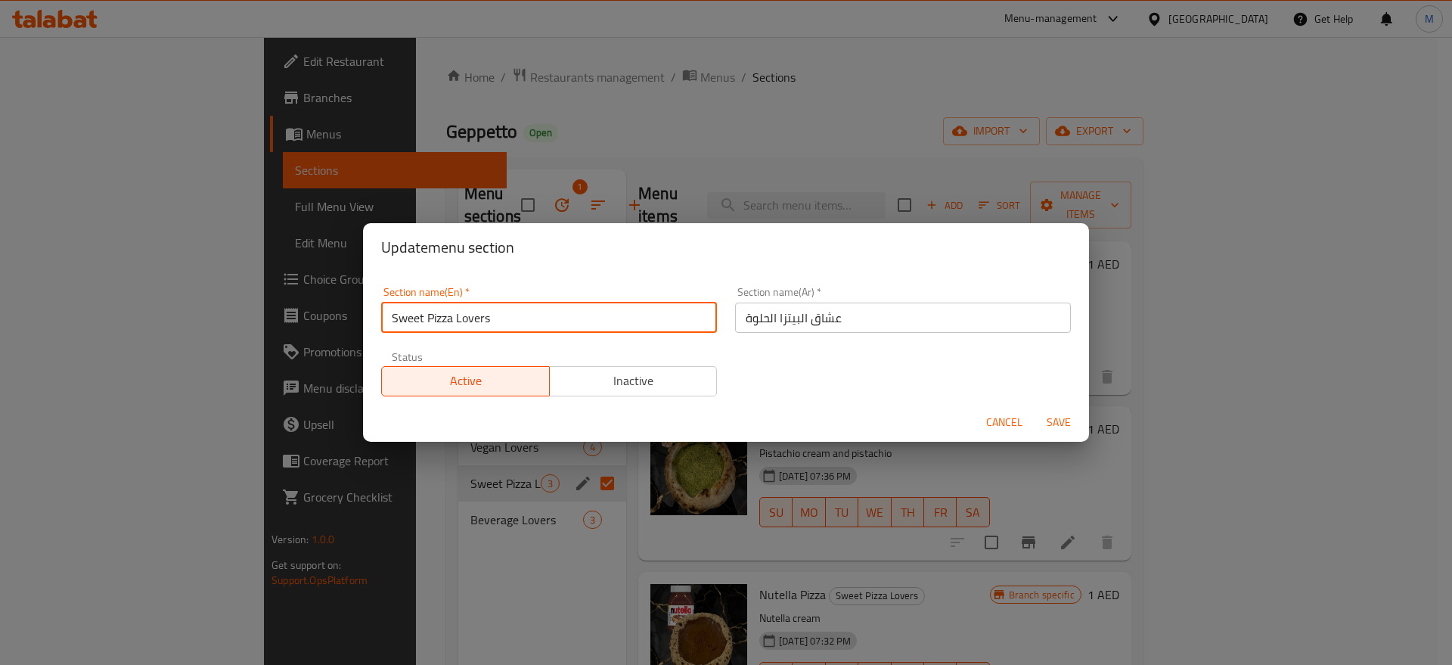
click at [392, 316] on input "Sweet Pizza Lovers" at bounding box center [549, 318] width 336 height 30
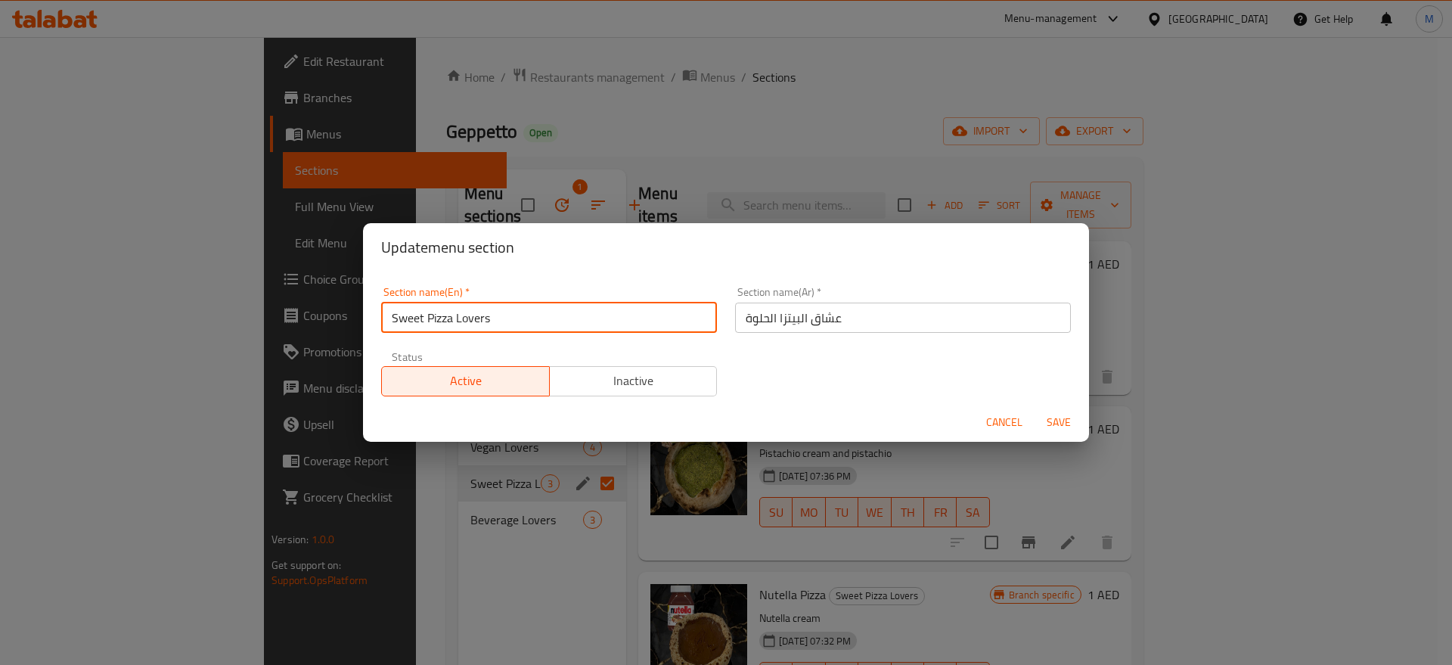
paste input "pizza for"
click at [443, 323] on input "Sweet pizza for Pizza Lovers" at bounding box center [549, 318] width 336 height 30
click at [488, 315] on input "Sweet pizza for Pizza Lovers" at bounding box center [549, 318] width 336 height 30
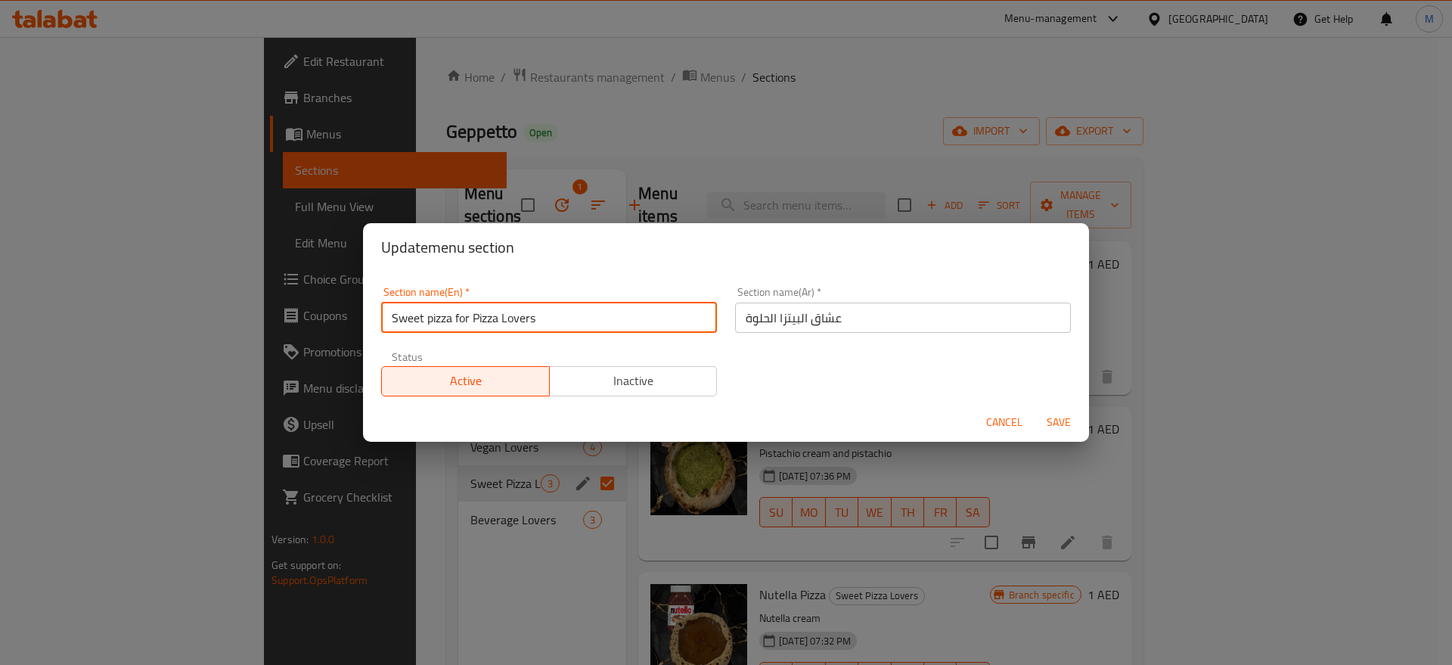
paste input "p"
click at [396, 324] on input "Sweet pizza for pizza Lovers" at bounding box center [549, 318] width 336 height 30
click at [488, 324] on input "Sweet pizza for pizza Lovers" at bounding box center [549, 318] width 336 height 30
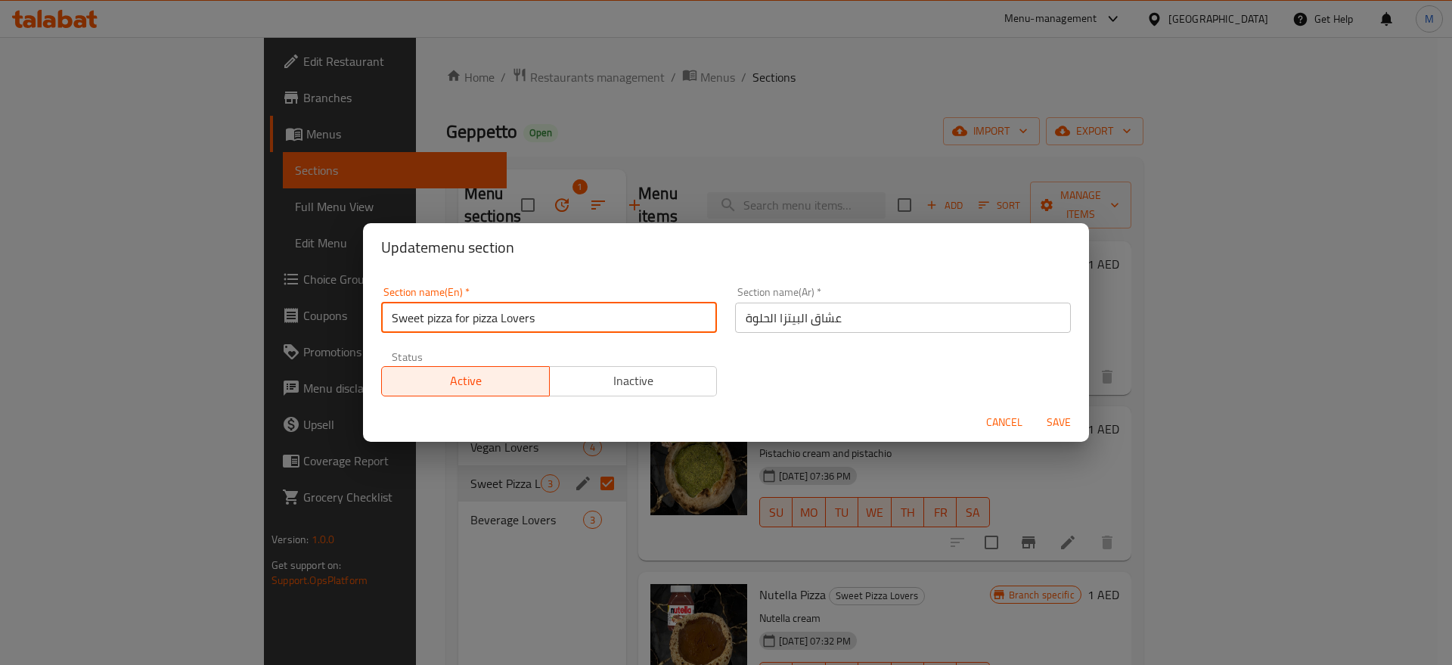
paste input "Sweet"
click at [439, 321] on input "Sweet pizza for Sweet Lovers" at bounding box center [549, 318] width 336 height 30
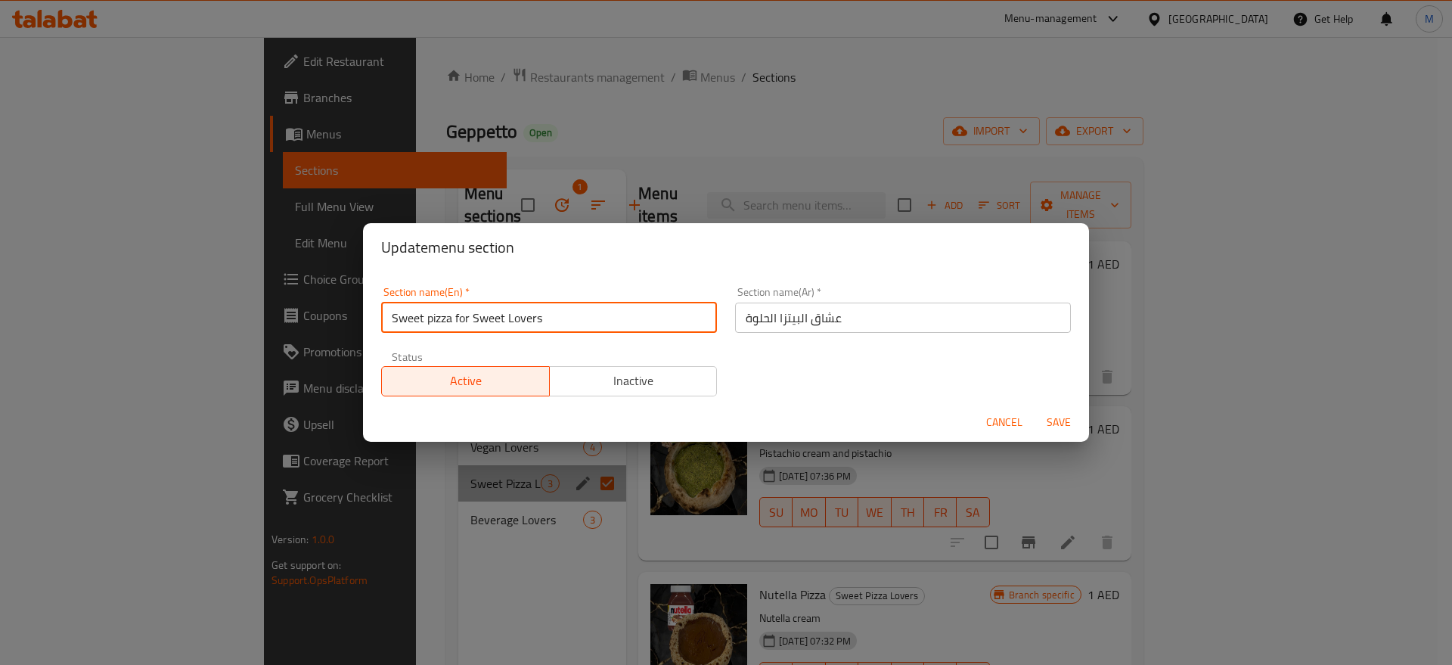
click at [439, 321] on input "Sweet pizza for Sweet Lovers" at bounding box center [549, 318] width 336 height 30
click at [467, 318] on input "Sweet Pizza for Sweet Lovers" at bounding box center [549, 318] width 336 height 30
type input "Sweet Pizza For Sweet Lovers"
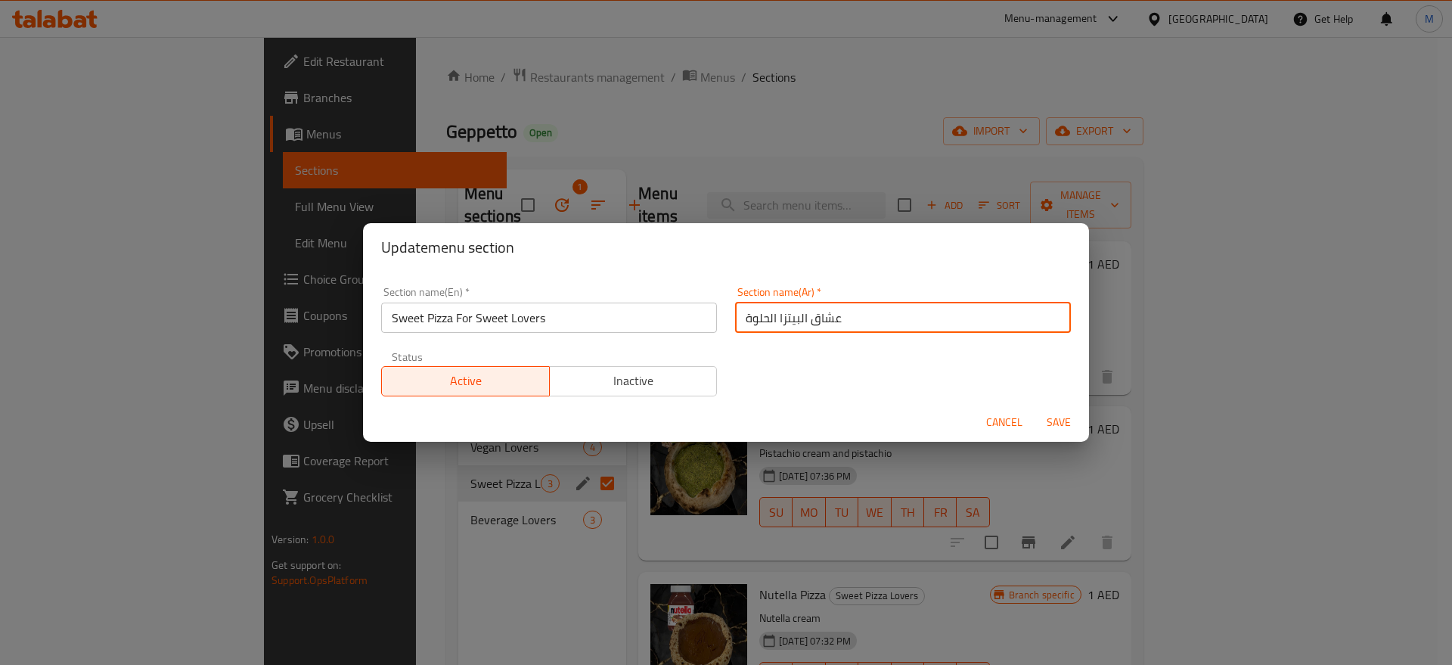
click at [854, 319] on input "عشاق البيتزا الحلوة" at bounding box center [903, 318] width 336 height 30
paste input "لبيتزا الحلوة عشاق الحلويات"
type input "البيتزا الحلوة عشاق الحلويات"
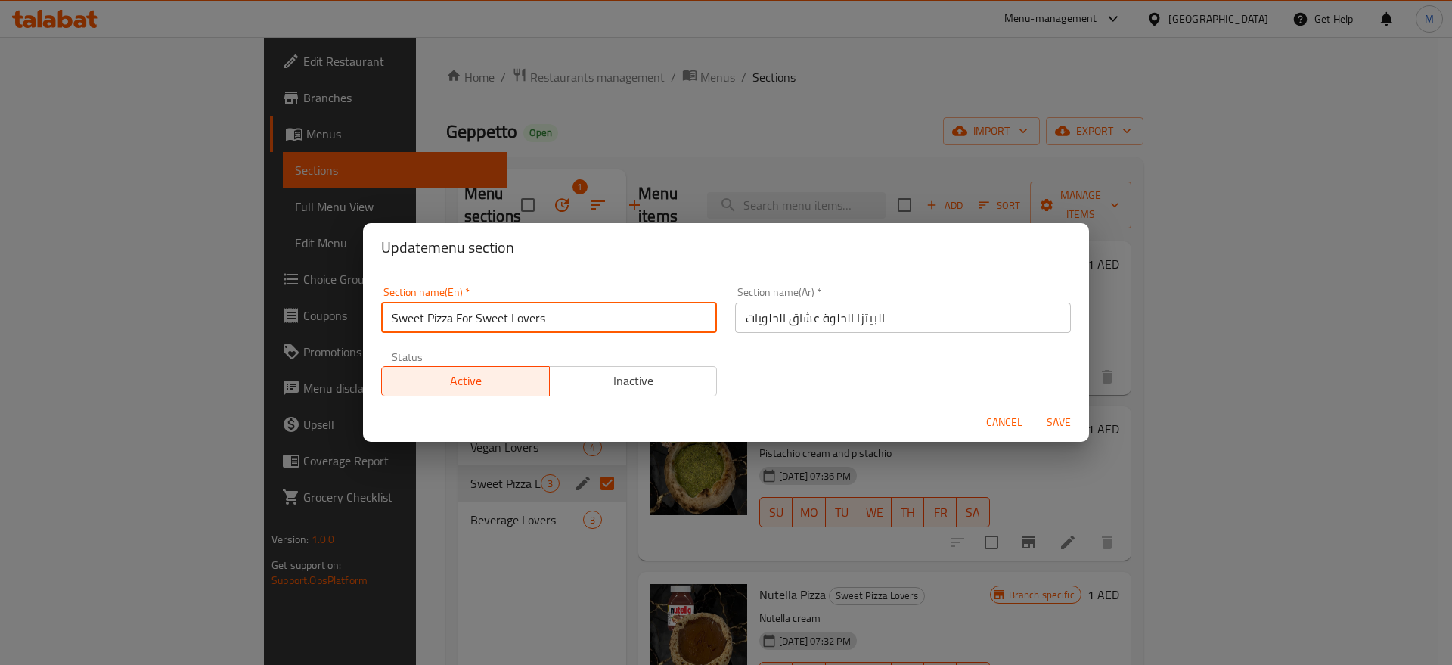
click at [461, 317] on input "Sweet Pizza For Sweet Lovers" at bounding box center [549, 318] width 336 height 30
type input "Sweet Pizza Sweet Lovers"
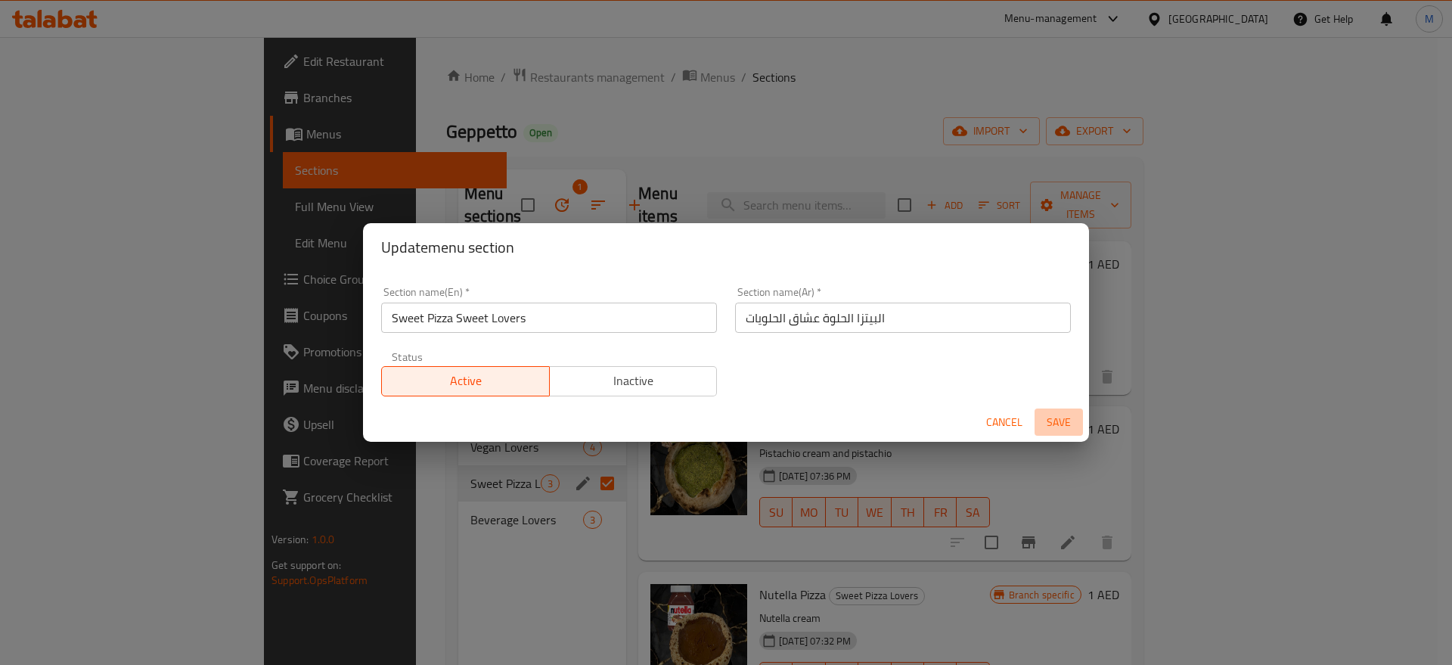
click at [1053, 421] on span "Save" at bounding box center [1059, 422] width 36 height 19
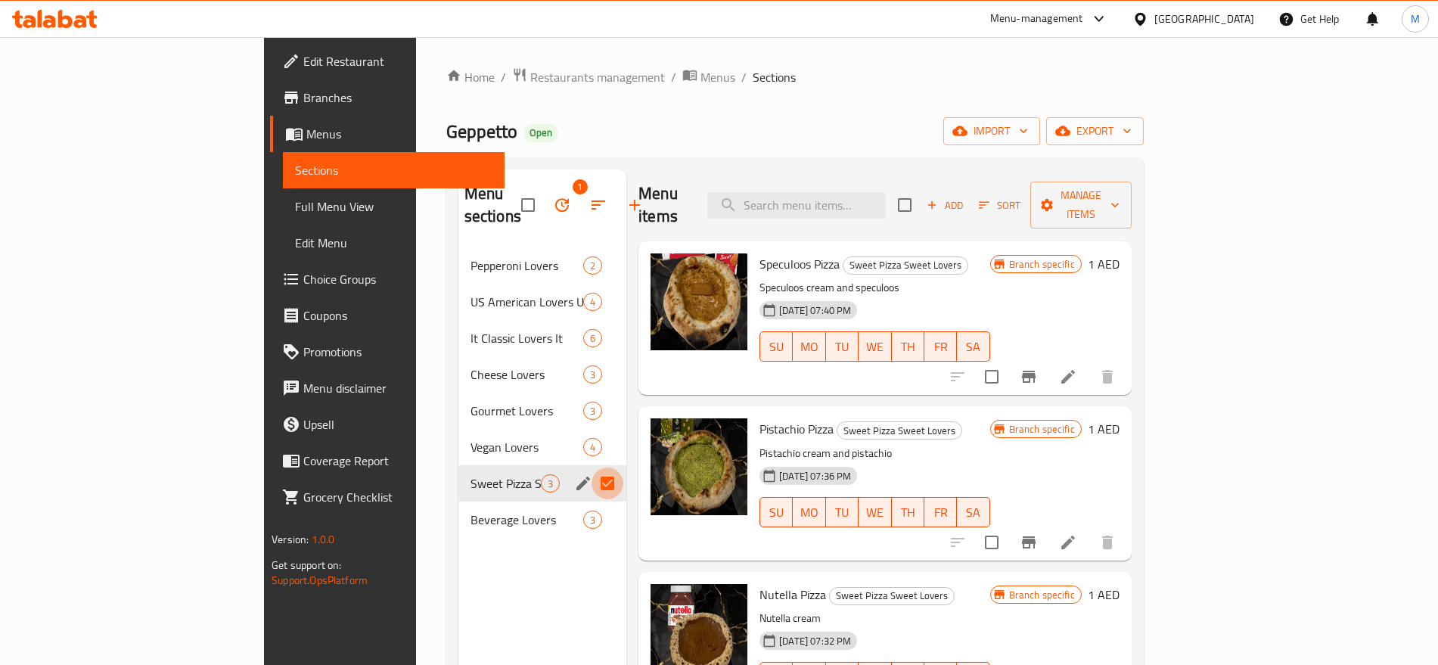
click at [591, 467] on input "Menu sections" at bounding box center [607, 483] width 32 height 32
checkbox input "false"
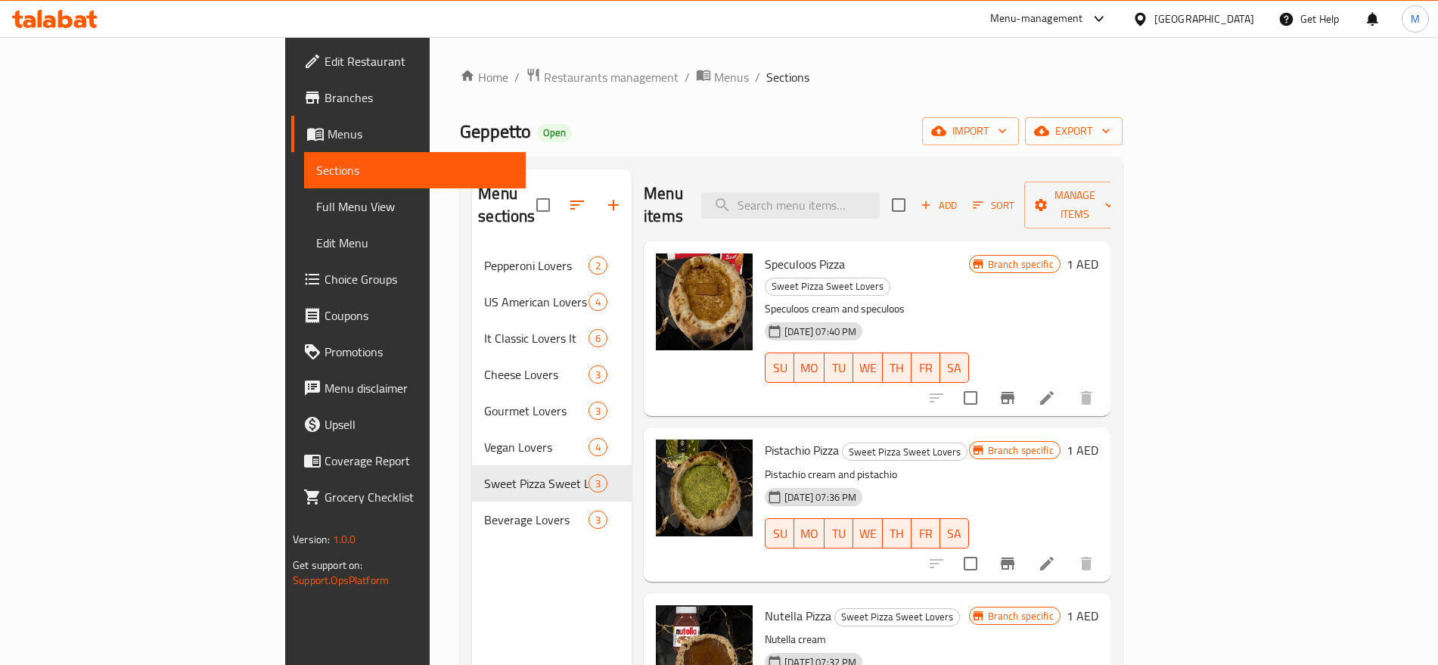
click at [974, 316] on div "[DATE] 07:40 PM SU MO TU WE TH FR SA" at bounding box center [867, 357] width 216 height 82
click at [1110, 132] on span "export" at bounding box center [1073, 131] width 73 height 19
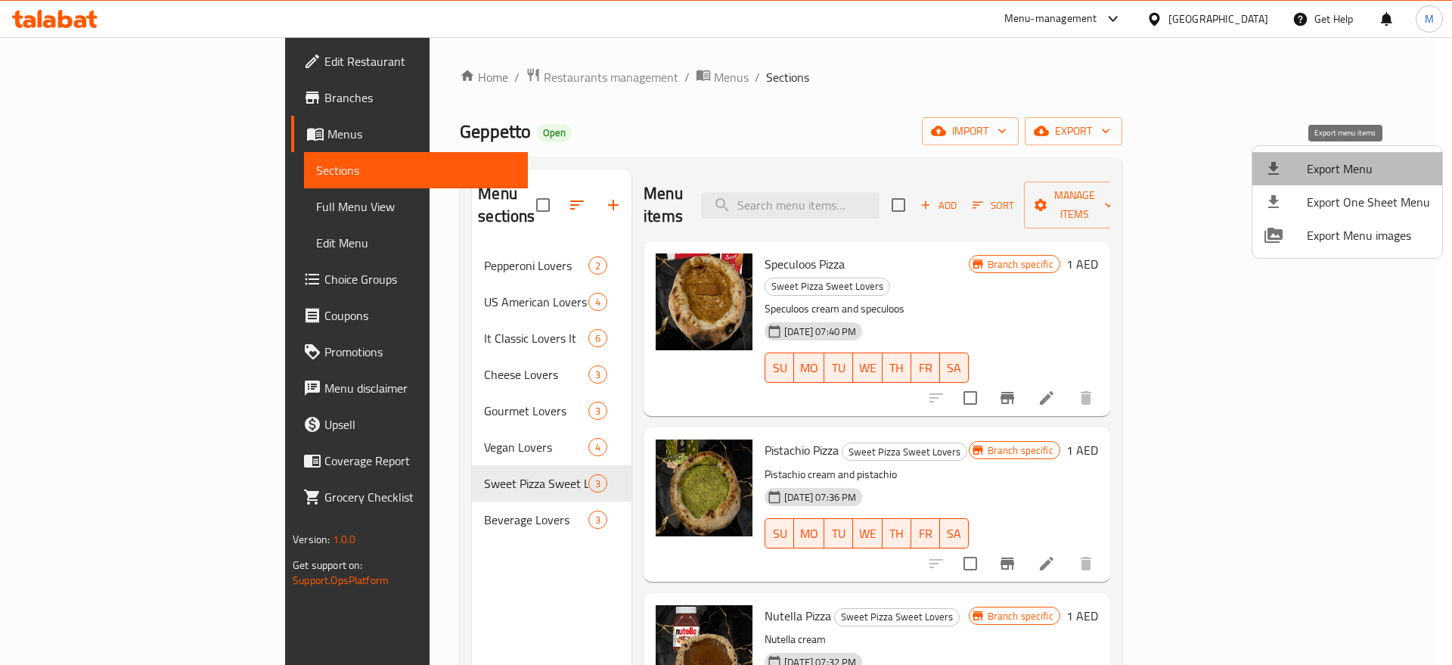
click at [1351, 160] on span "Export Menu" at bounding box center [1368, 169] width 123 height 18
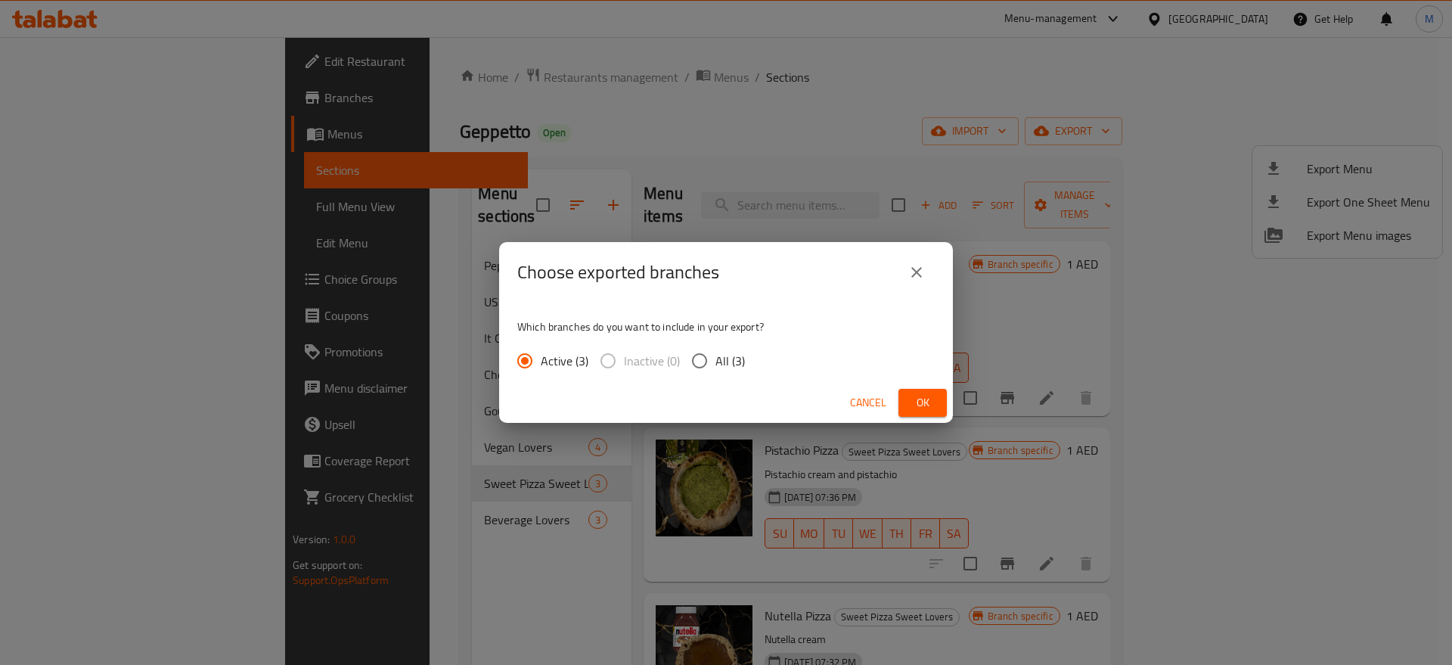
click at [723, 352] on span "All (3)" at bounding box center [729, 361] width 29 height 18
click at [715, 352] on input "All (3)" at bounding box center [700, 361] width 32 height 32
radio input "true"
click at [932, 399] on span "Ok" at bounding box center [923, 402] width 24 height 19
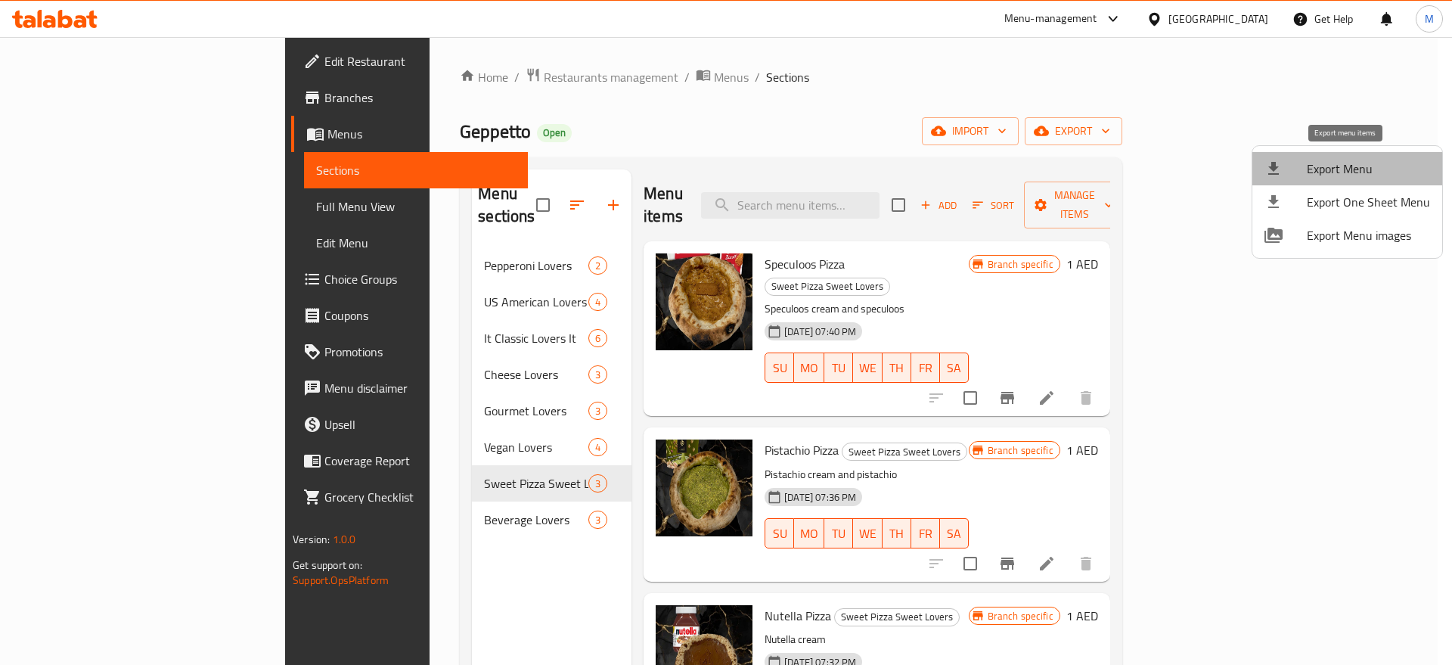
click at [1366, 178] on span "Export Menu" at bounding box center [1368, 169] width 123 height 18
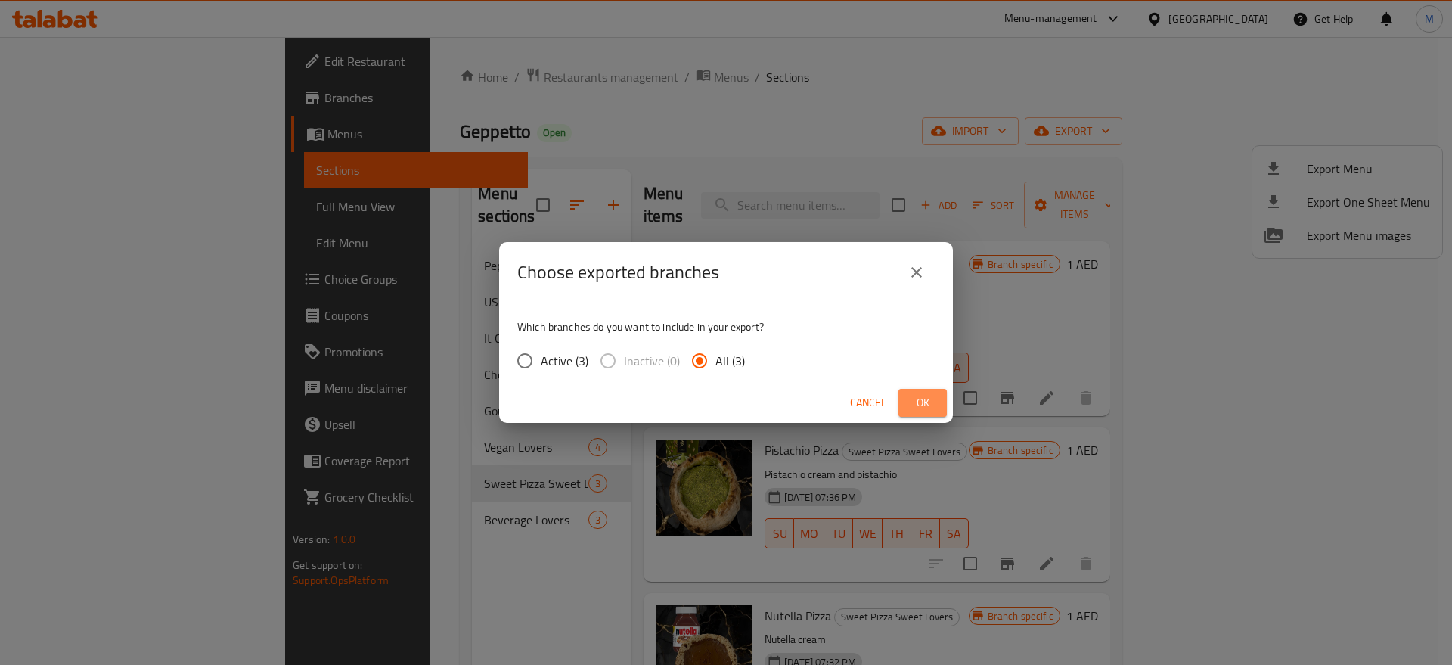
click at [922, 402] on span "Ok" at bounding box center [923, 402] width 24 height 19
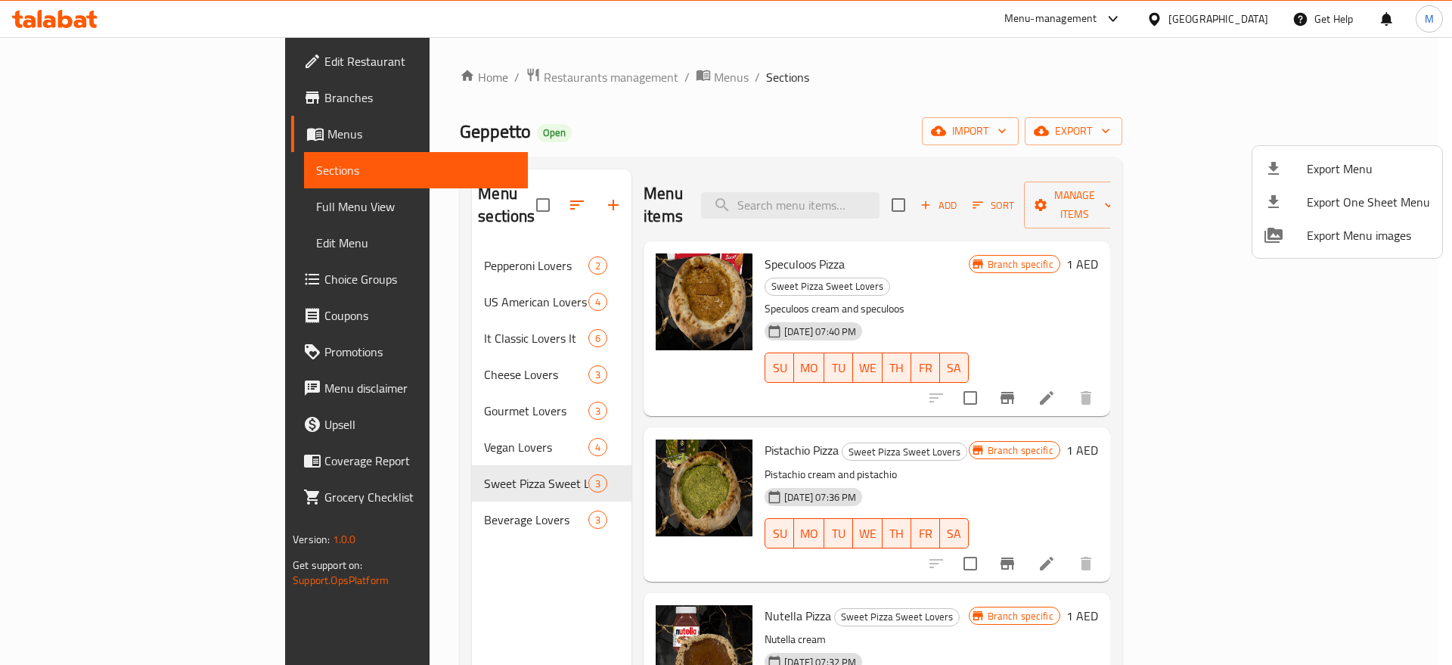
click at [415, 70] on div at bounding box center [726, 332] width 1452 height 665
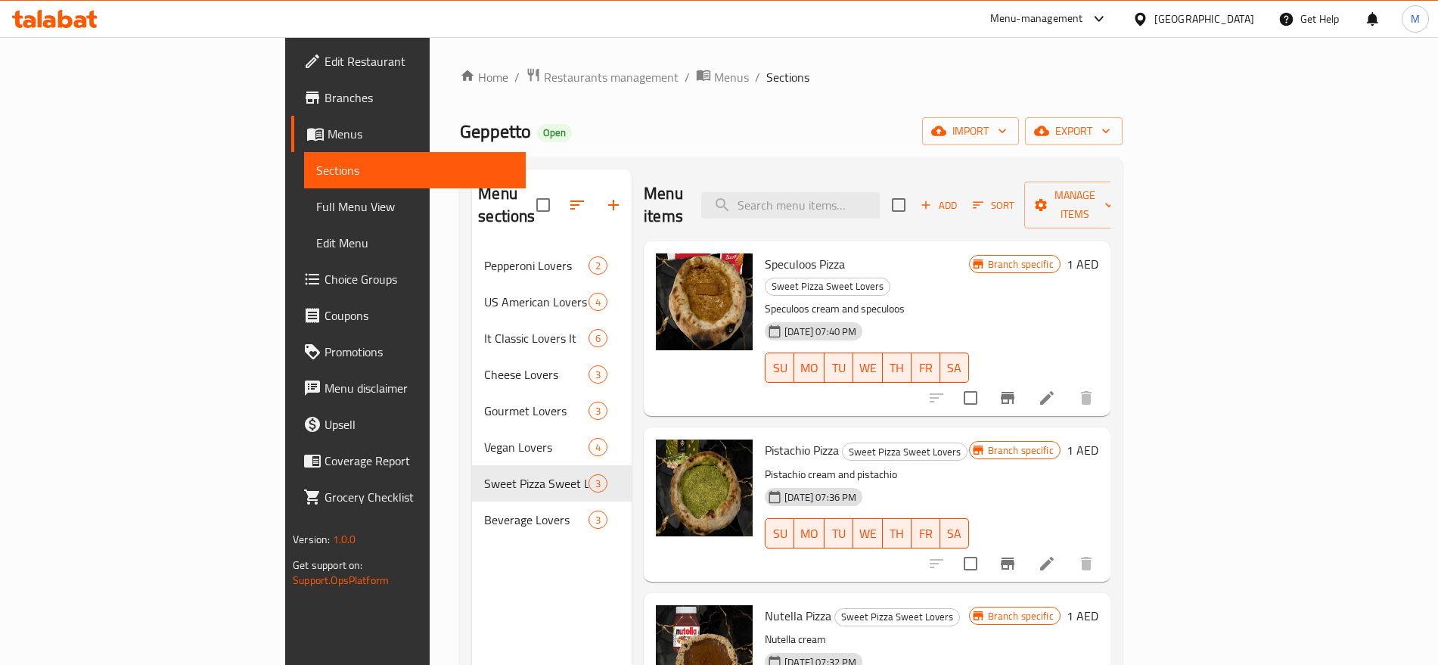
click at [544, 70] on span "Restaurants management" at bounding box center [611, 77] width 135 height 18
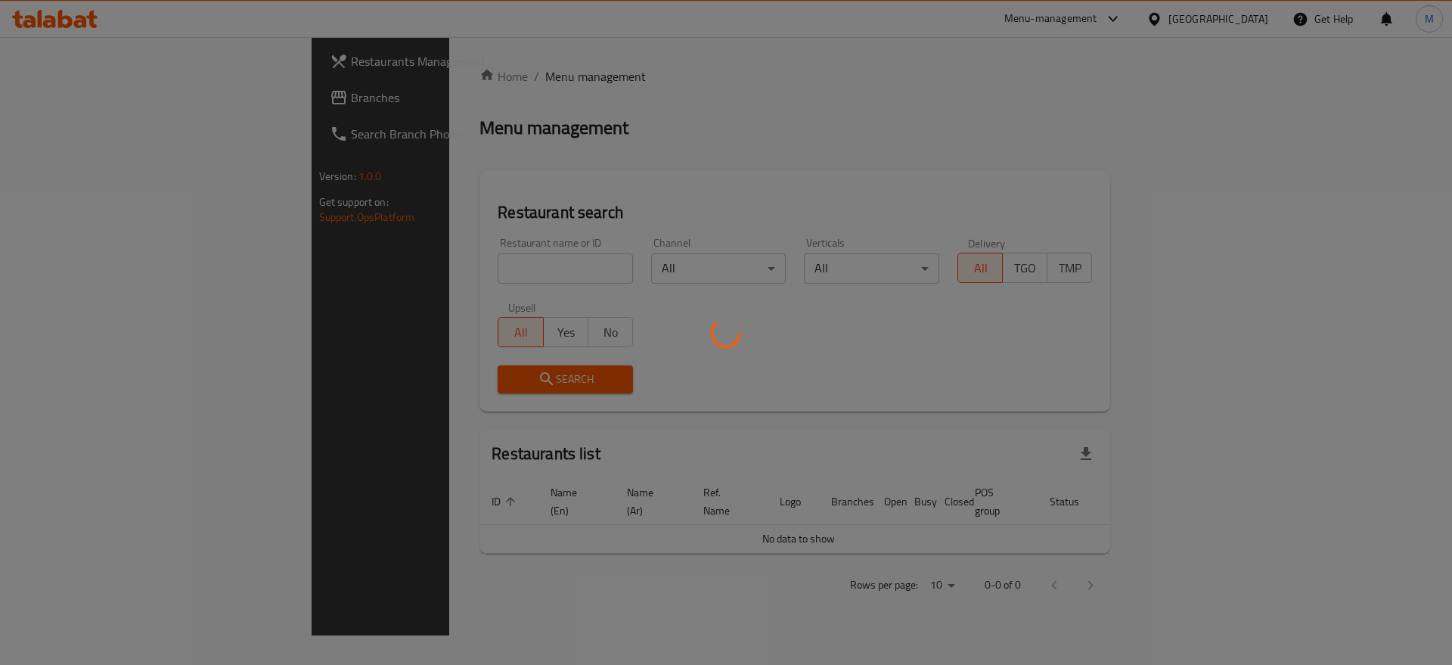
click at [384, 275] on div at bounding box center [726, 332] width 1452 height 665
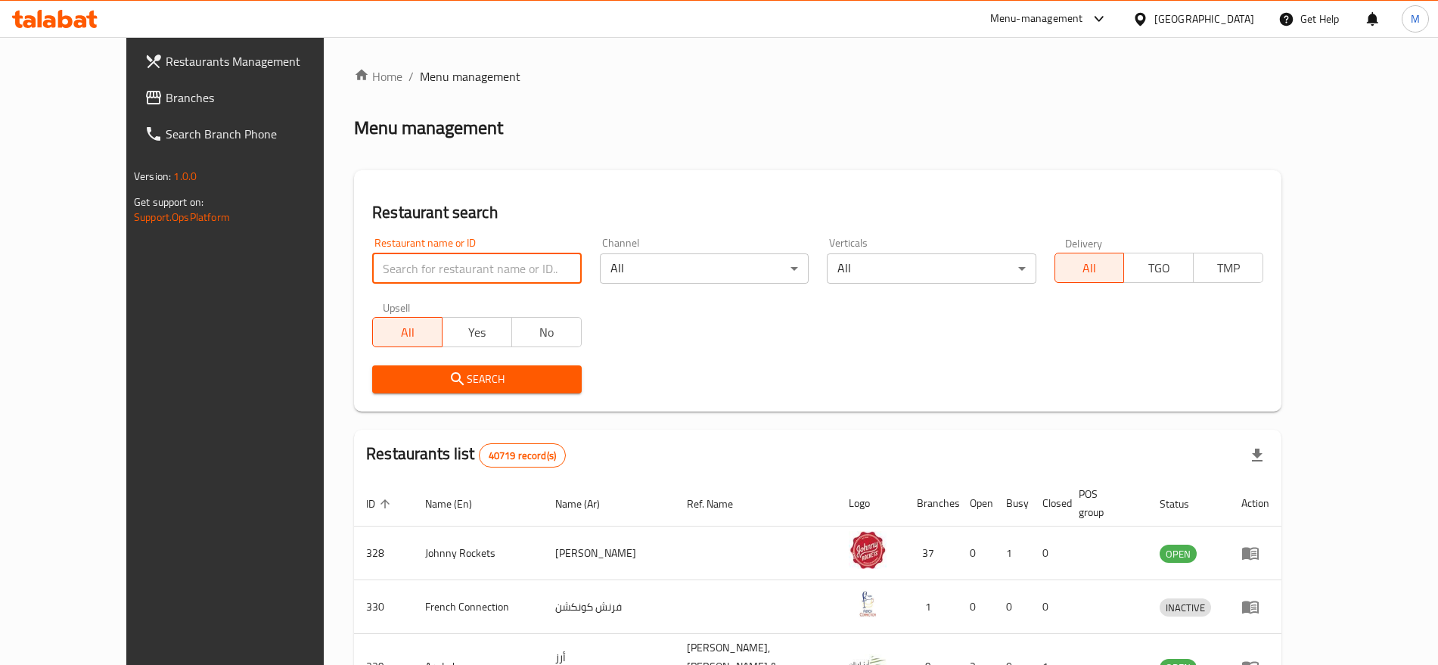
click at [384, 275] on input "search" at bounding box center [476, 268] width 209 height 30
paste input "677506"
type input "677506"
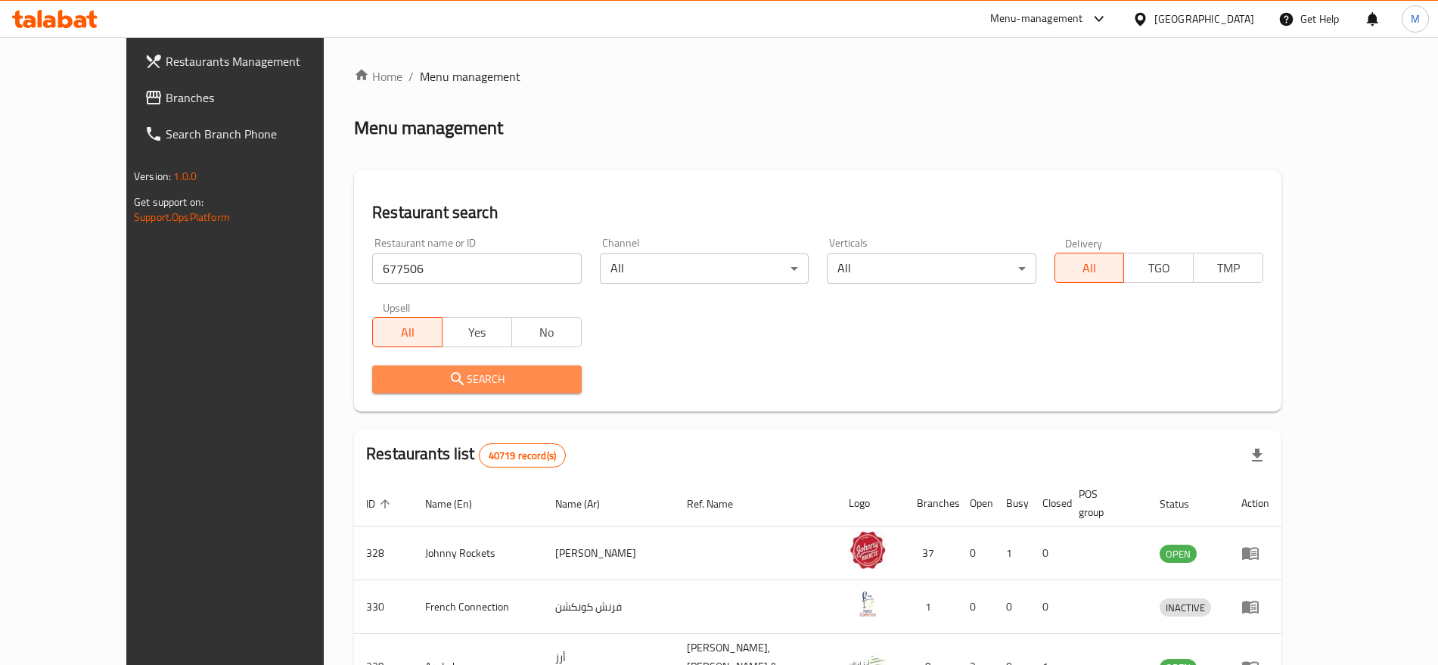
click at [448, 380] on icon "submit" at bounding box center [457, 379] width 18 height 18
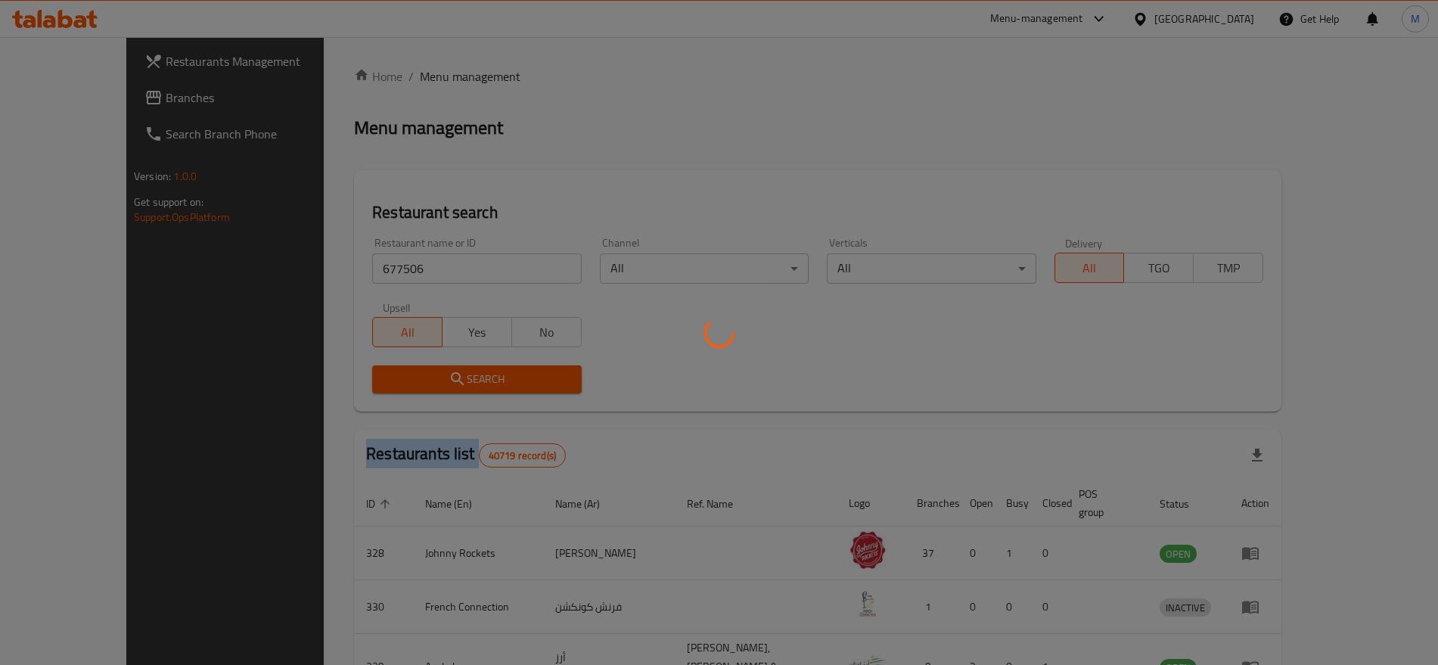
click at [404, 380] on div at bounding box center [719, 332] width 1438 height 665
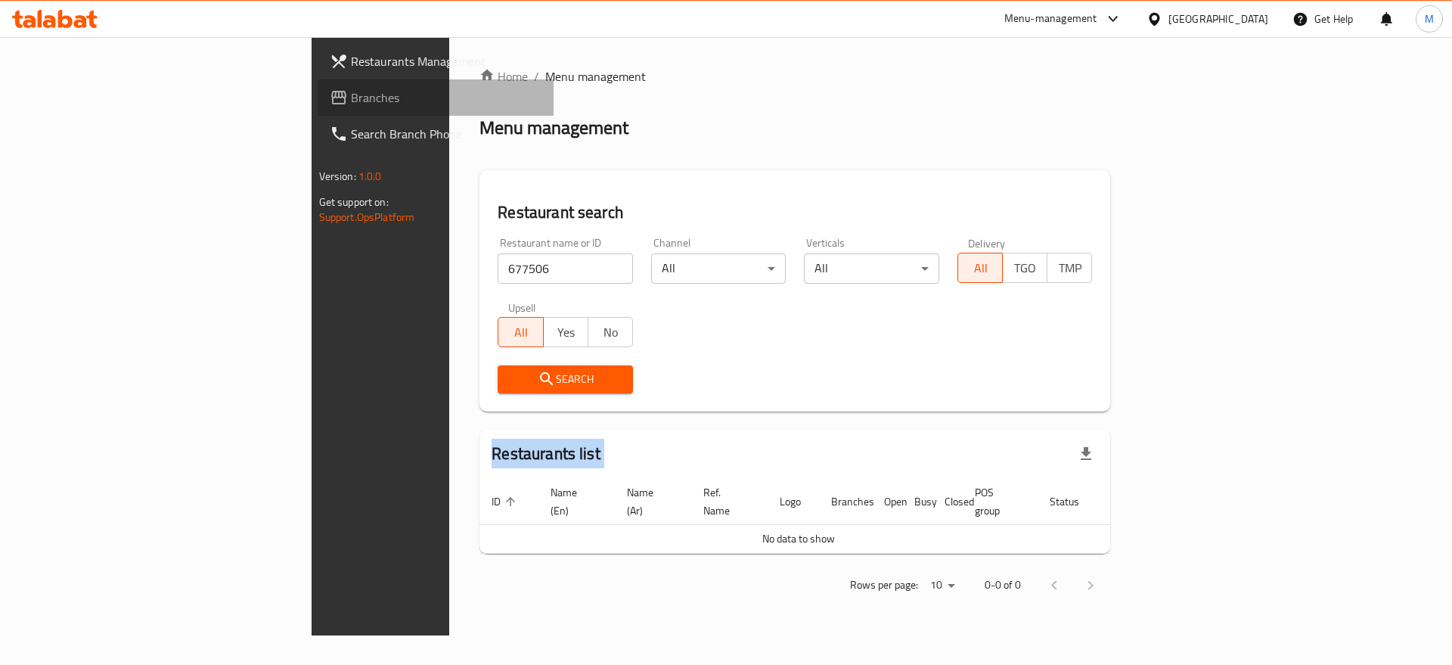
click at [351, 98] on span "Branches" at bounding box center [446, 97] width 191 height 18
